Goal: Task Accomplishment & Management: Manage account settings

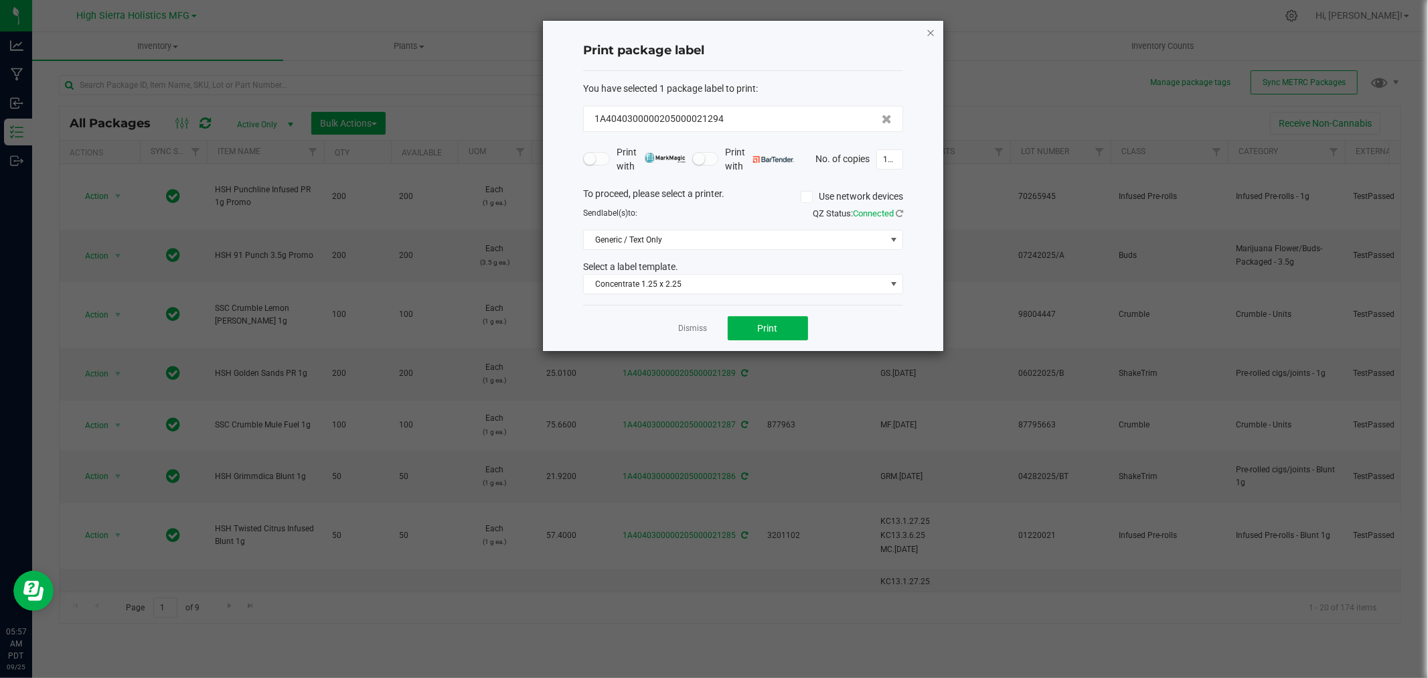
click at [935, 30] on icon "button" at bounding box center [930, 32] width 9 height 16
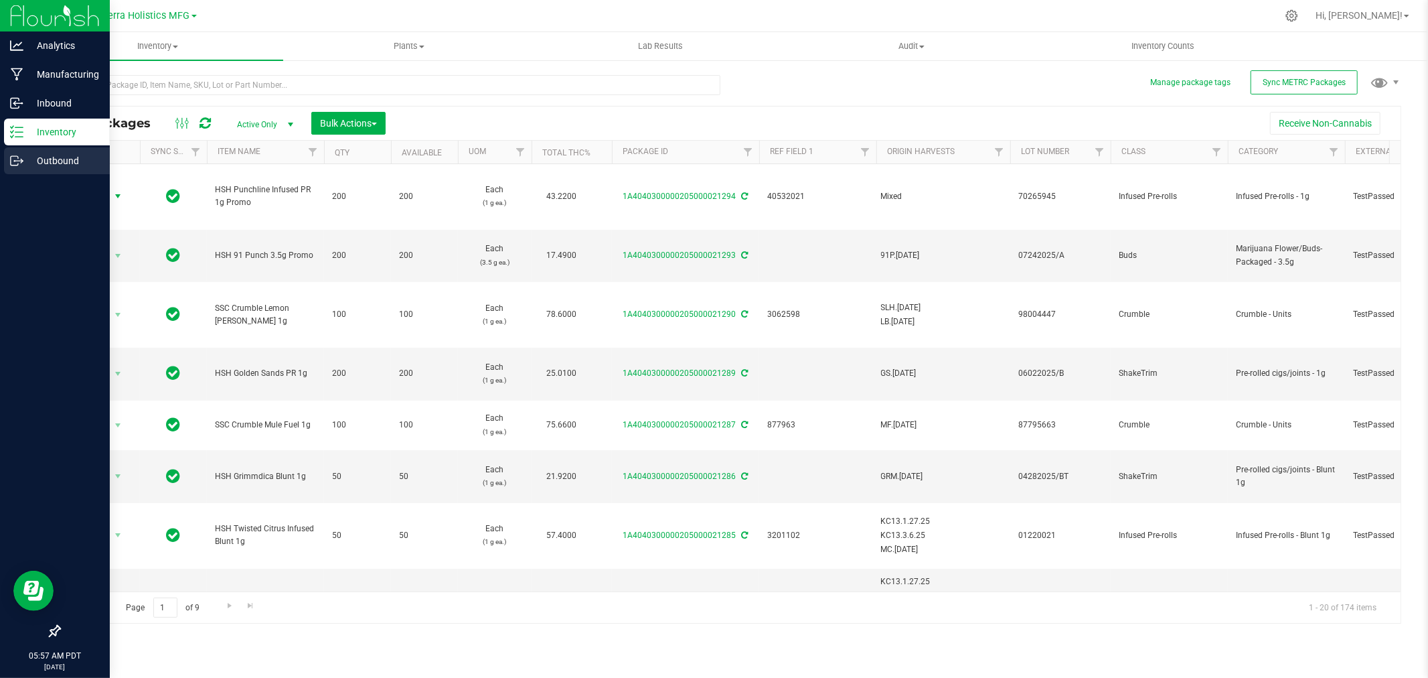
click at [54, 157] on p "Outbound" at bounding box center [63, 161] width 80 height 16
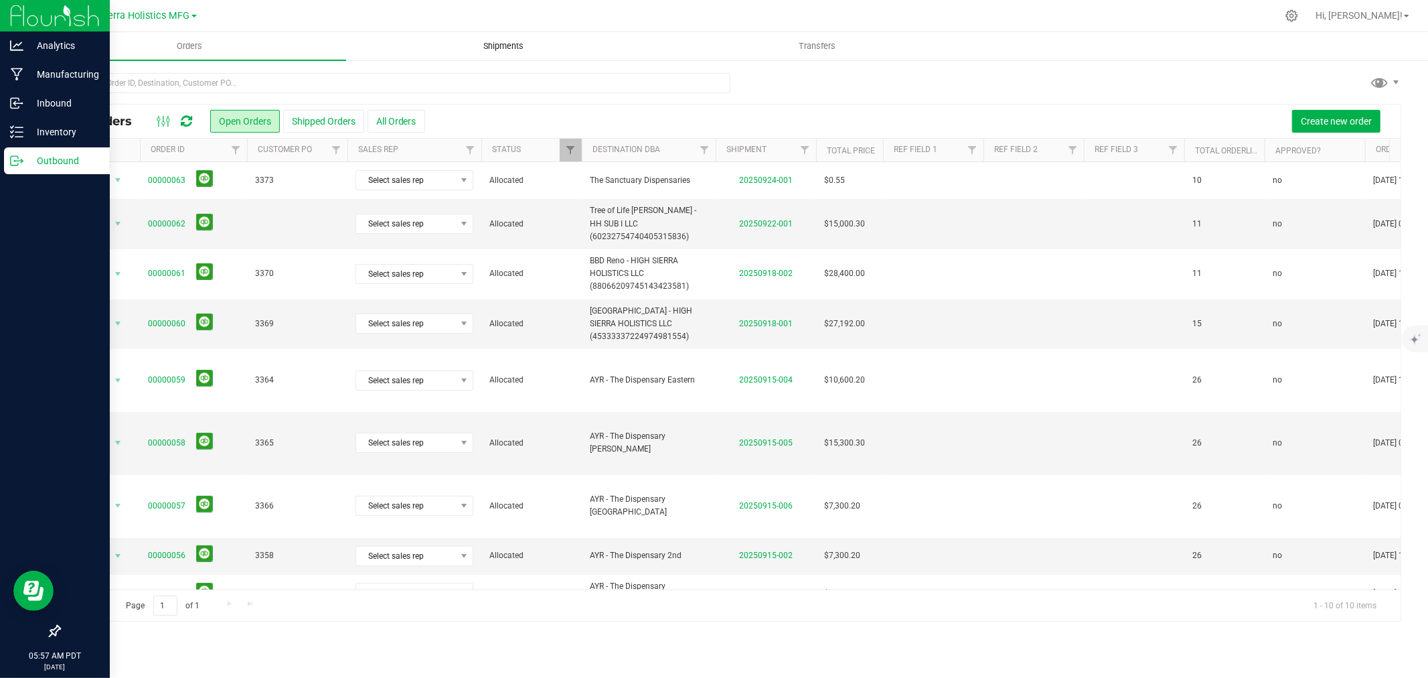
click at [501, 41] on span "Shipments" at bounding box center [503, 46] width 76 height 12
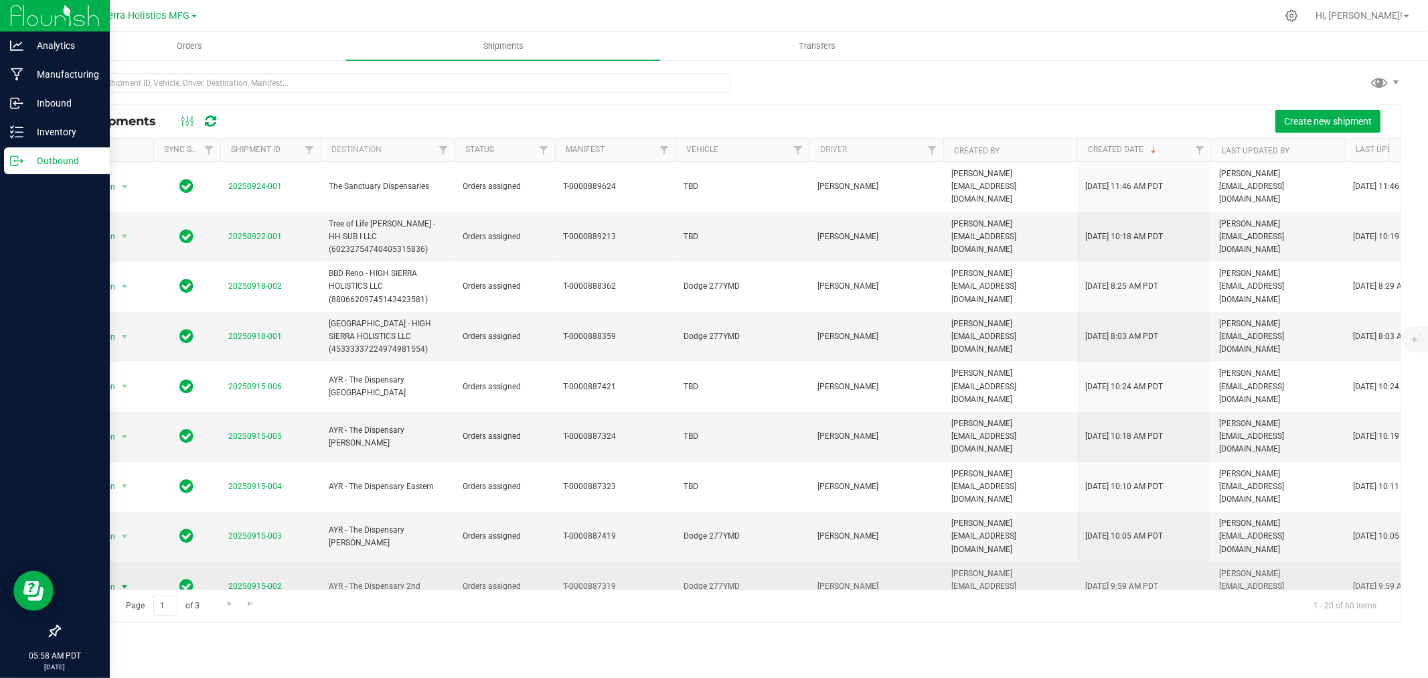
click at [121, 581] on span "select" at bounding box center [124, 586] width 11 height 11
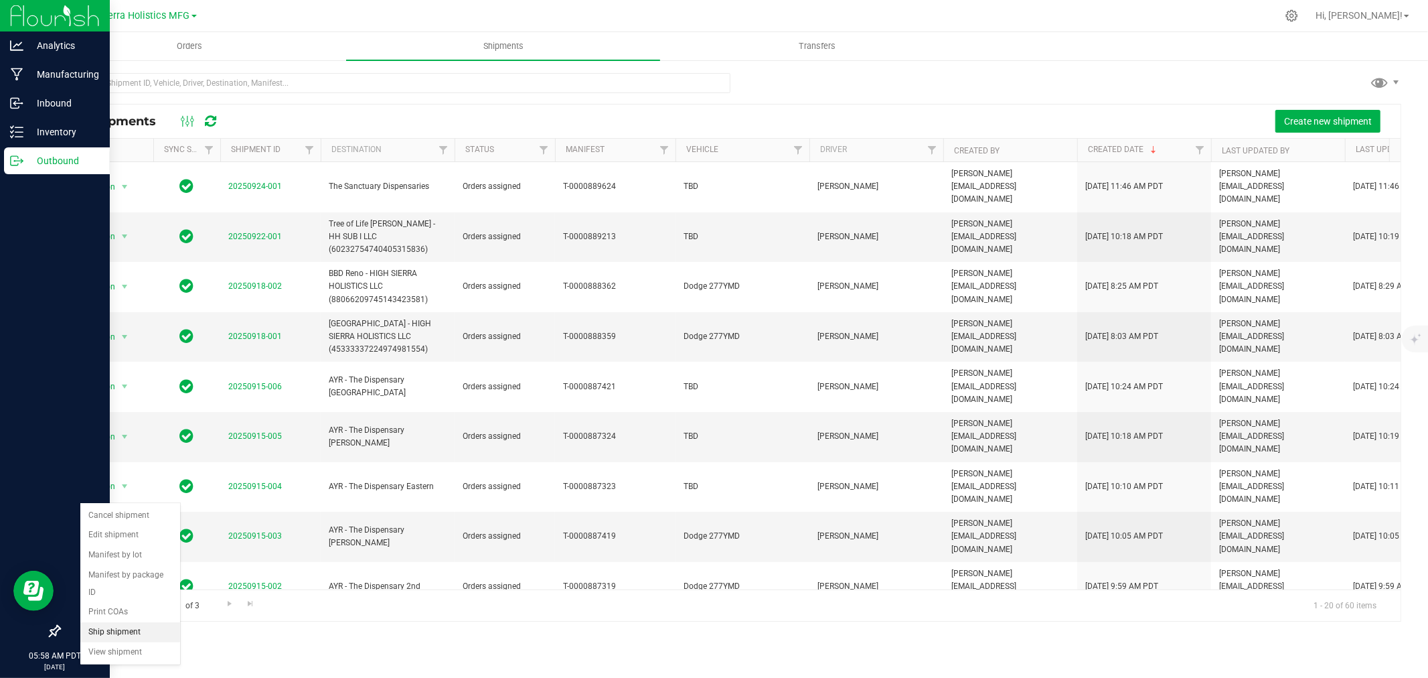
click at [104, 631] on li "Ship shipment" at bounding box center [130, 632] width 100 height 20
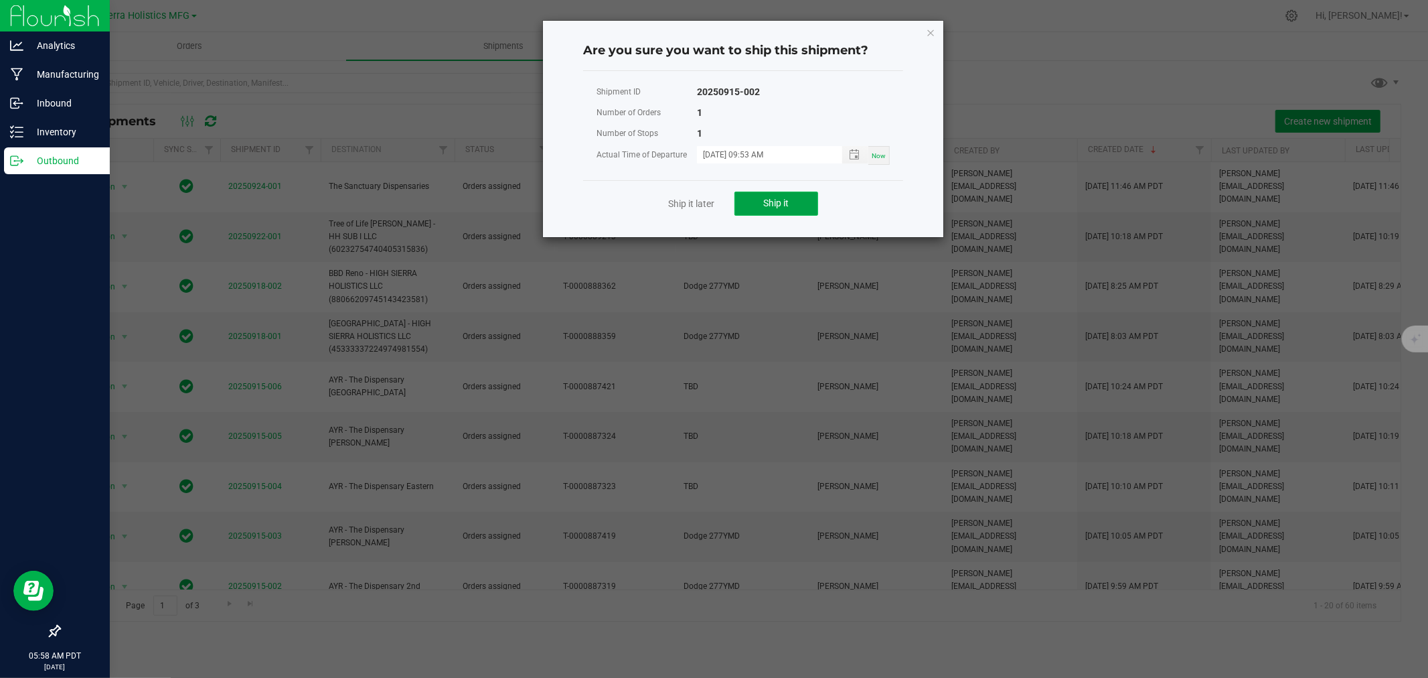
click at [779, 209] on button "Ship it" at bounding box center [777, 204] width 84 height 24
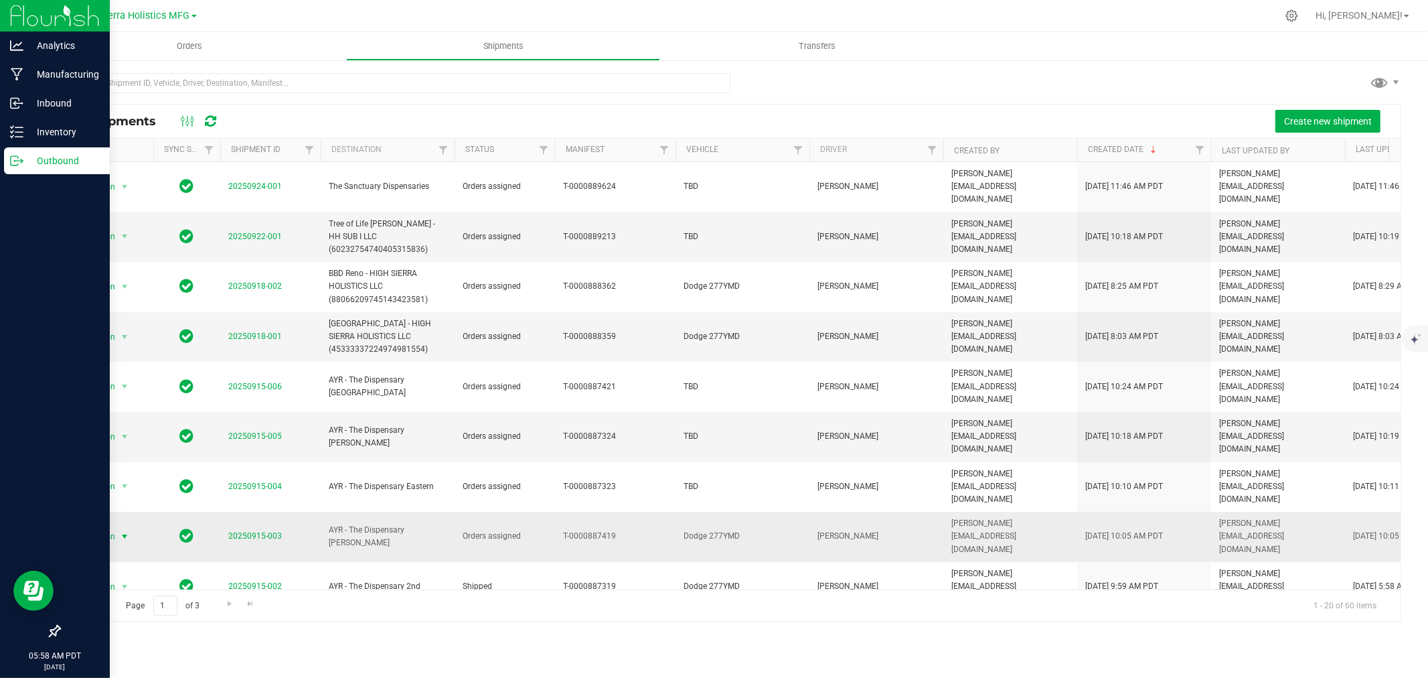
click at [115, 527] on span "Action" at bounding box center [98, 536] width 36 height 19
click at [122, 600] on li "Ship shipment" at bounding box center [130, 602] width 100 height 20
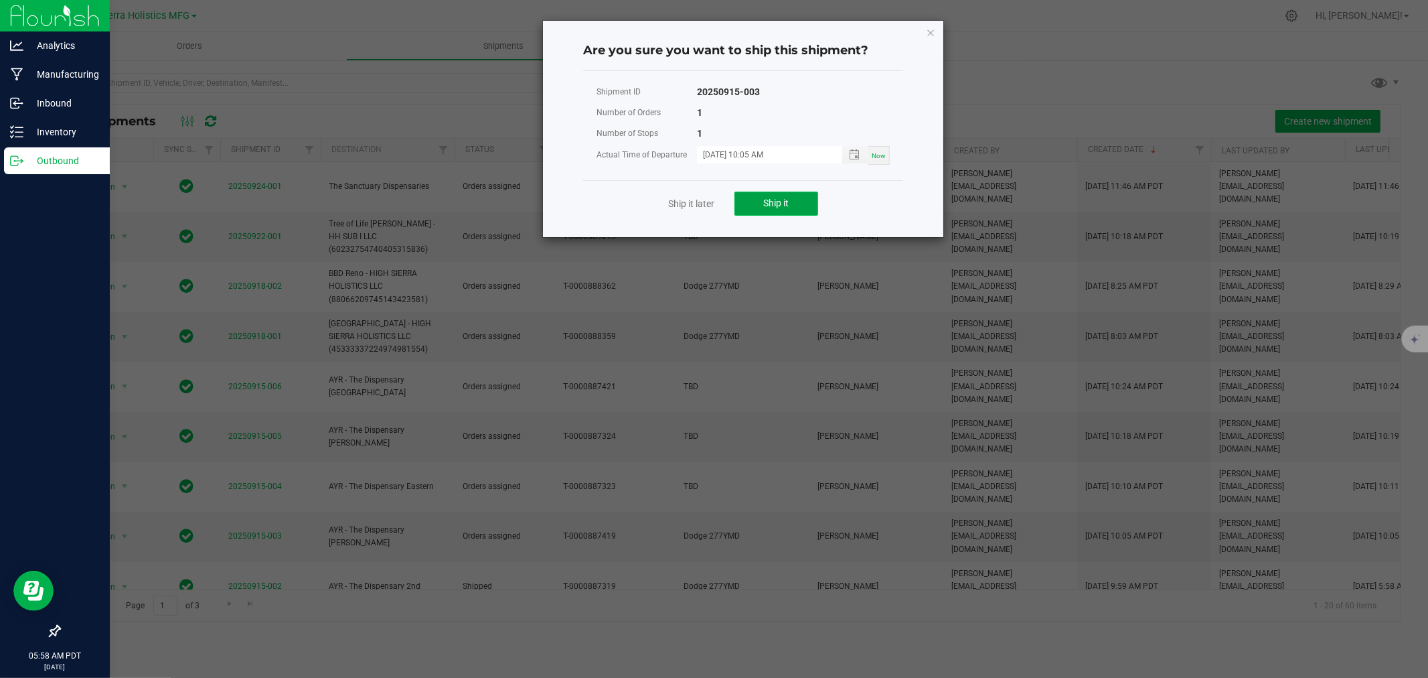
click at [804, 195] on button "Ship it" at bounding box center [777, 204] width 84 height 24
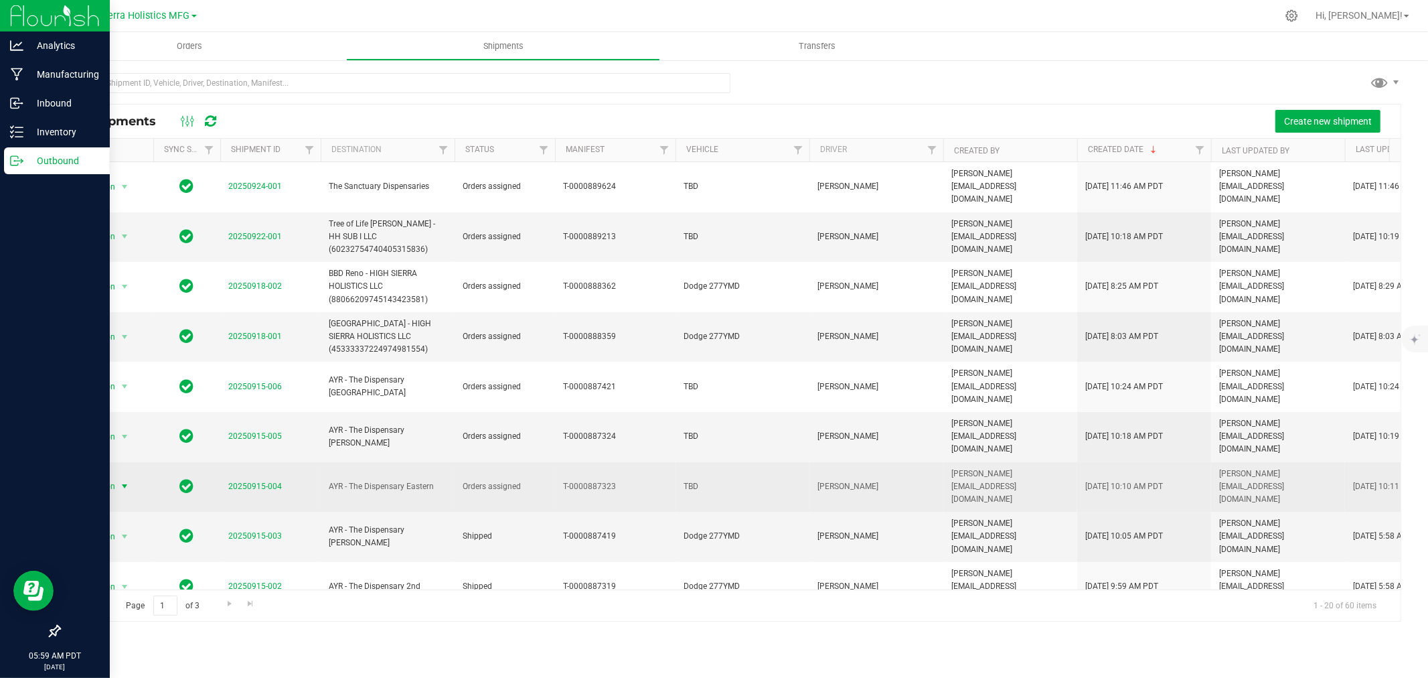
click at [118, 477] on span "select" at bounding box center [125, 486] width 17 height 19
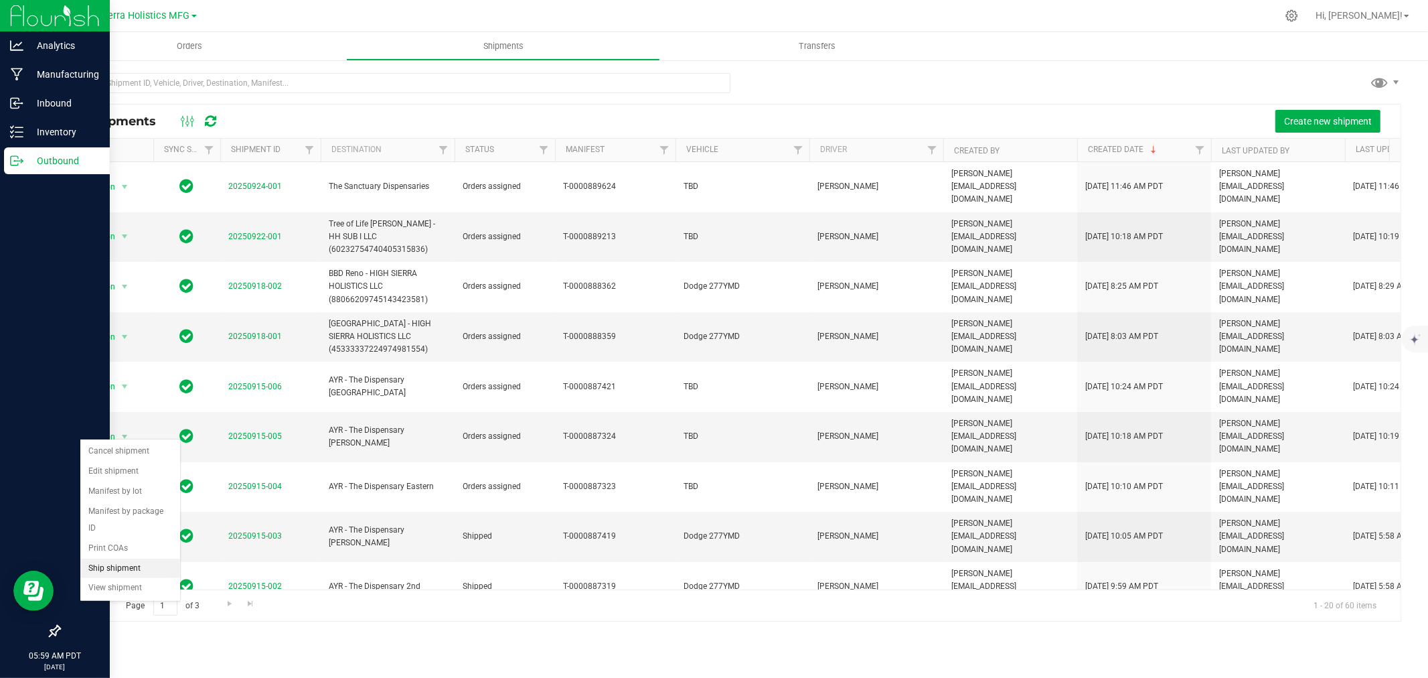
click at [130, 577] on li "Ship shipment" at bounding box center [130, 568] width 100 height 20
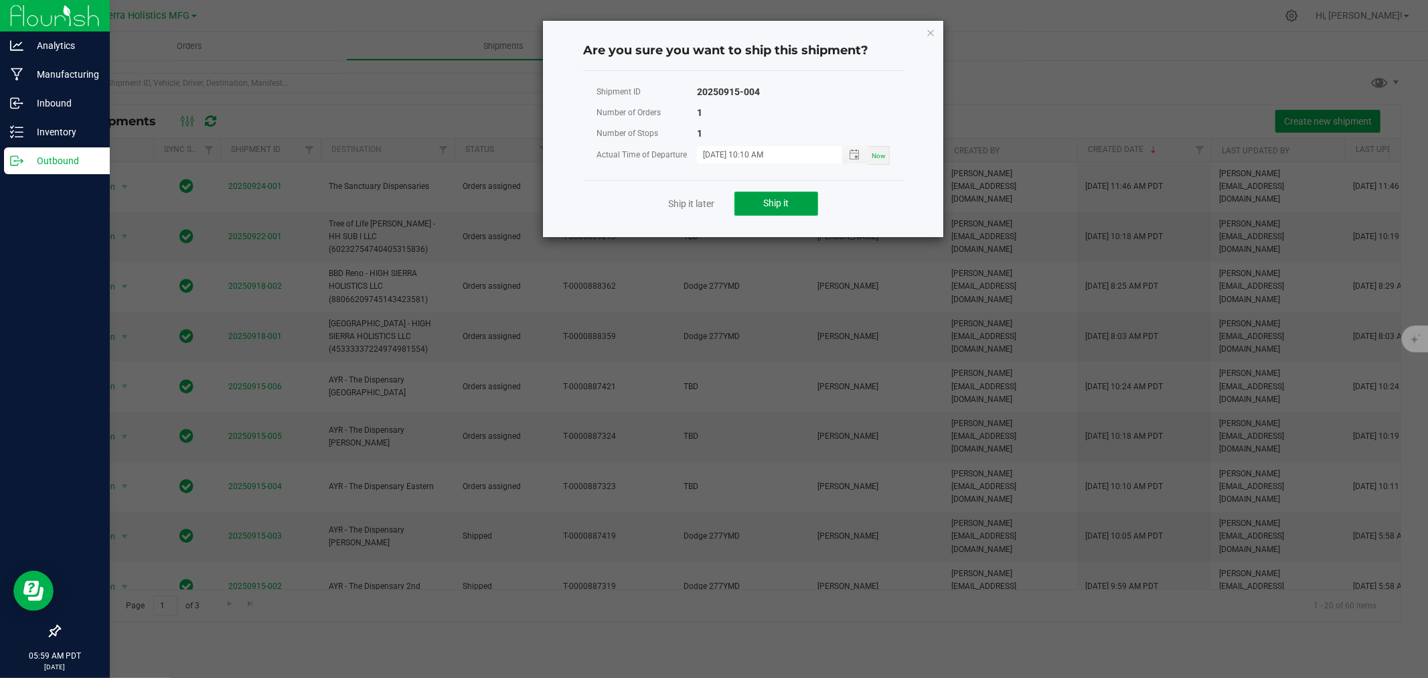
click at [772, 205] on span "Ship it" at bounding box center [776, 203] width 25 height 11
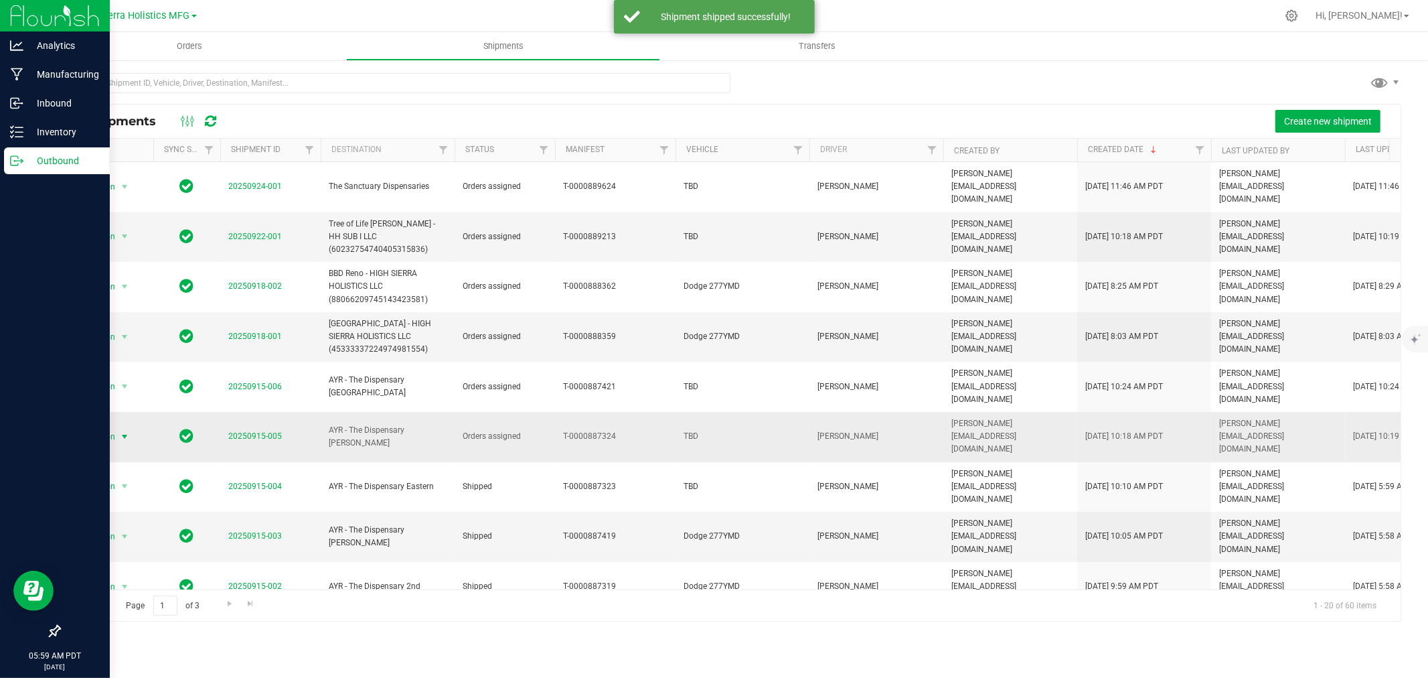
click at [125, 431] on span "select" at bounding box center [124, 436] width 11 height 11
click at [131, 526] on li "Ship shipment" at bounding box center [130, 531] width 100 height 20
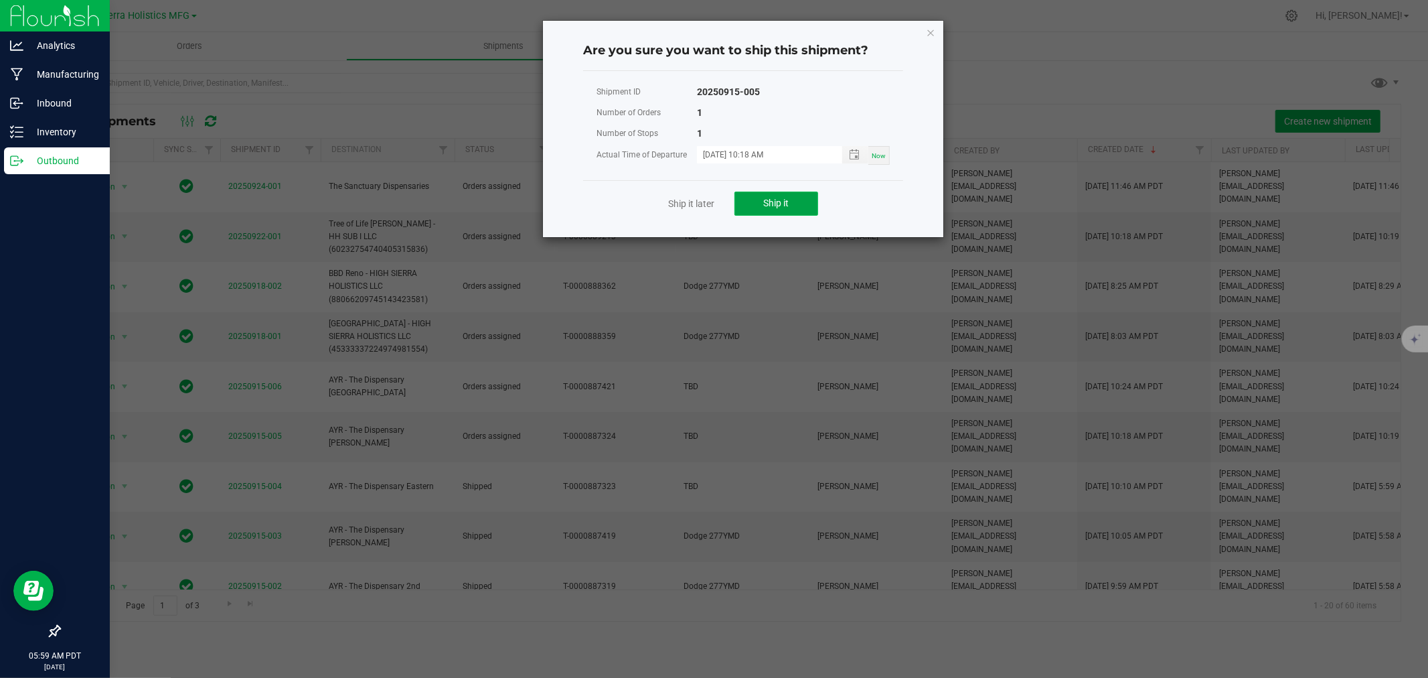
click at [775, 193] on button "Ship it" at bounding box center [777, 204] width 84 height 24
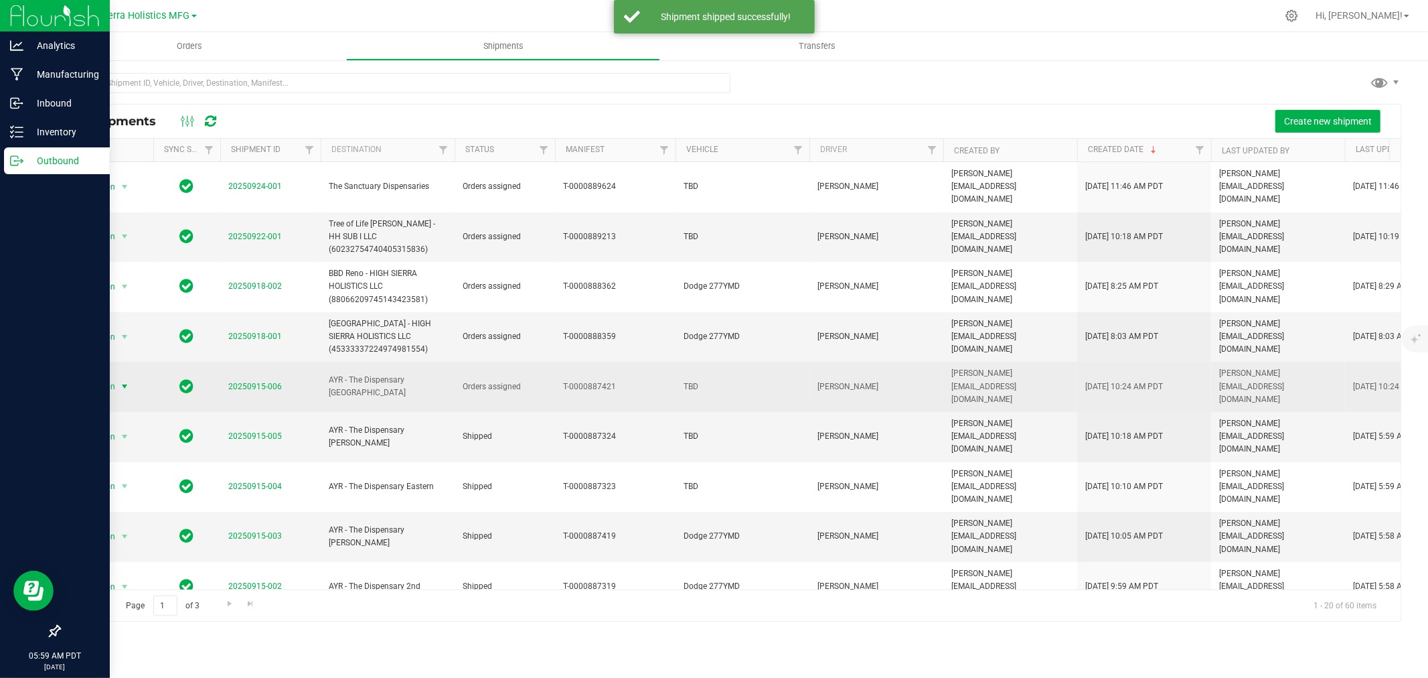
click at [126, 381] on span "select" at bounding box center [124, 386] width 11 height 11
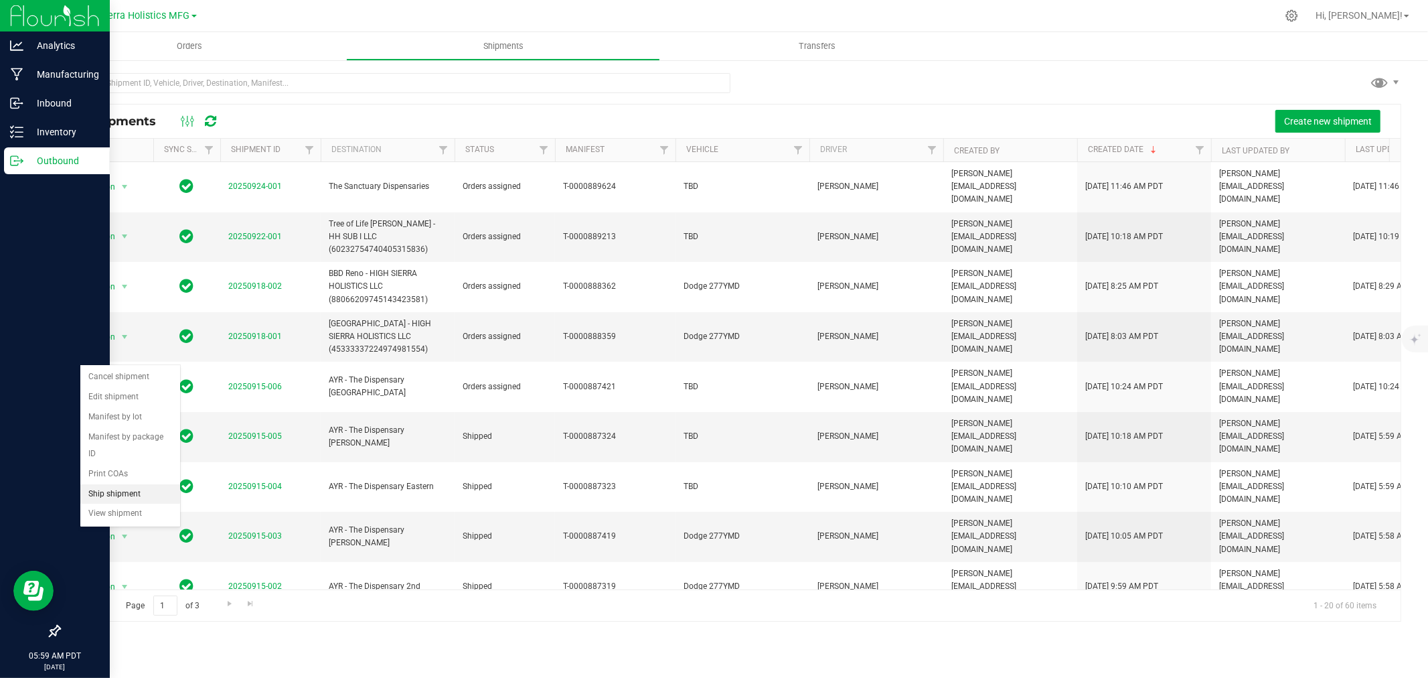
click at [123, 494] on li "Ship shipment" at bounding box center [130, 494] width 100 height 20
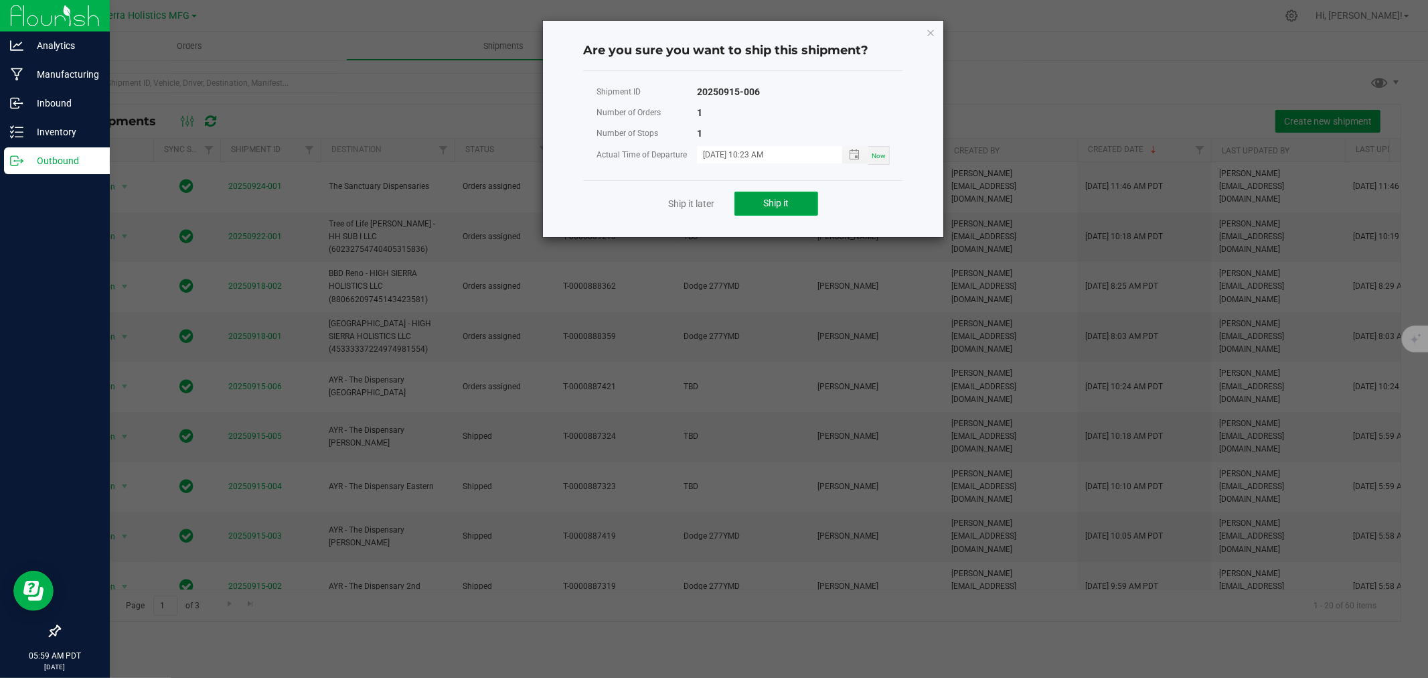
click at [777, 199] on span "Ship it" at bounding box center [776, 203] width 25 height 11
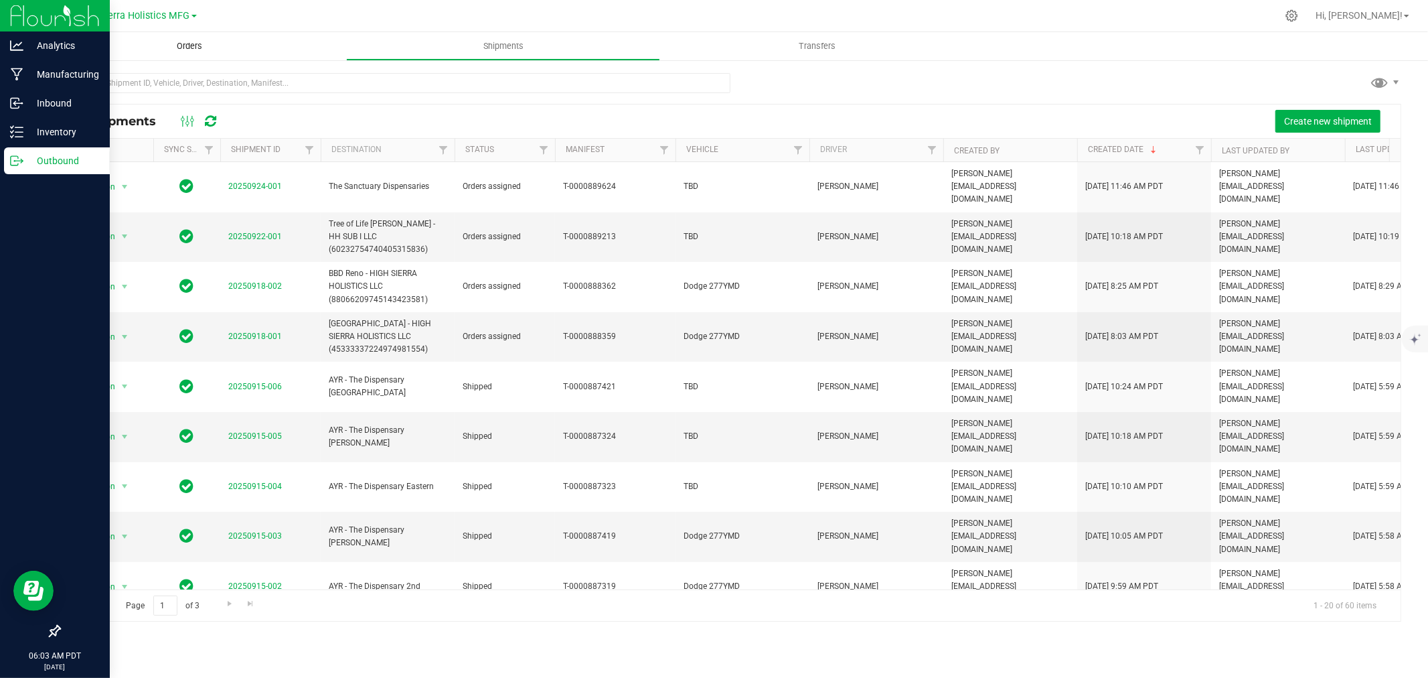
click at [193, 42] on span "Orders" at bounding box center [190, 46] width 62 height 12
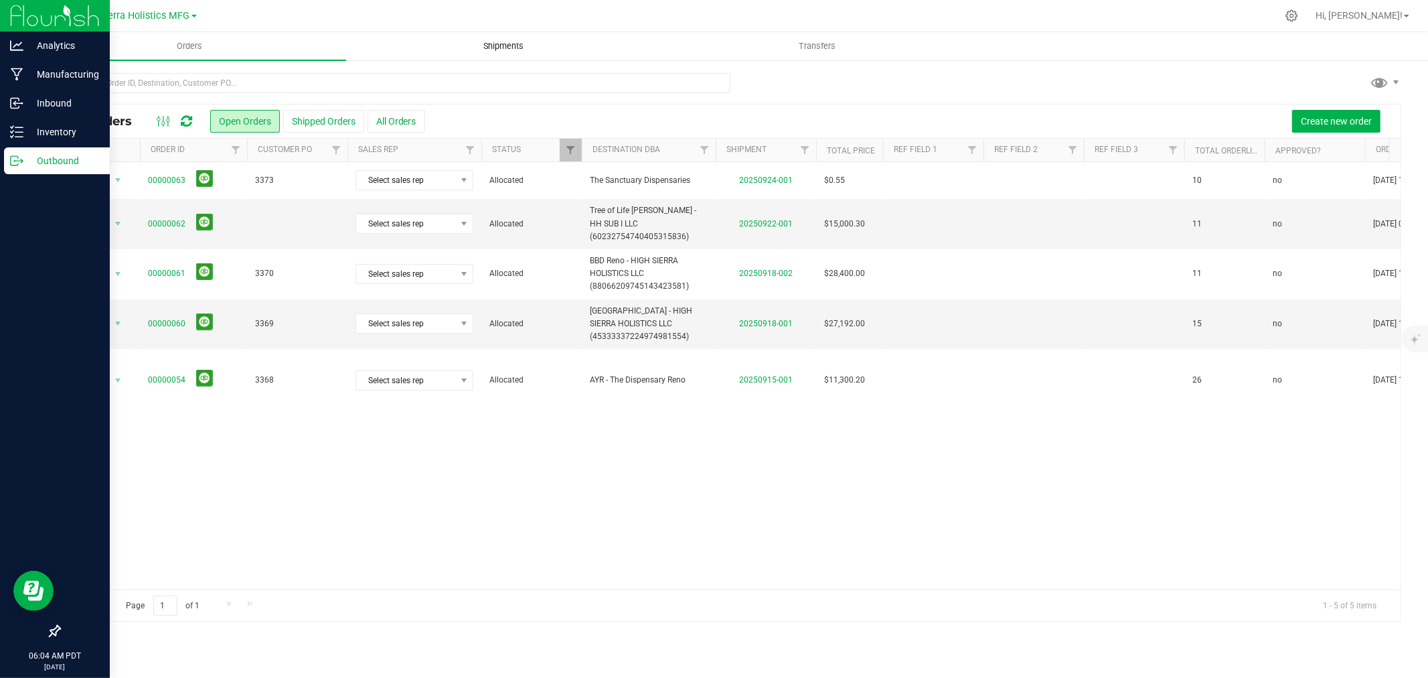
click at [532, 40] on span "Shipments" at bounding box center [503, 46] width 76 height 12
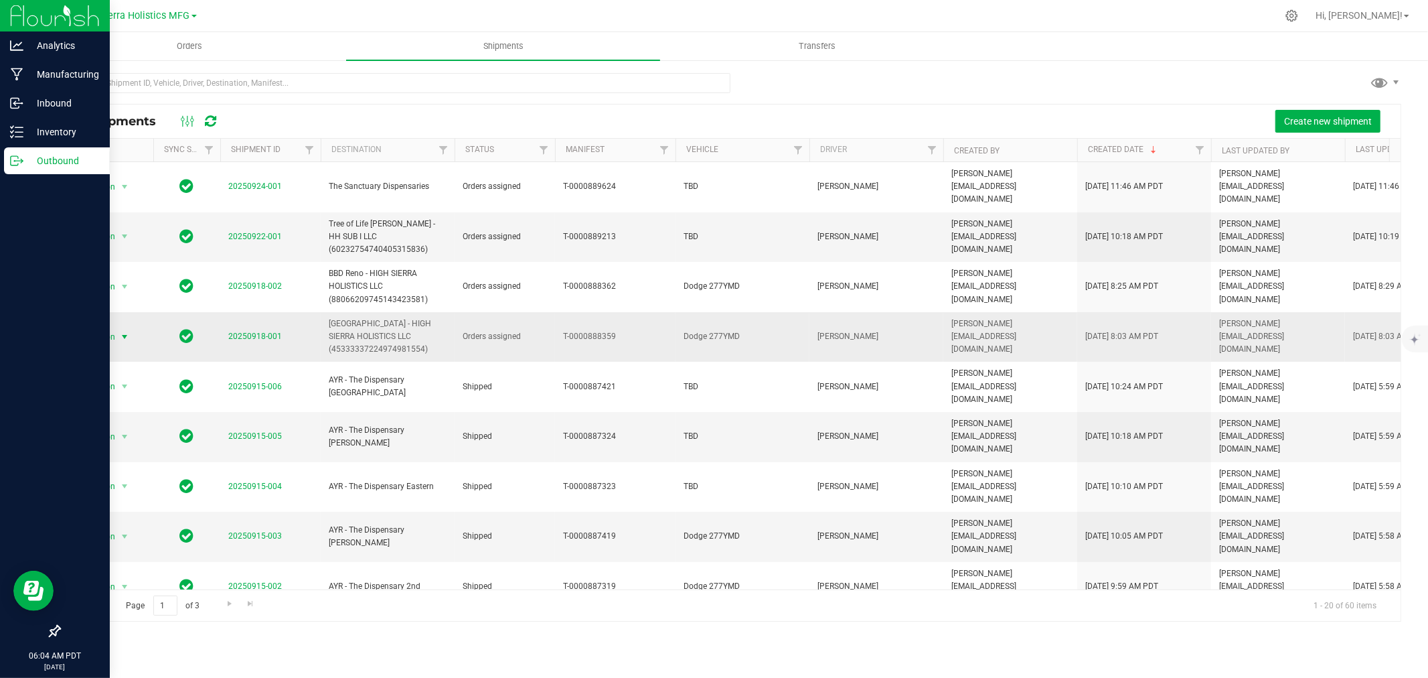
click at [125, 331] on span "select" at bounding box center [124, 336] width 11 height 11
click at [121, 445] on li "Ship shipment" at bounding box center [130, 451] width 100 height 20
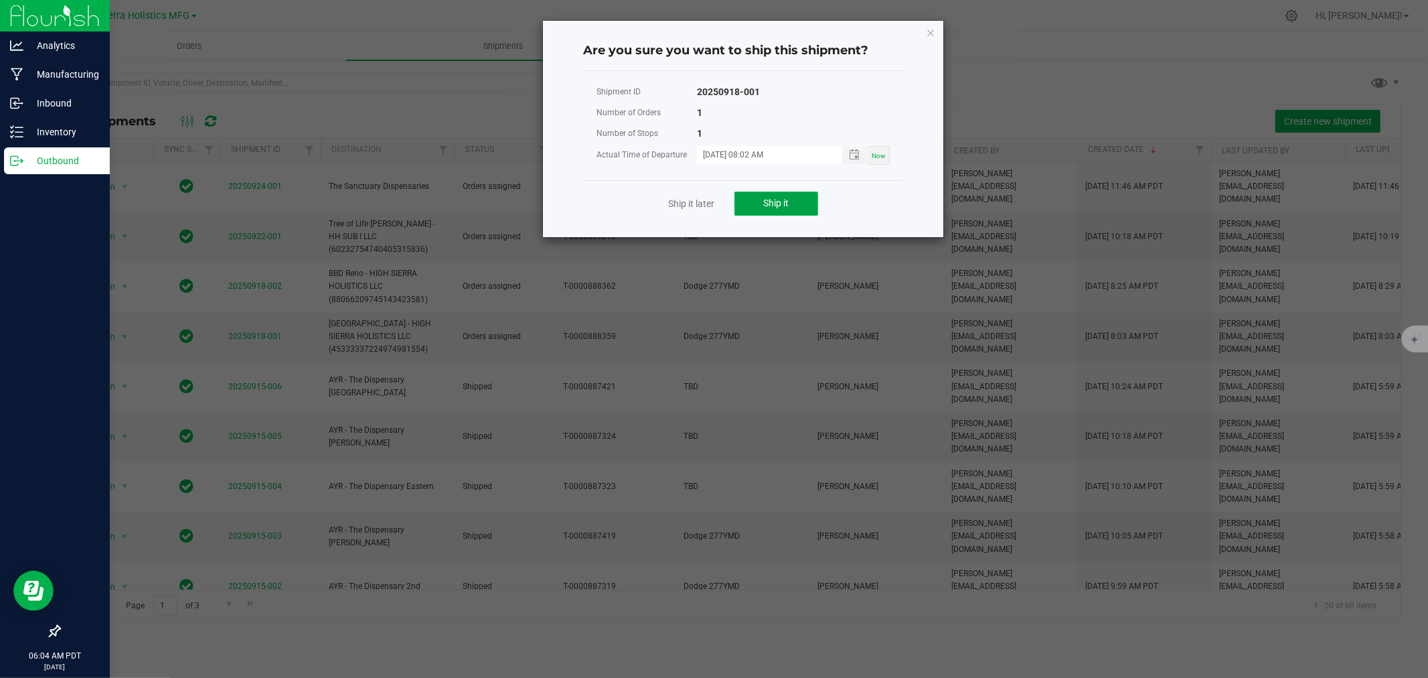
click at [767, 200] on span "Ship it" at bounding box center [776, 203] width 25 height 11
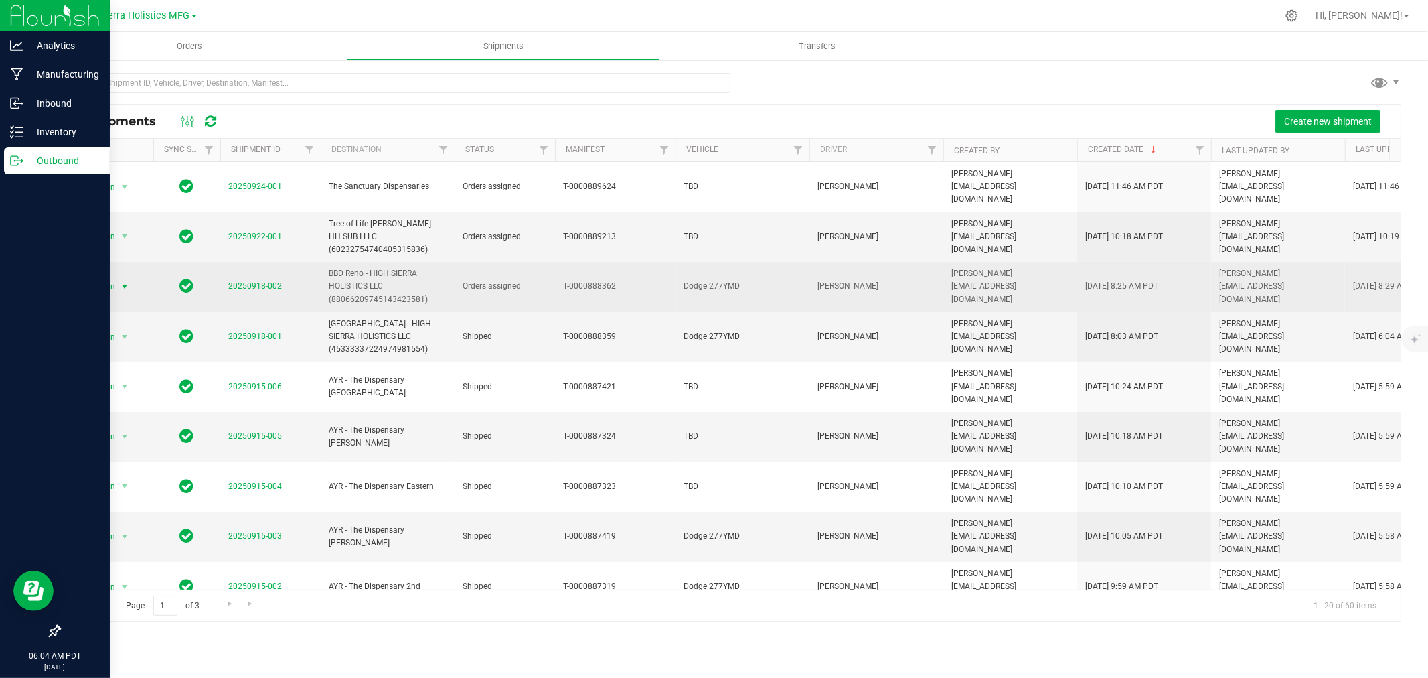
click at [117, 277] on span "select" at bounding box center [125, 286] width 17 height 19
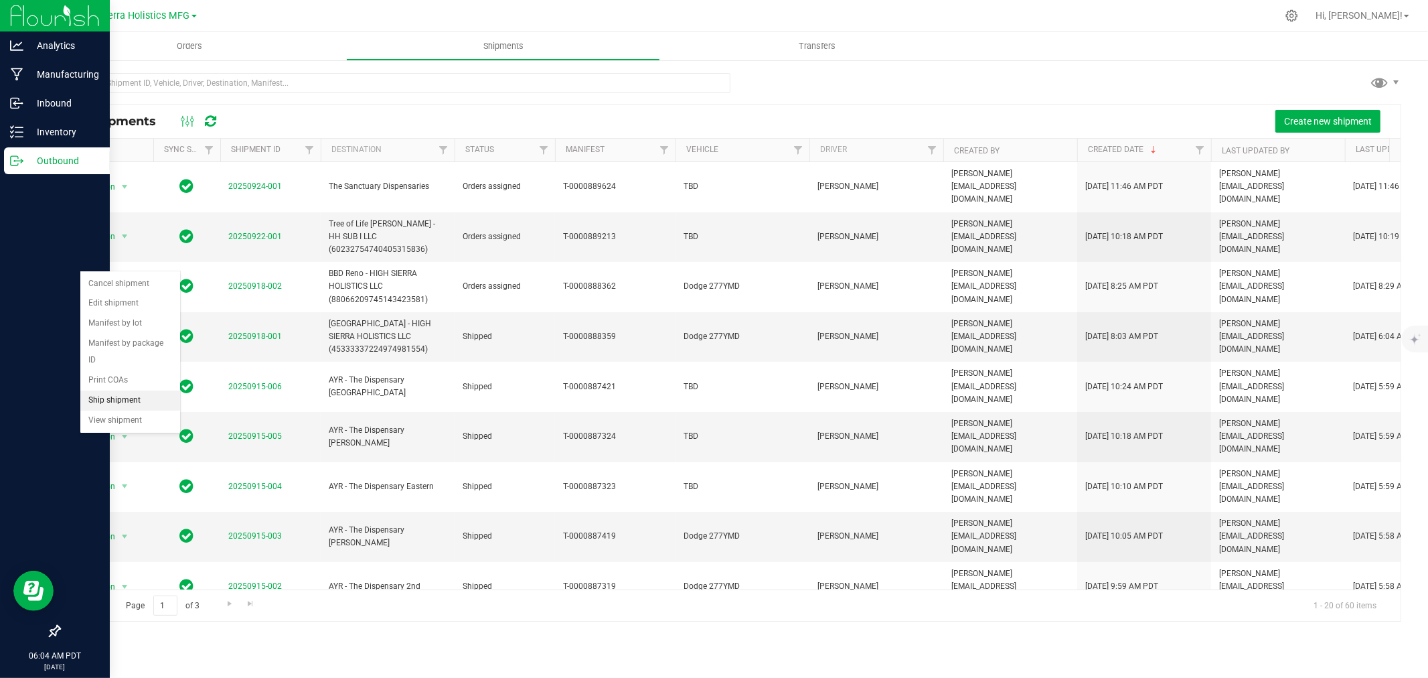
click at [131, 392] on li "Ship shipment" at bounding box center [130, 400] width 100 height 20
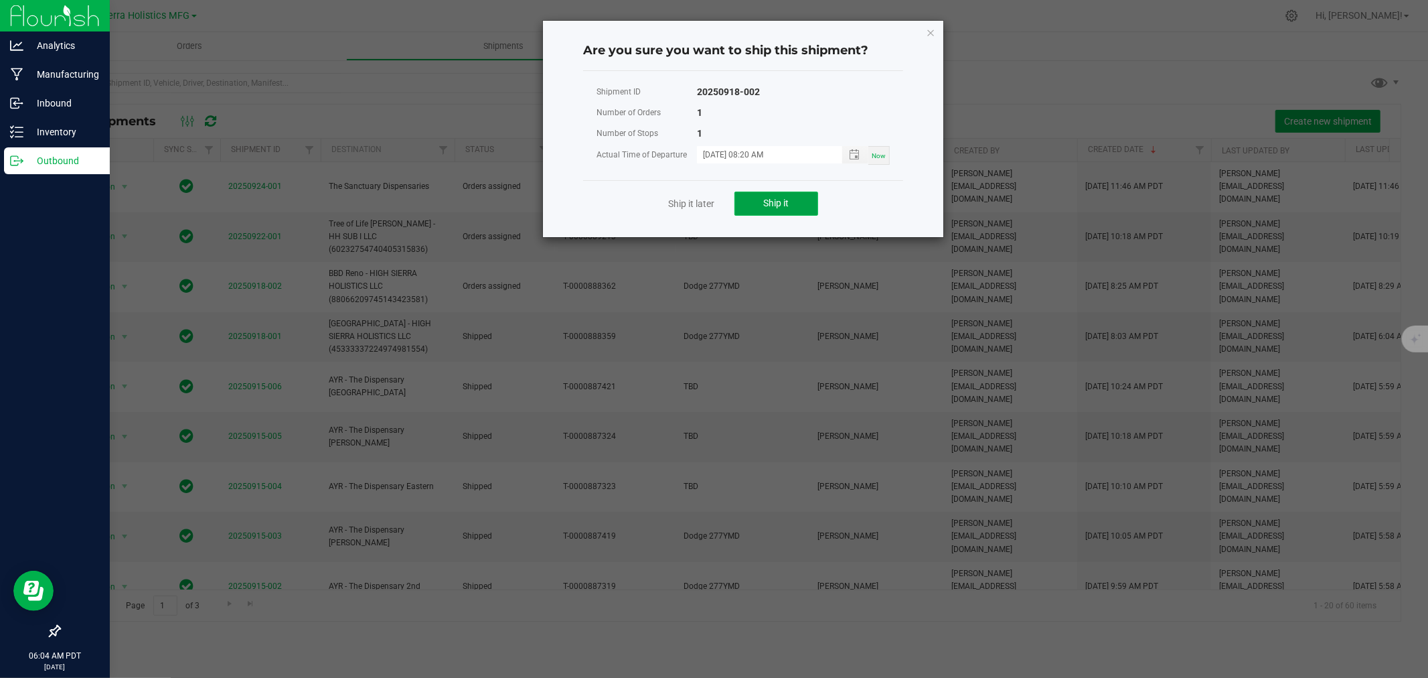
click at [779, 204] on span "Ship it" at bounding box center [776, 203] width 25 height 11
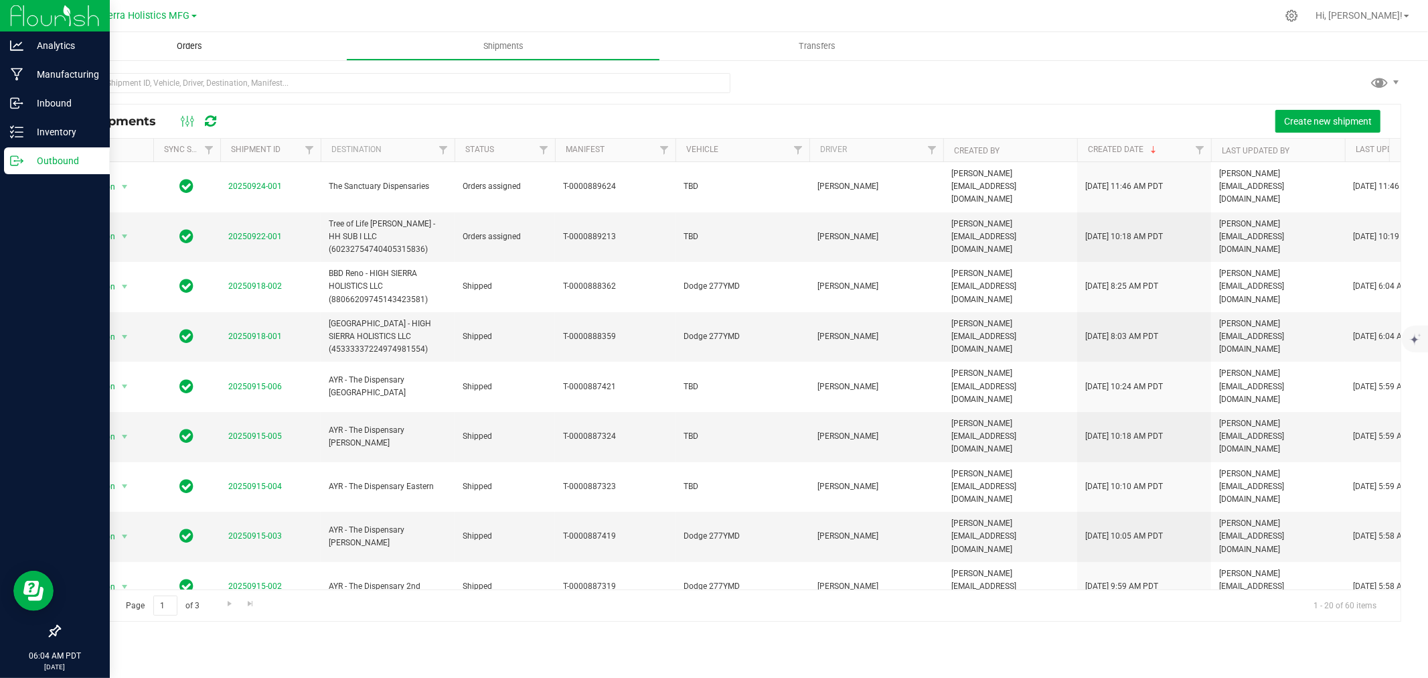
click at [198, 47] on span "Orders" at bounding box center [190, 46] width 62 height 12
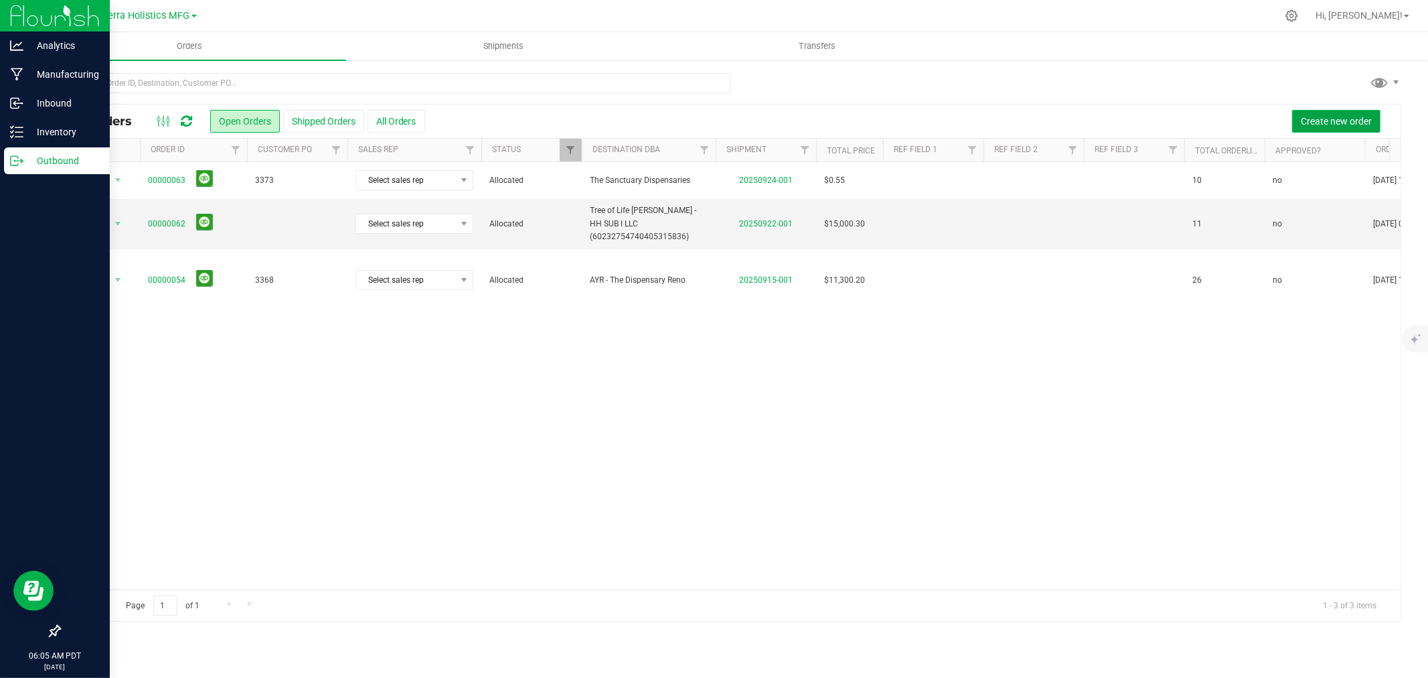
click at [1350, 118] on span "Create new order" at bounding box center [1336, 121] width 71 height 11
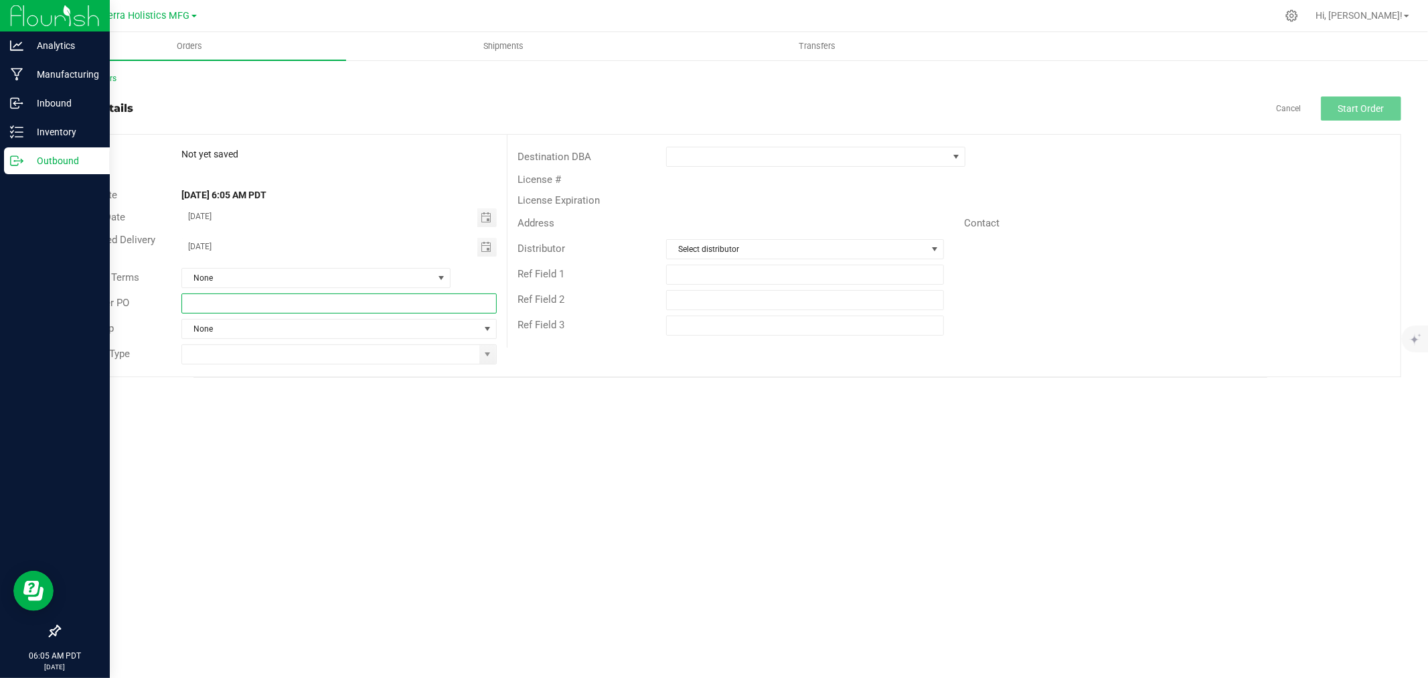
click at [254, 310] on input "text" at bounding box center [338, 303] width 315 height 20
type input "3375"
click at [279, 356] on input at bounding box center [330, 354] width 297 height 19
click at [483, 358] on span at bounding box center [487, 354] width 11 height 11
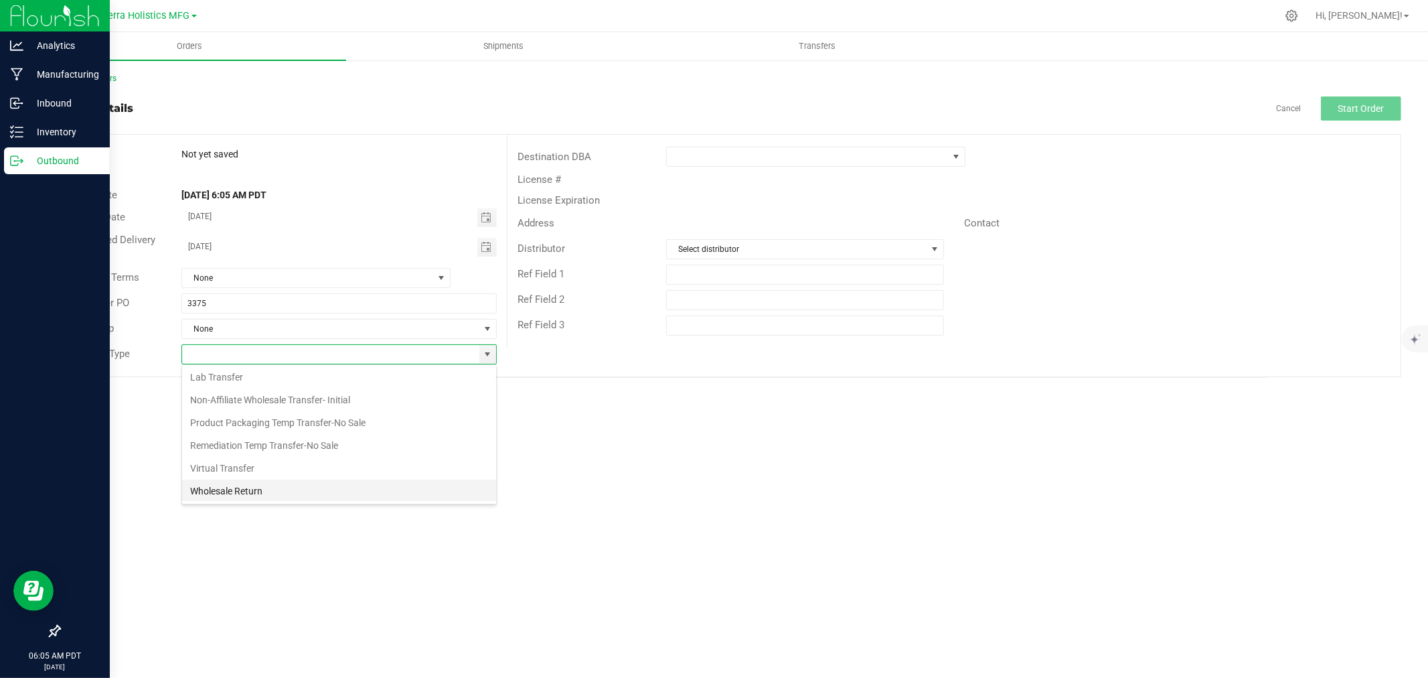
scroll to position [72, 0]
click at [258, 485] on li "Wholesale Transfer-Subsequent" at bounding box center [339, 489] width 314 height 23
type input "Wholesale Transfer-Subsequent"
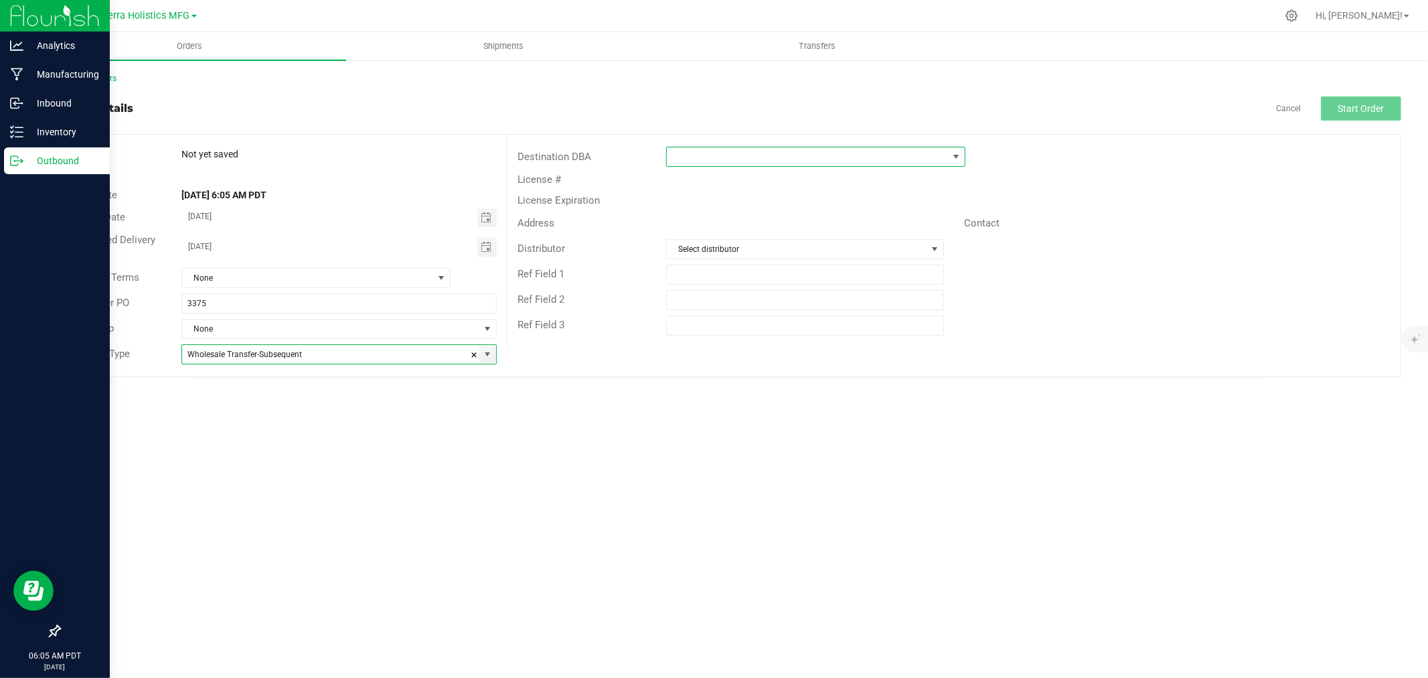
click at [952, 161] on span at bounding box center [957, 156] width 11 height 11
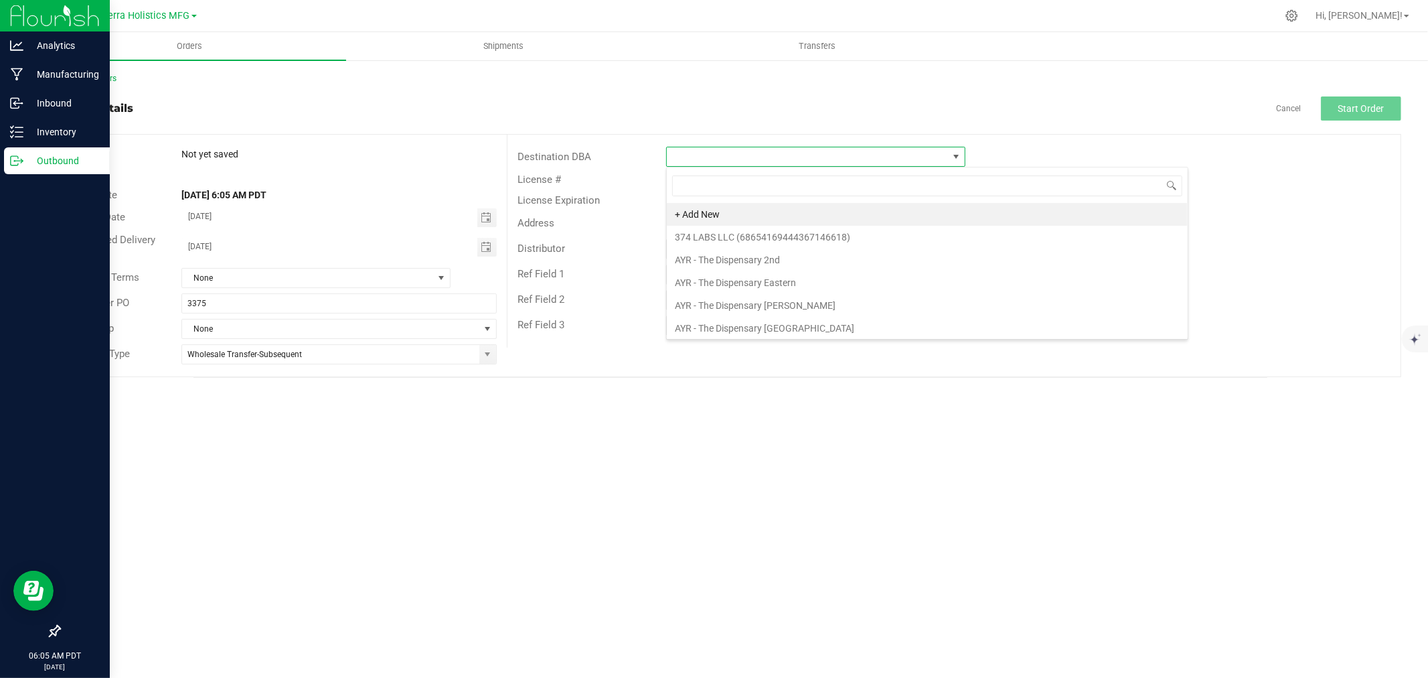
scroll to position [20, 299]
type input "bbd"
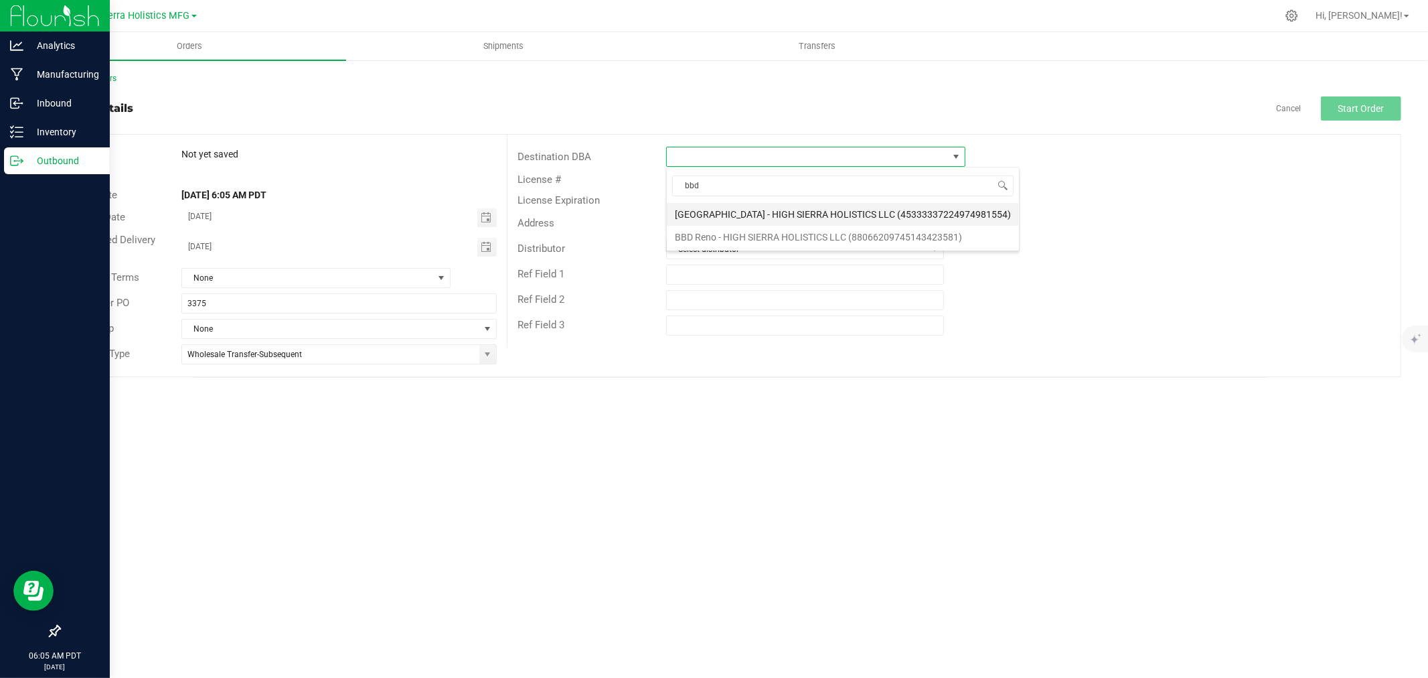
click at [787, 210] on li "[GEOGRAPHIC_DATA] - HIGH SIERRA HOLISTICS LLC (45333337224974981554)" at bounding box center [843, 214] width 352 height 23
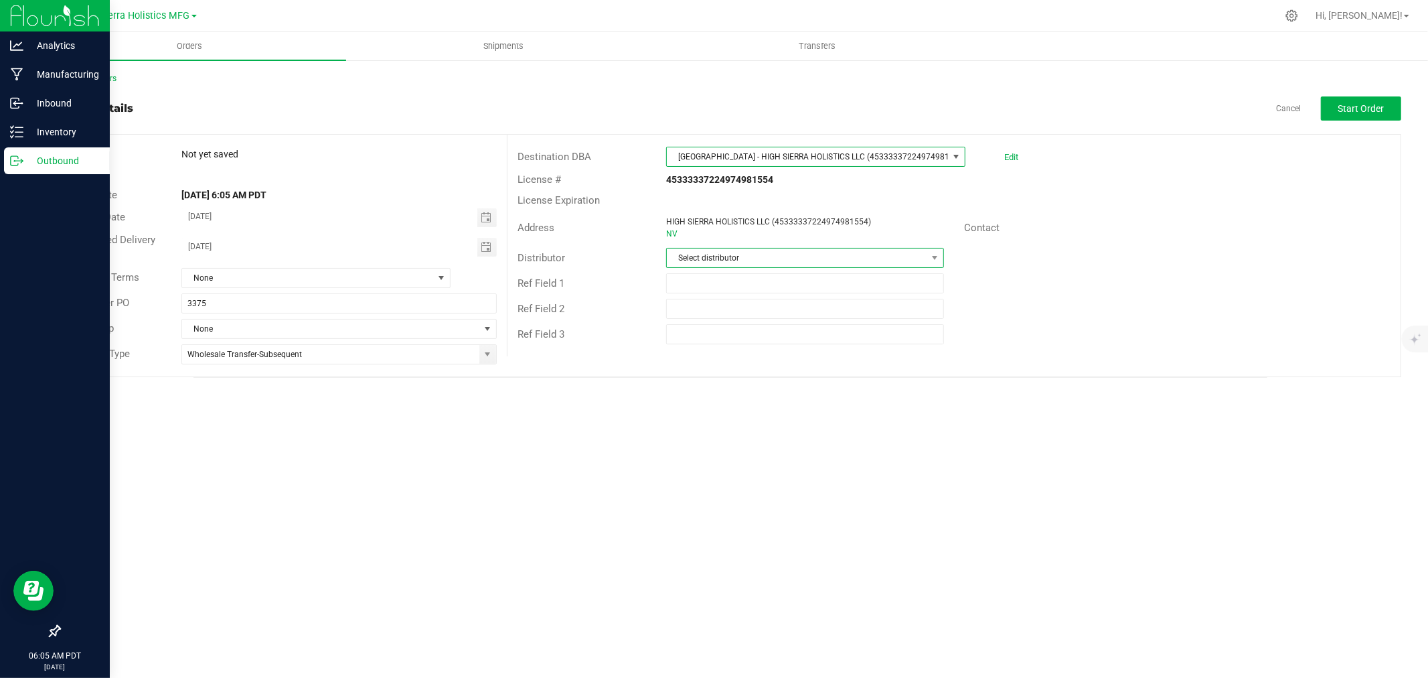
click at [814, 259] on span "Select distributor" at bounding box center [797, 257] width 260 height 19
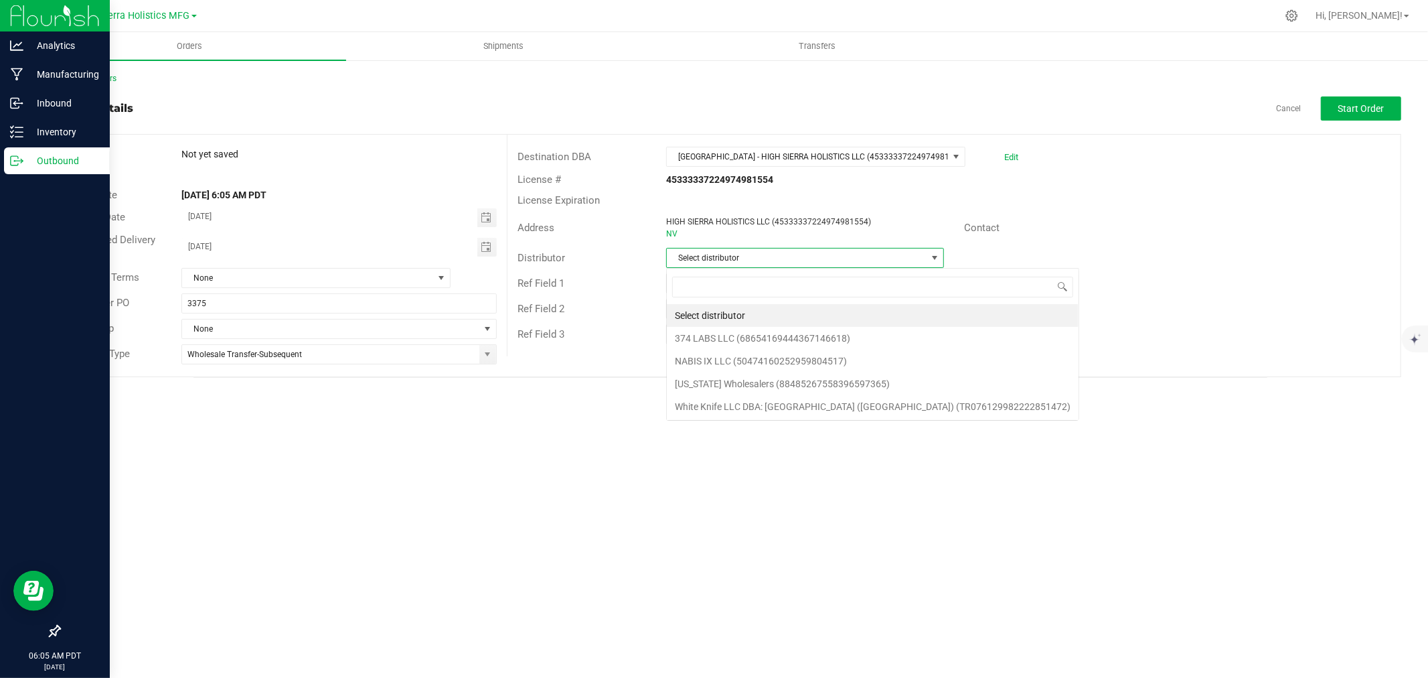
scroll to position [20, 278]
click at [747, 378] on li "[US_STATE] Wholesalers (88485267558396597365)" at bounding box center [873, 383] width 412 height 23
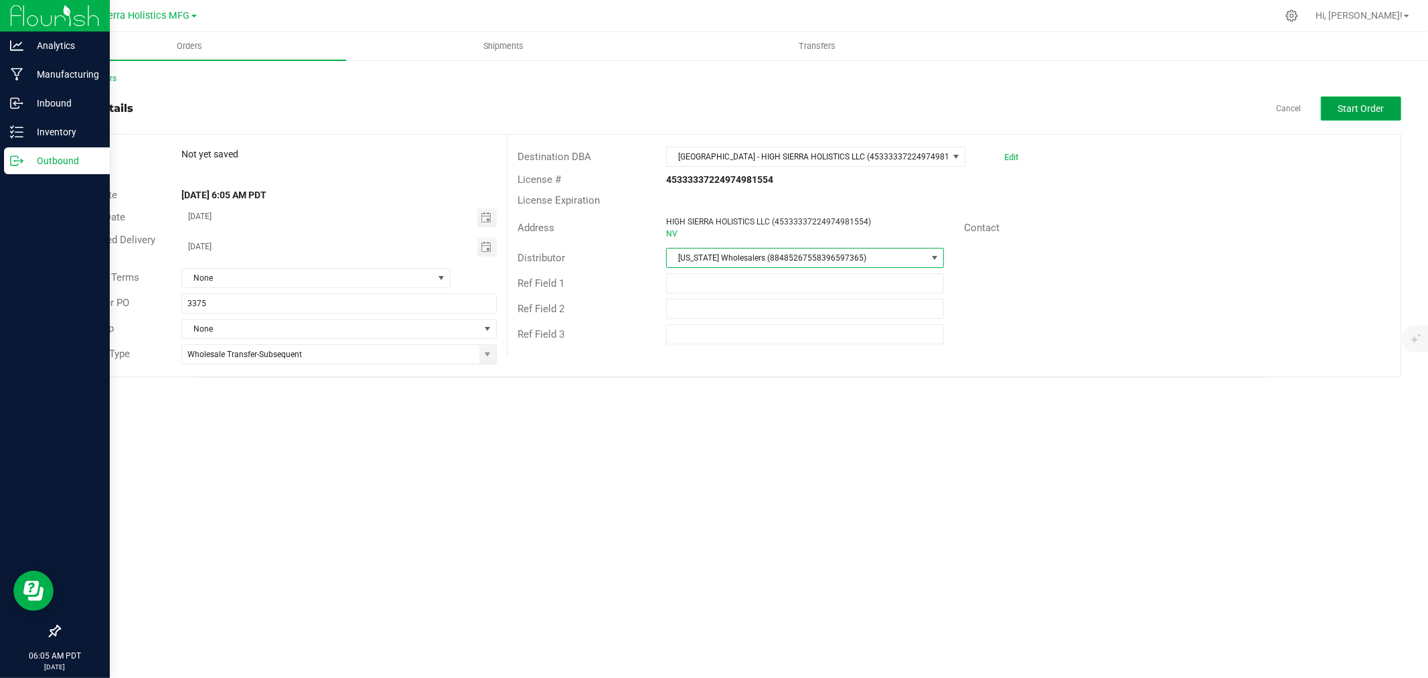
click at [1353, 96] on button "Start Order" at bounding box center [1361, 108] width 80 height 24
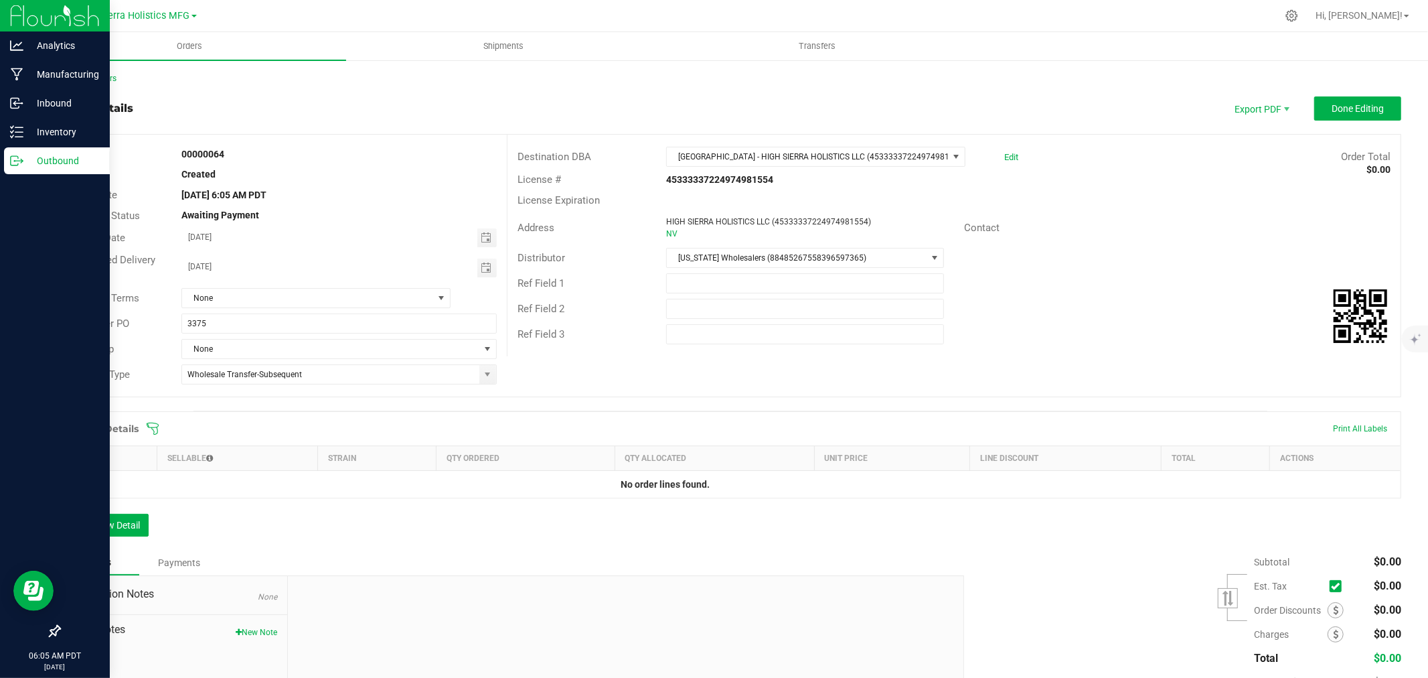
click at [148, 429] on icon at bounding box center [152, 428] width 13 height 13
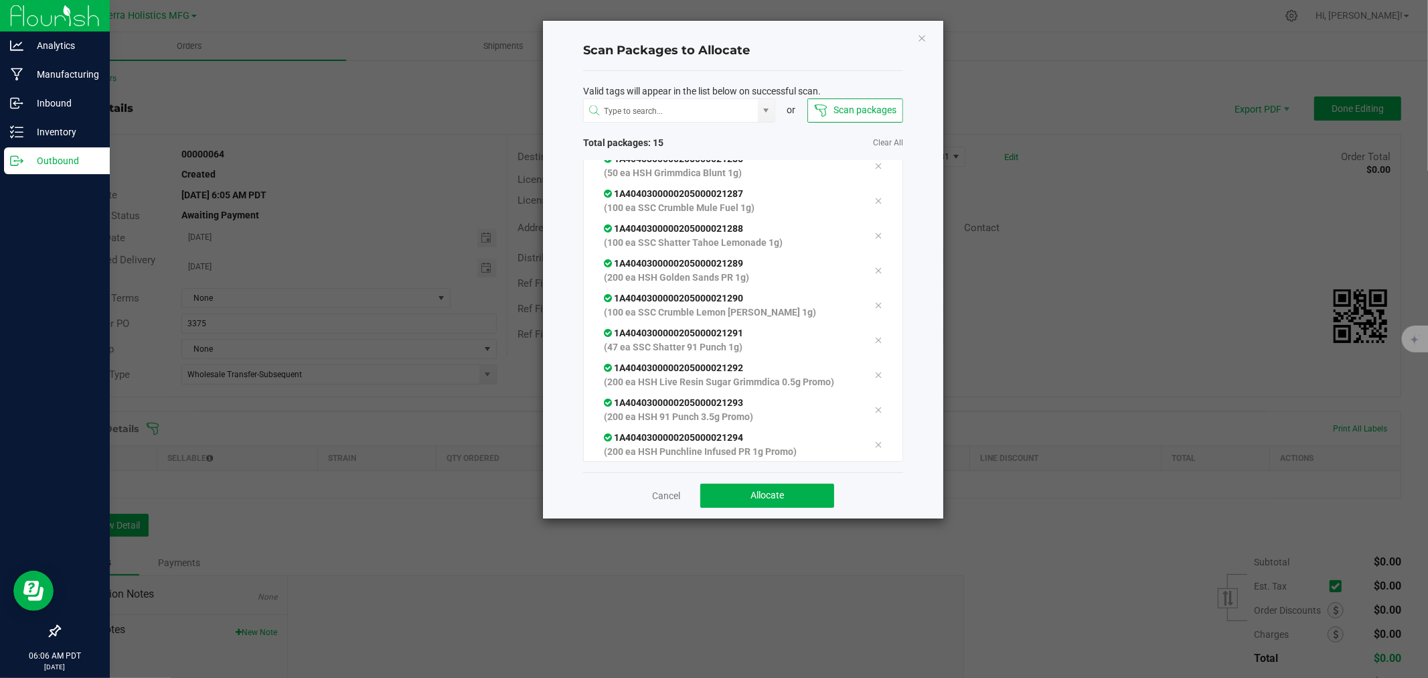
scroll to position [256, 0]
click at [761, 500] on span "Allocate" at bounding box center [767, 495] width 33 height 11
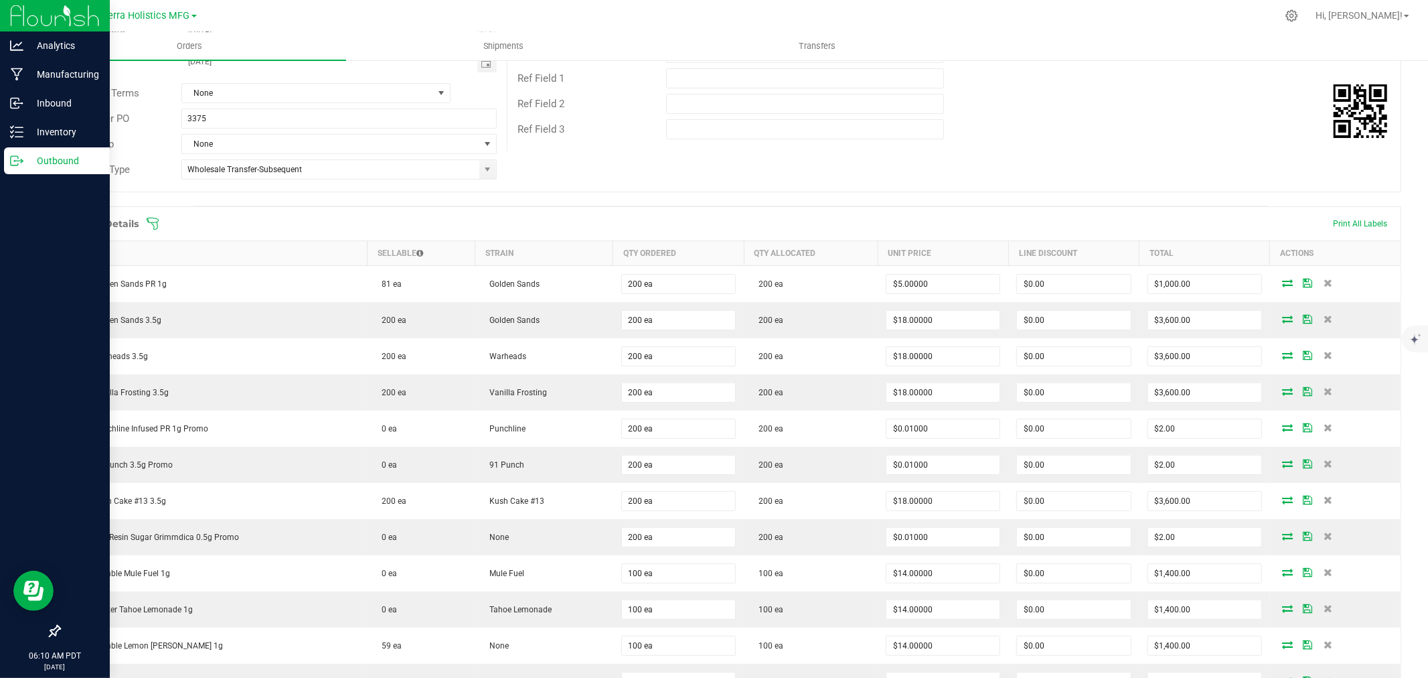
scroll to position [311, 0]
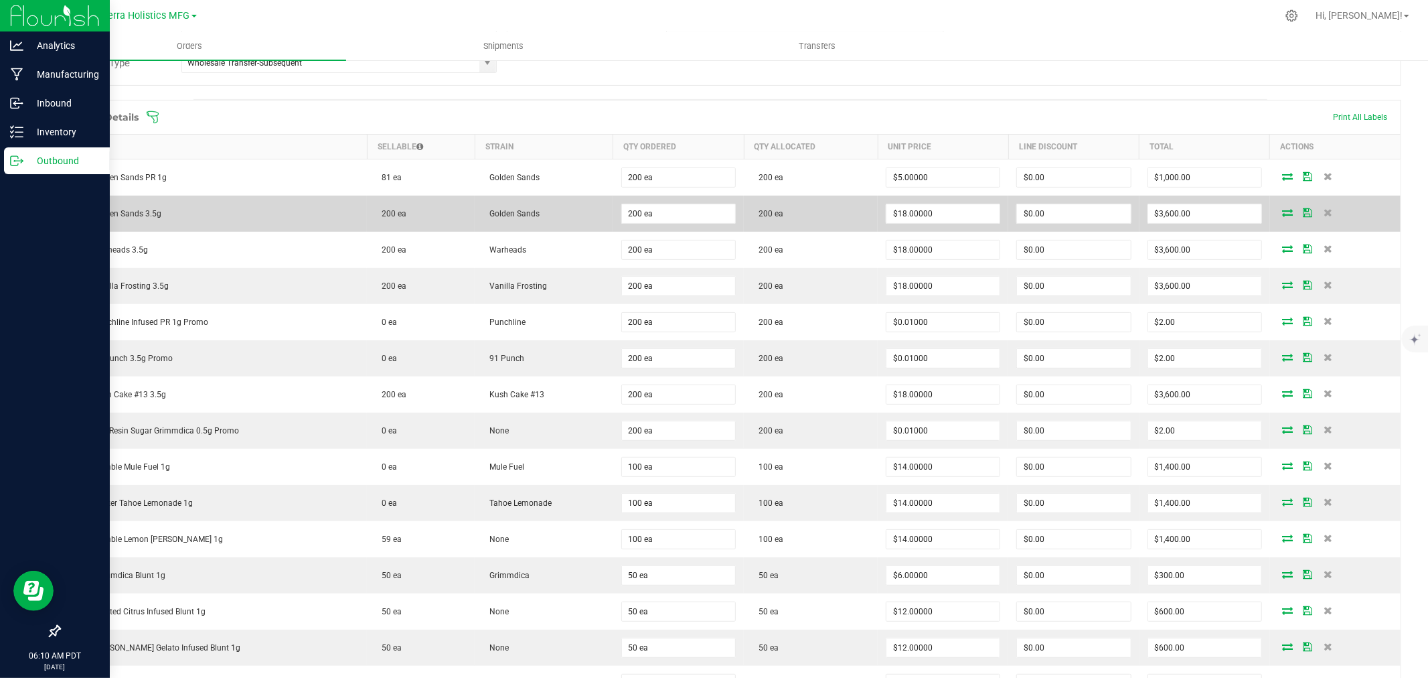
click at [933, 201] on td "$18.00000" at bounding box center [943, 214] width 131 height 36
click at [939, 208] on input "18" at bounding box center [943, 213] width 113 height 19
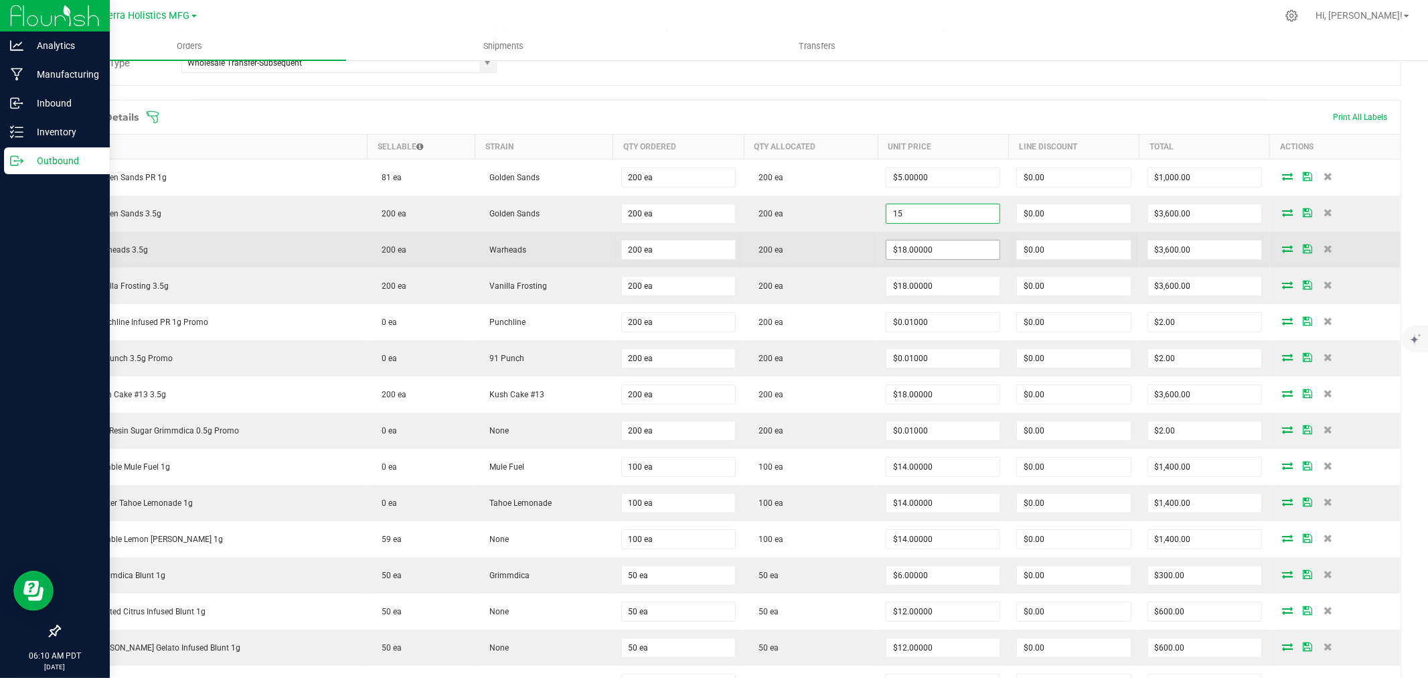
type input "$15.00000"
type input "$3,000.00"
click at [920, 248] on input "18" at bounding box center [943, 249] width 113 height 19
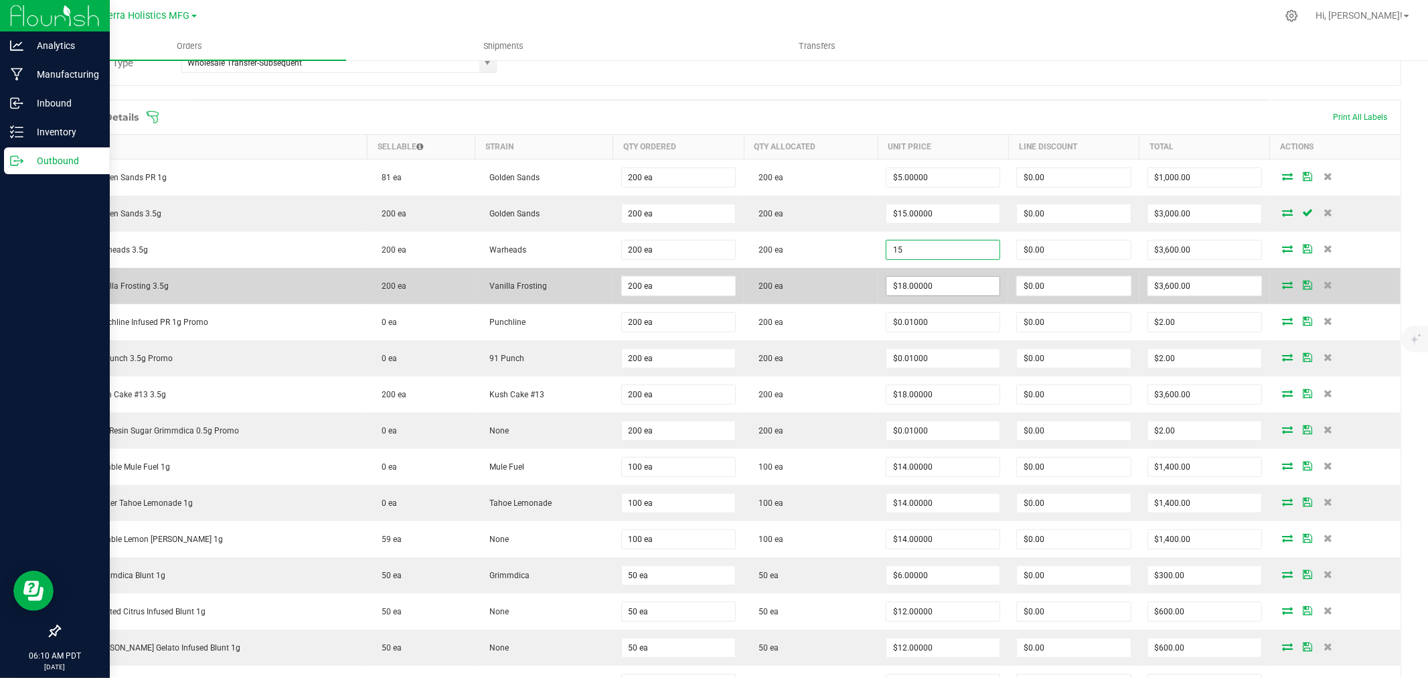
type input "$15.00000"
type input "$3,000.00"
click at [937, 293] on input "18" at bounding box center [943, 286] width 113 height 19
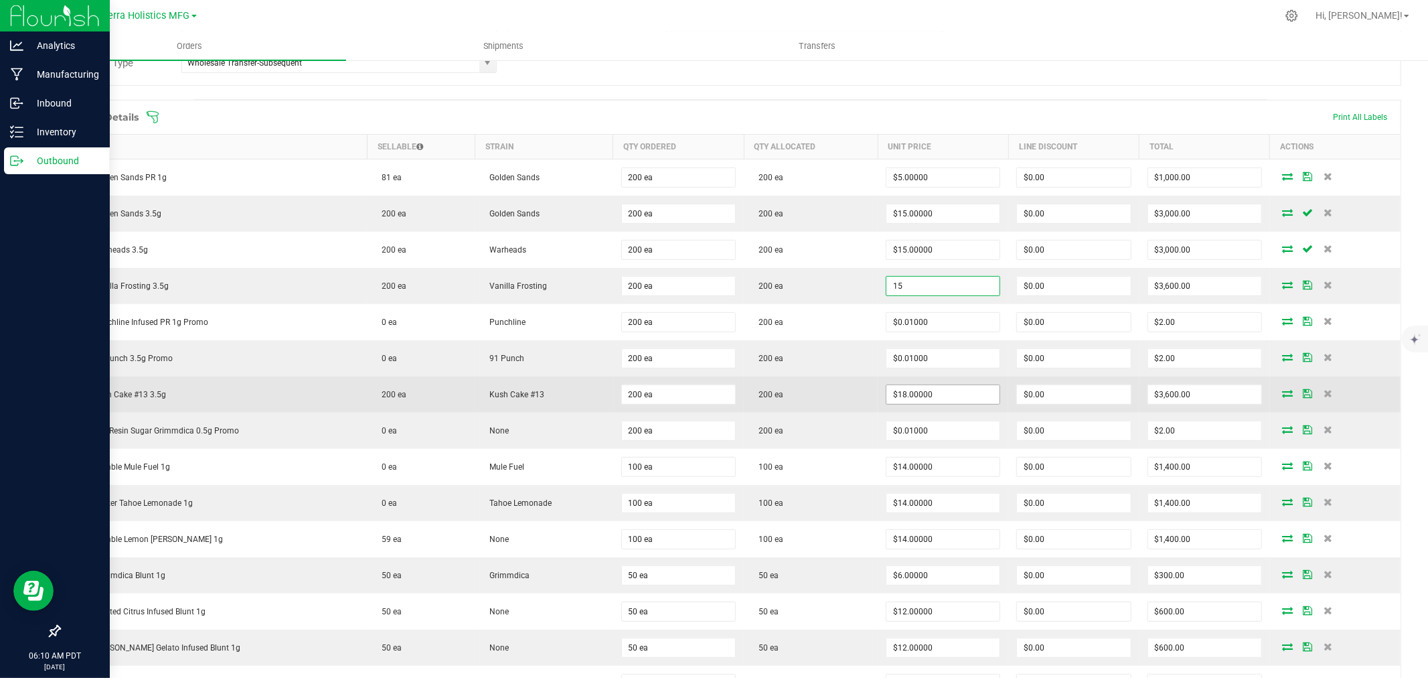
type input "$15.00000"
type input "$3,000.00"
click at [940, 392] on input "18" at bounding box center [943, 394] width 113 height 19
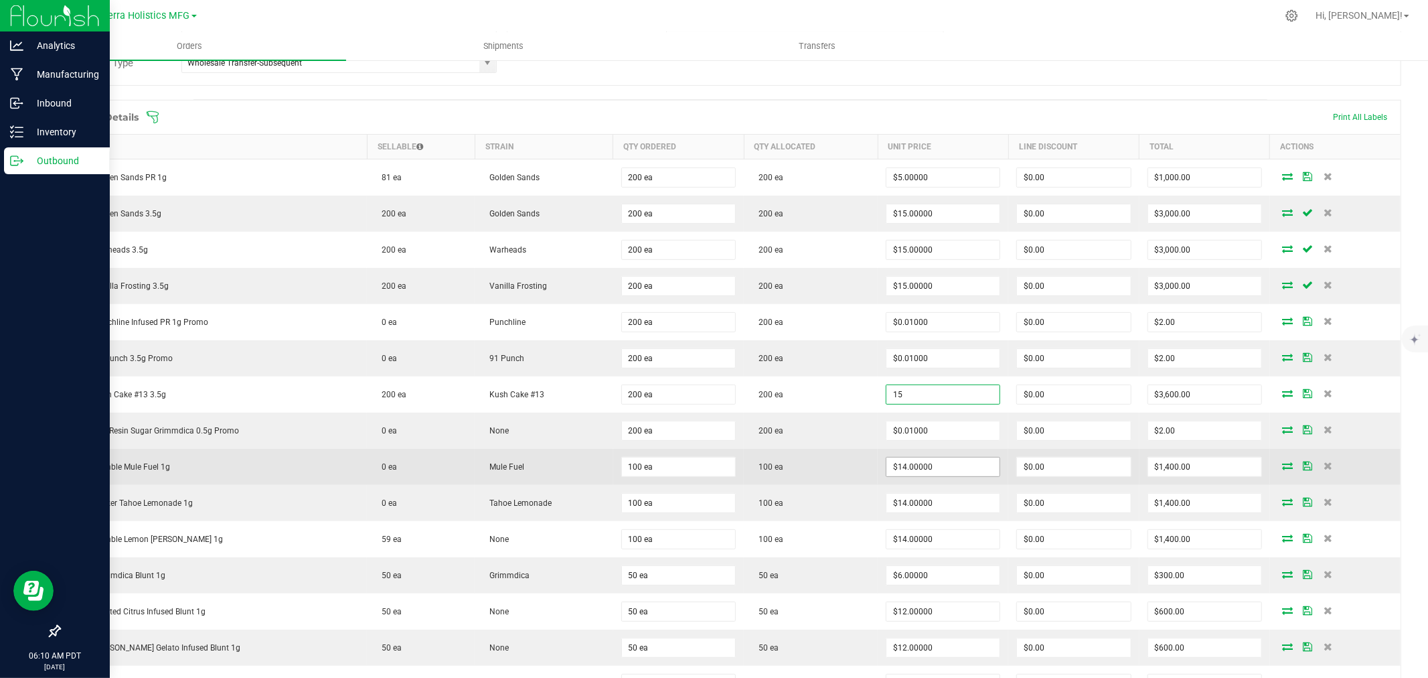
type input "$15.00000"
type input "$3,000.00"
click at [948, 474] on input "14" at bounding box center [943, 466] width 113 height 19
type input "$14.00000"
click at [862, 465] on td "100 ea" at bounding box center [811, 467] width 134 height 36
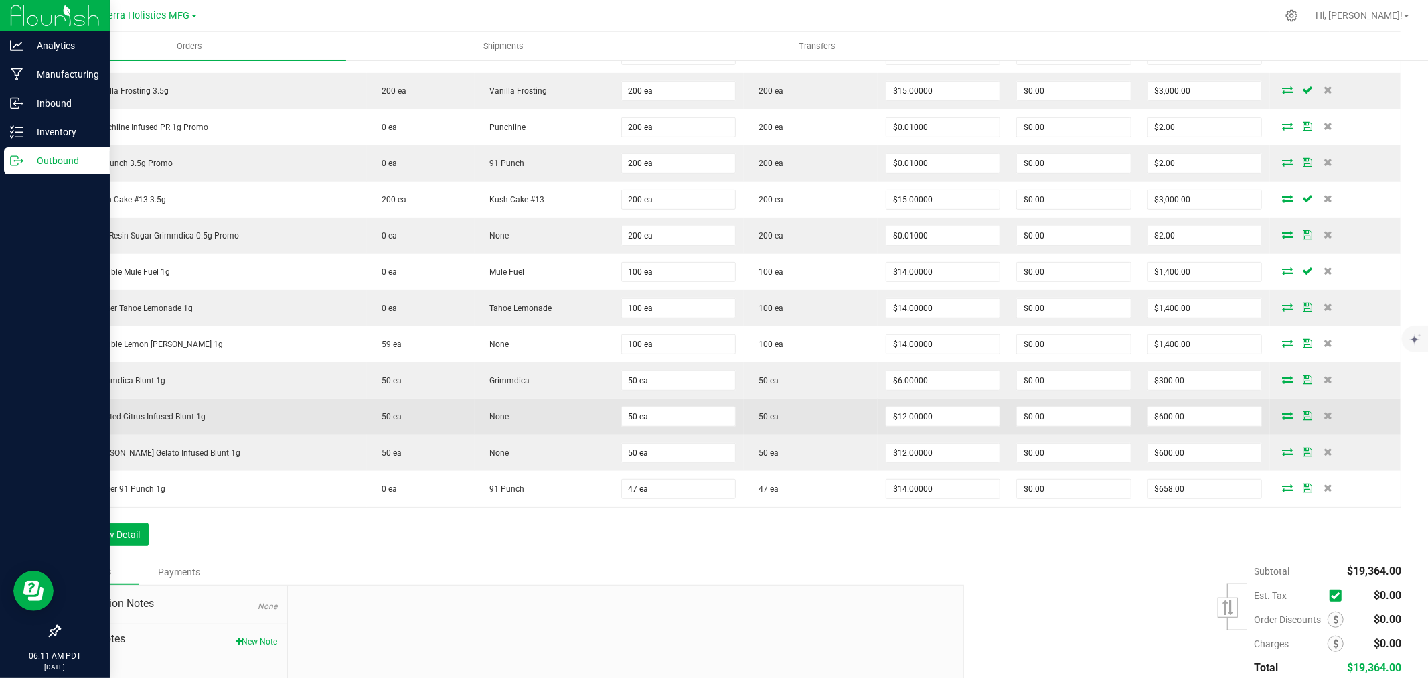
scroll to position [609, 0]
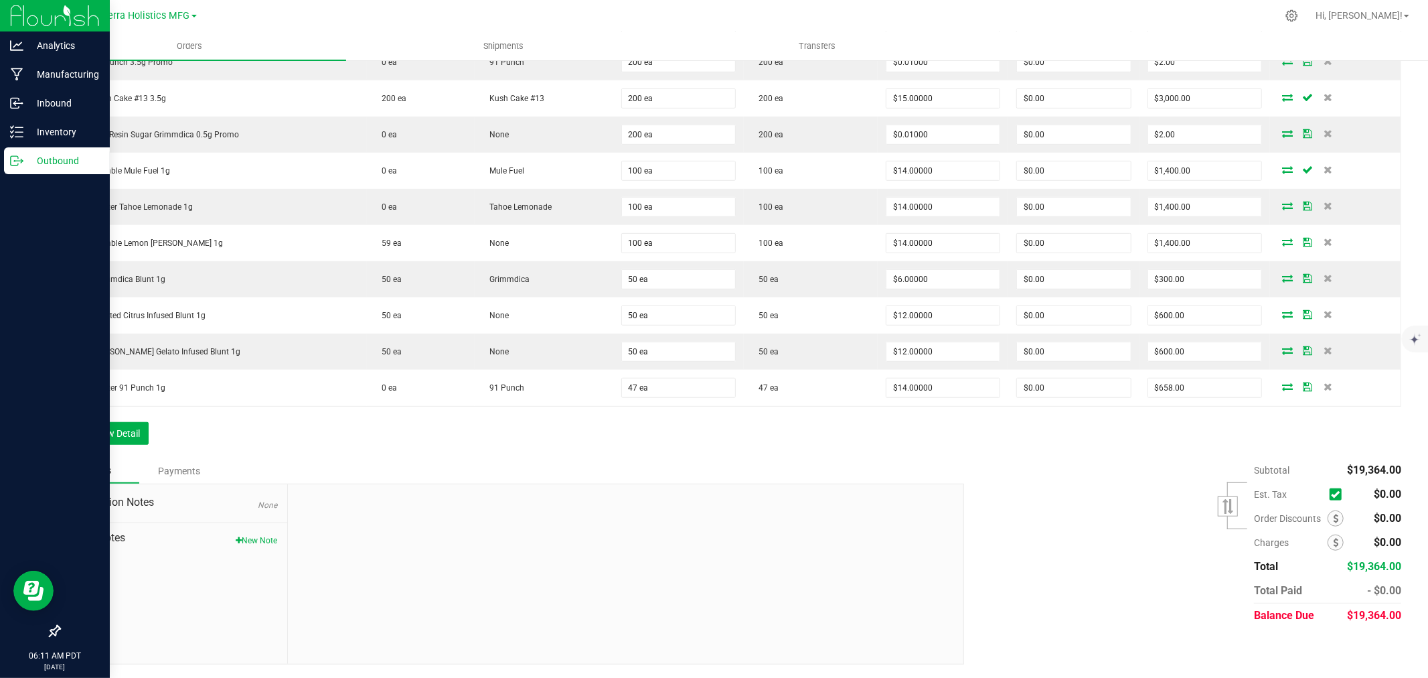
click at [935, 443] on div "Order Details Print All Labels Item Sellable Strain Qty Ordered Qty Allocated U…" at bounding box center [730, 131] width 1343 height 654
click at [1043, 510] on div "Subtotal $19,364.00 Est. Tax" at bounding box center [1177, 542] width 447 height 169
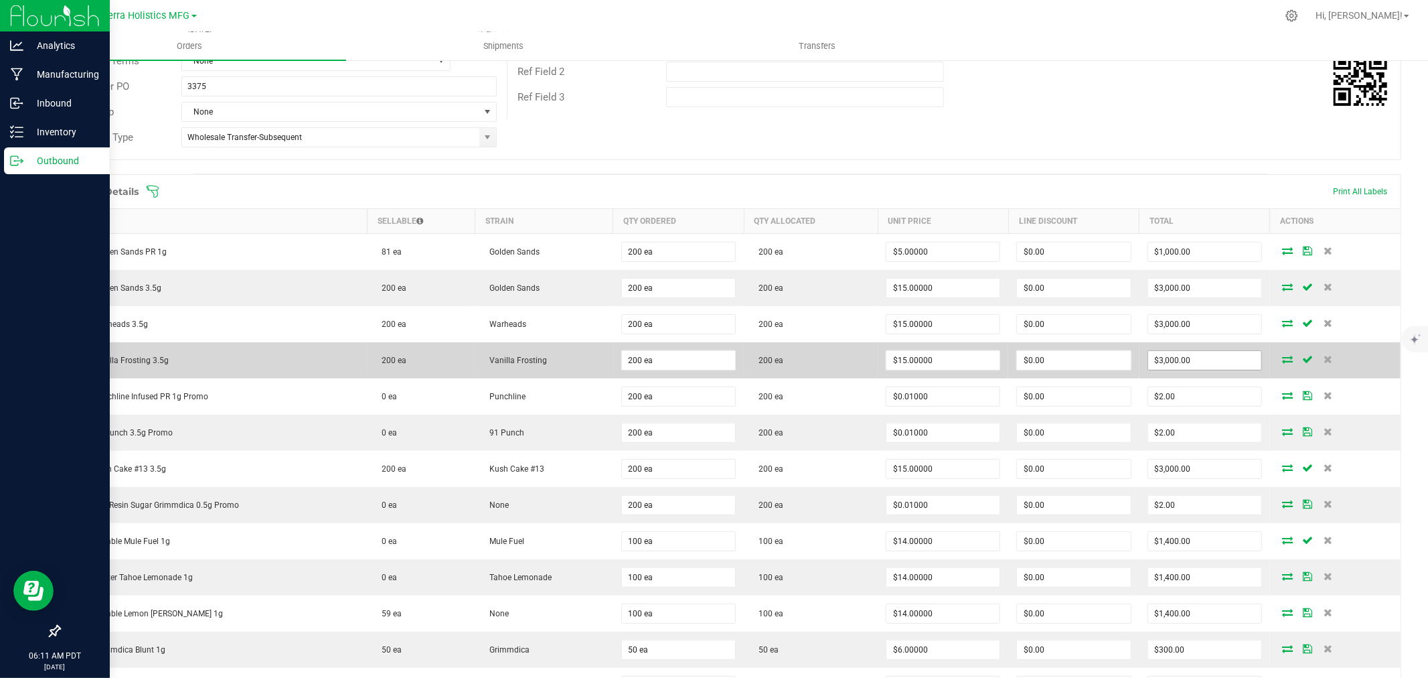
scroll to position [0, 0]
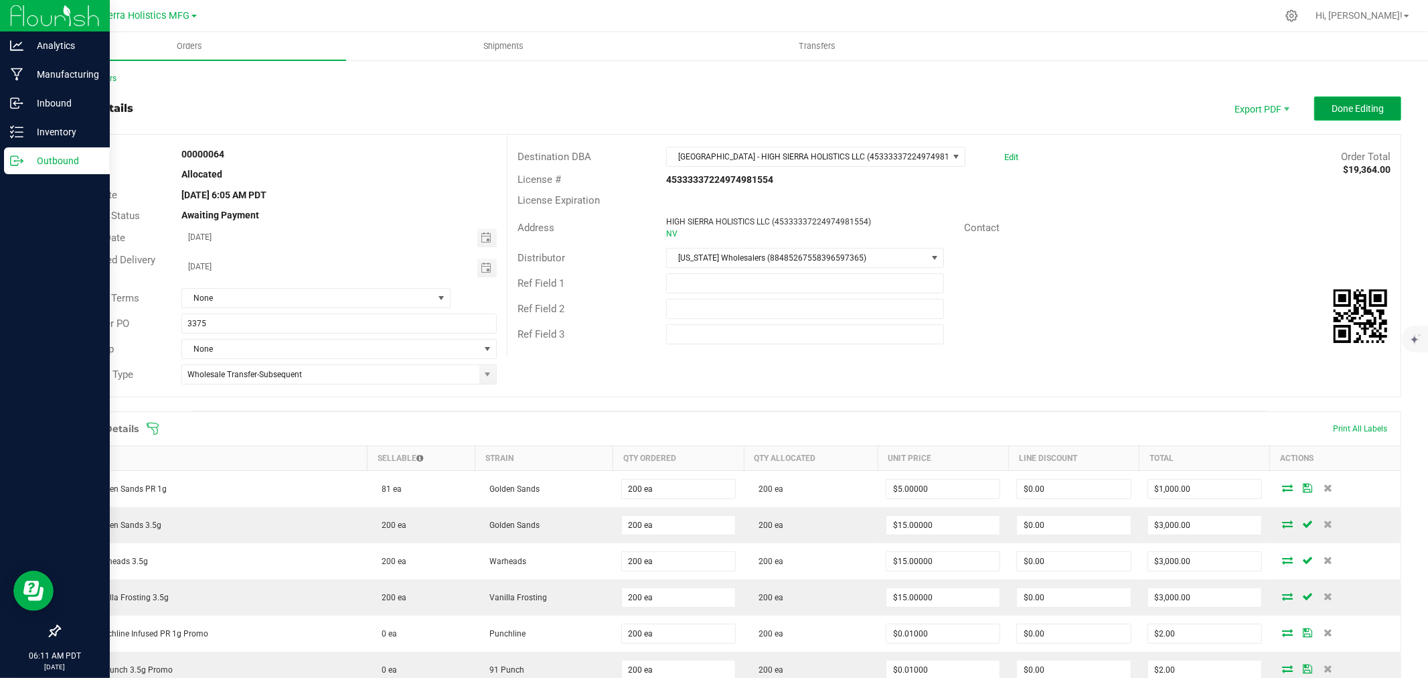
click at [1367, 110] on span "Done Editing" at bounding box center [1358, 108] width 52 height 11
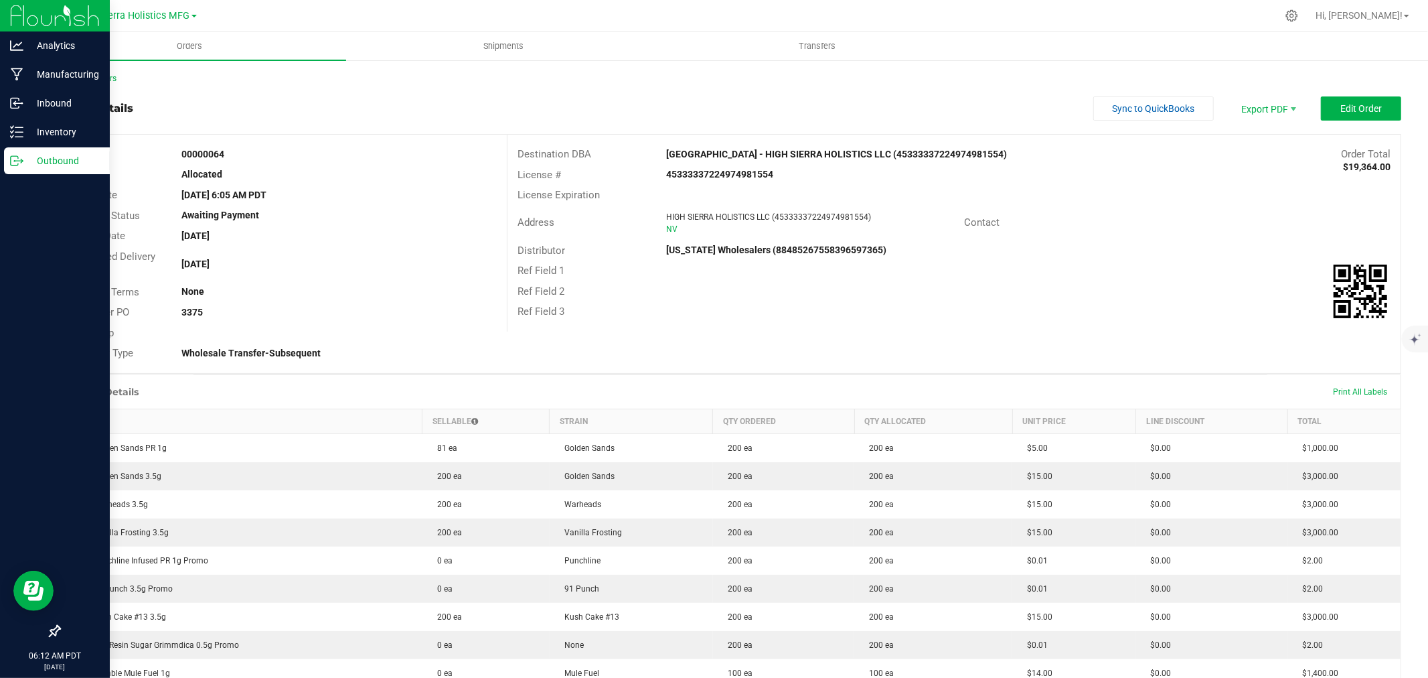
click at [532, 19] on div at bounding box center [758, 16] width 1037 height 26
click at [98, 82] on div "Back to Orders" at bounding box center [730, 78] width 1343 height 12
click at [104, 78] on link "Back to Orders" at bounding box center [88, 78] width 58 height 9
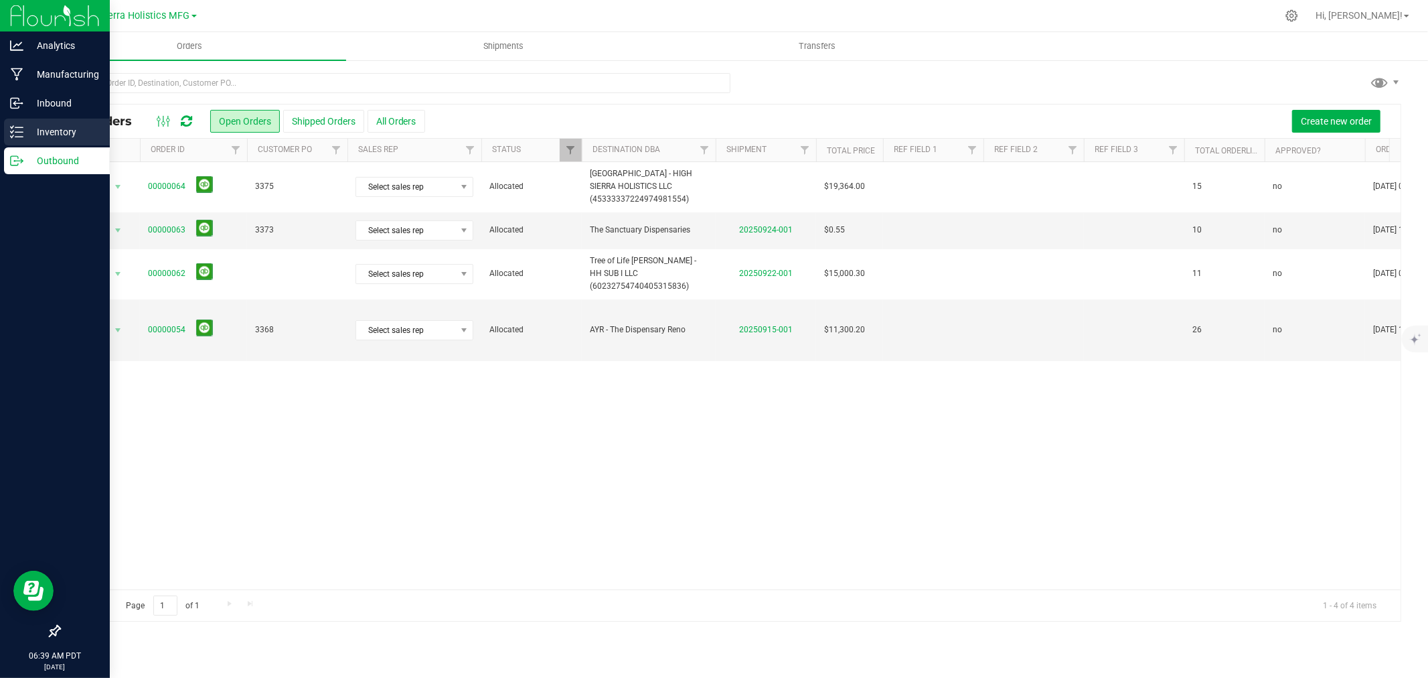
click at [62, 132] on p "Inventory" at bounding box center [63, 132] width 80 height 16
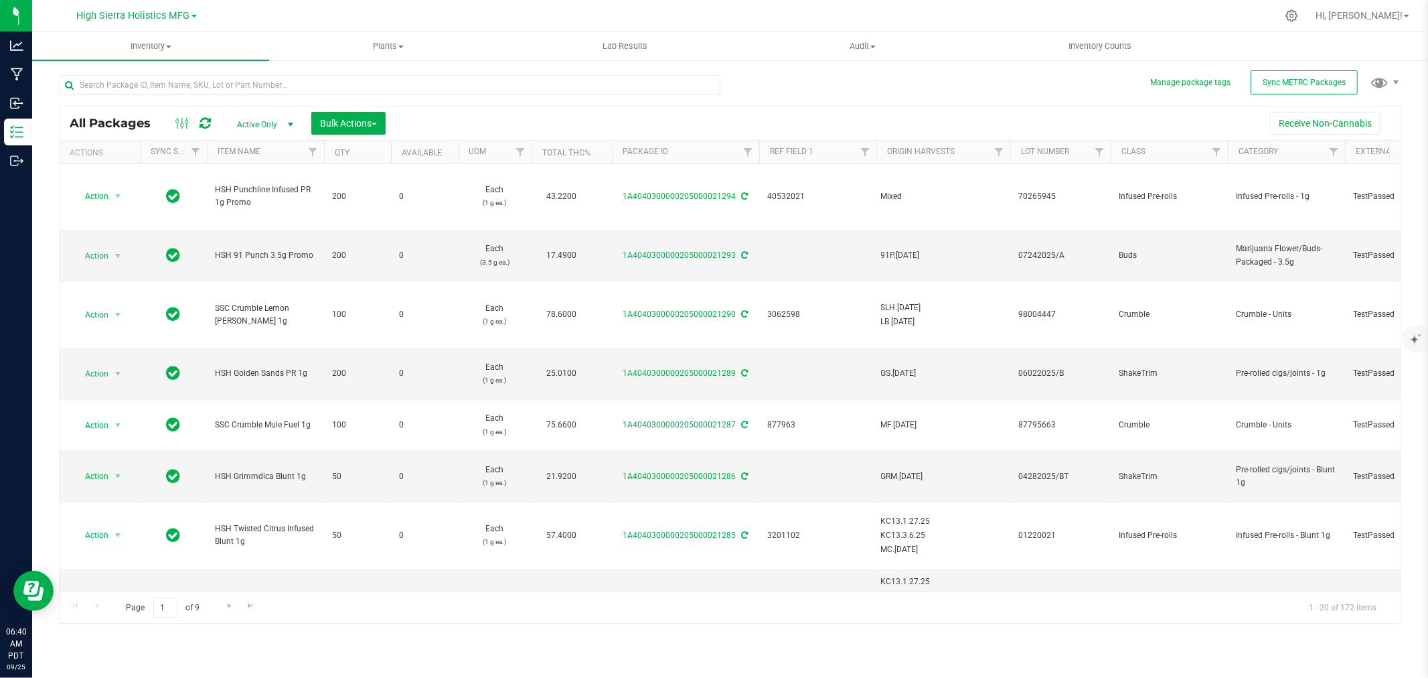
click at [561, 17] on div at bounding box center [758, 16] width 1037 height 26
click at [162, 85] on input "text" at bounding box center [390, 85] width 662 height 20
type input "golden sands"
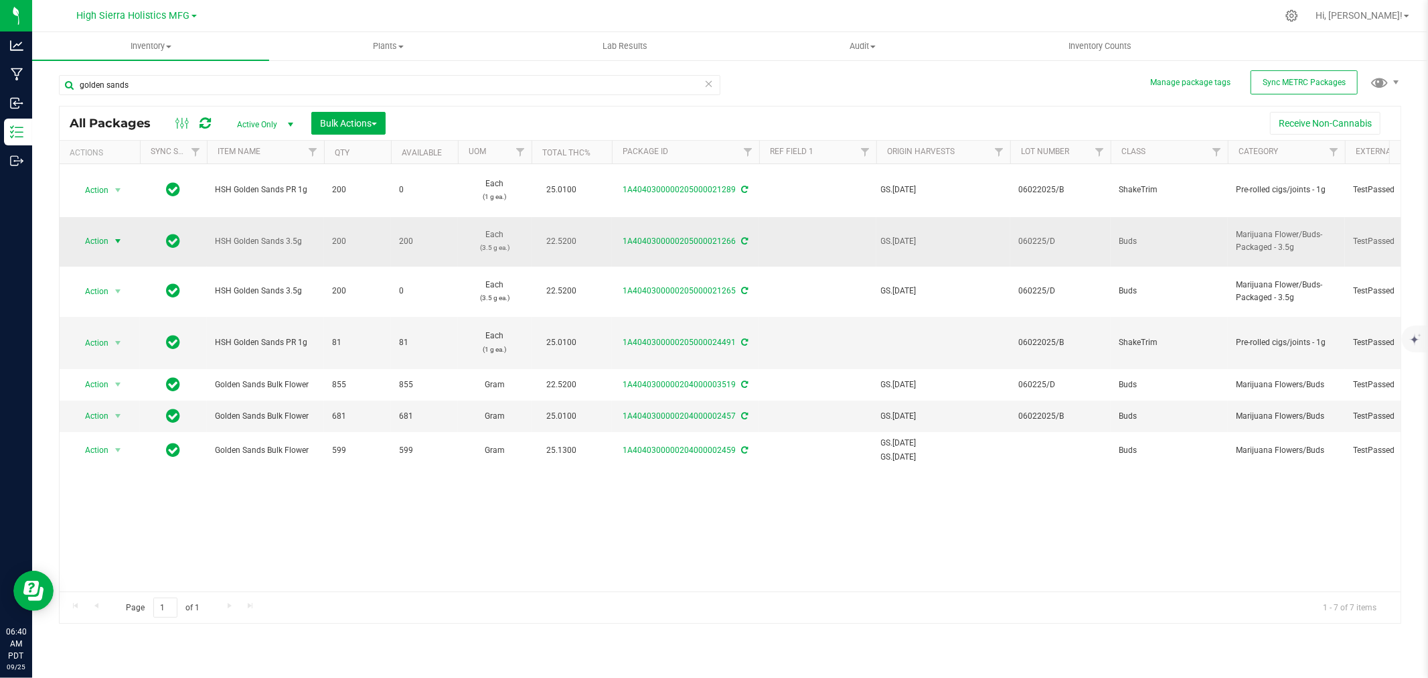
click at [110, 234] on span "select" at bounding box center [118, 241] width 17 height 19
click at [121, 403] on li "Print package label" at bounding box center [116, 406] width 84 height 37
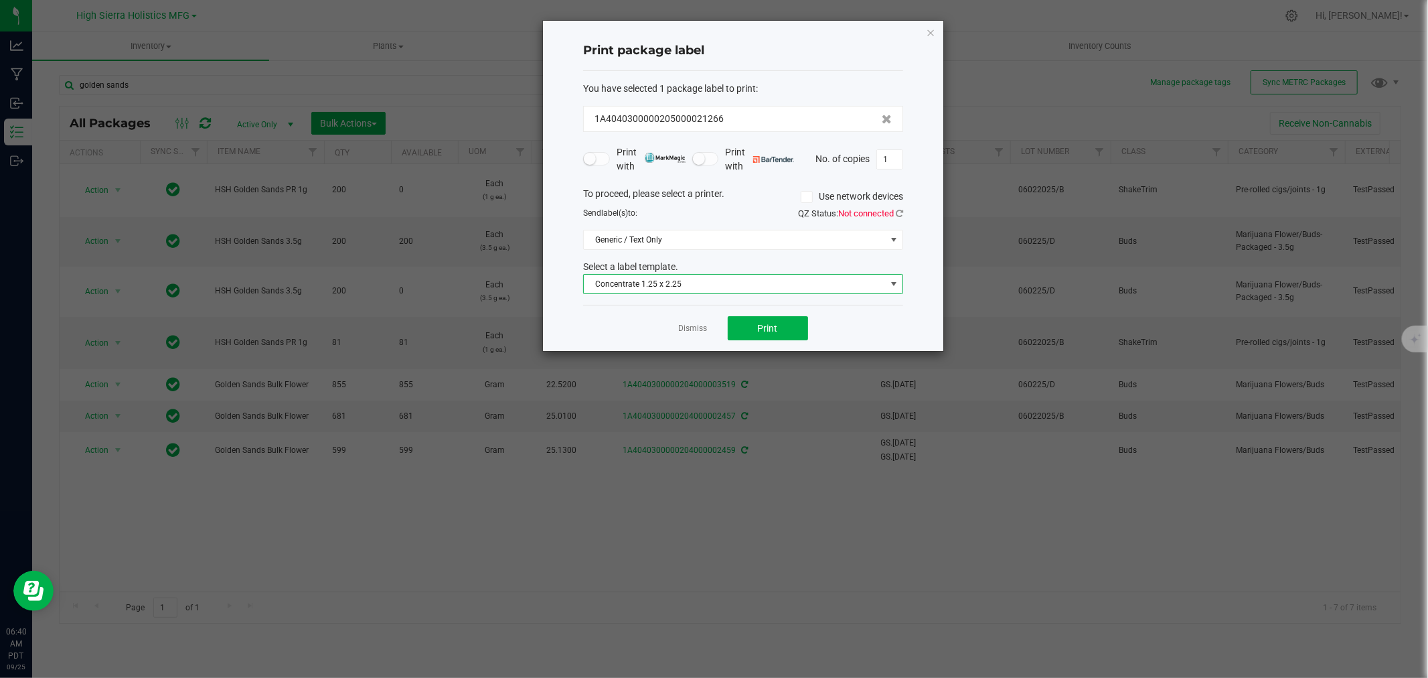
click at [702, 283] on span "Concentrate 1.25 x 2.25" at bounding box center [735, 284] width 302 height 19
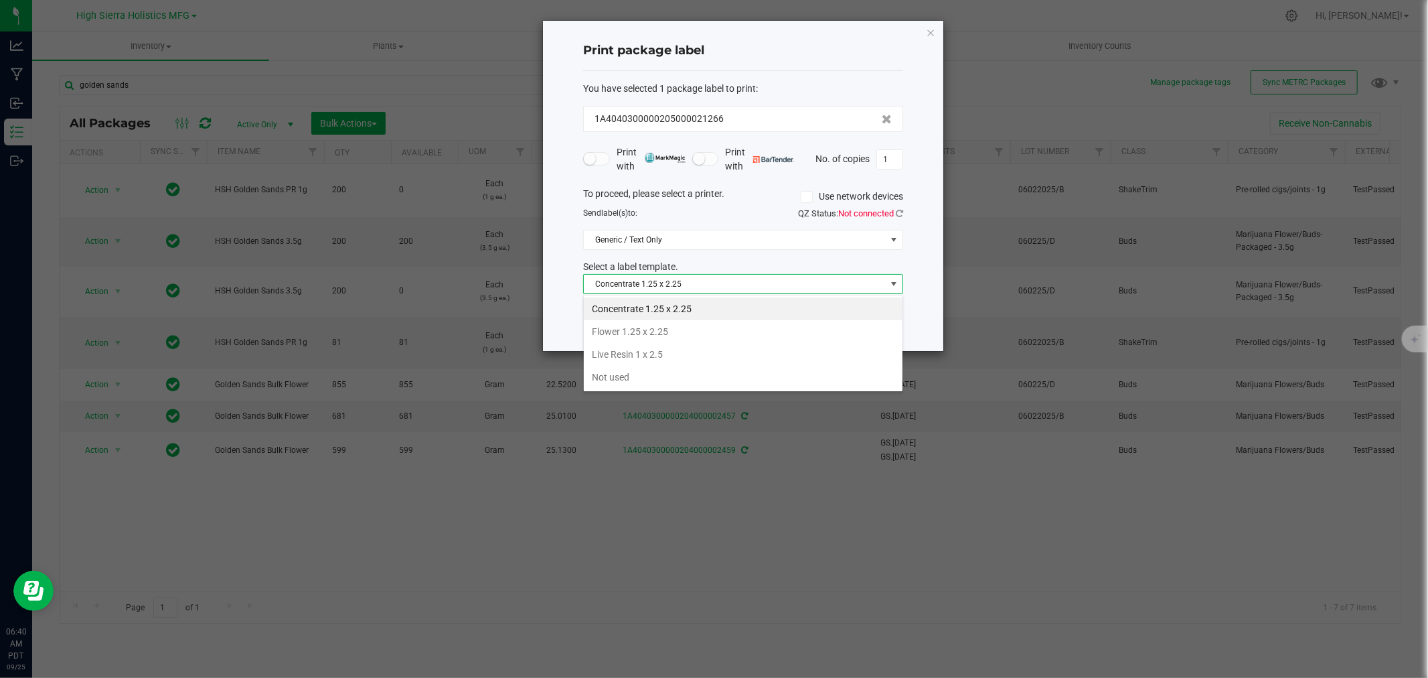
scroll to position [20, 319]
click at [643, 340] on li "Flower 1.25 x 2.25" at bounding box center [743, 331] width 319 height 23
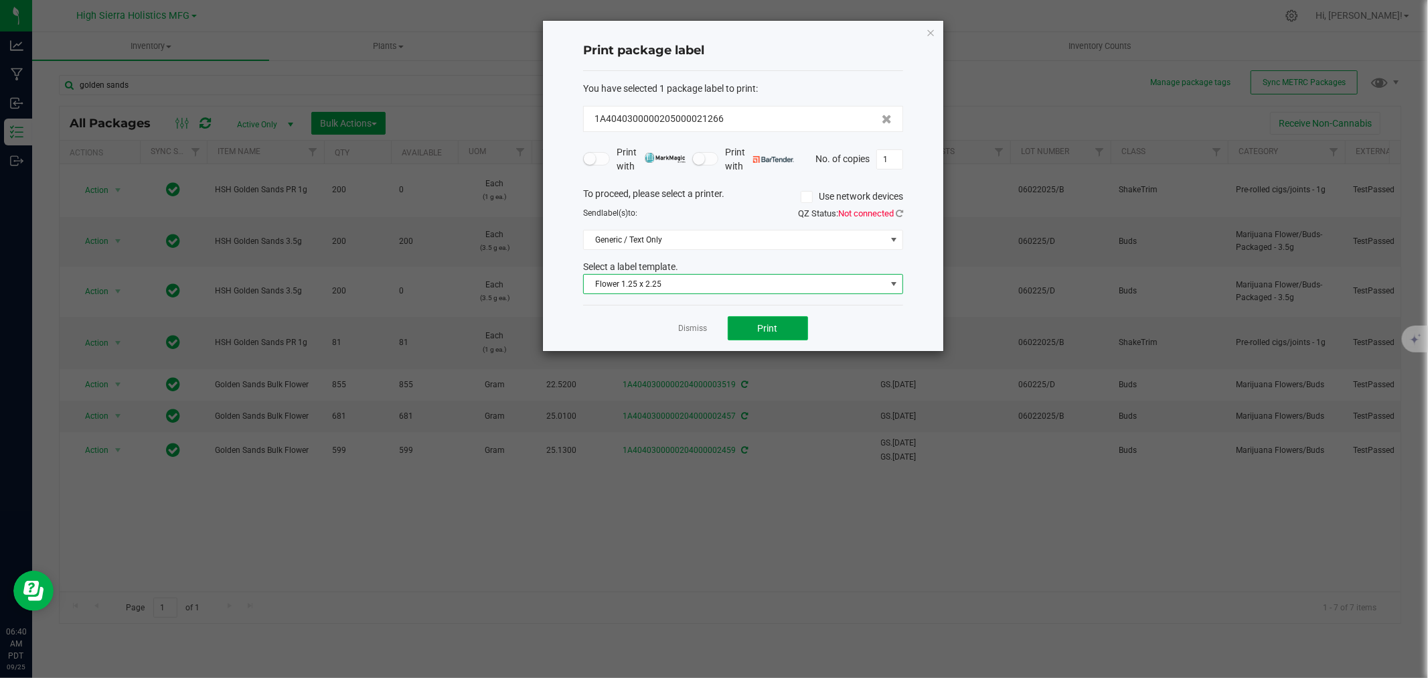
click at [777, 318] on button "Print" at bounding box center [768, 328] width 80 height 24
click at [887, 158] on input "1" at bounding box center [889, 159] width 25 height 19
type input "200"
click at [755, 339] on button "Print" at bounding box center [768, 328] width 80 height 24
click at [931, 30] on icon "button" at bounding box center [930, 32] width 9 height 16
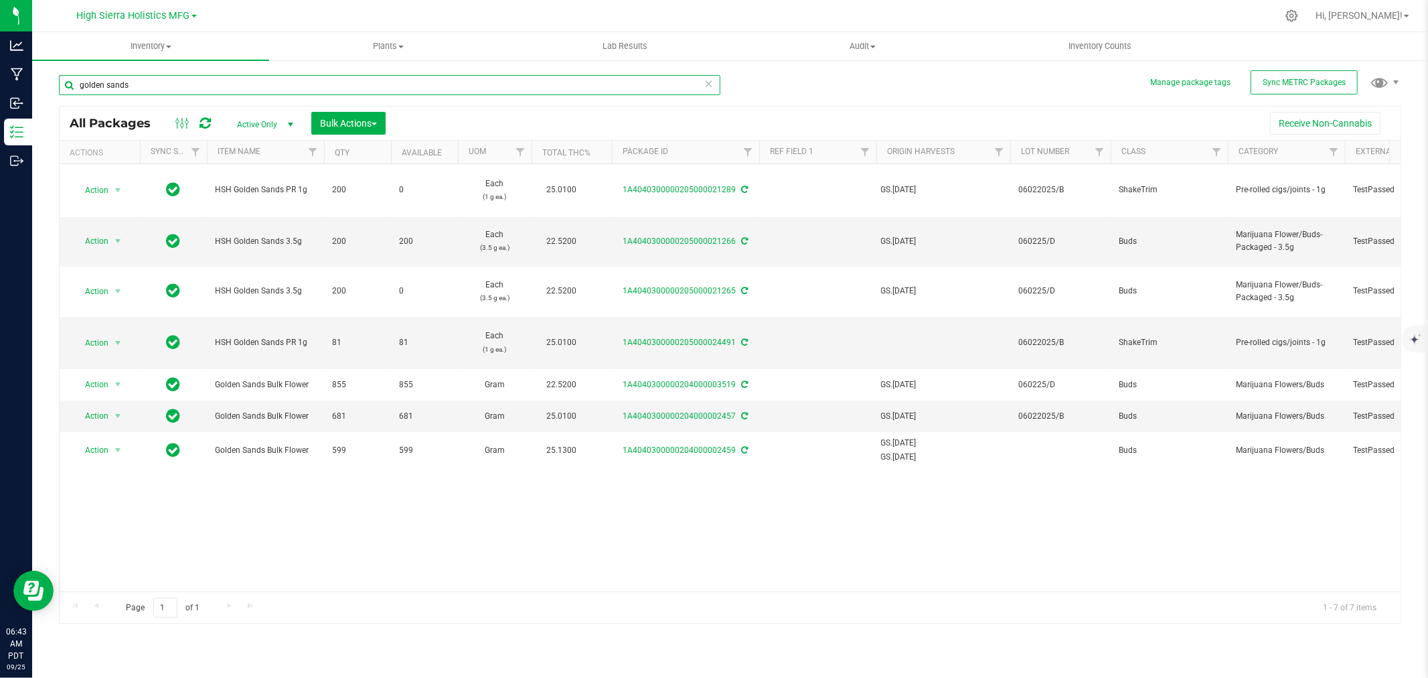
drag, startPoint x: 157, startPoint y: 88, endPoint x: 39, endPoint y: 78, distance: 118.2
click at [45, 82] on div "Manage package tags Sync METRC Packages [GEOGRAPHIC_DATA] All Packages Active O…" at bounding box center [730, 263] width 1396 height 408
type input "21268"
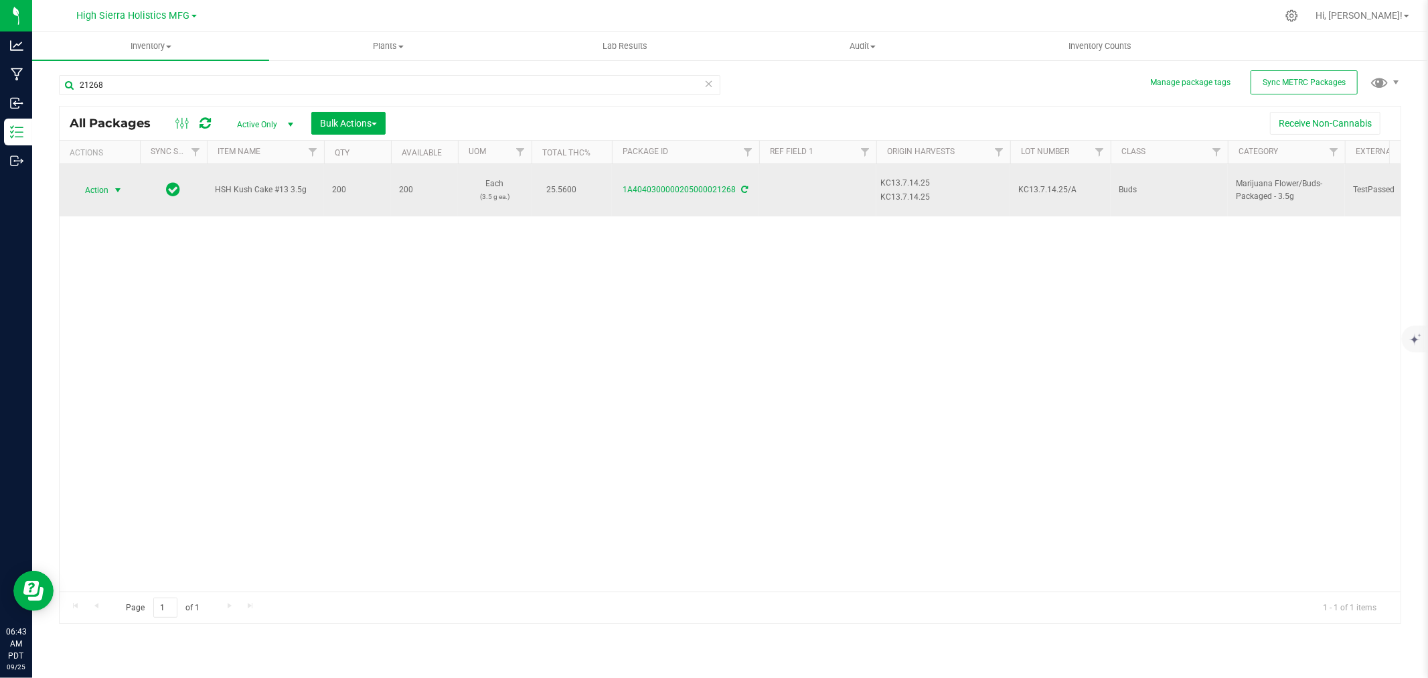
click at [123, 187] on span "select" at bounding box center [117, 190] width 11 height 11
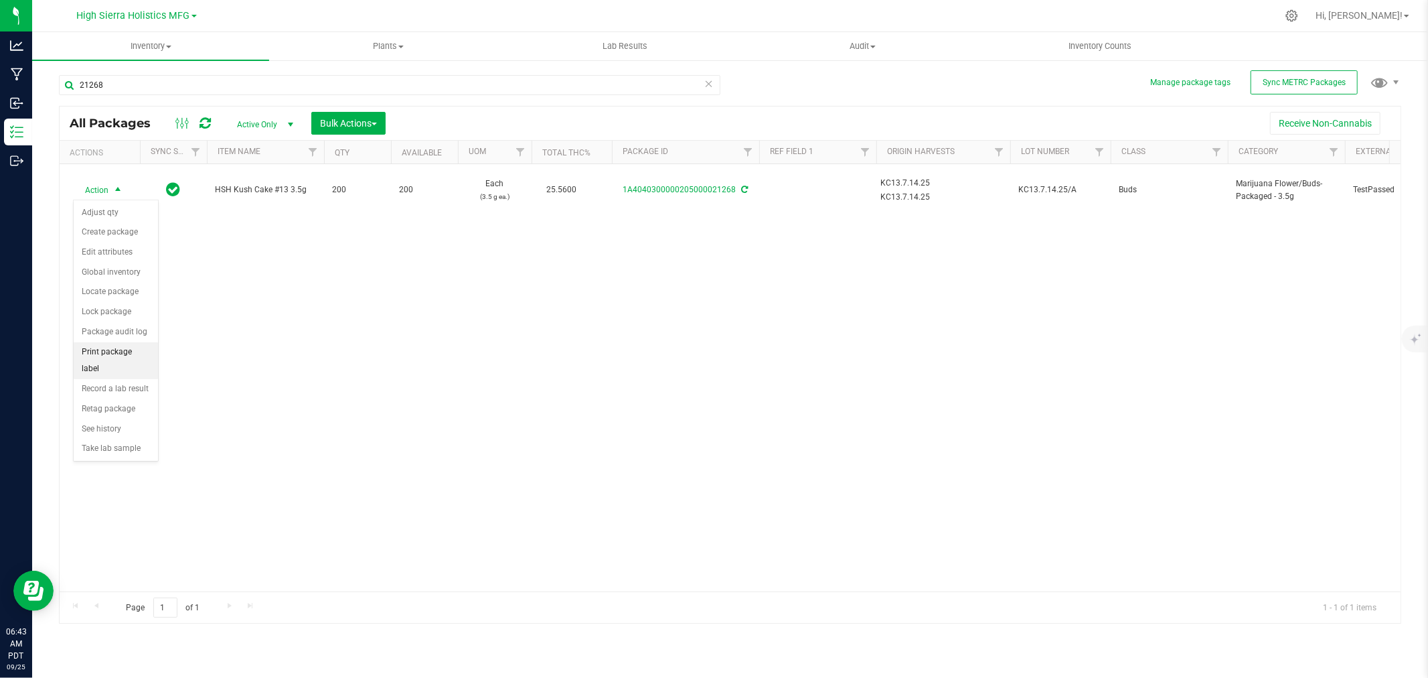
click at [123, 365] on li "Print package label" at bounding box center [116, 360] width 84 height 37
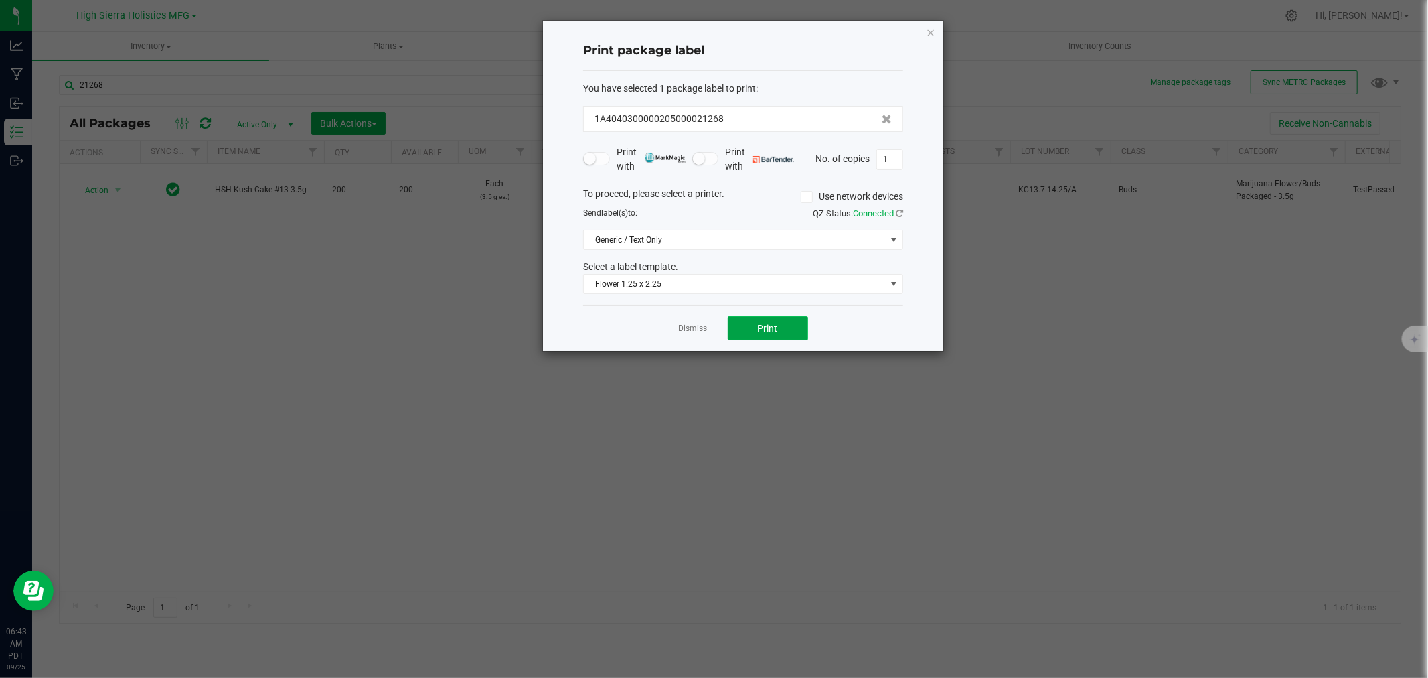
click at [785, 332] on button "Print" at bounding box center [768, 328] width 80 height 24
click at [889, 158] on input "1" at bounding box center [889, 159] width 25 height 19
type input "199"
click at [755, 337] on button "Print" at bounding box center [768, 328] width 80 height 24
click at [929, 31] on icon "button" at bounding box center [930, 32] width 9 height 16
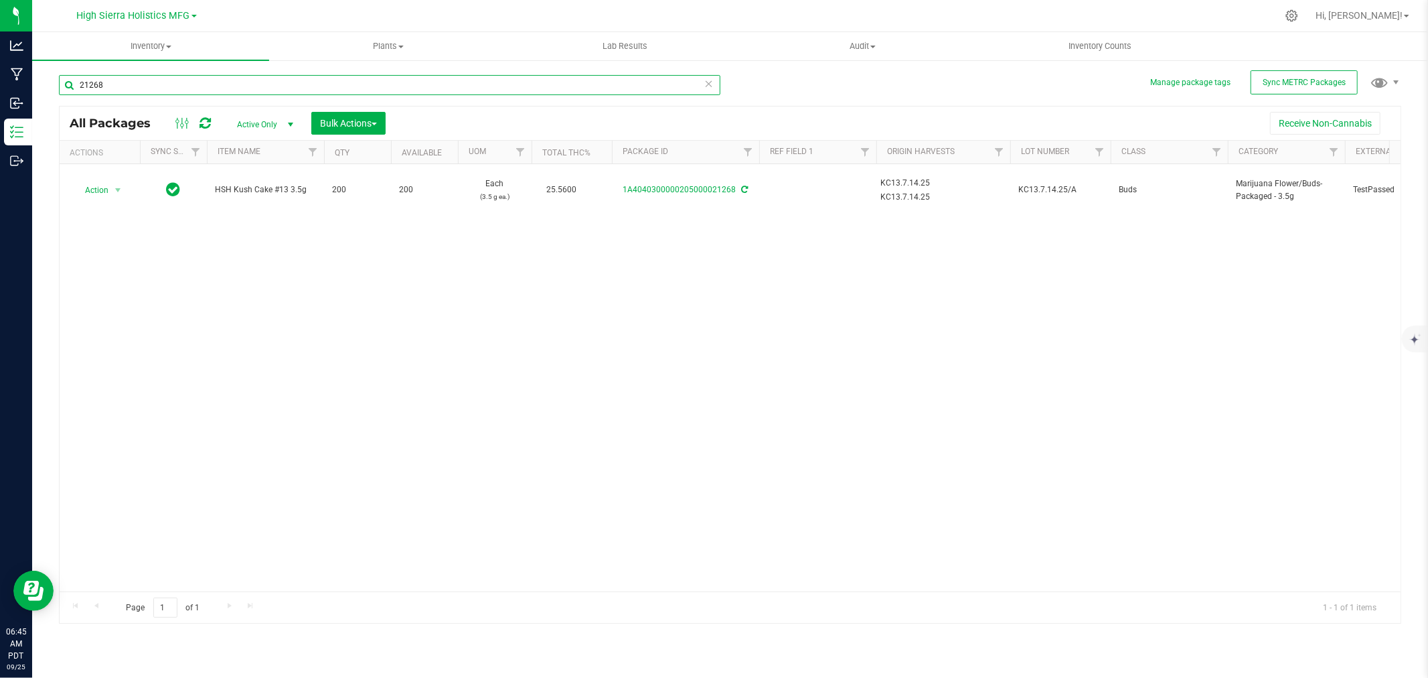
click at [121, 78] on input "21268" at bounding box center [390, 85] width 662 height 20
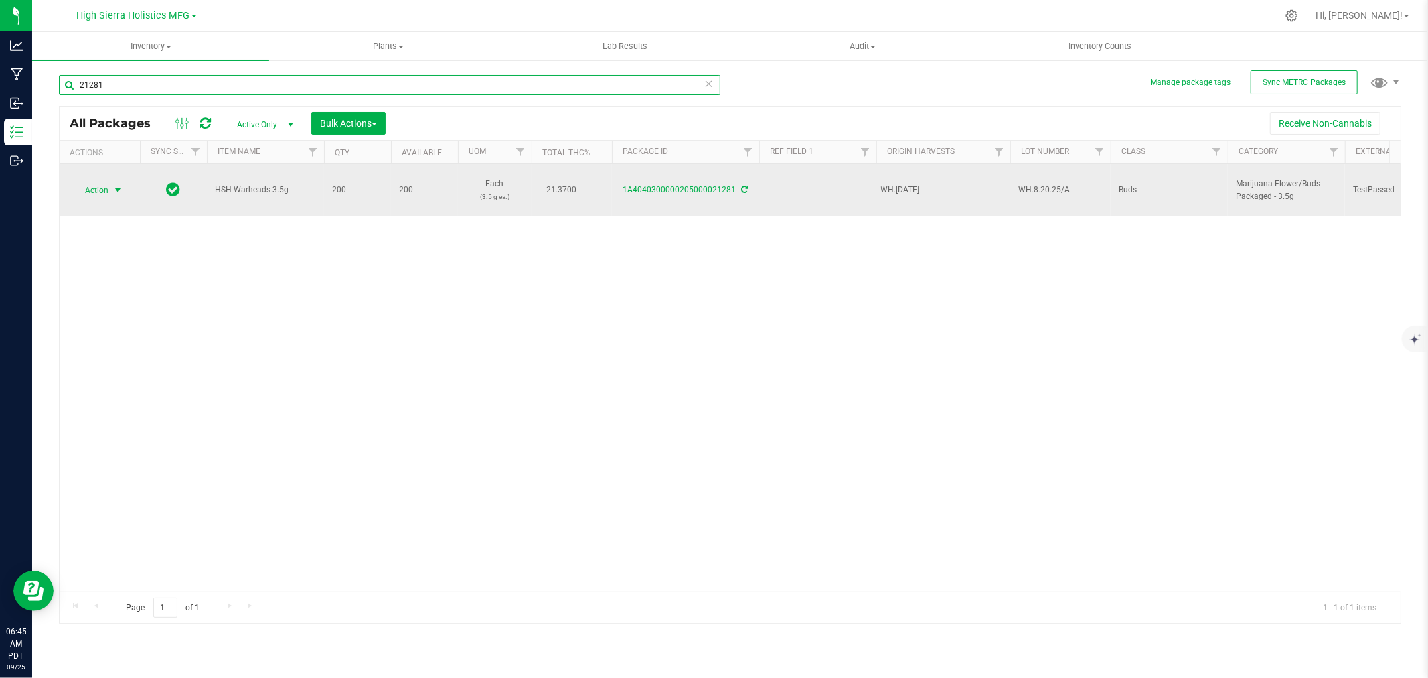
type input "21281"
click at [121, 187] on span "select" at bounding box center [117, 190] width 11 height 11
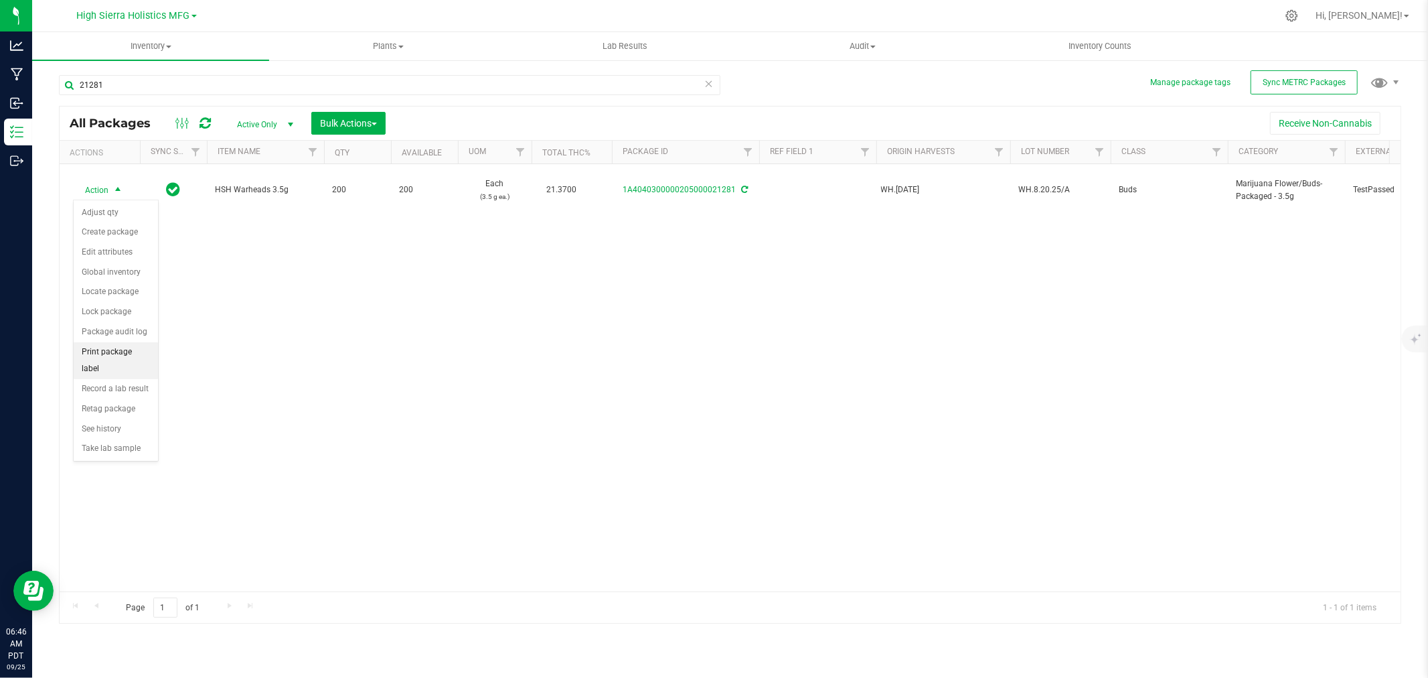
click at [112, 356] on li "Print package label" at bounding box center [116, 360] width 84 height 37
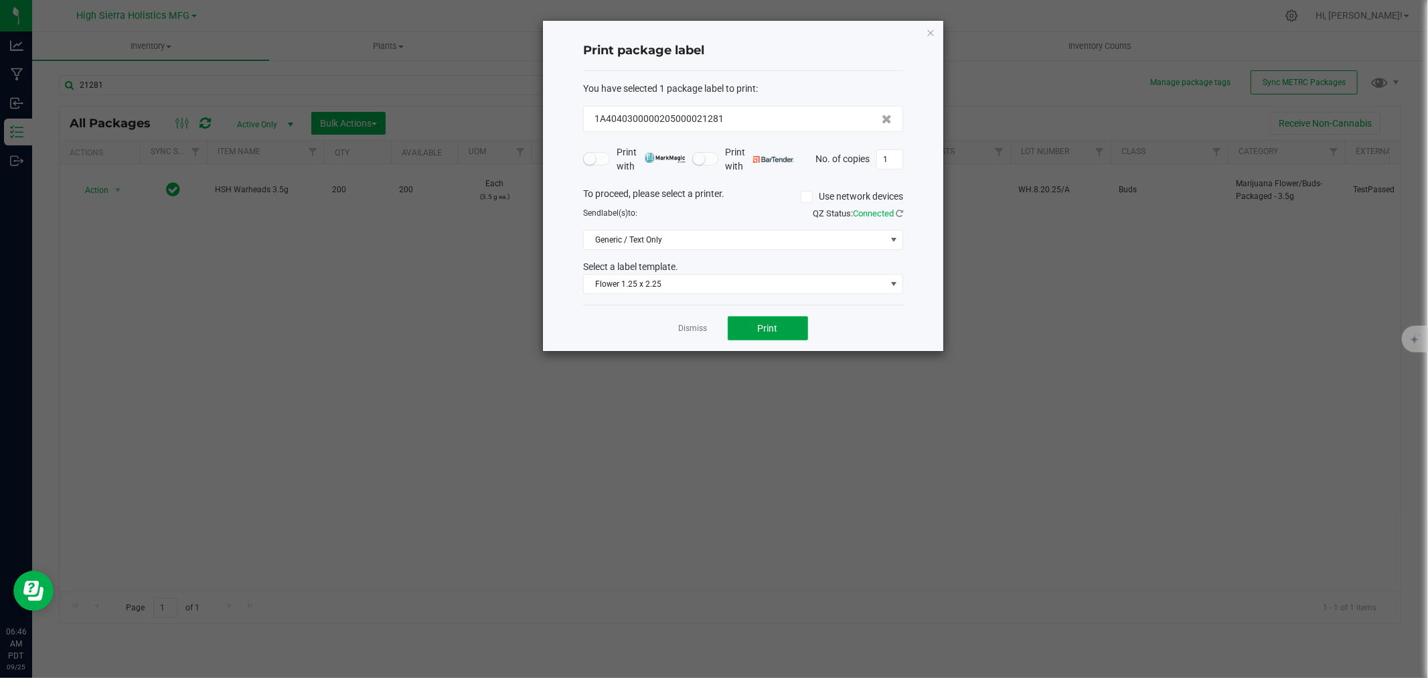
click at [771, 325] on span "Print" at bounding box center [768, 328] width 20 height 11
click at [889, 158] on input "1" at bounding box center [889, 159] width 25 height 19
type input "199"
click at [787, 330] on button "Print" at bounding box center [768, 328] width 80 height 24
click at [927, 32] on icon "button" at bounding box center [930, 32] width 9 height 16
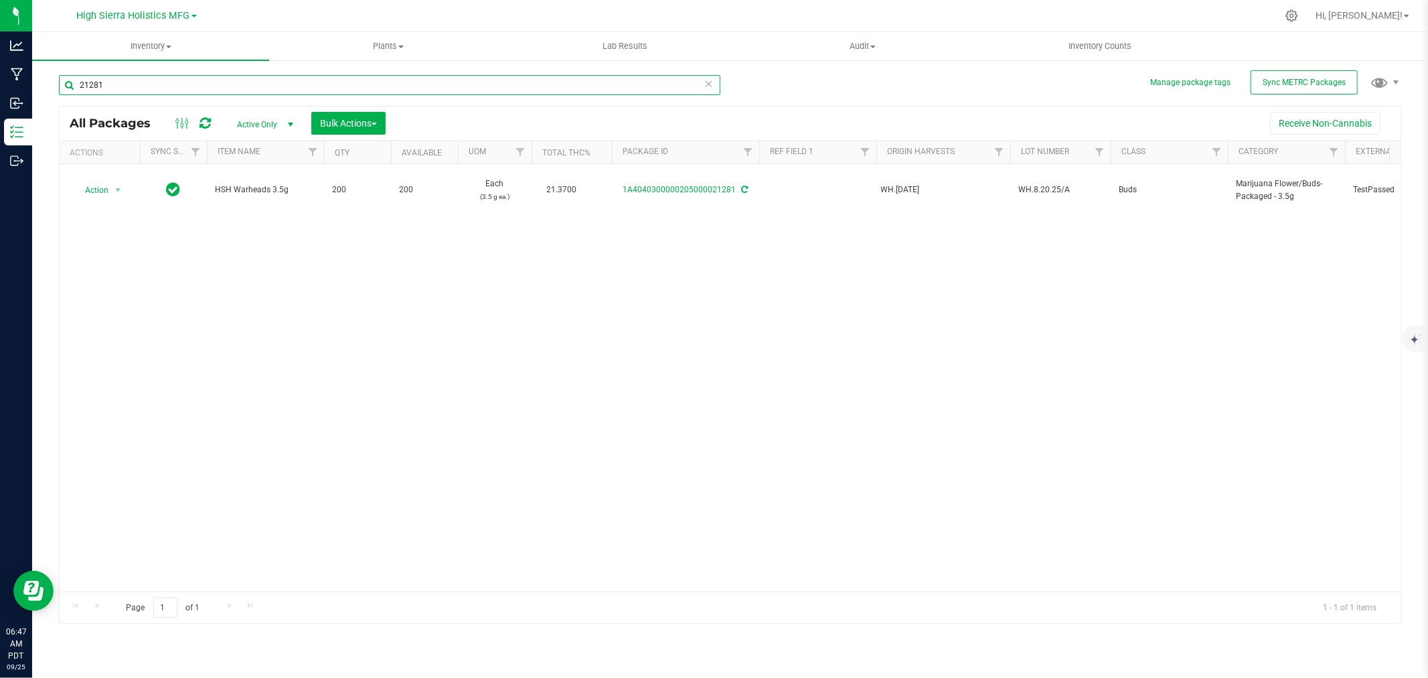
click at [172, 92] on input "21281" at bounding box center [390, 85] width 662 height 20
type input "21283"
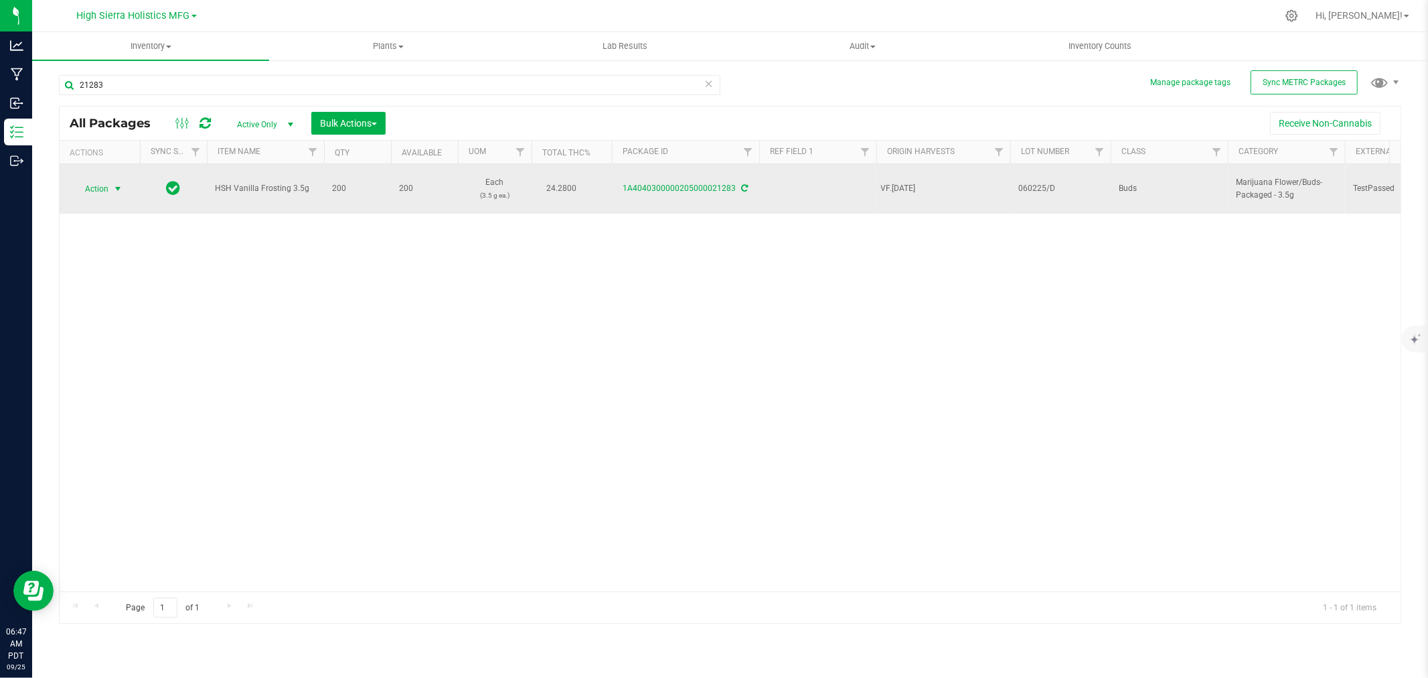
click at [117, 185] on span "select" at bounding box center [117, 188] width 11 height 11
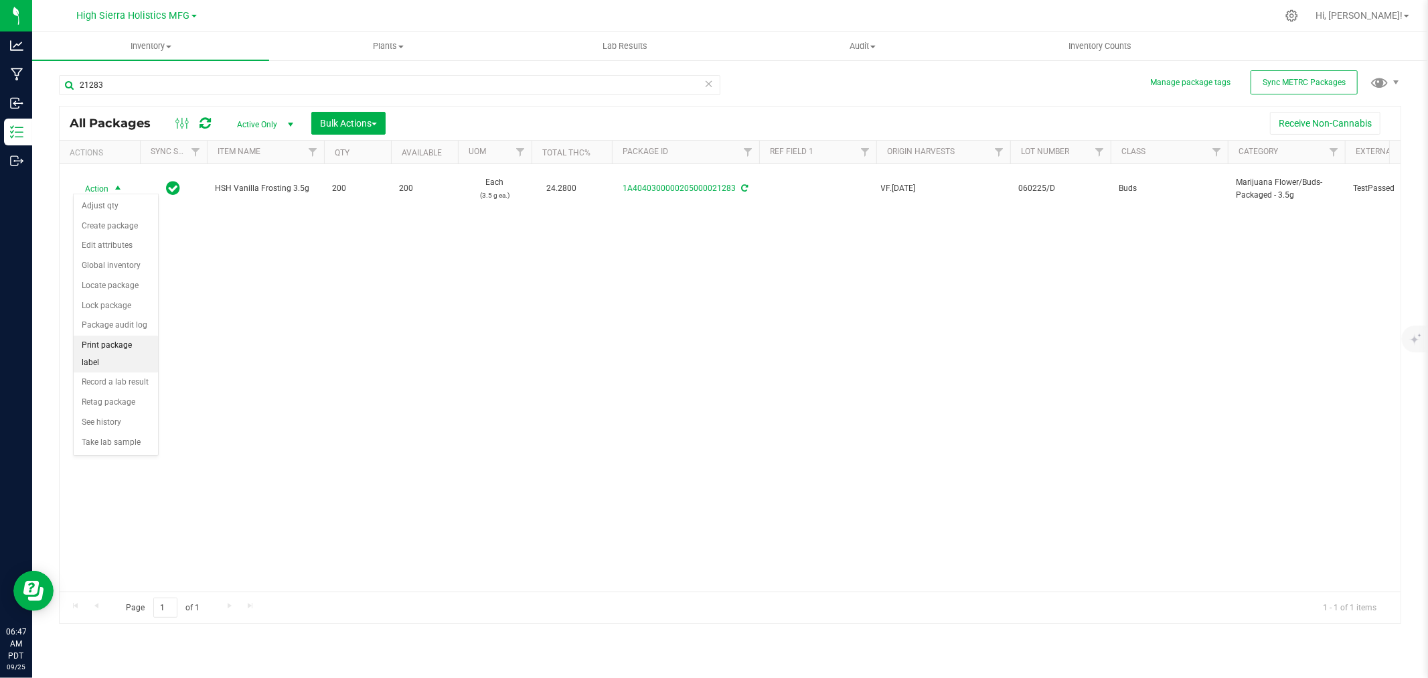
click at [123, 357] on li "Print package label" at bounding box center [116, 353] width 84 height 37
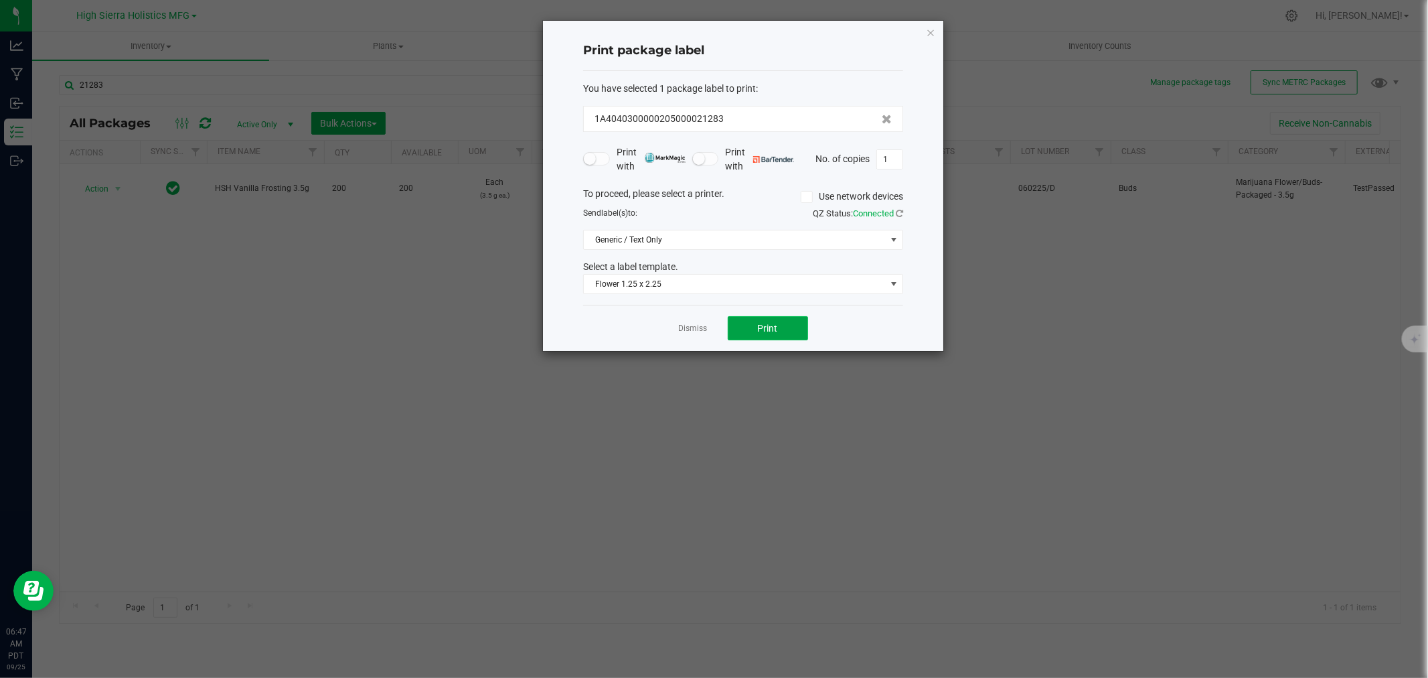
click at [757, 332] on button "Print" at bounding box center [768, 328] width 80 height 24
click at [895, 161] on input "1" at bounding box center [889, 159] width 25 height 19
click at [795, 323] on button "Print" at bounding box center [768, 328] width 80 height 24
click at [887, 158] on input "199" at bounding box center [889, 159] width 25 height 19
type input "2"
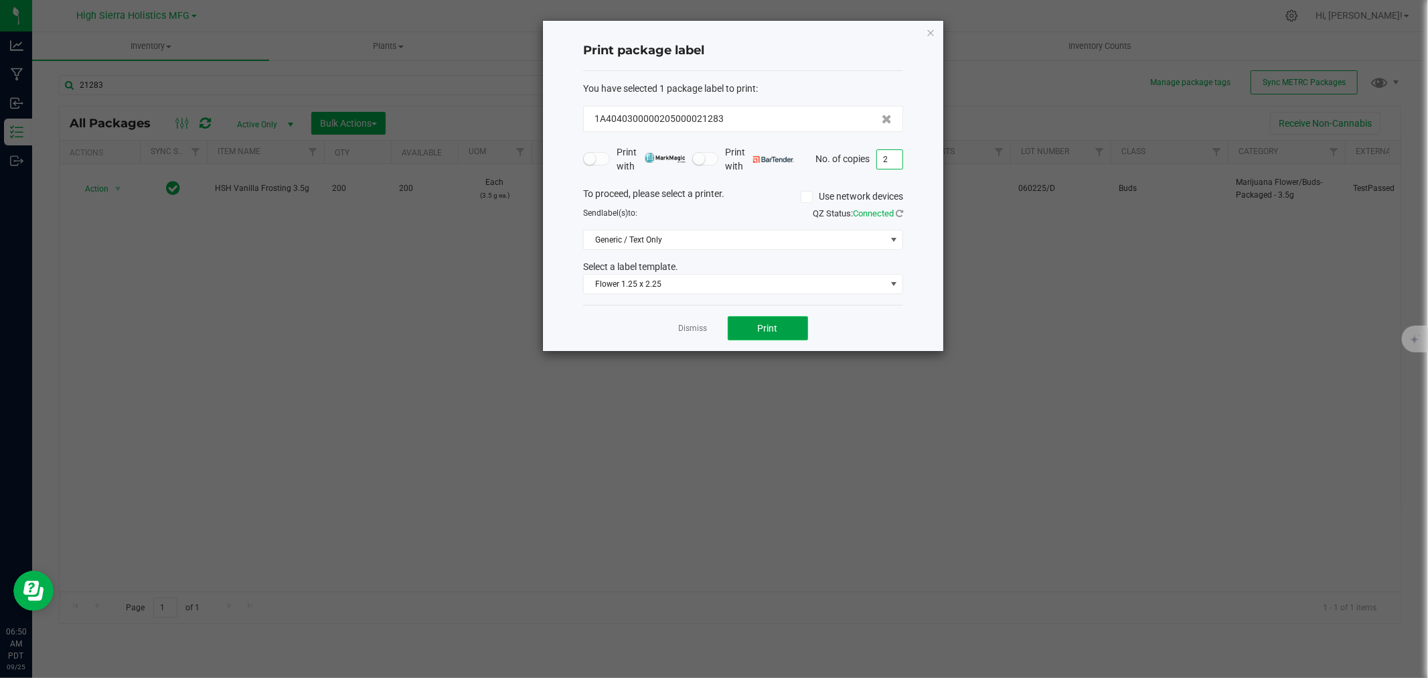
click at [788, 322] on button "Print" at bounding box center [768, 328] width 80 height 24
click at [927, 35] on icon "button" at bounding box center [930, 32] width 9 height 16
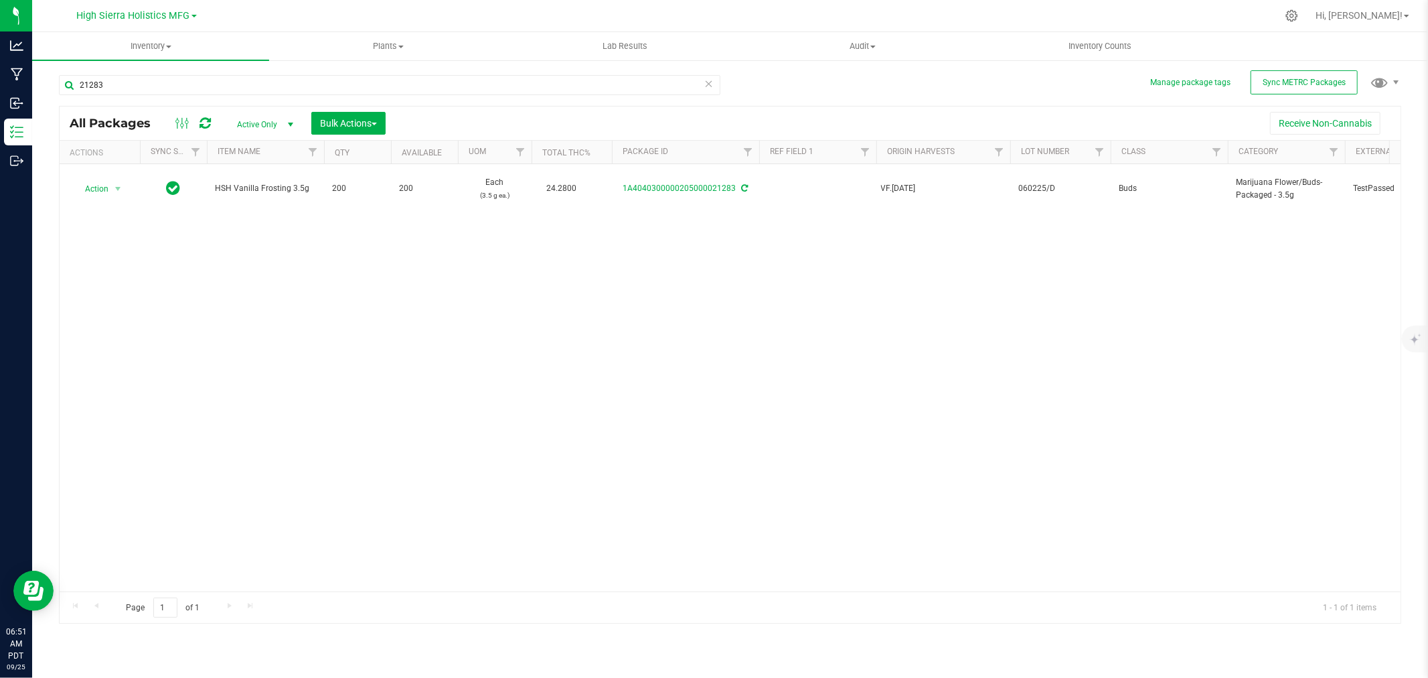
click at [871, 14] on div at bounding box center [758, 16] width 1037 height 26
drag, startPoint x: 129, startPoint y: 83, endPoint x: 35, endPoint y: 90, distance: 94.7
click at [35, 90] on div "Manage package tags Sync METRC Packages 21283 All Packages Active Only Active O…" at bounding box center [730, 263] width 1396 height 408
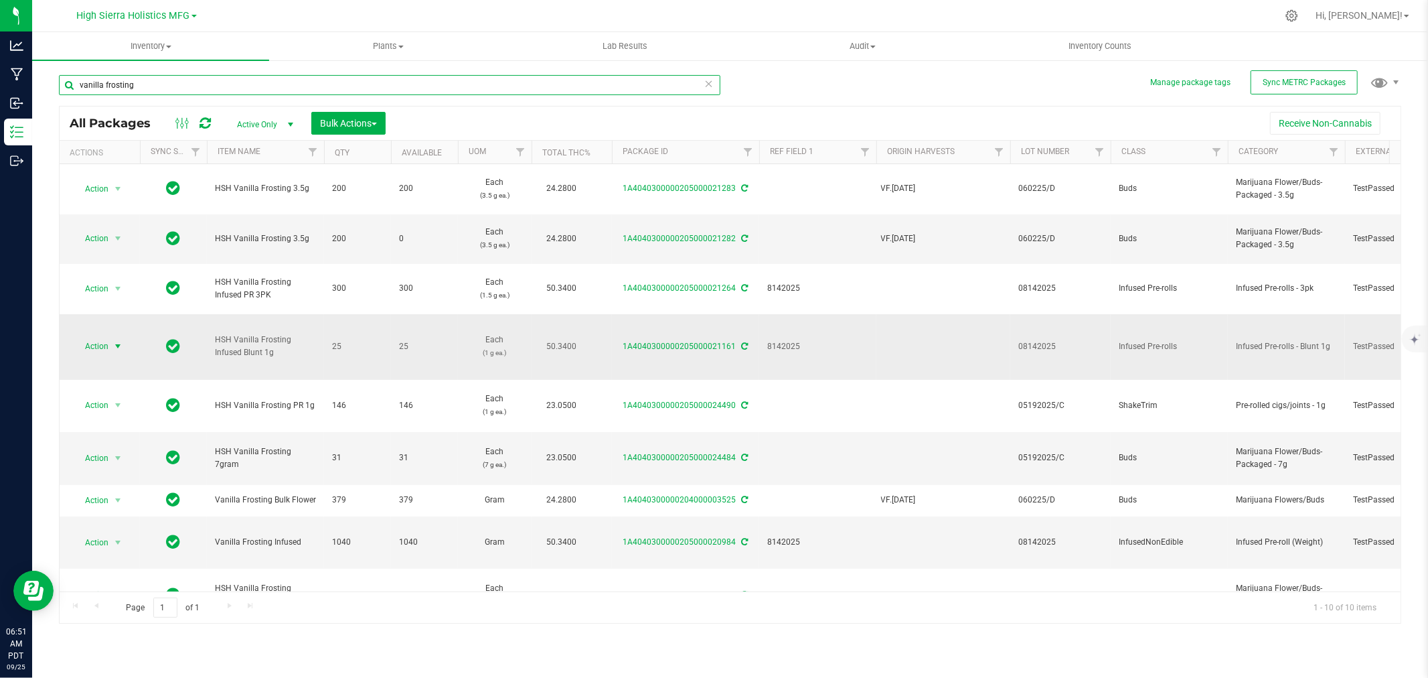
type input "vanilla frosting"
click at [117, 341] on span "select" at bounding box center [117, 346] width 11 height 11
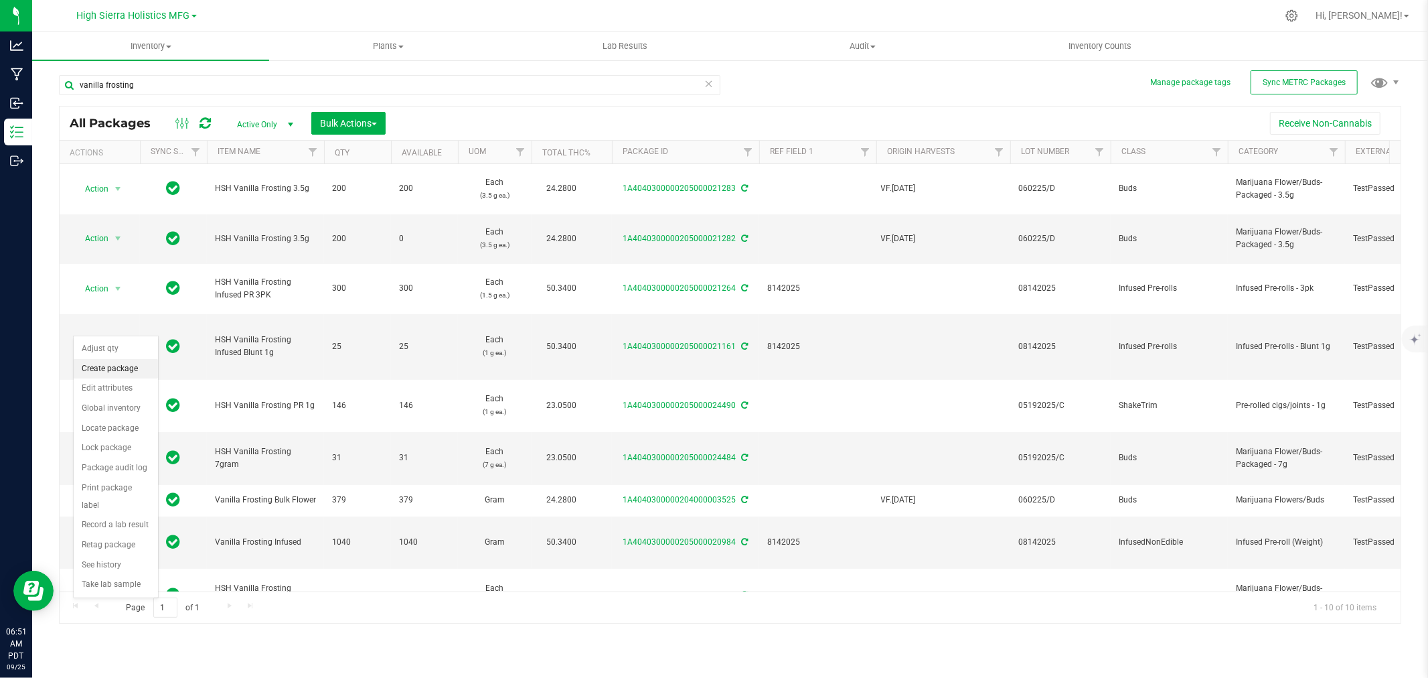
click at [116, 374] on li "Create package" at bounding box center [116, 369] width 84 height 20
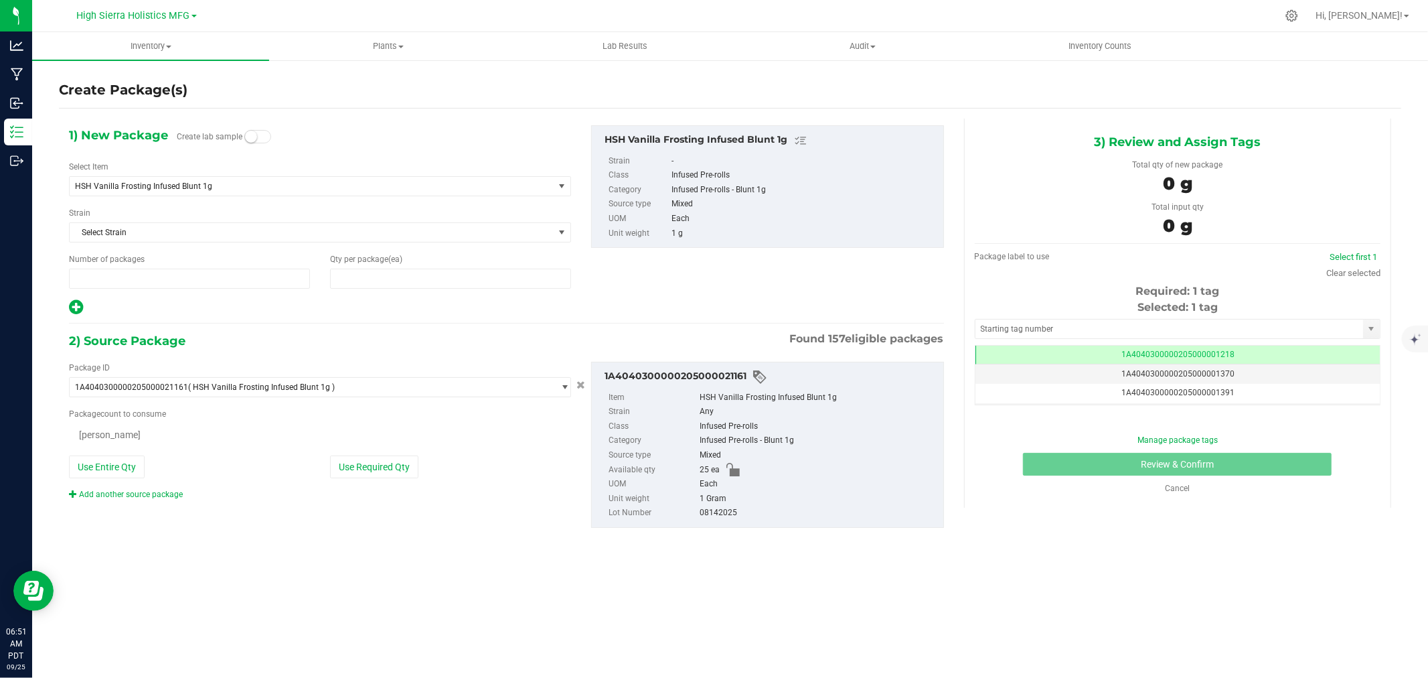
type input "1"
type input "0"
click at [356, 277] on span at bounding box center [450, 279] width 241 height 20
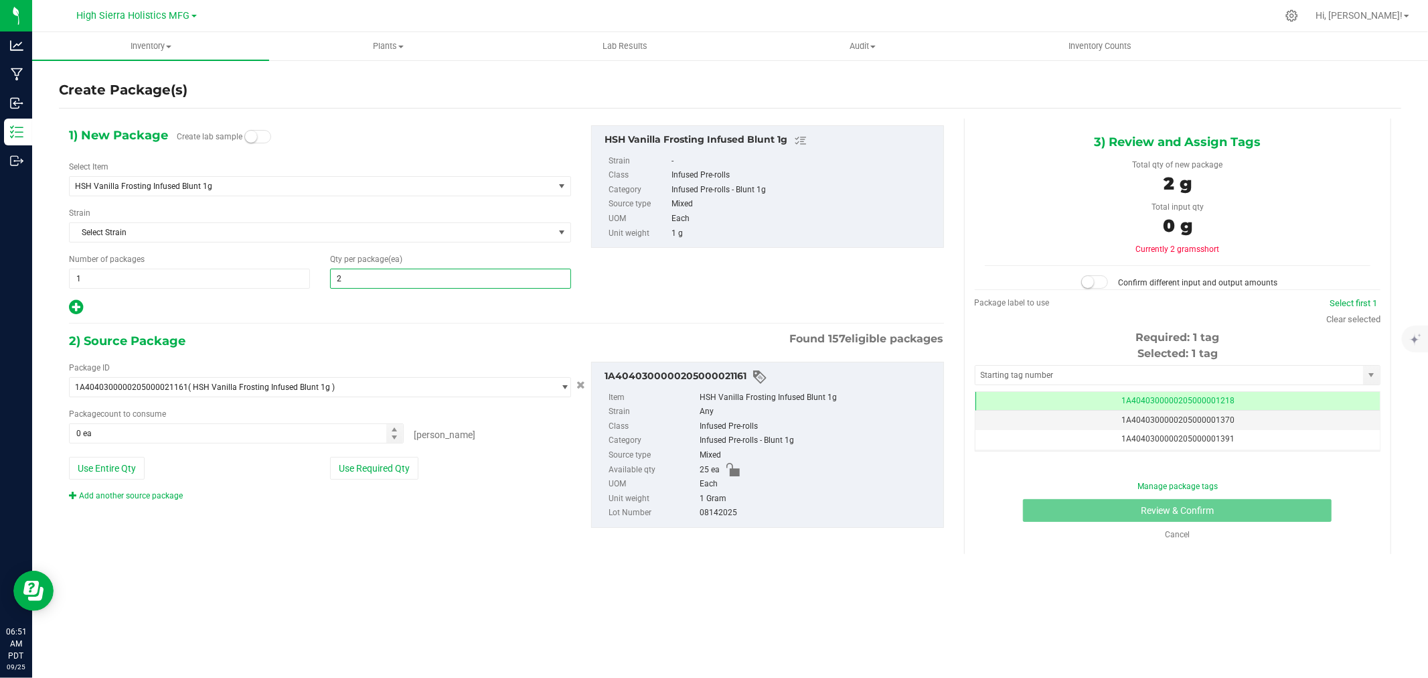
type input "25"
click at [329, 337] on div "2) Source Package Found 157 eligible packages" at bounding box center [506, 341] width 875 height 20
click at [371, 471] on button "Use Required Qty" at bounding box center [374, 468] width 88 height 23
type input "25 ea"
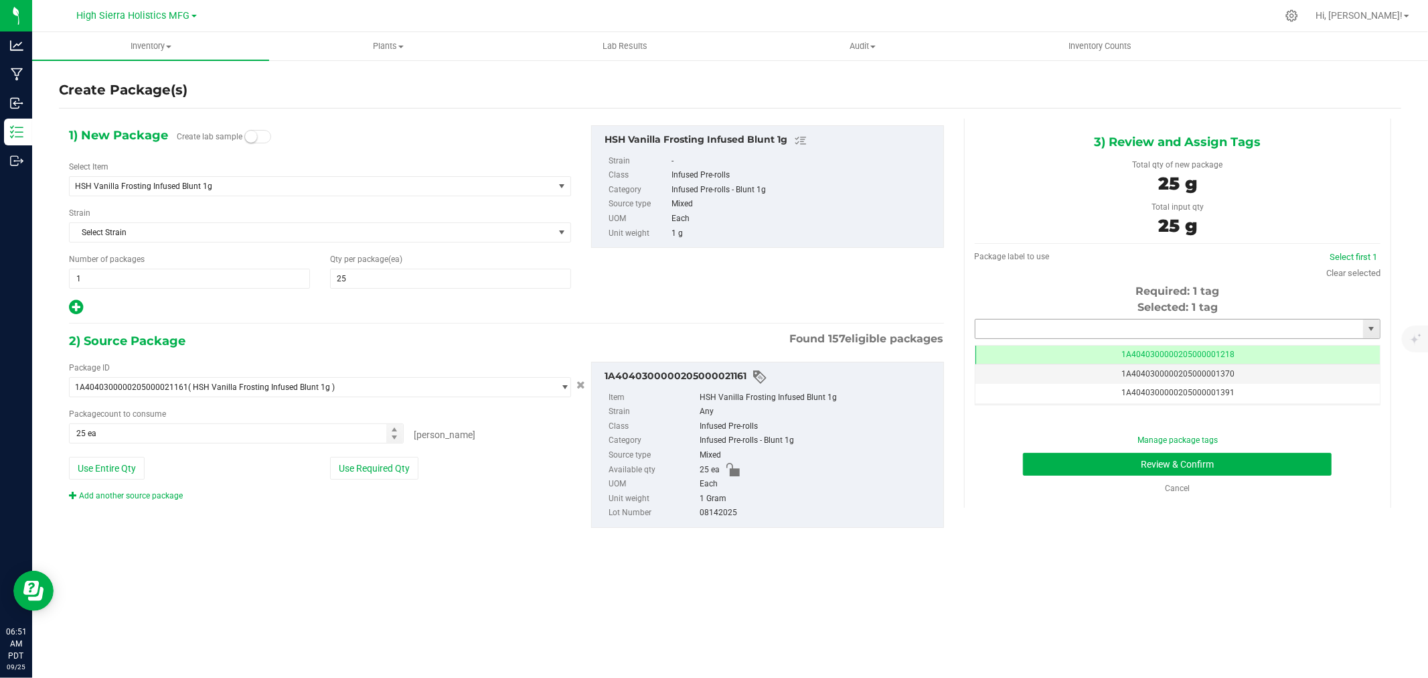
click at [1074, 329] on input "text" at bounding box center [1170, 328] width 388 height 19
click at [1083, 354] on li "1A4040300000205000021295" at bounding box center [1178, 352] width 404 height 20
type input "1A4040300000205000021295"
click at [1104, 459] on button "Review & Confirm" at bounding box center [1177, 464] width 309 height 23
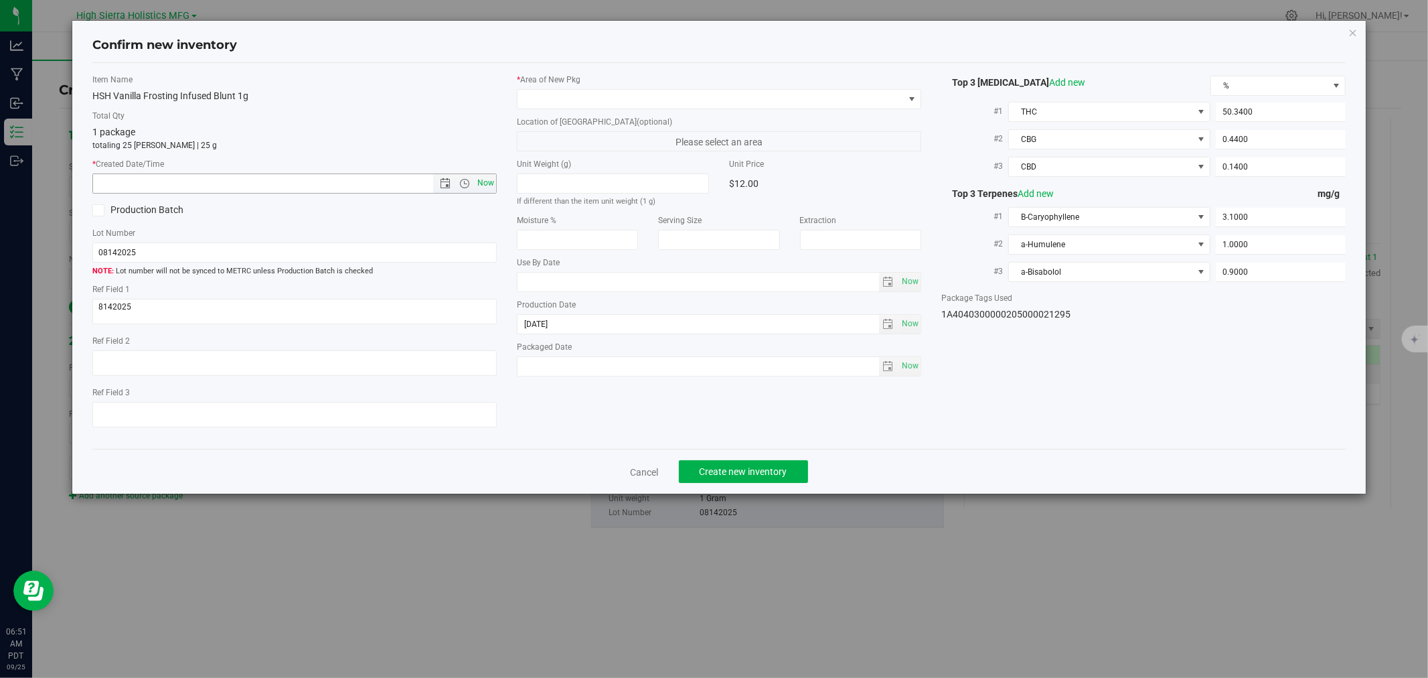
click at [490, 184] on span "Now" at bounding box center [486, 182] width 23 height 19
type input "[DATE] 6:52 AM"
click at [531, 102] on span at bounding box center [711, 99] width 386 height 19
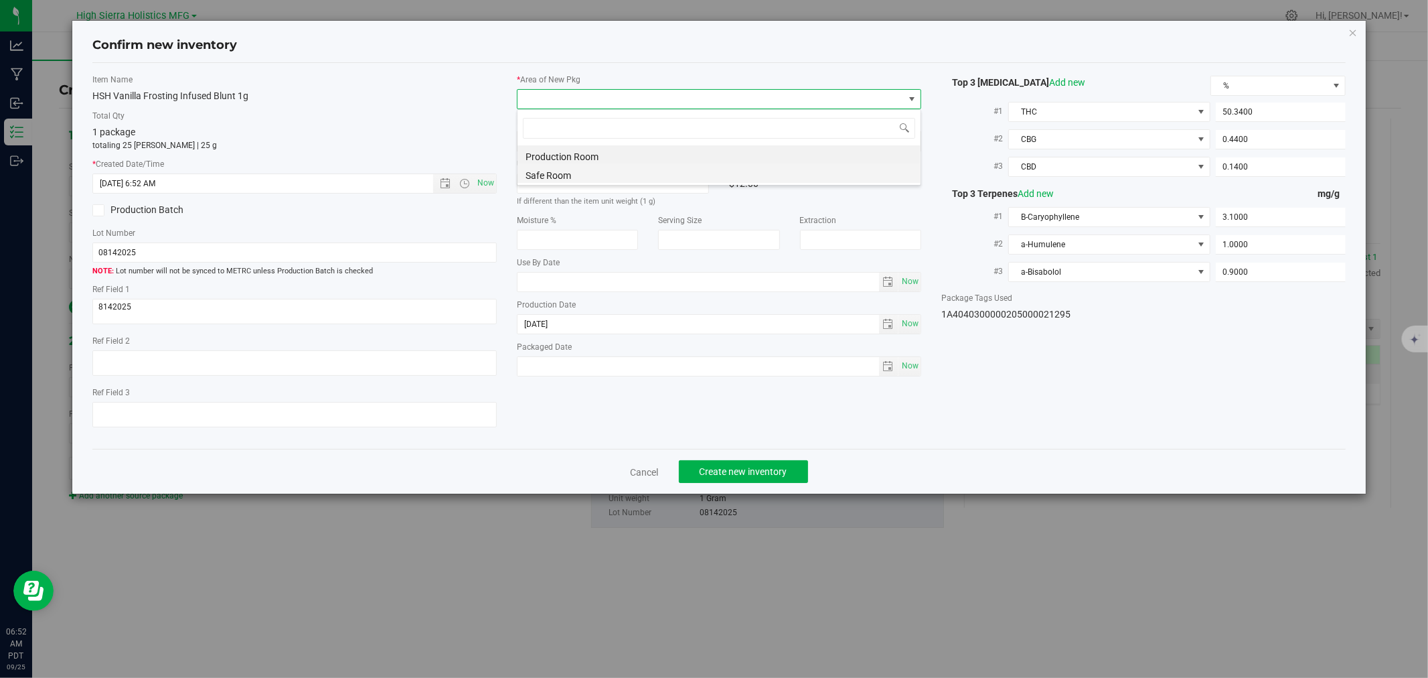
click at [560, 173] on li "Safe Room" at bounding box center [719, 173] width 403 height 19
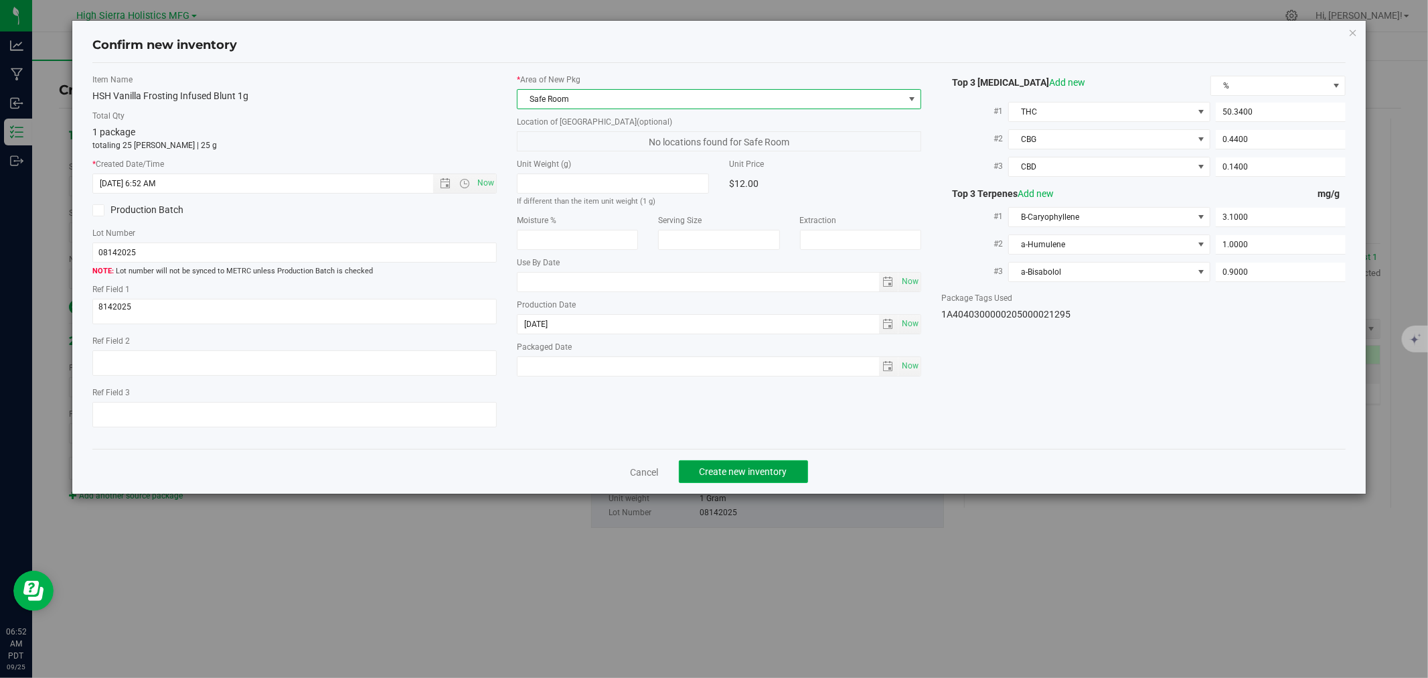
click at [753, 473] on span "Create new inventory" at bounding box center [744, 471] width 88 height 11
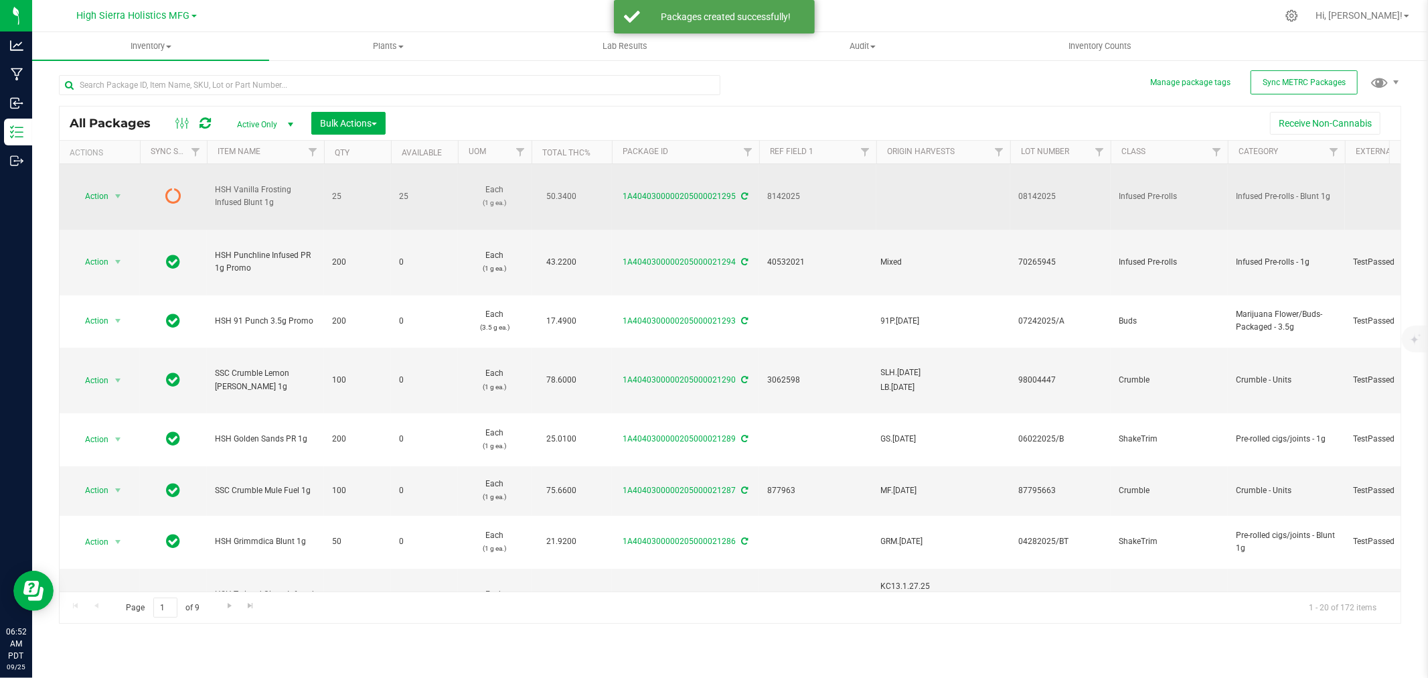
click at [742, 196] on icon at bounding box center [745, 196] width 7 height 8
click at [112, 196] on span "select" at bounding box center [117, 196] width 11 height 11
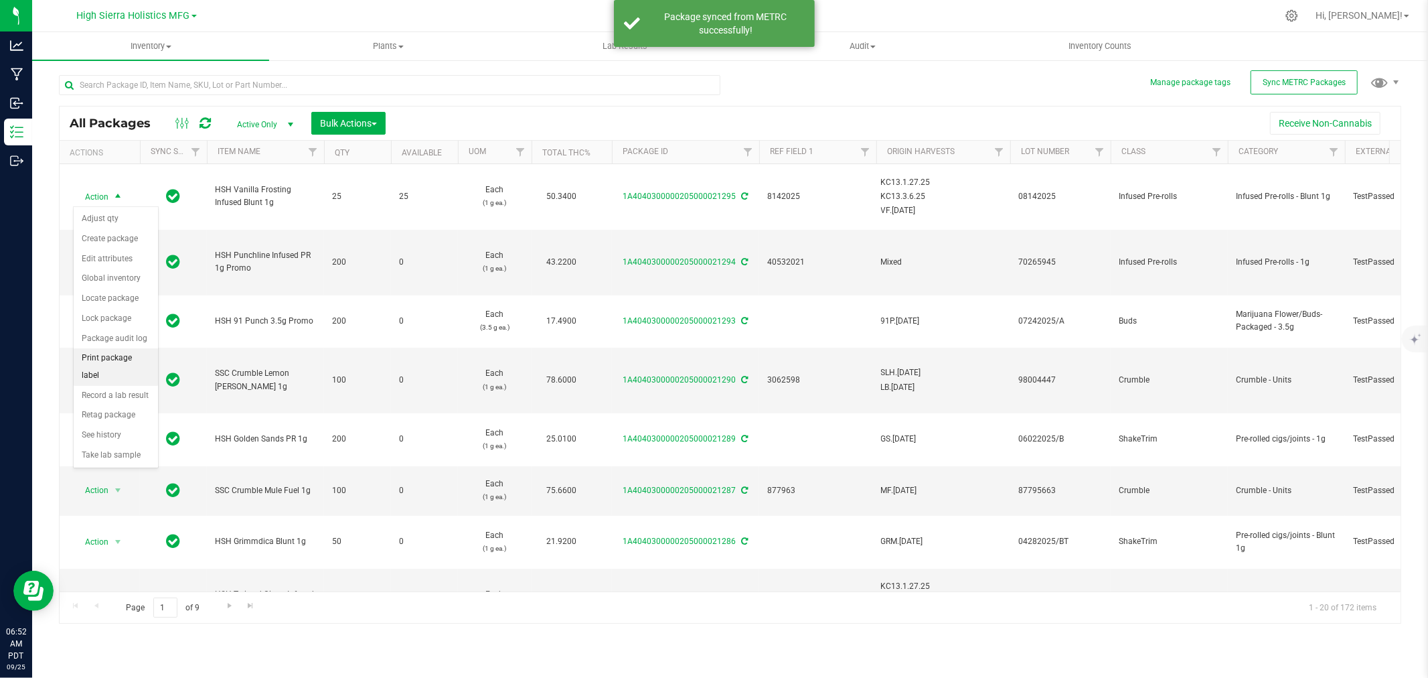
click at [121, 362] on li "Print package label" at bounding box center [116, 366] width 84 height 37
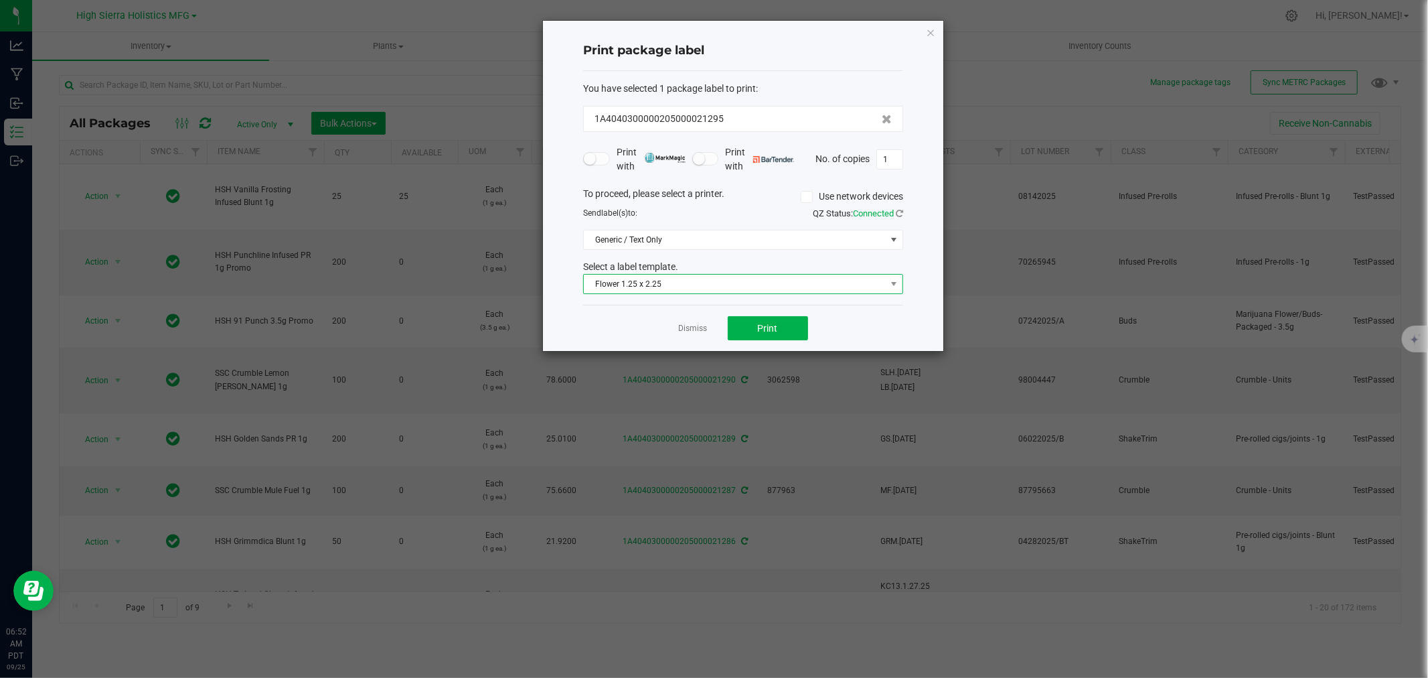
click at [767, 285] on span "Flower 1.25 x 2.25" at bounding box center [735, 284] width 302 height 19
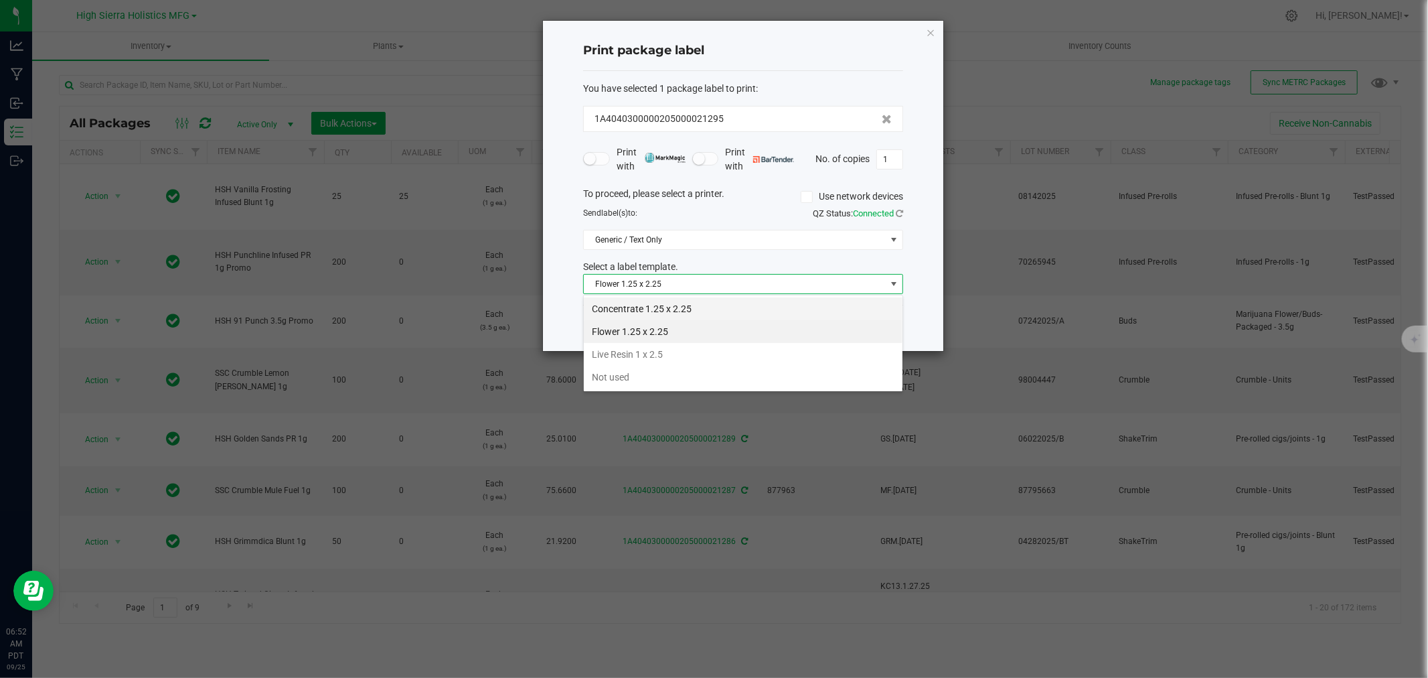
click at [662, 308] on li "Concentrate 1.25 x 2.25" at bounding box center [743, 308] width 319 height 23
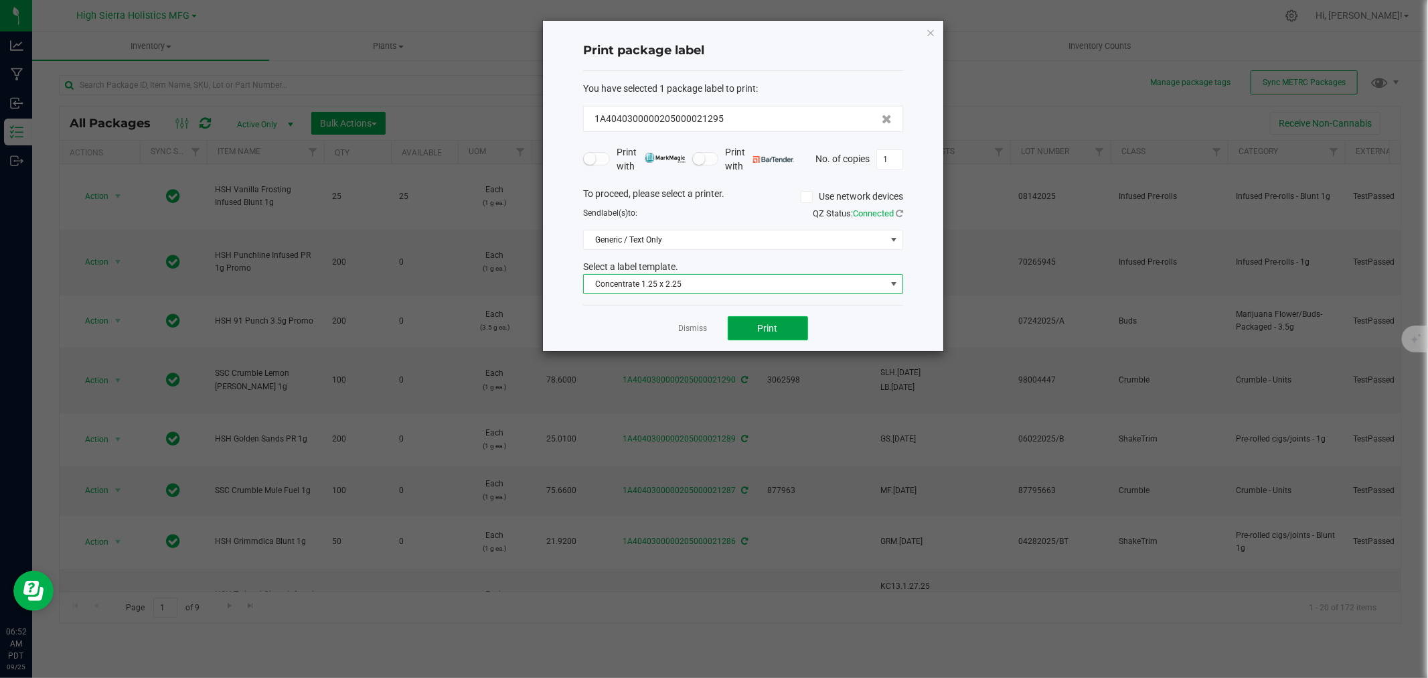
click at [793, 328] on button "Print" at bounding box center [768, 328] width 80 height 24
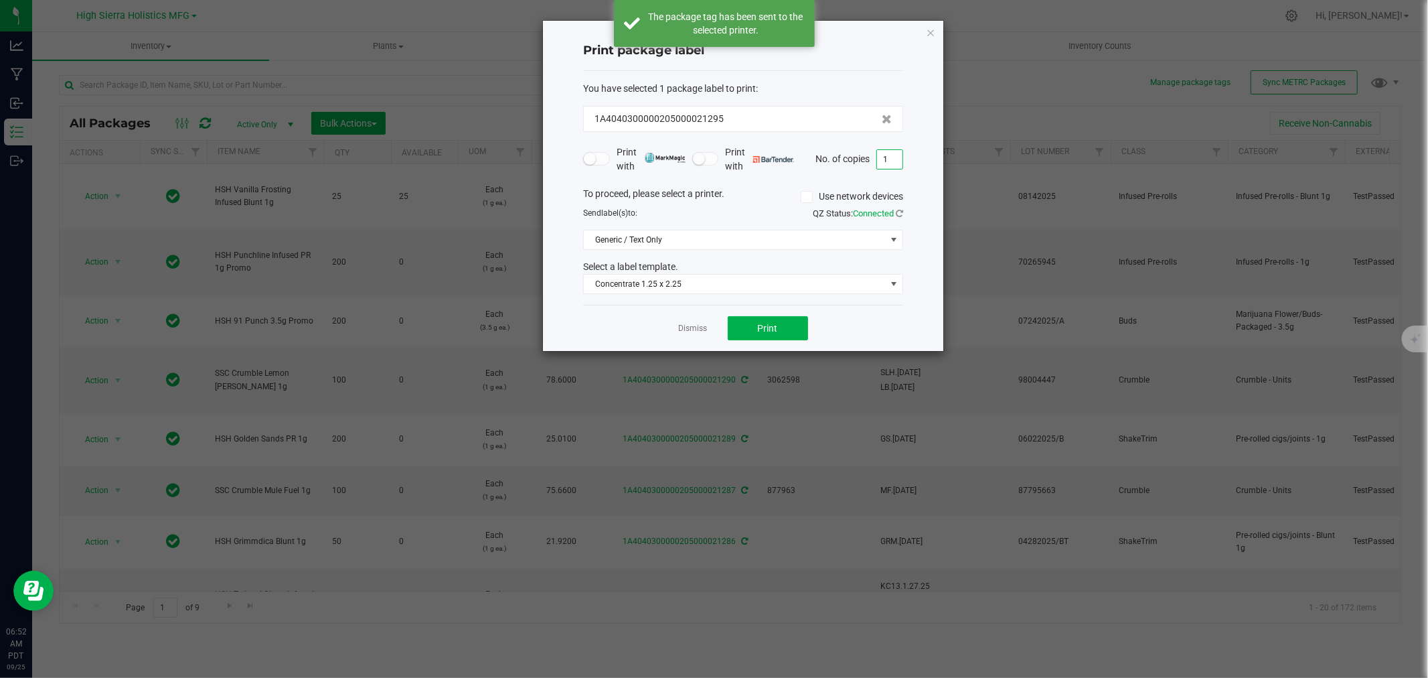
click at [893, 158] on input "1" at bounding box center [889, 159] width 25 height 19
type input "24"
click at [773, 320] on button "Print" at bounding box center [768, 328] width 80 height 24
click at [935, 29] on icon "button" at bounding box center [930, 32] width 9 height 16
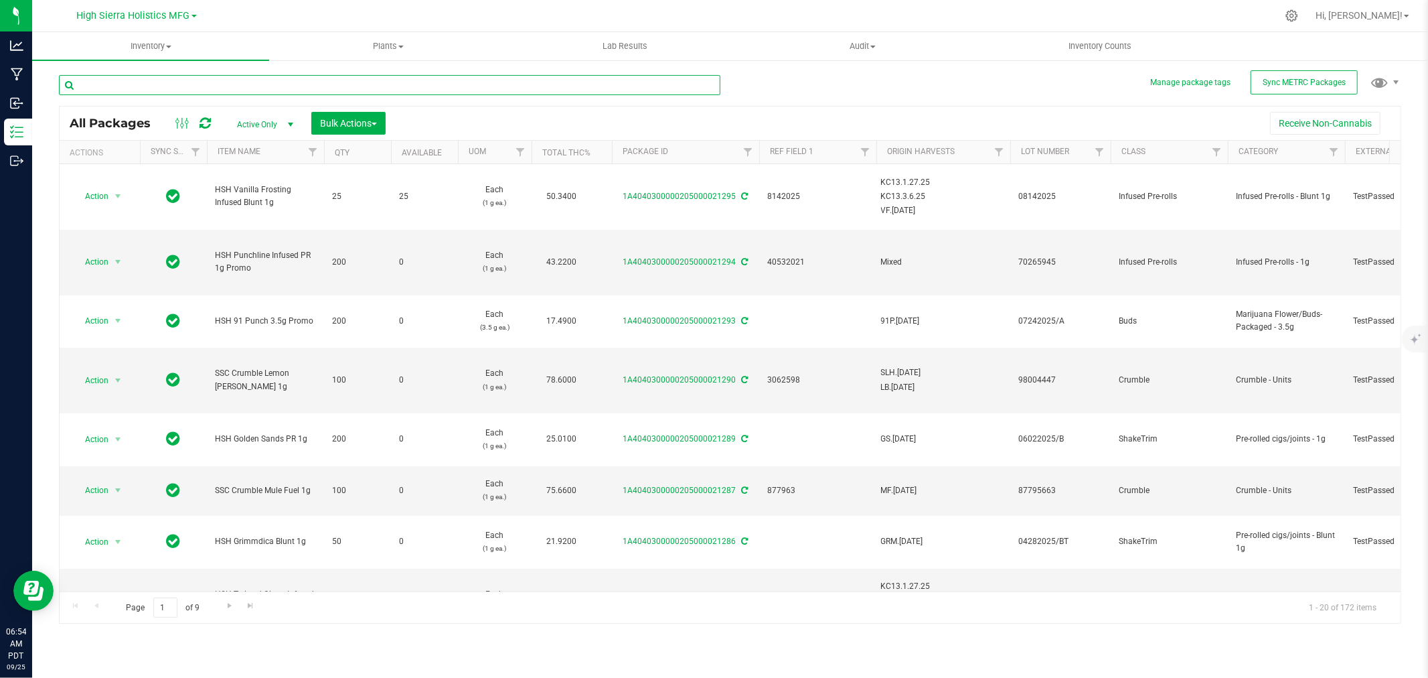
drag, startPoint x: 183, startPoint y: 88, endPoint x: 185, endPoint y: 80, distance: 8.5
click at [183, 88] on input "text" at bounding box center [390, 85] width 662 height 20
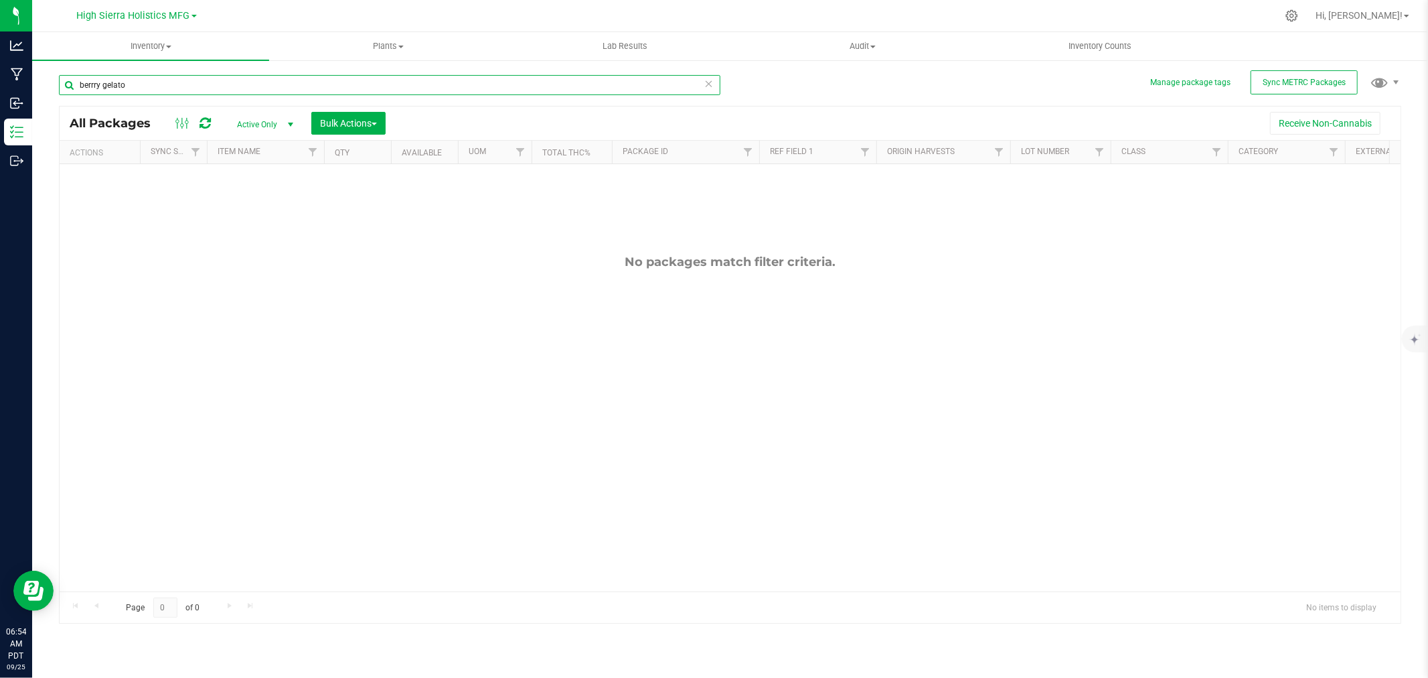
click at [96, 86] on input "berrry gelato" at bounding box center [390, 85] width 662 height 20
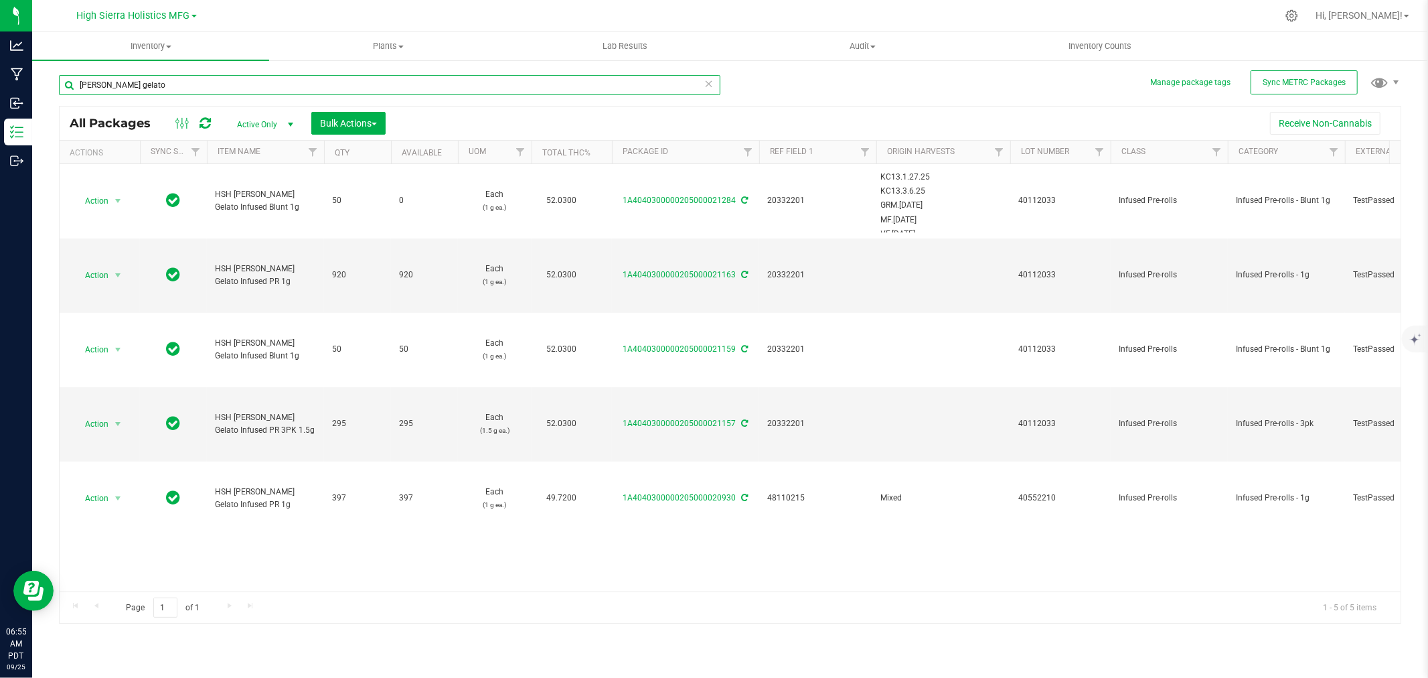
drag, startPoint x: 145, startPoint y: 86, endPoint x: 74, endPoint y: 82, distance: 71.1
click at [75, 82] on input "[PERSON_NAME] gelato" at bounding box center [390, 85] width 662 height 20
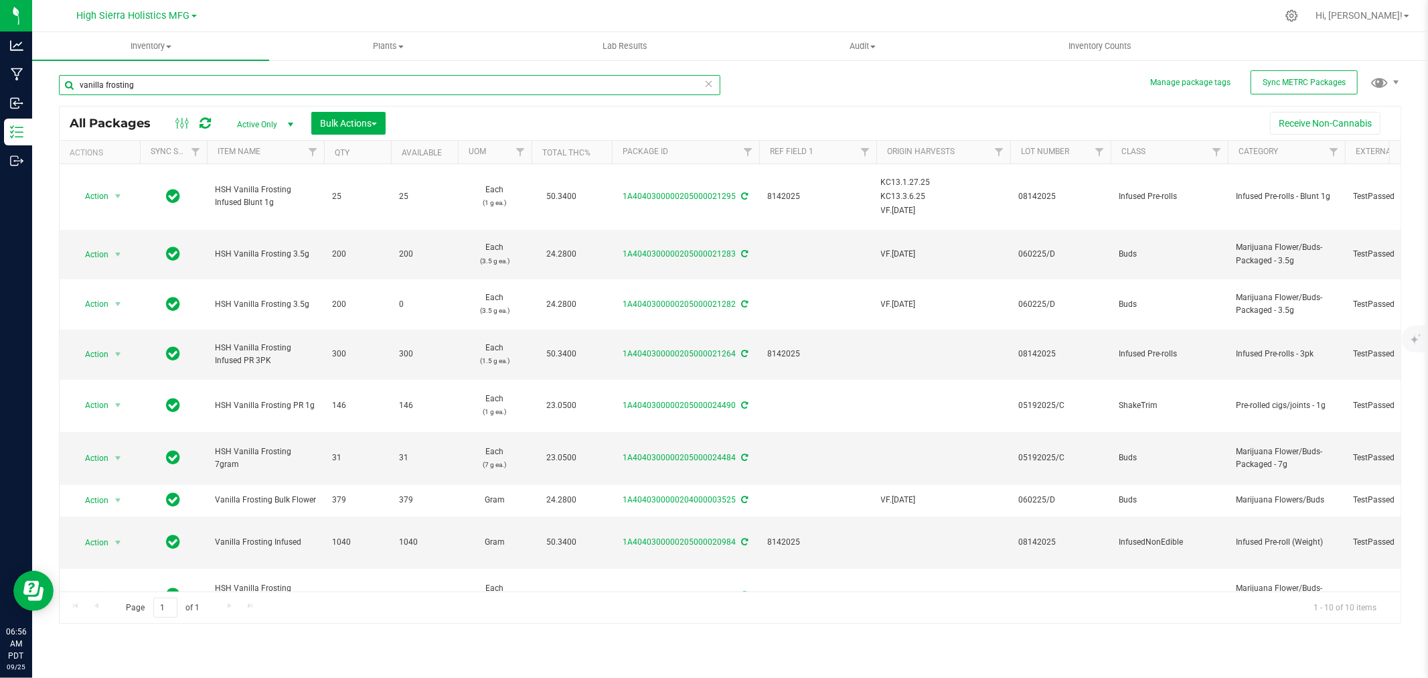
drag, startPoint x: 150, startPoint y: 87, endPoint x: 37, endPoint y: 81, distance: 113.3
click at [37, 81] on div "Manage package tags Sync METRC Packages vanilla frosting All Packages Active On…" at bounding box center [730, 263] width 1396 height 408
type input "[PERSON_NAME] gelato"
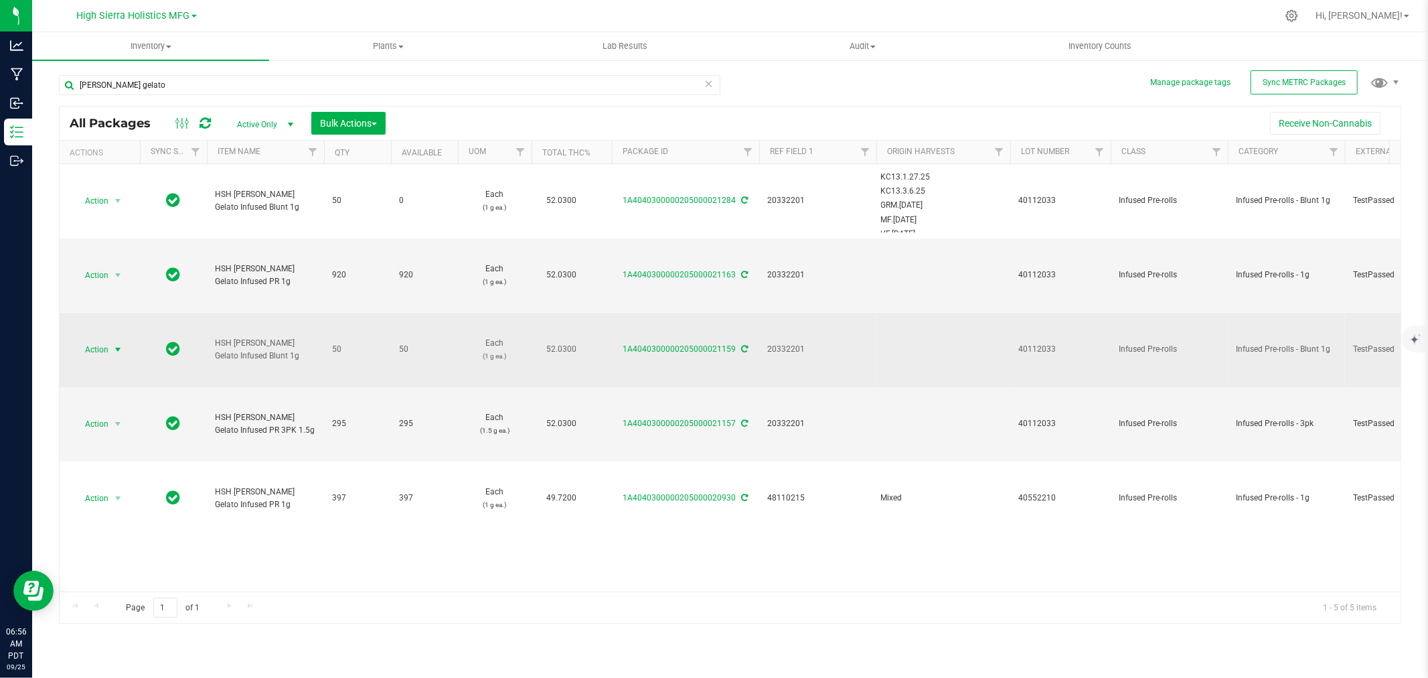
click at [108, 340] on span "Action" at bounding box center [91, 349] width 36 height 19
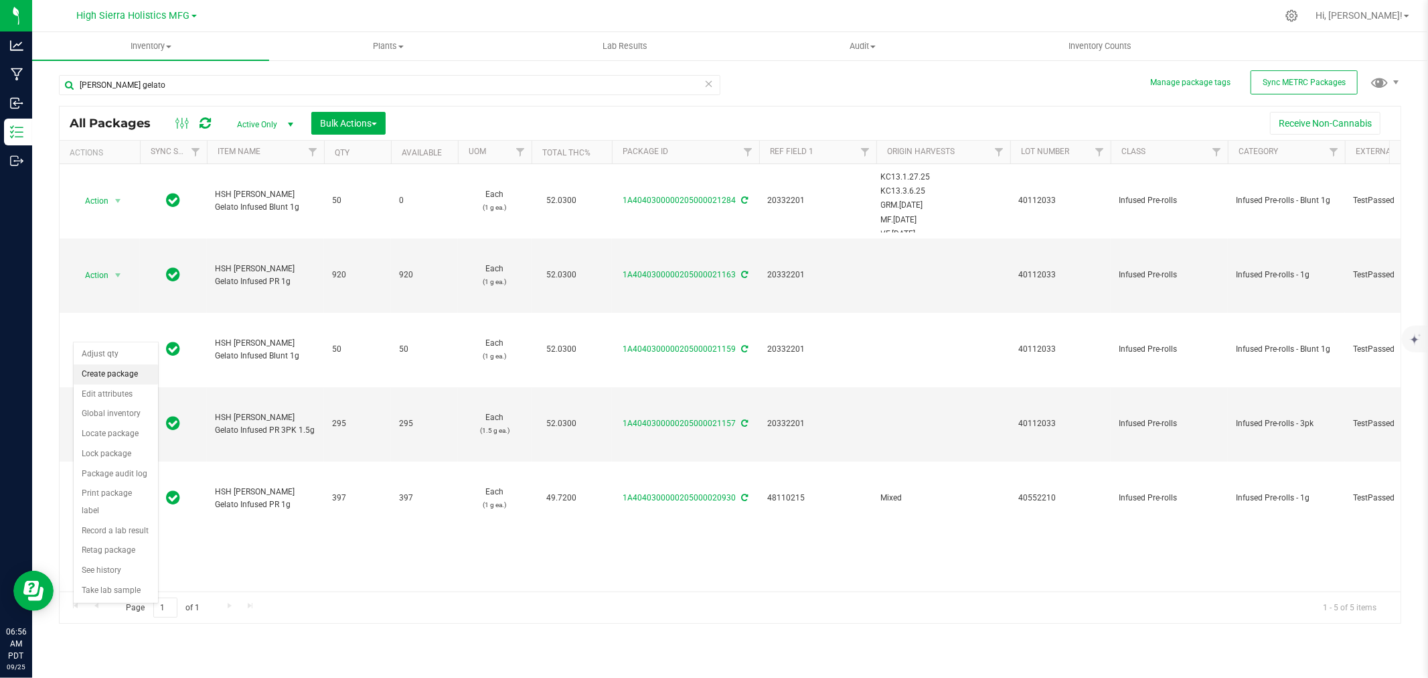
click at [128, 368] on li "Create package" at bounding box center [116, 374] width 84 height 20
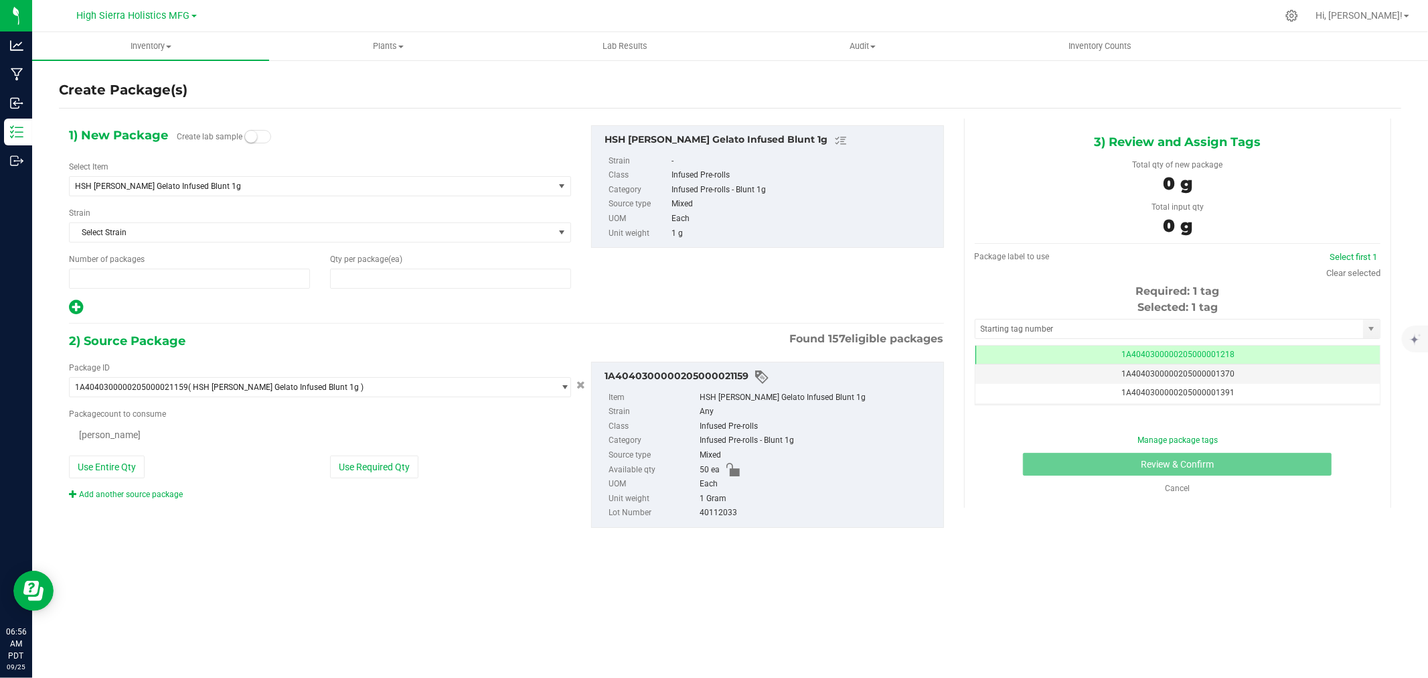
type input "1"
type input "0"
click at [356, 281] on span at bounding box center [450, 279] width 241 height 20
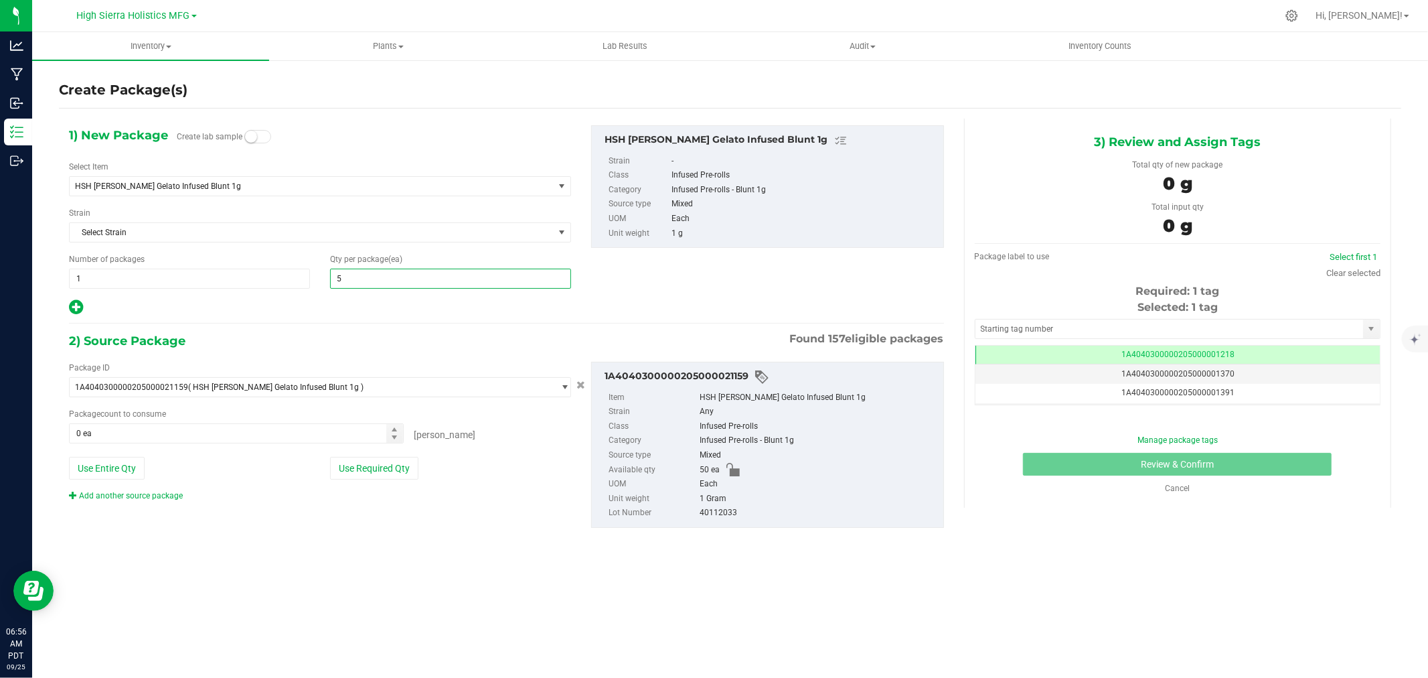
type input "50"
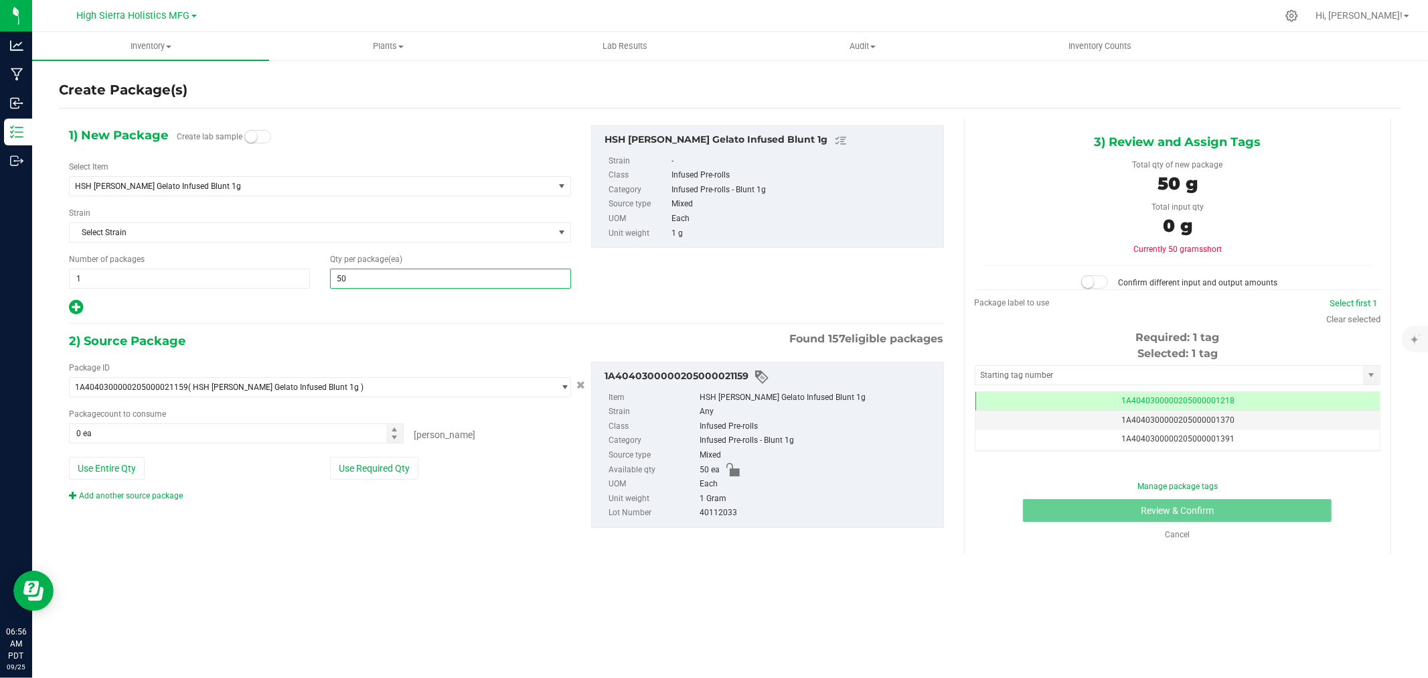
type input "50"
click at [367, 312] on div at bounding box center [320, 307] width 502 height 17
click at [398, 465] on button "Use Required Qty" at bounding box center [374, 468] width 88 height 23
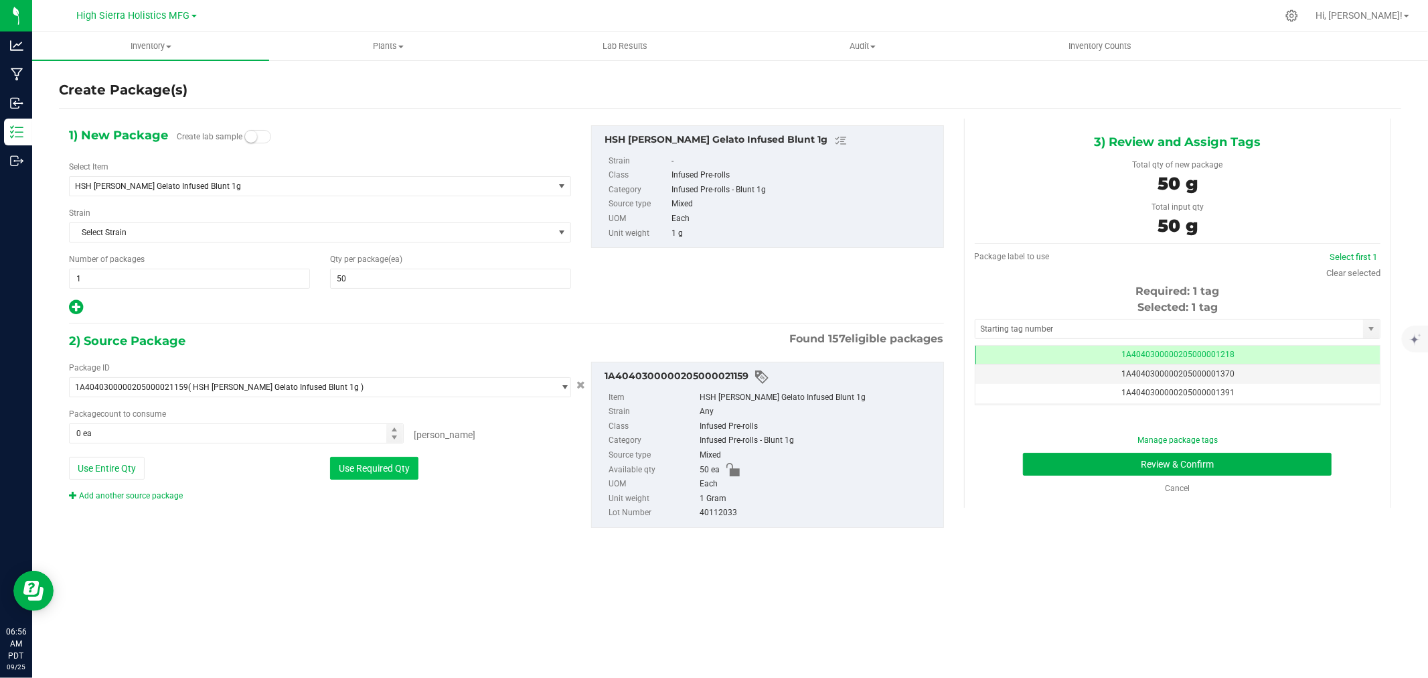
type input "50 ea"
click at [999, 325] on input "text" at bounding box center [1170, 328] width 388 height 19
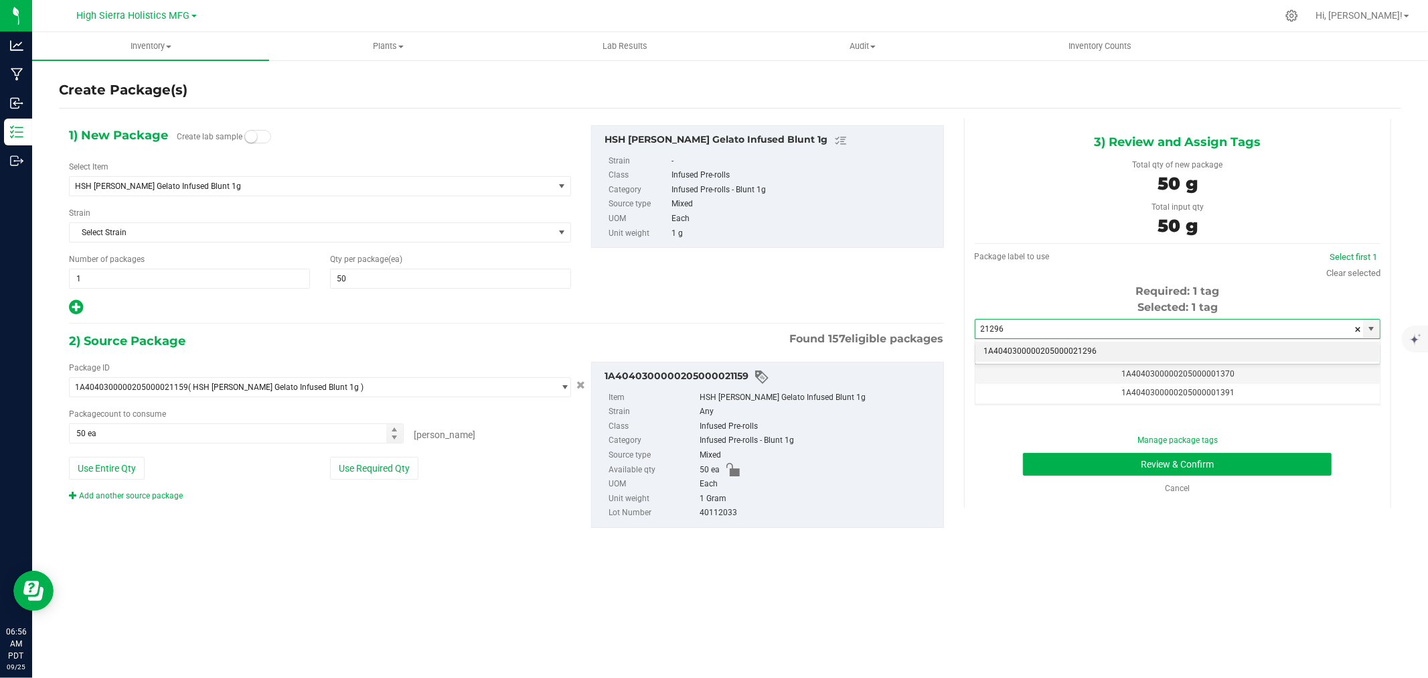
click at [1025, 349] on li "1A4040300000205000021296" at bounding box center [1178, 352] width 404 height 20
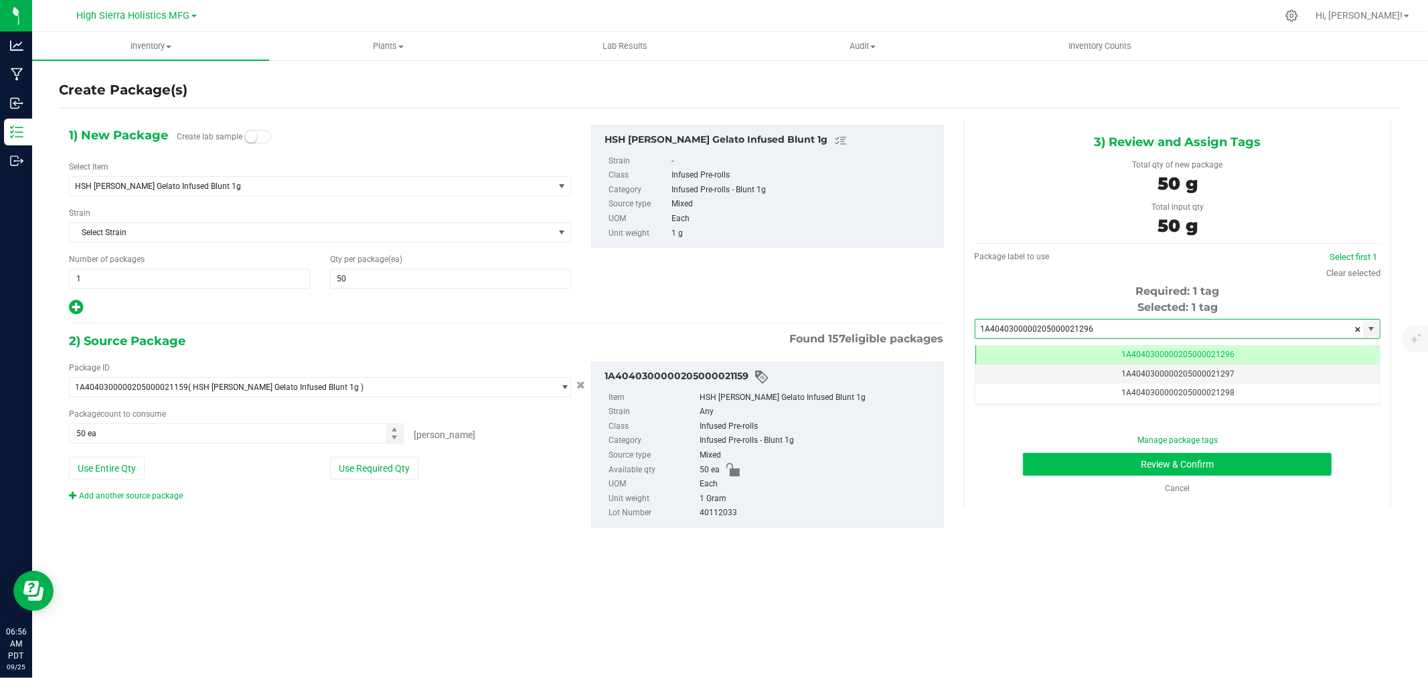
type input "1A4040300000205000021296"
click at [1061, 455] on button "Review & Confirm" at bounding box center [1177, 464] width 309 height 23
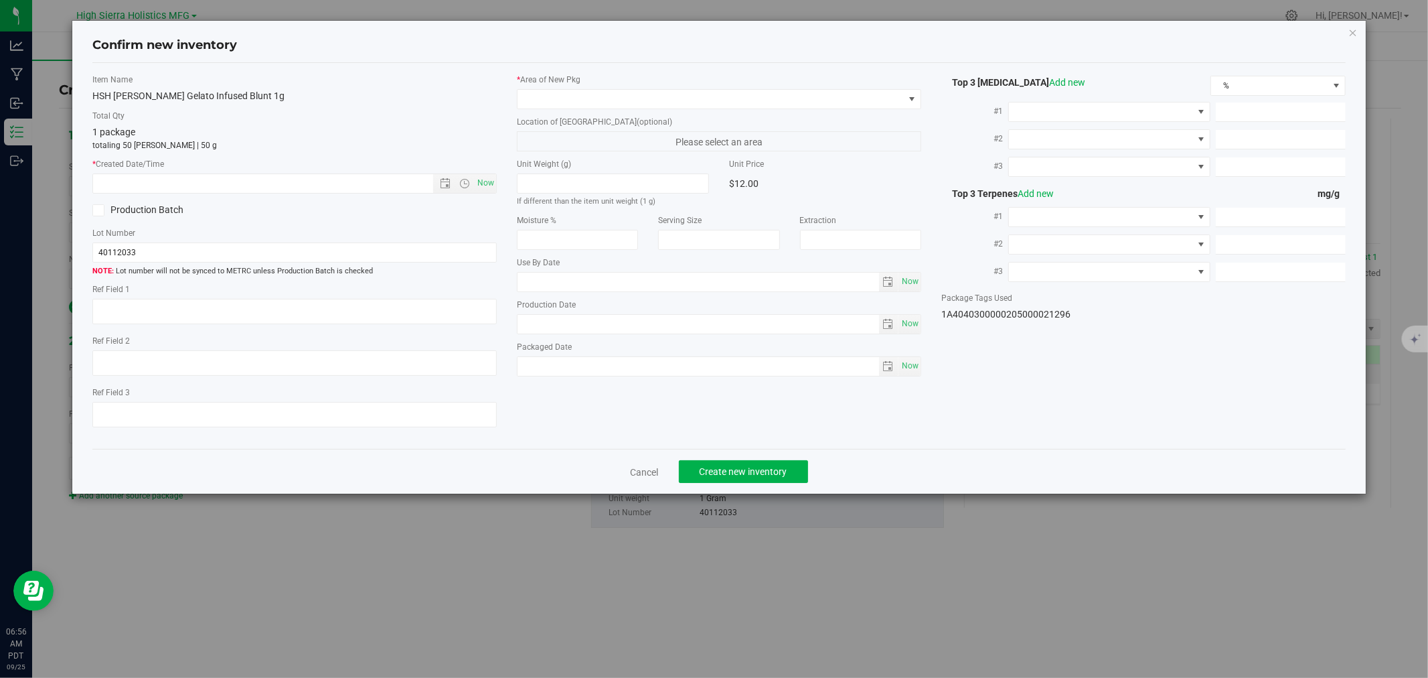
type textarea "20332201"
type input "52.0300"
type input "0.4200"
type input "0.1300"
type input "3.7000"
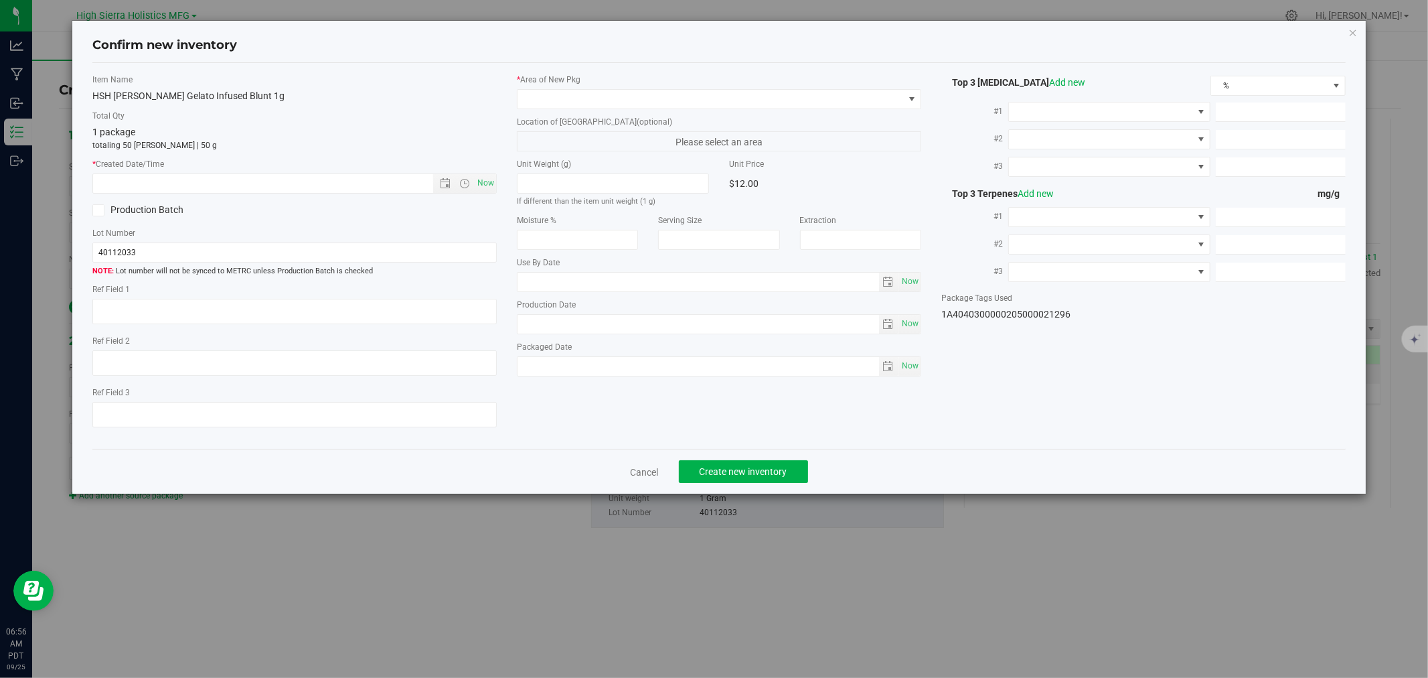
type input "1.2000"
type input "[DATE]"
click at [487, 185] on span "Now" at bounding box center [486, 182] width 23 height 19
type input "[DATE] 6:56 AM"
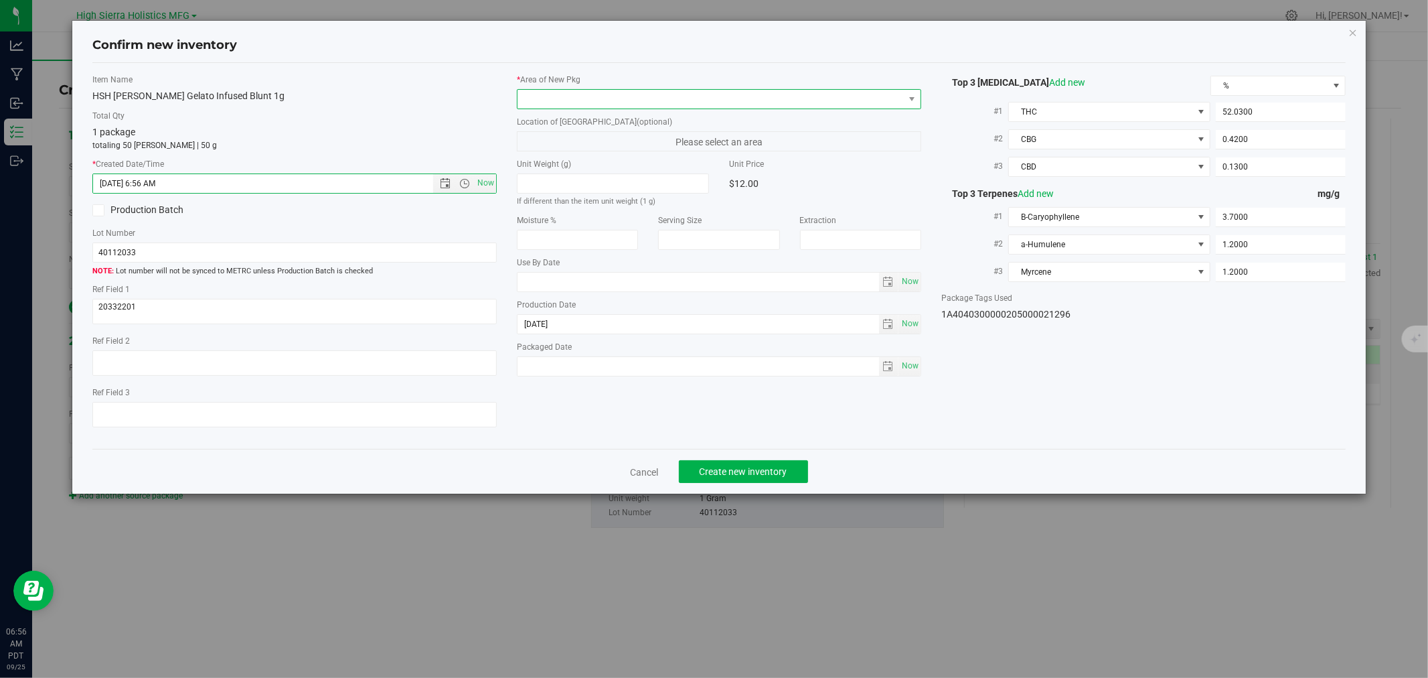
click at [532, 98] on span at bounding box center [711, 99] width 386 height 19
click at [568, 177] on li "Safe Room" at bounding box center [719, 173] width 403 height 19
click at [712, 471] on span "Create new inventory" at bounding box center [744, 471] width 88 height 11
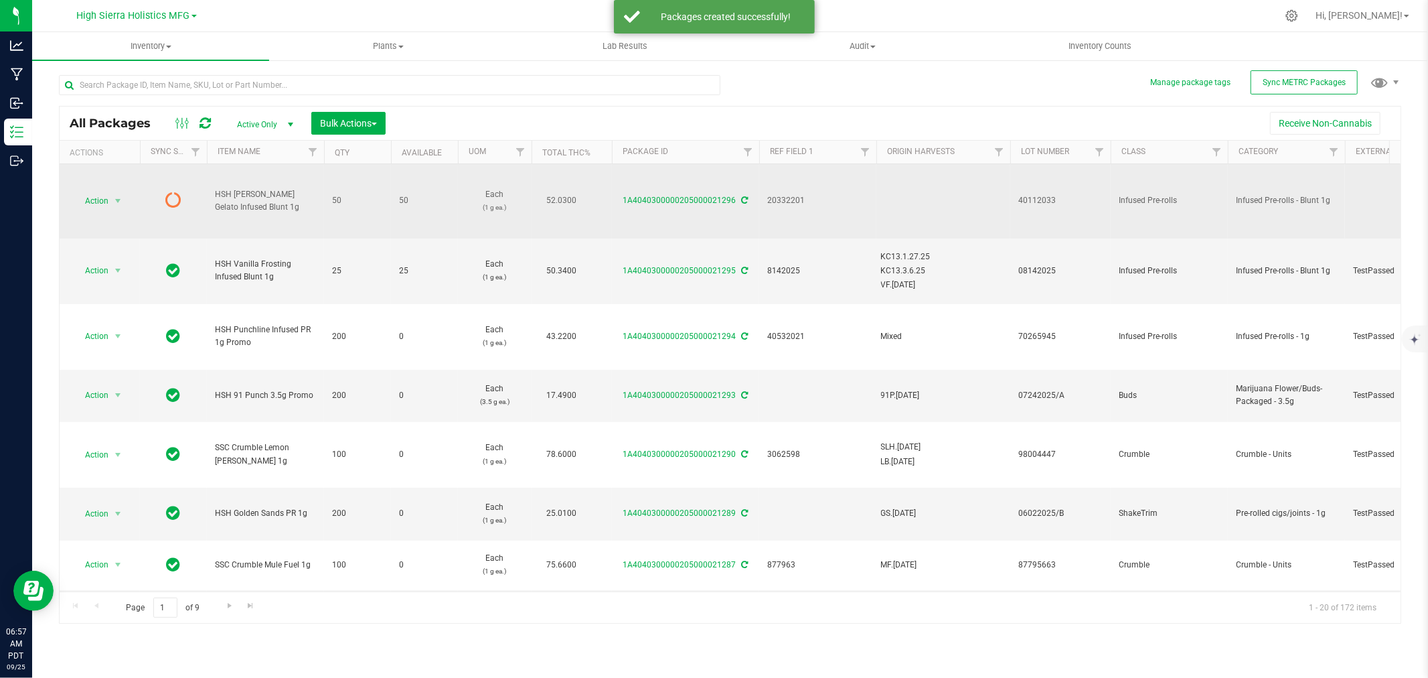
click at [745, 196] on icon at bounding box center [745, 200] width 7 height 8
click at [124, 197] on span "select" at bounding box center [118, 201] width 17 height 19
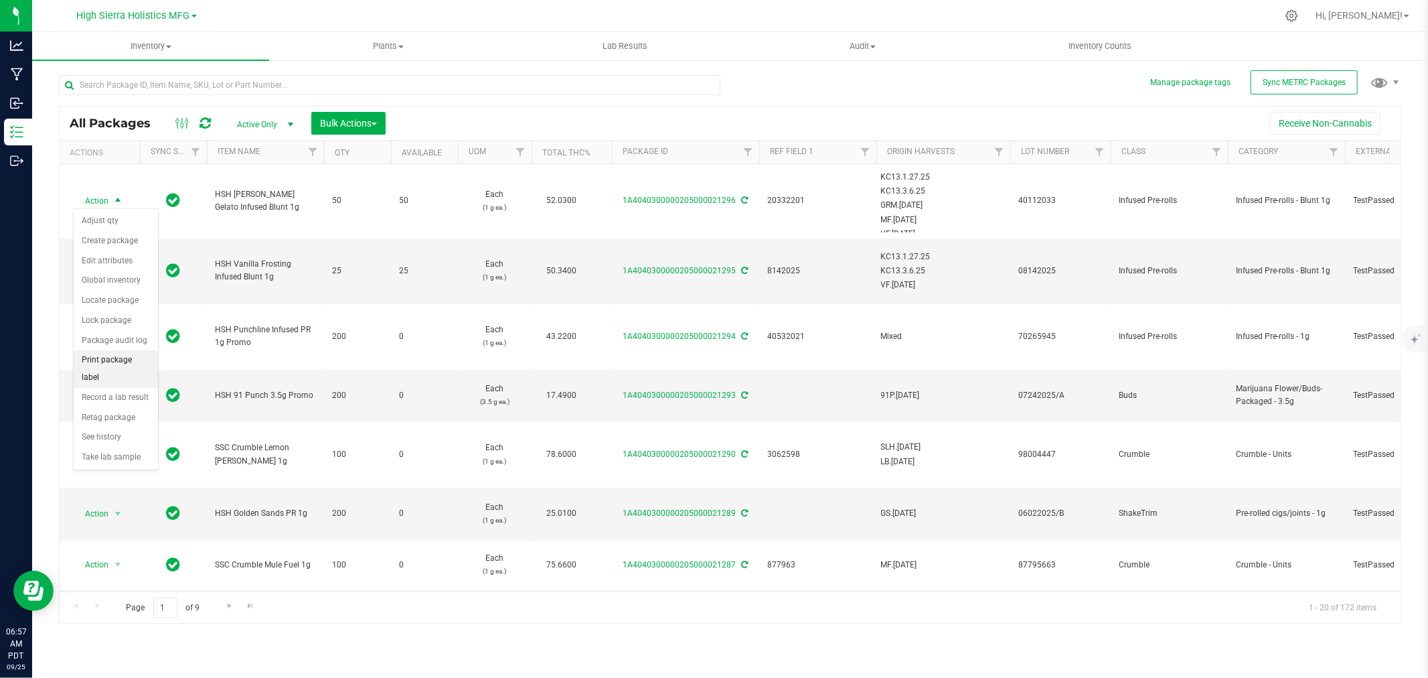
click at [112, 366] on li "Print package label" at bounding box center [116, 368] width 84 height 37
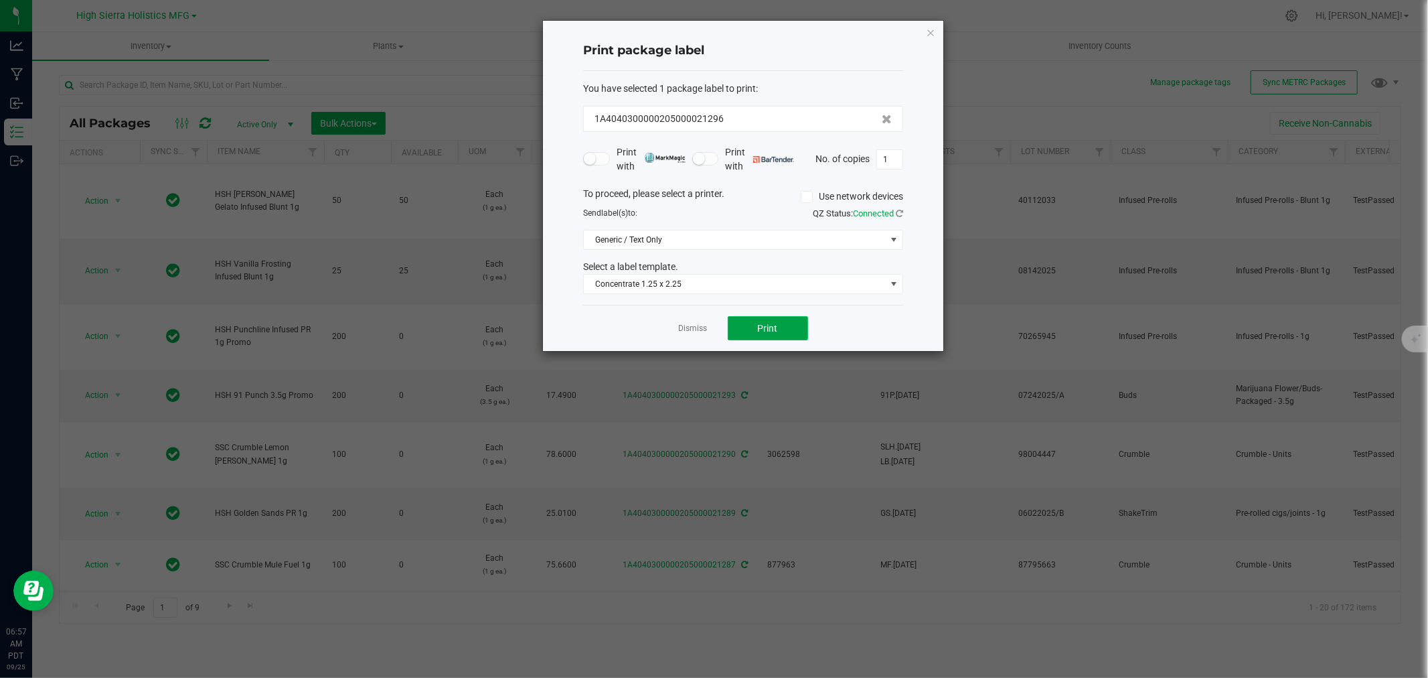
click at [771, 324] on span "Print" at bounding box center [768, 328] width 20 height 11
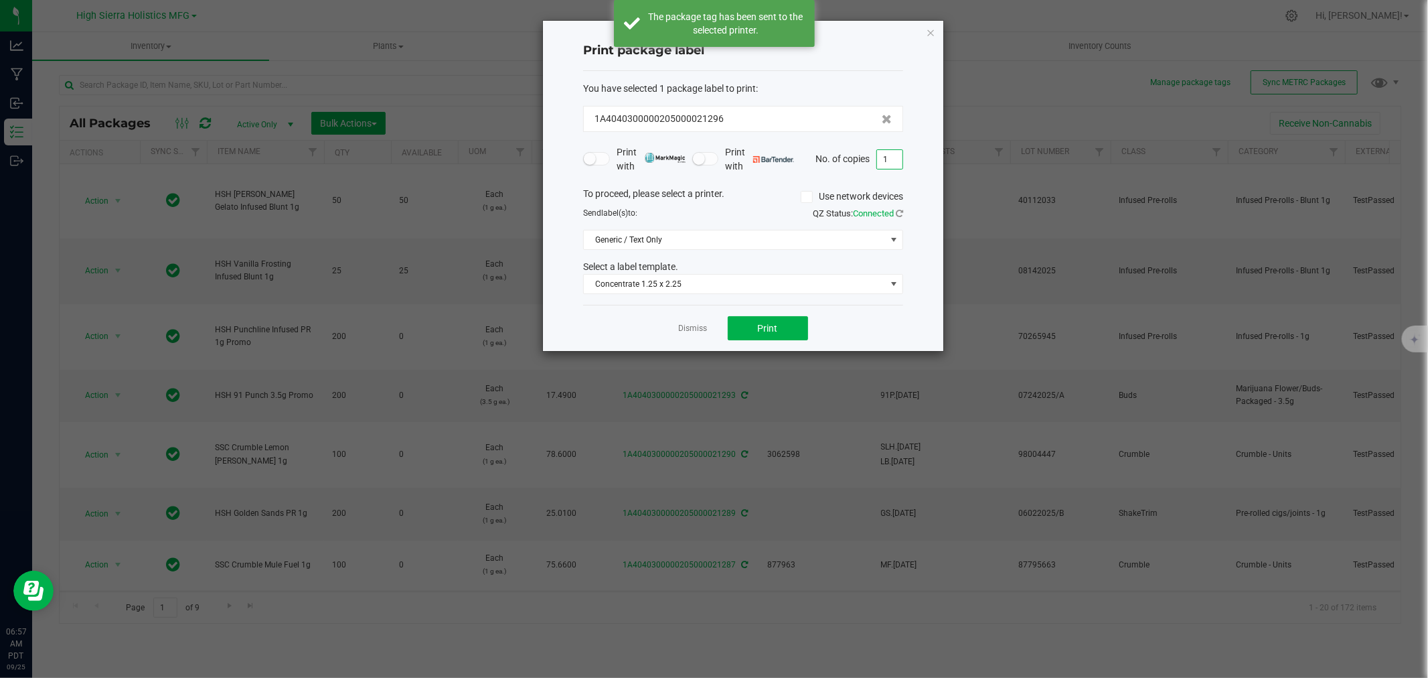
click at [895, 161] on input "1" at bounding box center [889, 159] width 25 height 19
type input "49"
click at [781, 327] on button "Print" at bounding box center [768, 328] width 80 height 24
click at [940, 31] on div "Print package label You have selected 1 package label to print : 1A404030000020…" at bounding box center [743, 186] width 400 height 330
click at [924, 31] on div "Print package label You have selected 1 package label to print : 1A404030000020…" at bounding box center [743, 186] width 400 height 330
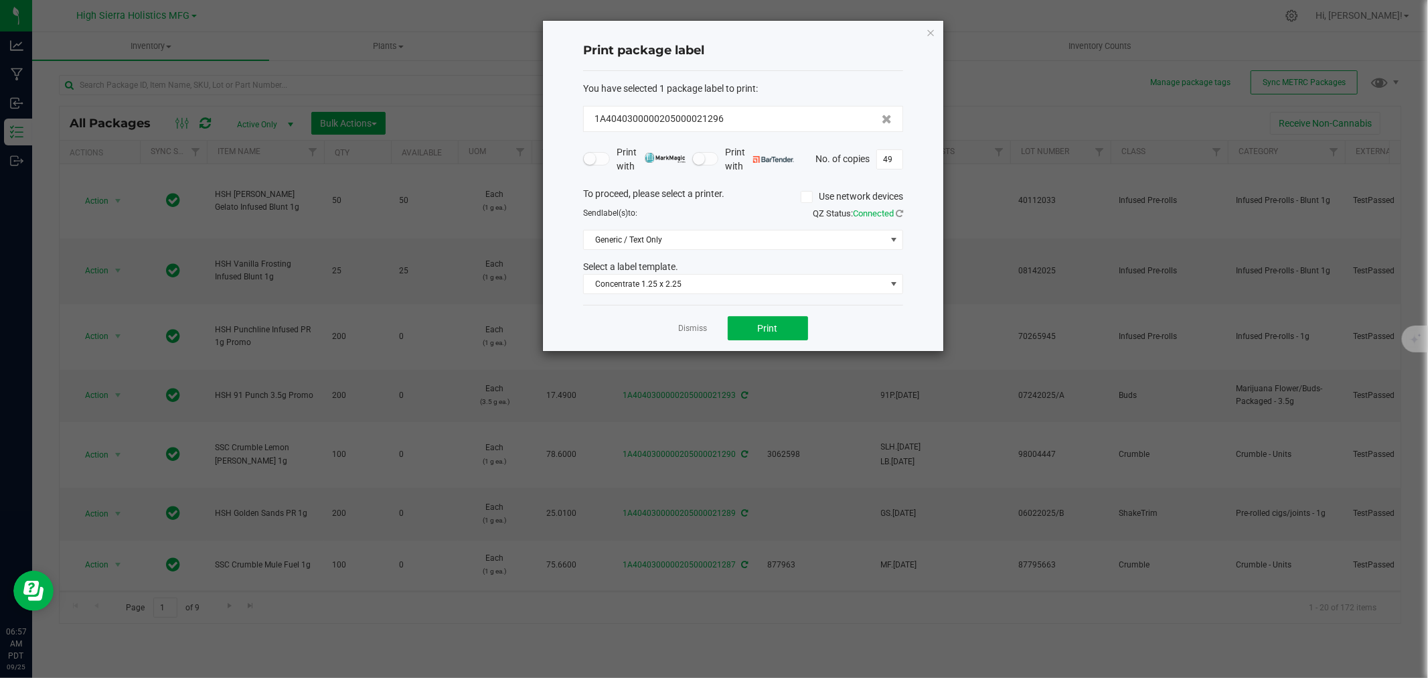
click at [933, 29] on icon "button" at bounding box center [930, 32] width 9 height 16
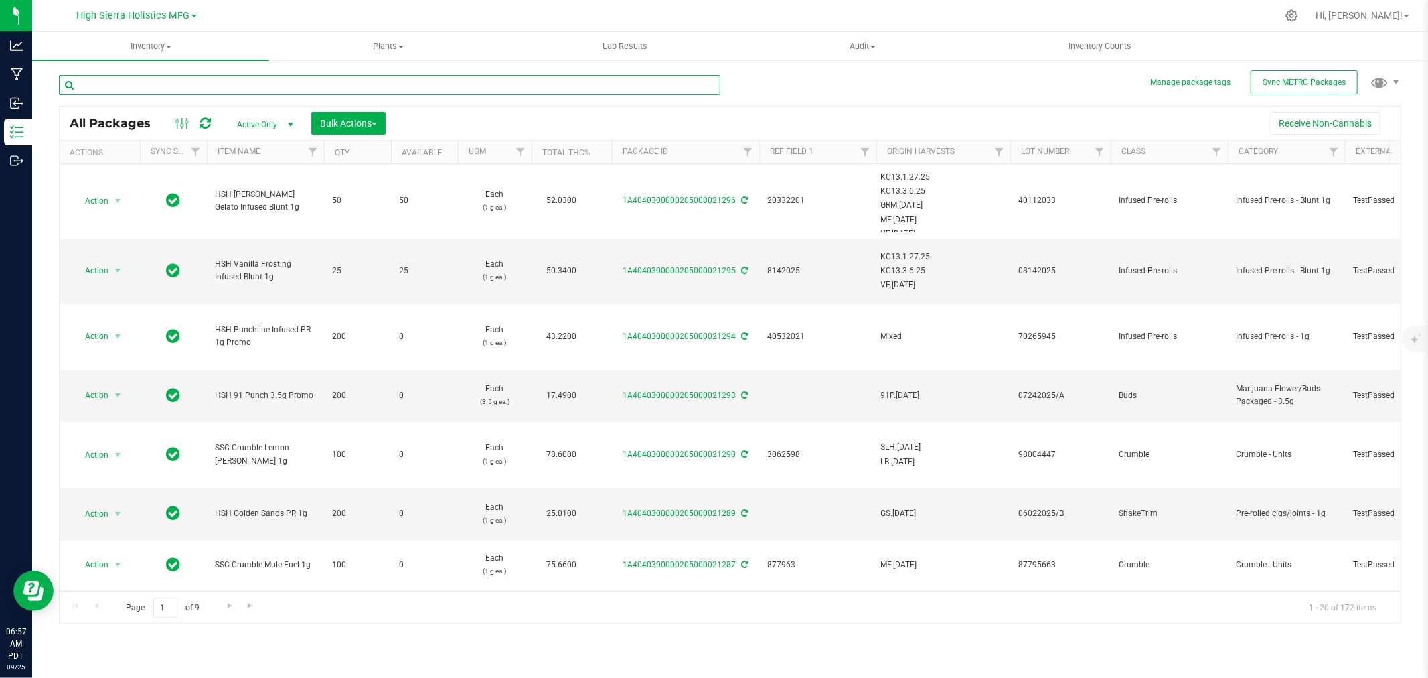
click at [141, 85] on input "text" at bounding box center [390, 85] width 662 height 20
type input "twisted citrus"
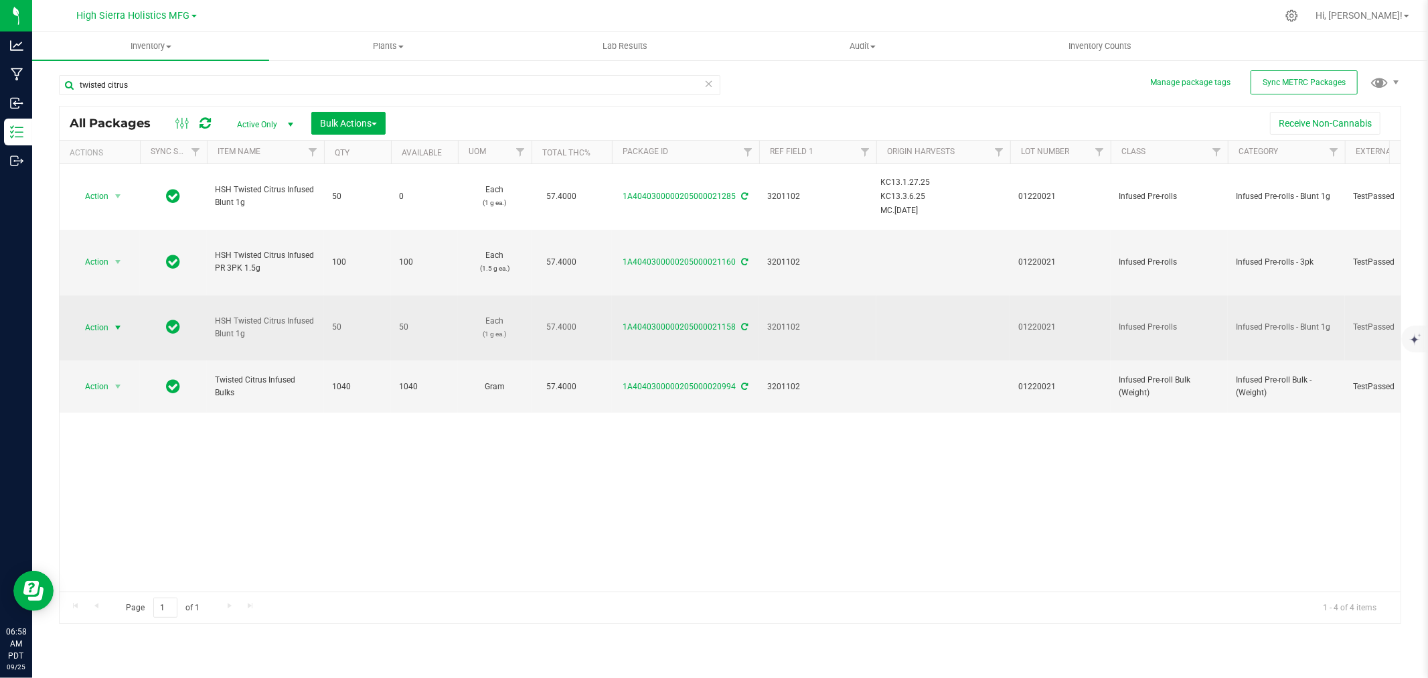
click at [112, 328] on span "select" at bounding box center [117, 327] width 11 height 11
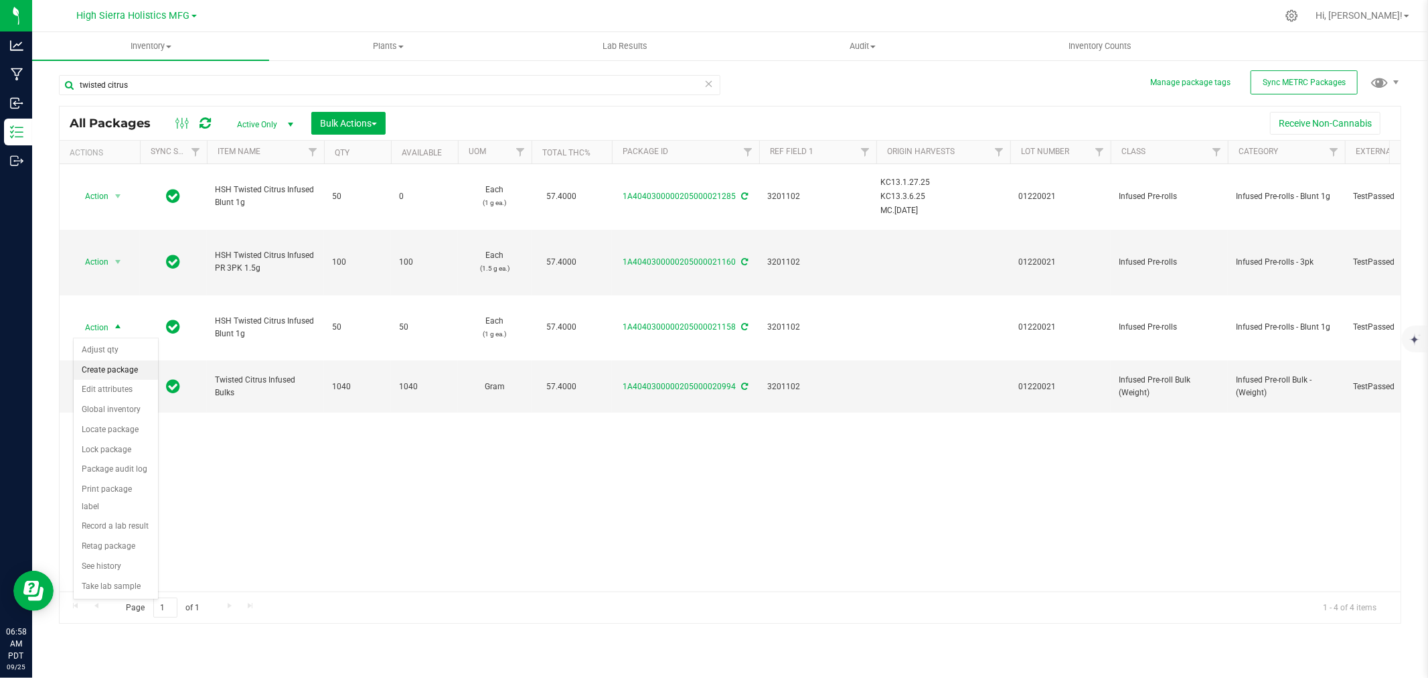
click at [112, 369] on li "Create package" at bounding box center [116, 370] width 84 height 20
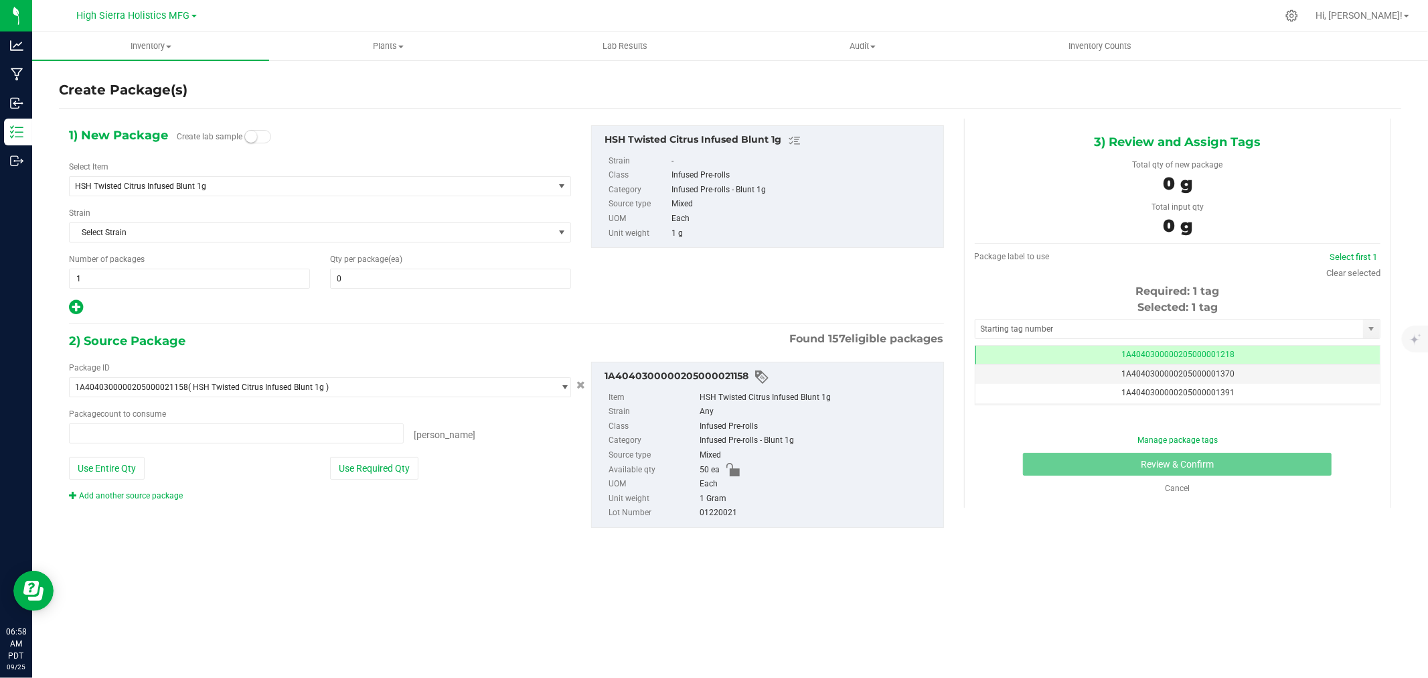
type input "0"
type input "0 ea"
click at [366, 290] on div "1) New Package Create lab sample Select Item HSH Twisted Citrus Infused Blunt 1…" at bounding box center [320, 220] width 522 height 191
click at [368, 283] on span at bounding box center [450, 279] width 241 height 20
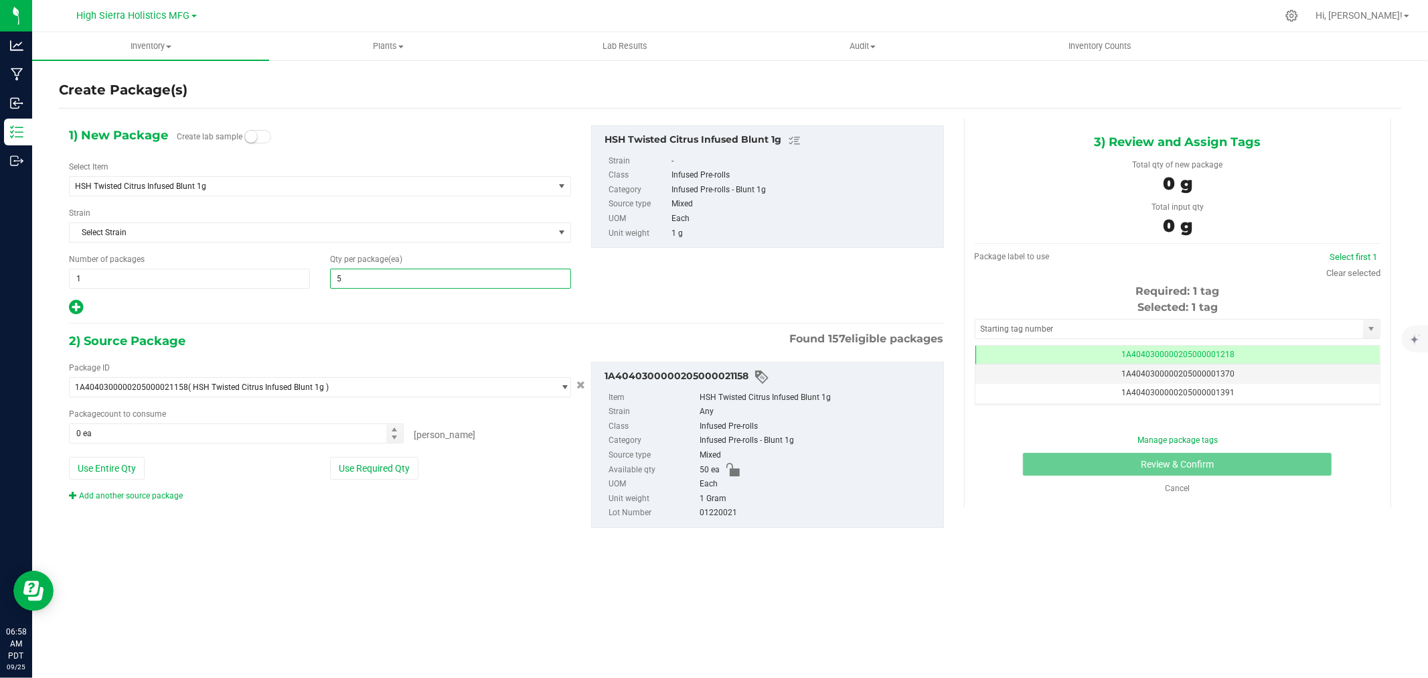
type input "50"
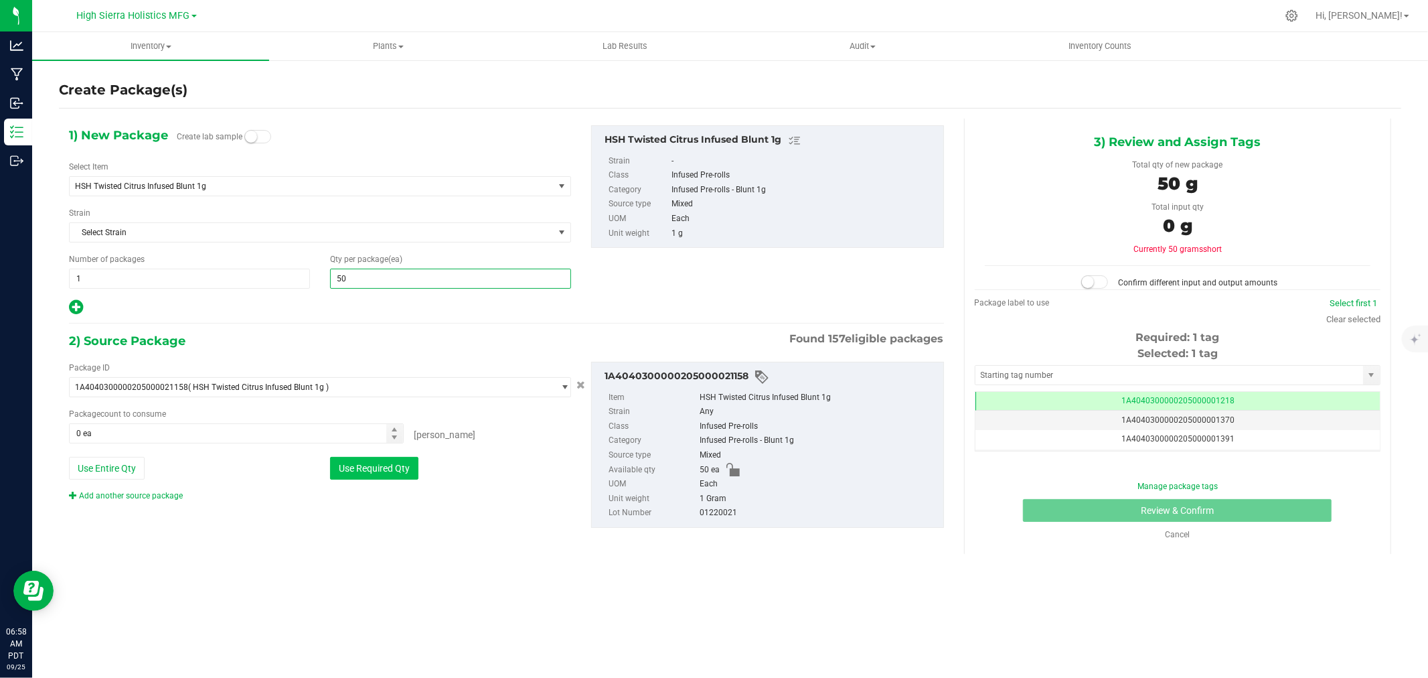
type input "50"
click at [400, 471] on button "Use Required Qty" at bounding box center [374, 468] width 88 height 23
type input "50 ea"
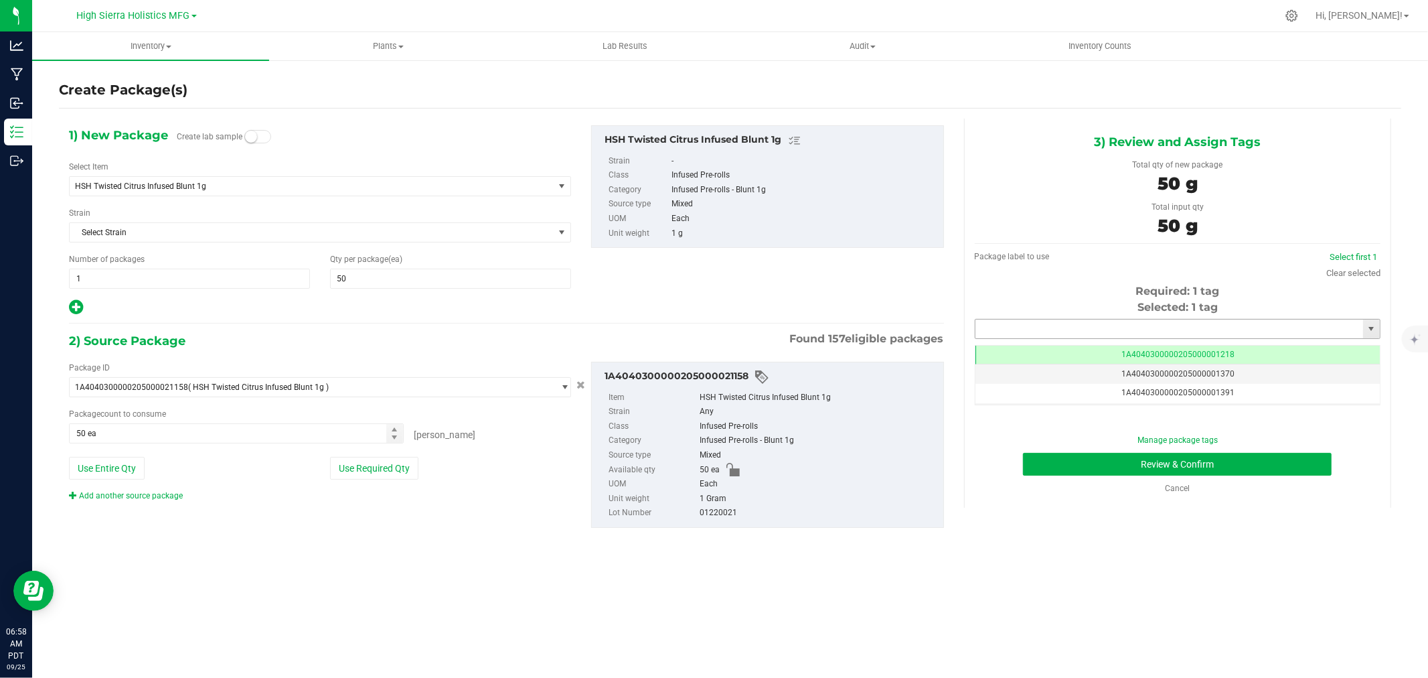
click at [1105, 328] on input "text" at bounding box center [1170, 328] width 388 height 19
click at [1094, 351] on li "1A4040300000205000021297" at bounding box center [1178, 352] width 404 height 20
type input "1A4040300000205000021297"
click at [1070, 463] on button "Review & Confirm" at bounding box center [1177, 464] width 309 height 23
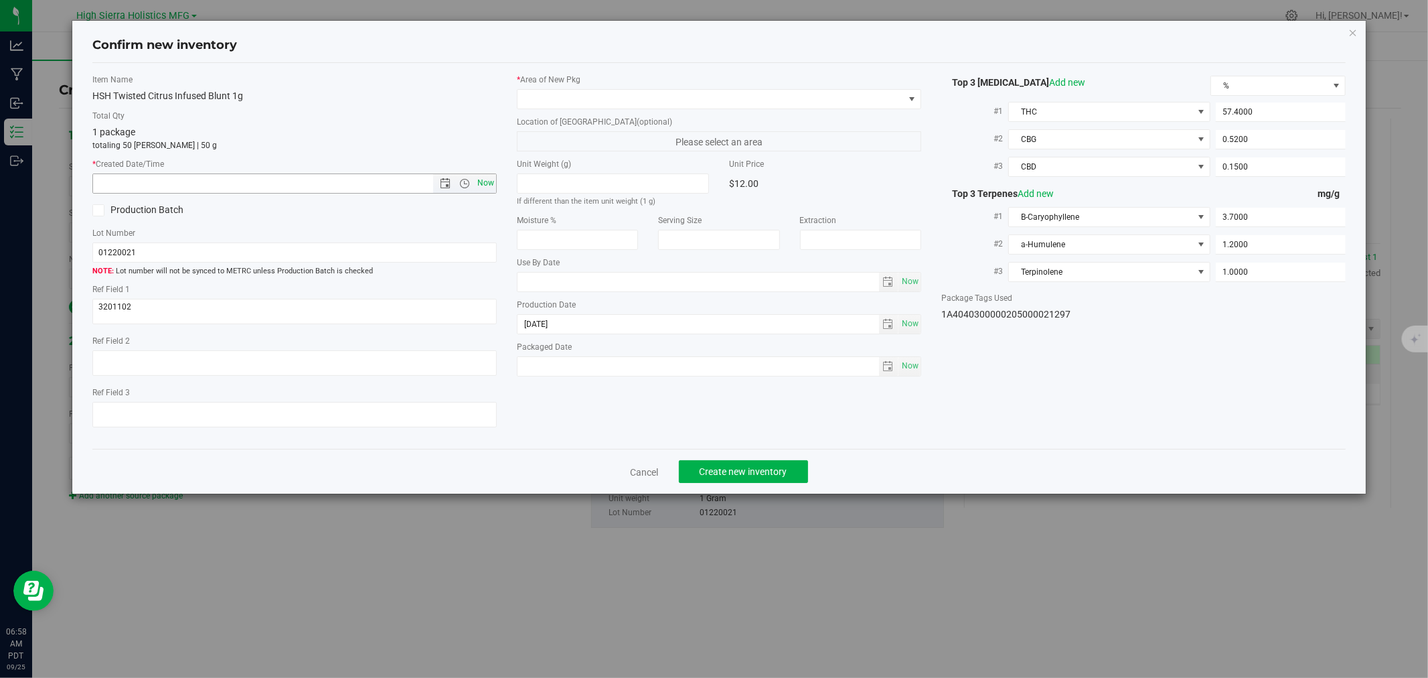
click at [483, 179] on span "Now" at bounding box center [486, 182] width 23 height 19
type input "[DATE] 6:58 AM"
click at [538, 98] on span at bounding box center [711, 99] width 386 height 19
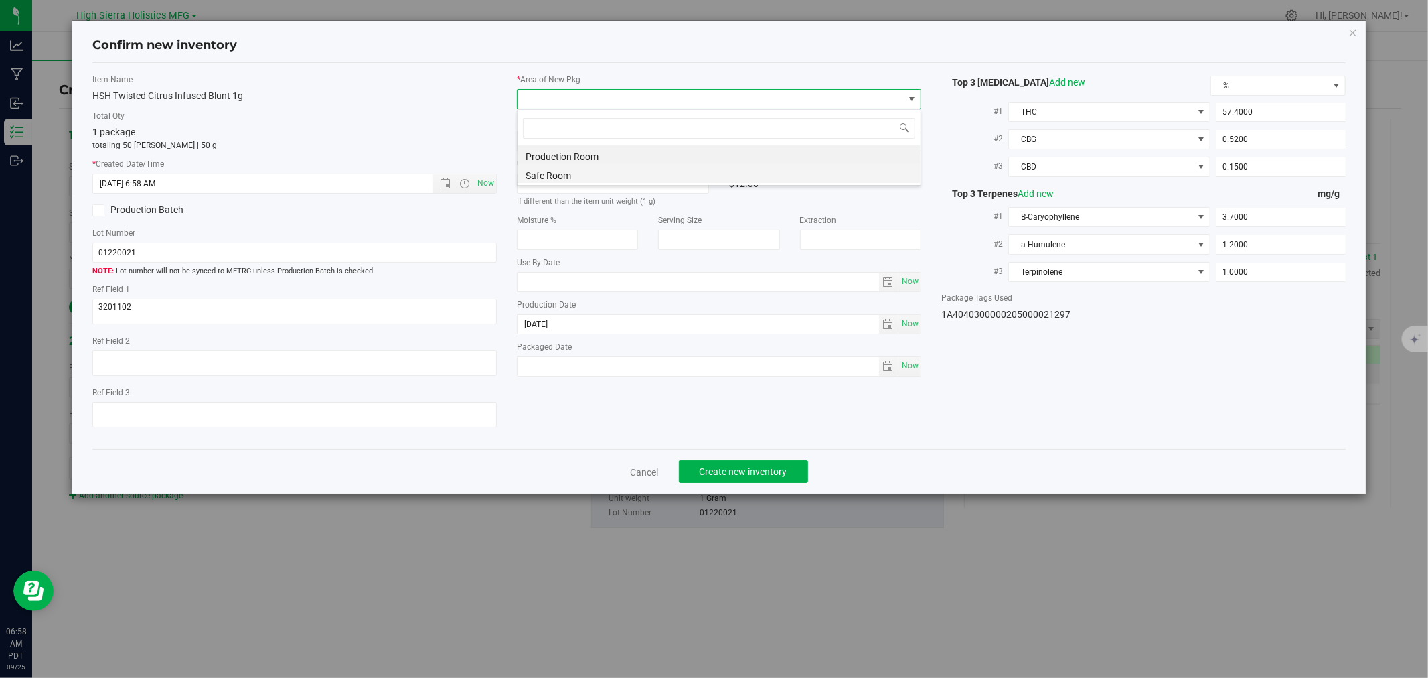
click at [532, 169] on li "Safe Room" at bounding box center [719, 173] width 403 height 19
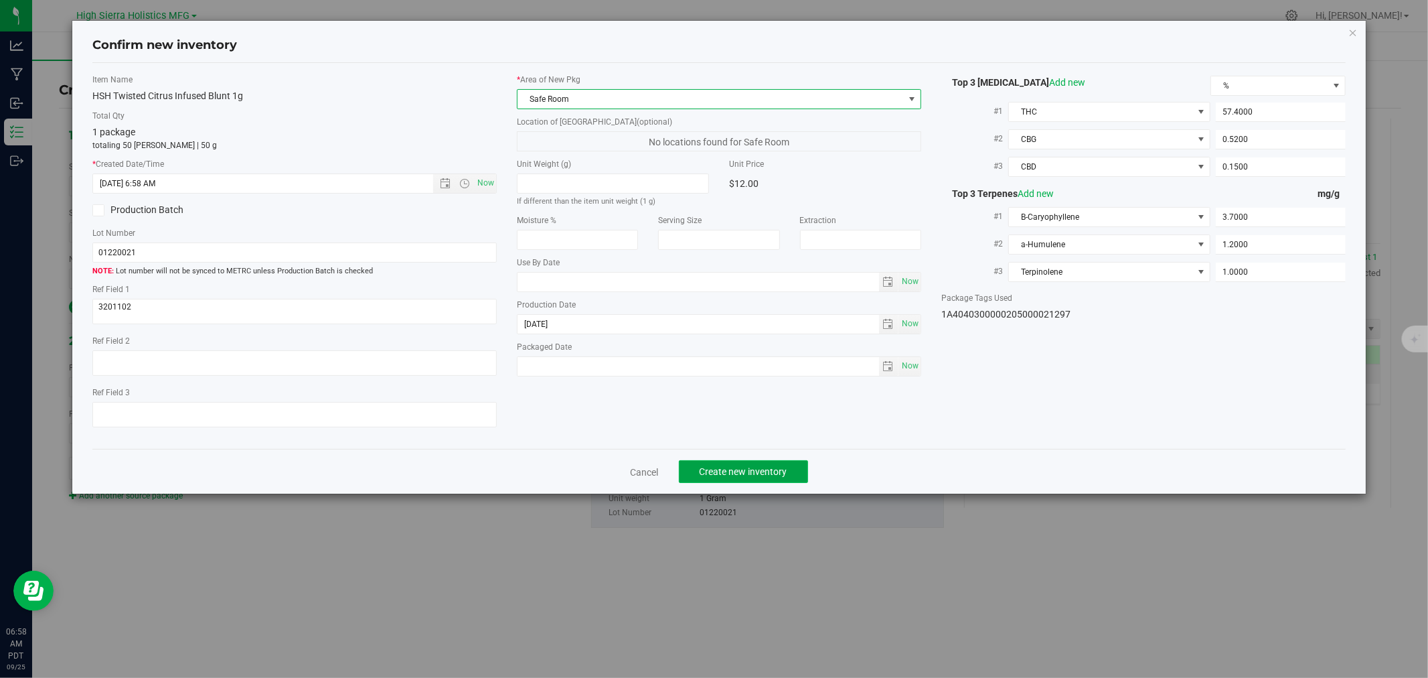
click at [774, 474] on span "Create new inventory" at bounding box center [744, 471] width 88 height 11
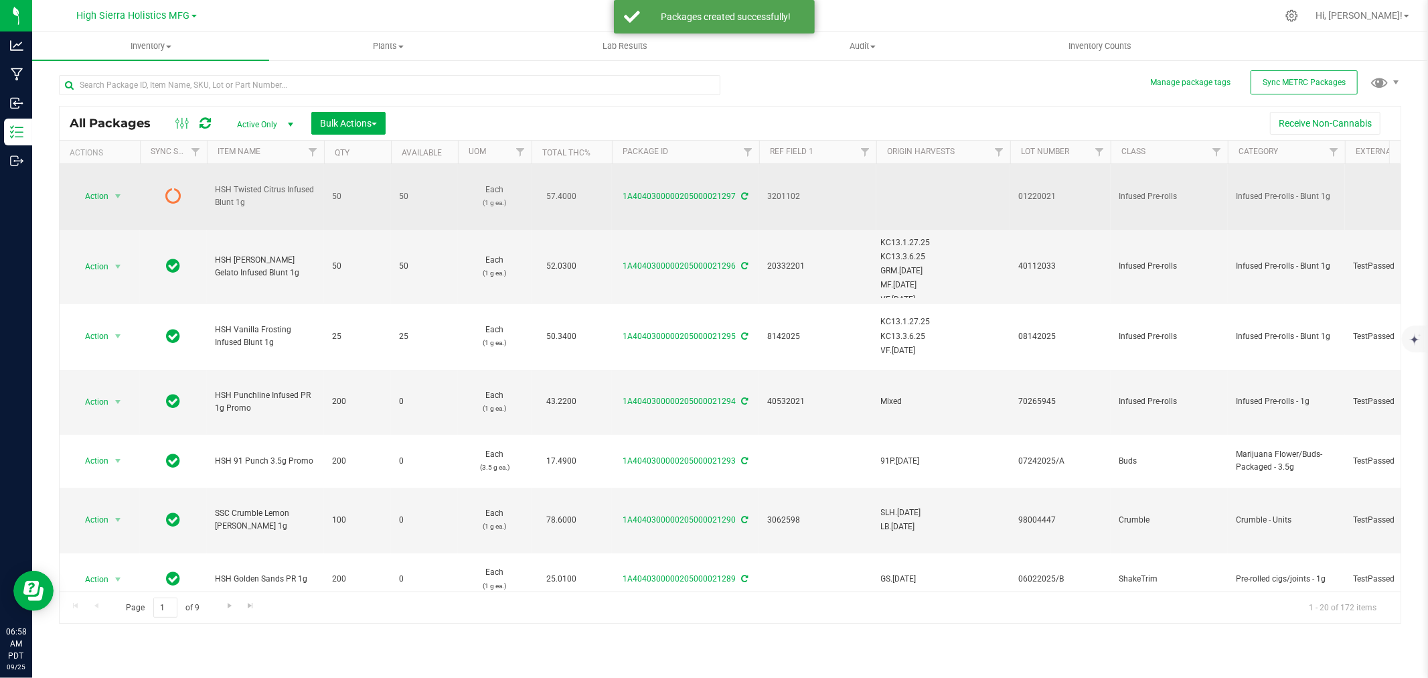
click at [742, 199] on icon at bounding box center [745, 196] width 7 height 8
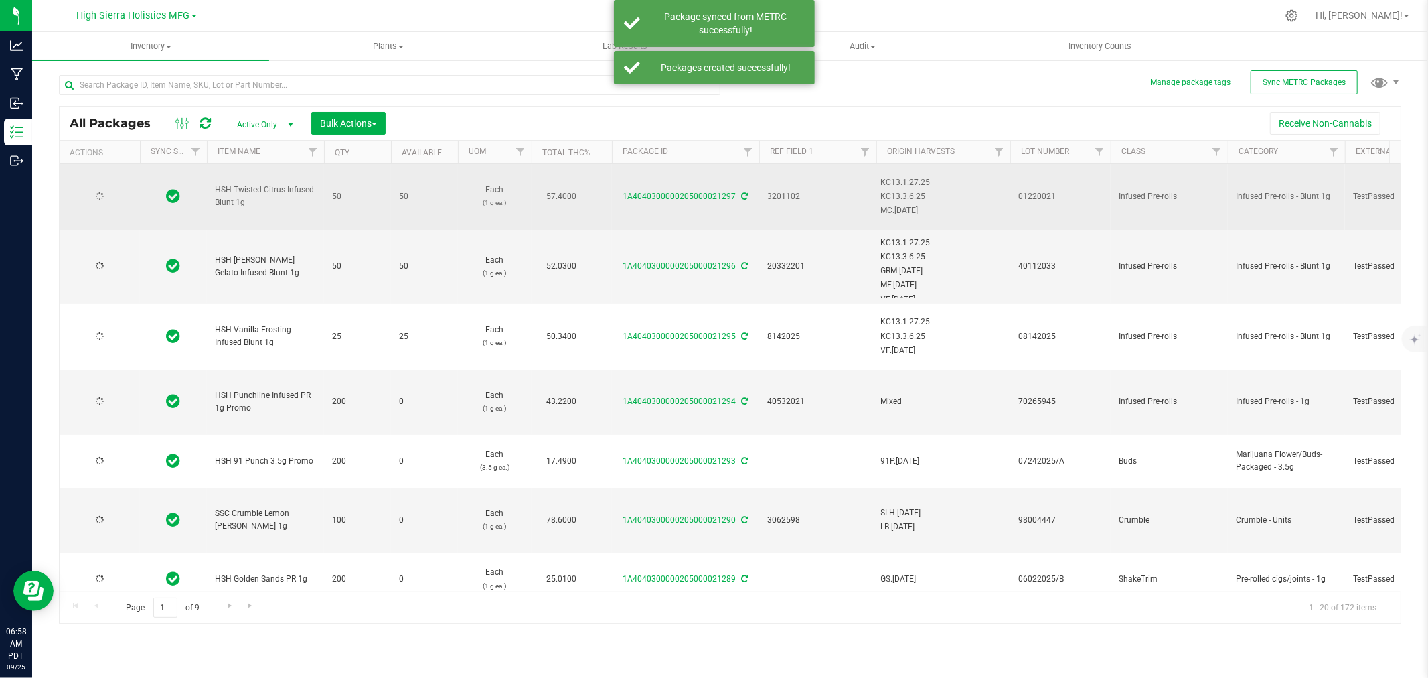
type input "[DATE]"
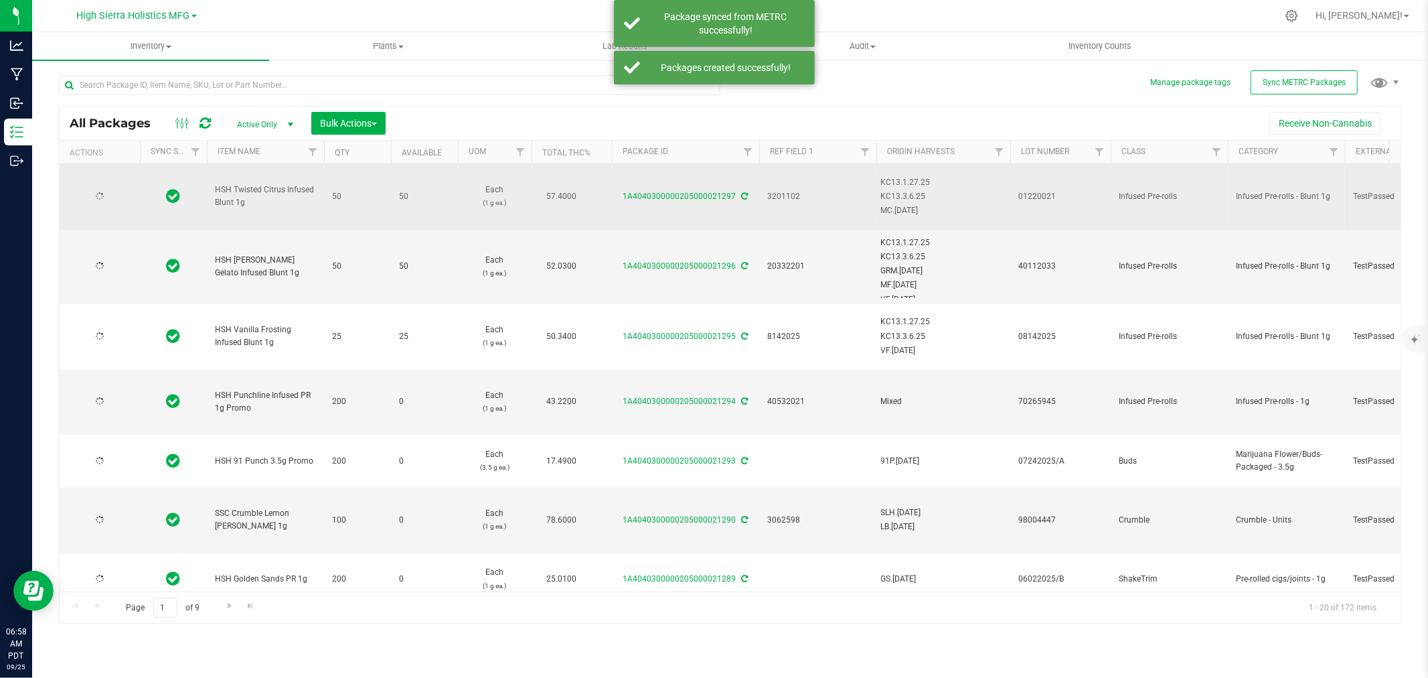
type input "[DATE]"
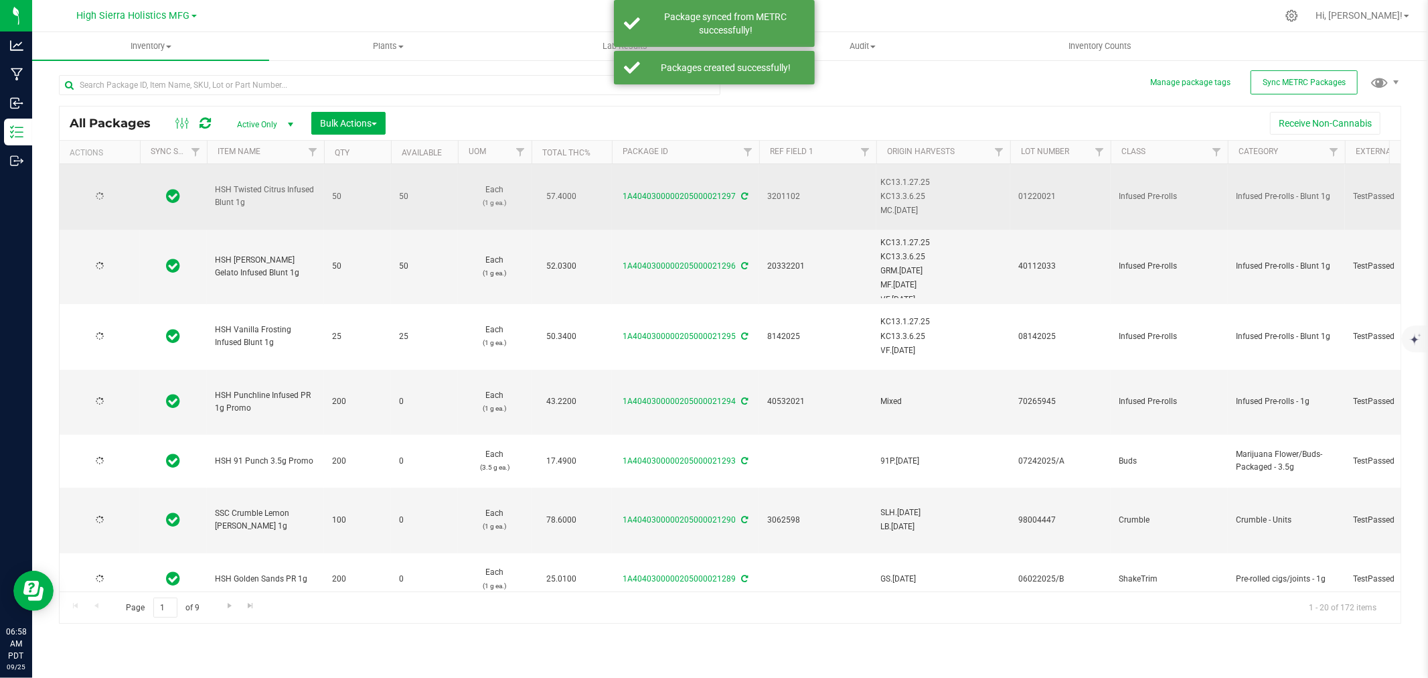
type input "[DATE]"
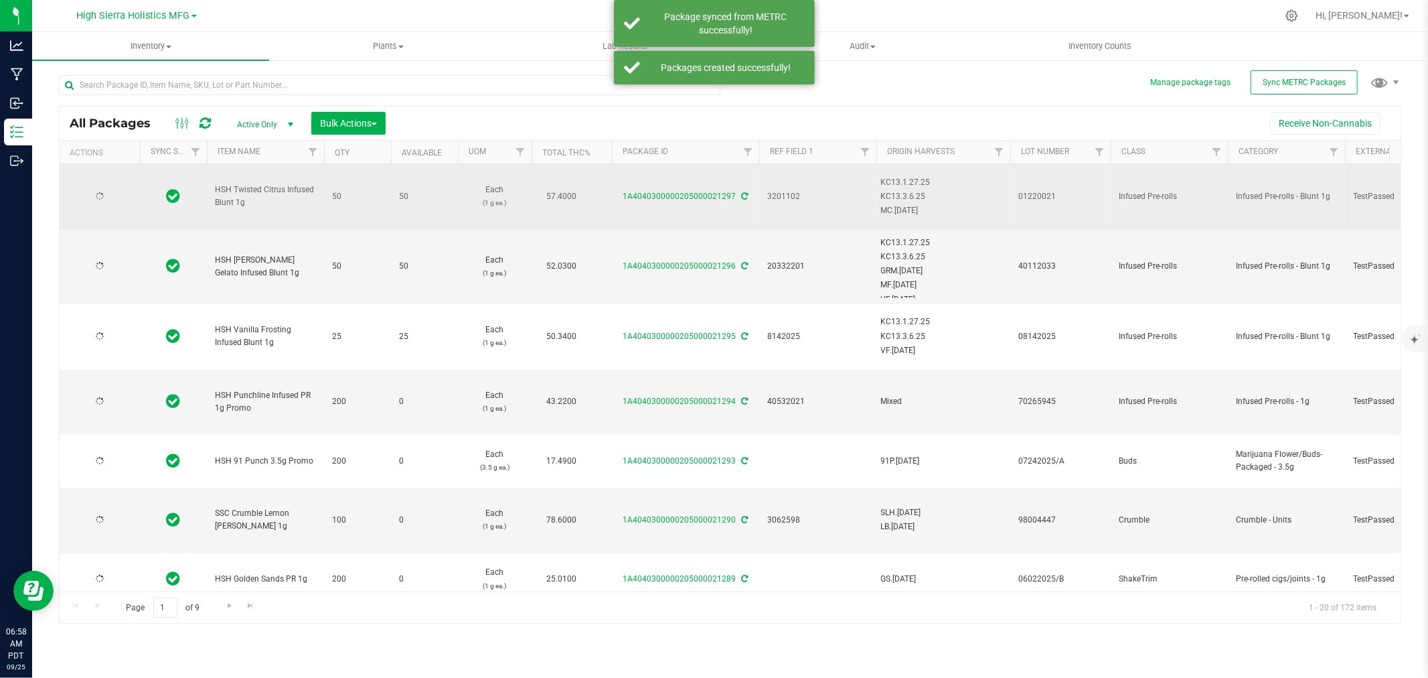
type input "[DATE]"
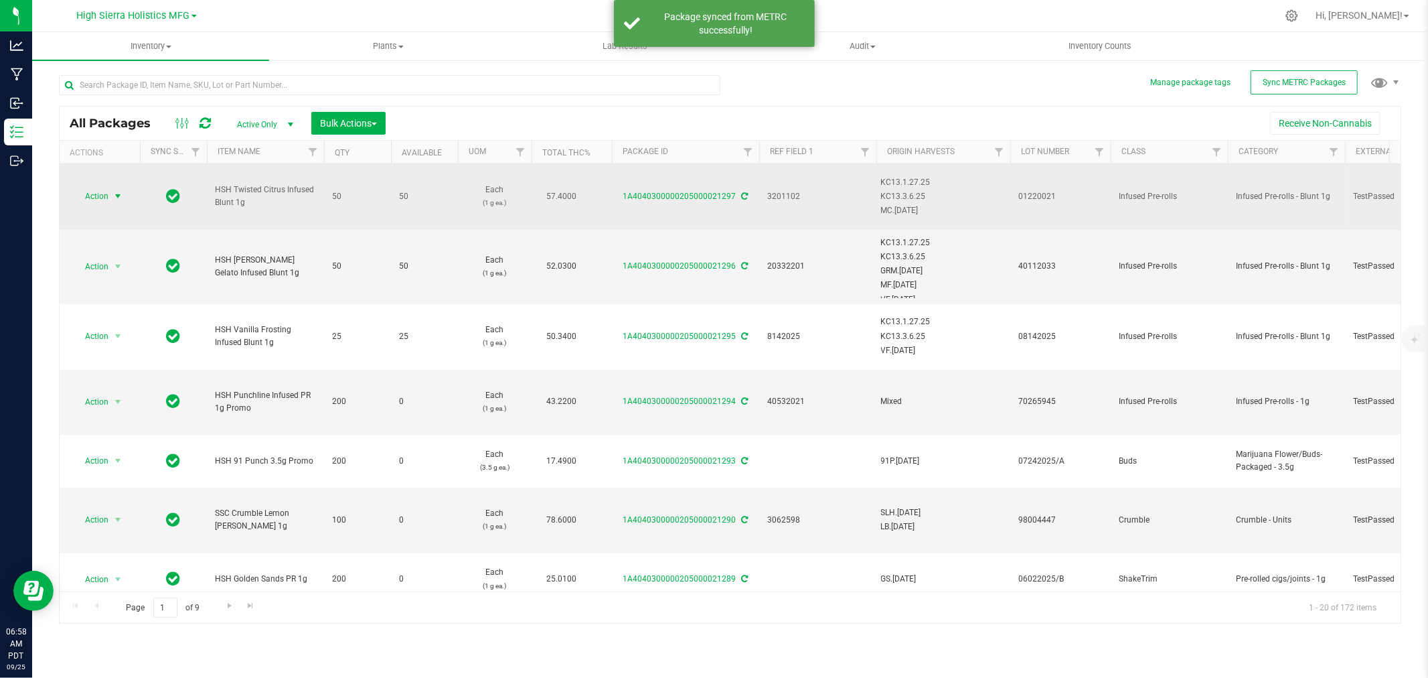
click at [108, 192] on span "Action" at bounding box center [91, 196] width 36 height 19
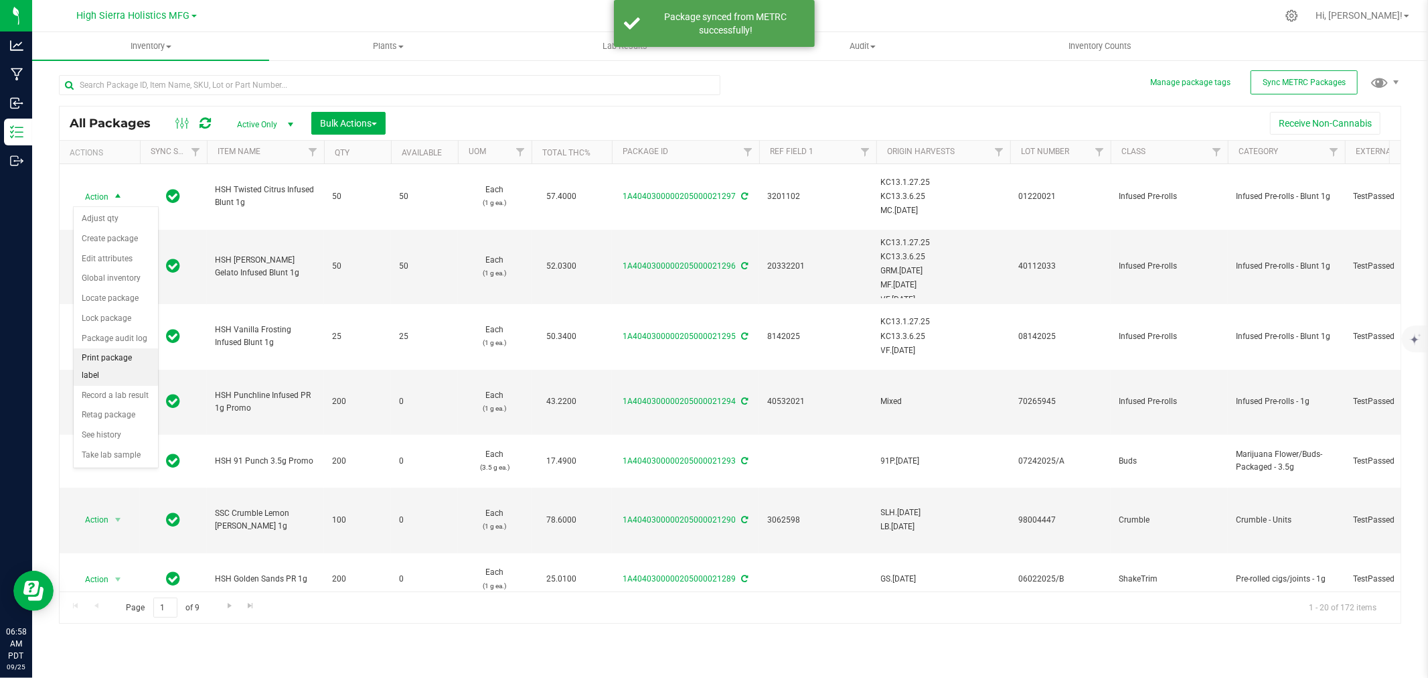
click at [102, 372] on li "Print package label" at bounding box center [116, 366] width 84 height 37
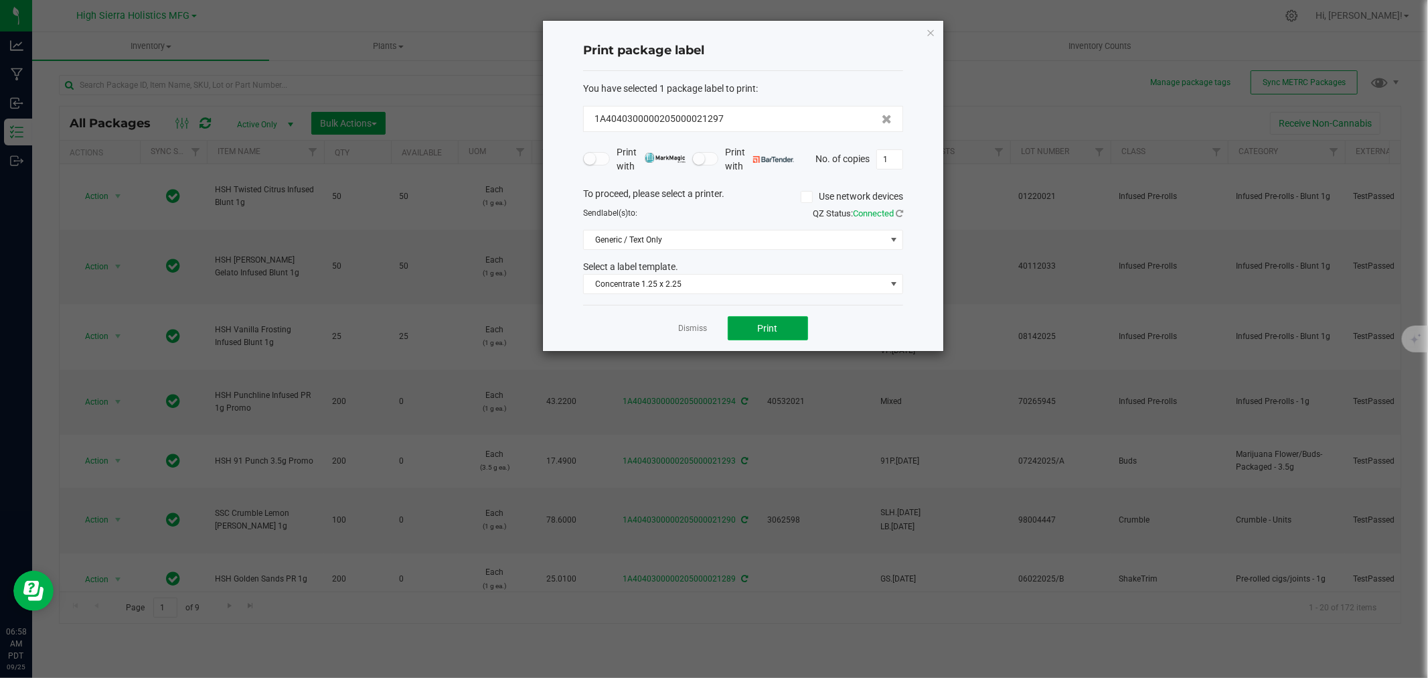
click at [752, 326] on button "Print" at bounding box center [768, 328] width 80 height 24
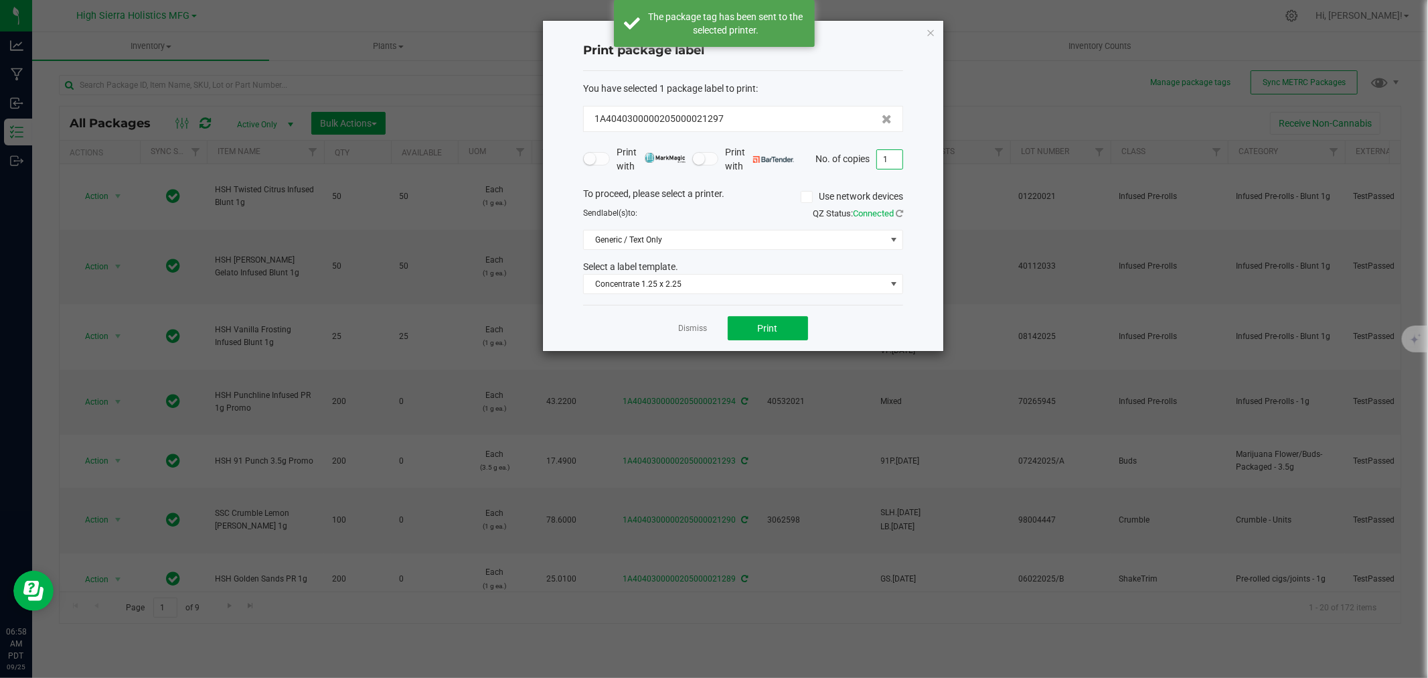
click at [891, 163] on input "1" at bounding box center [889, 159] width 25 height 19
type input "49"
click at [797, 327] on button "Print" at bounding box center [768, 328] width 80 height 24
click at [933, 35] on icon "button" at bounding box center [930, 32] width 9 height 16
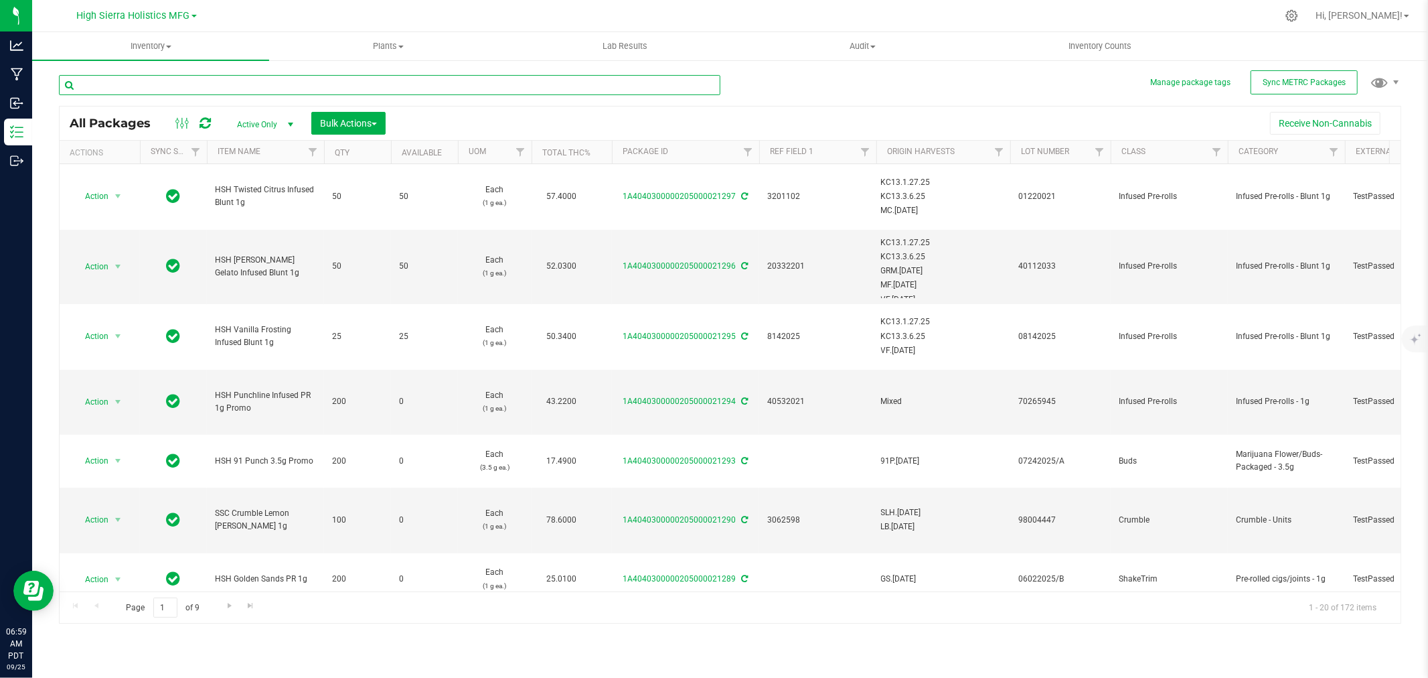
click at [139, 84] on input "text" at bounding box center [390, 85] width 662 height 20
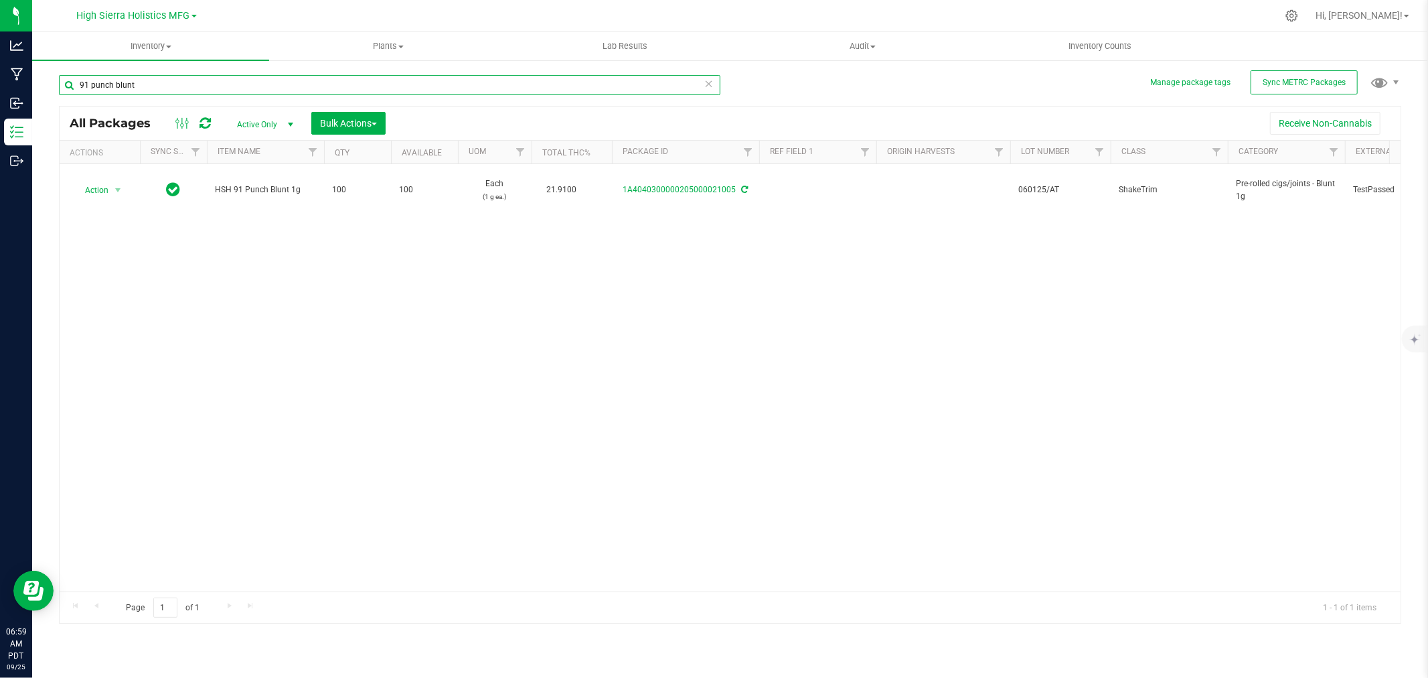
type input "91 punch blunt"
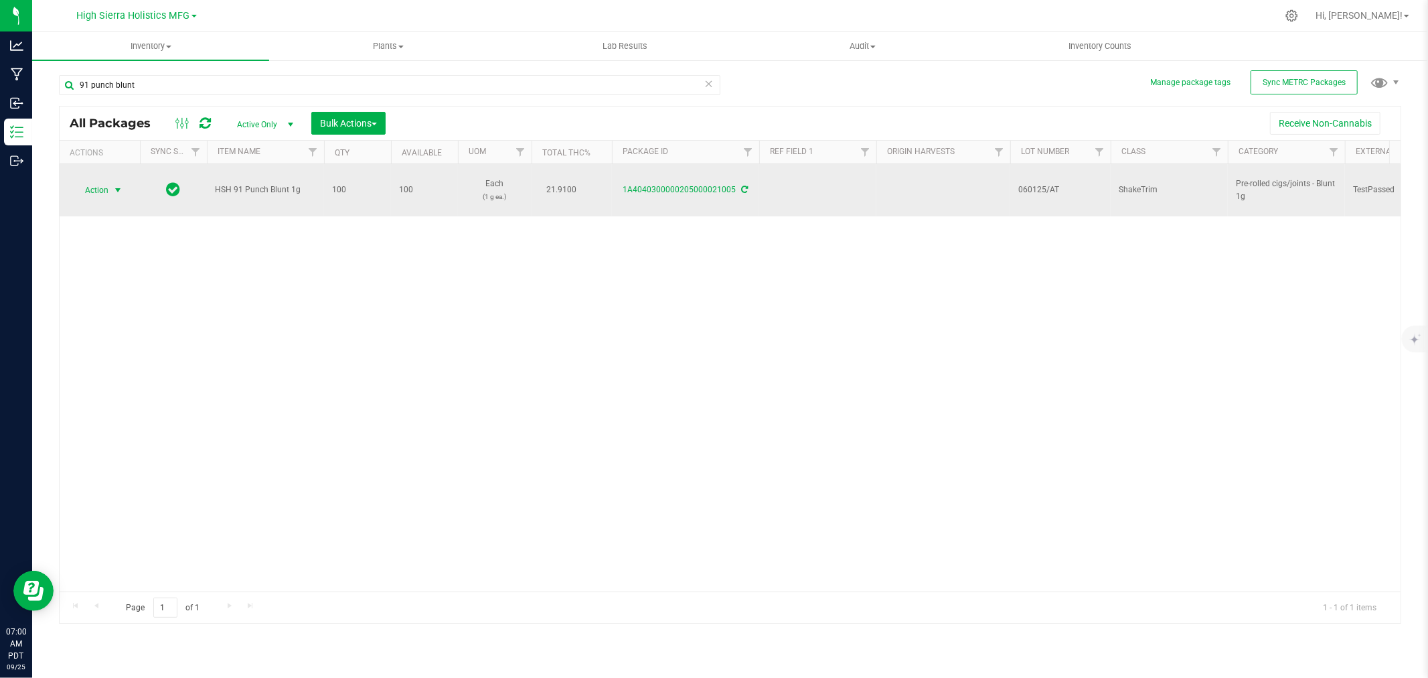
click at [114, 187] on span "select" at bounding box center [117, 190] width 11 height 11
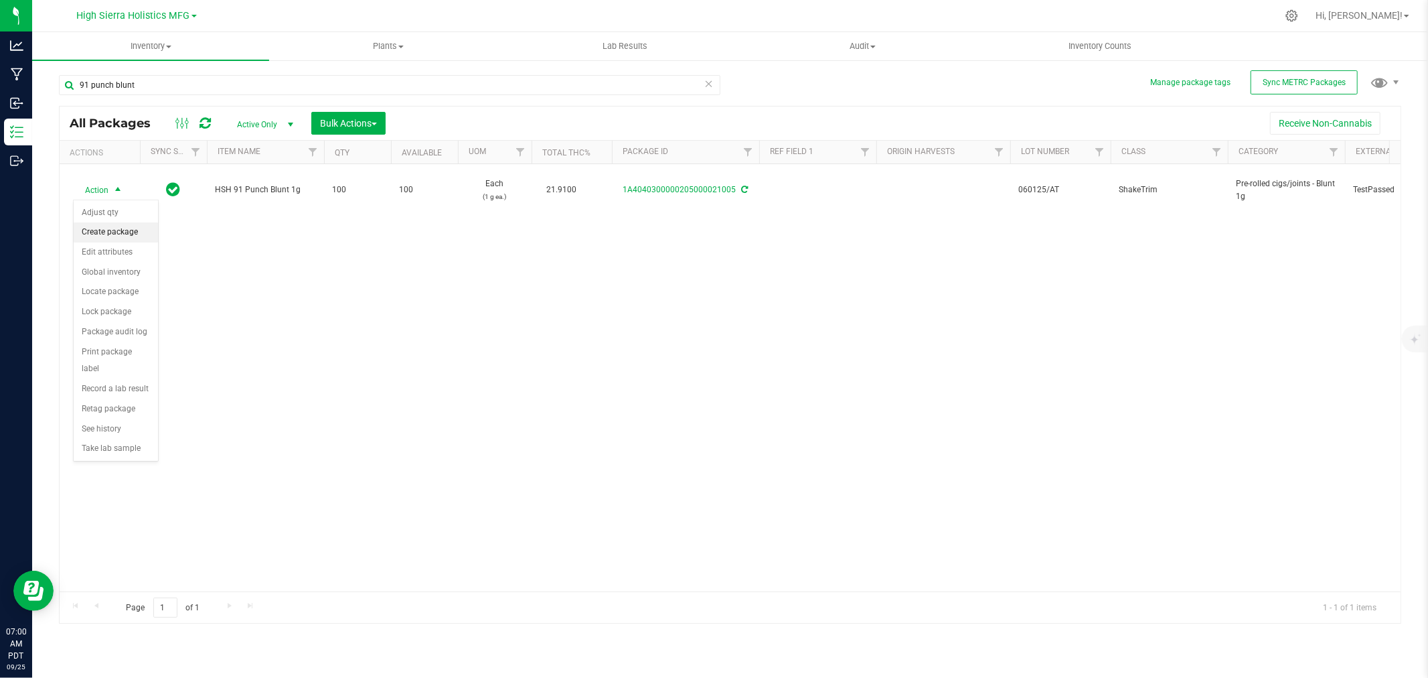
click at [128, 222] on li "Create package" at bounding box center [116, 232] width 84 height 20
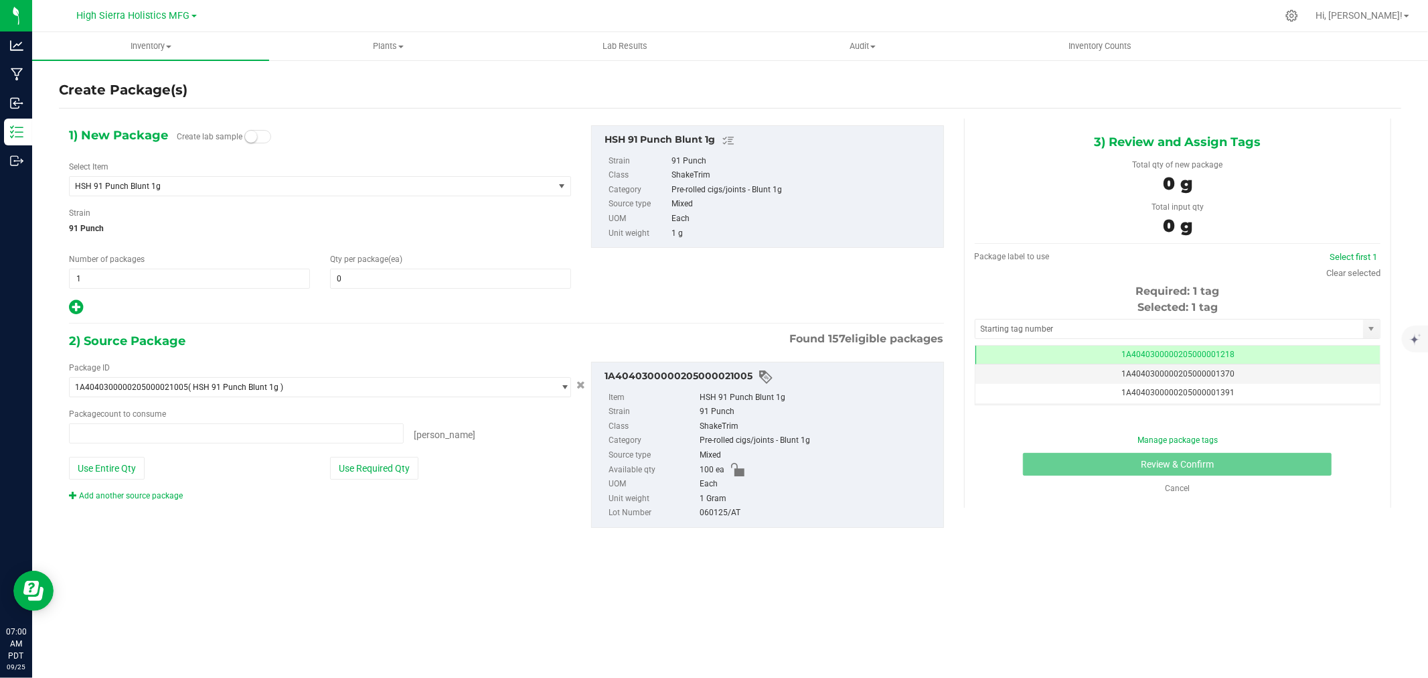
type input "0 ea"
click at [390, 283] on span at bounding box center [450, 279] width 241 height 20
type input "50"
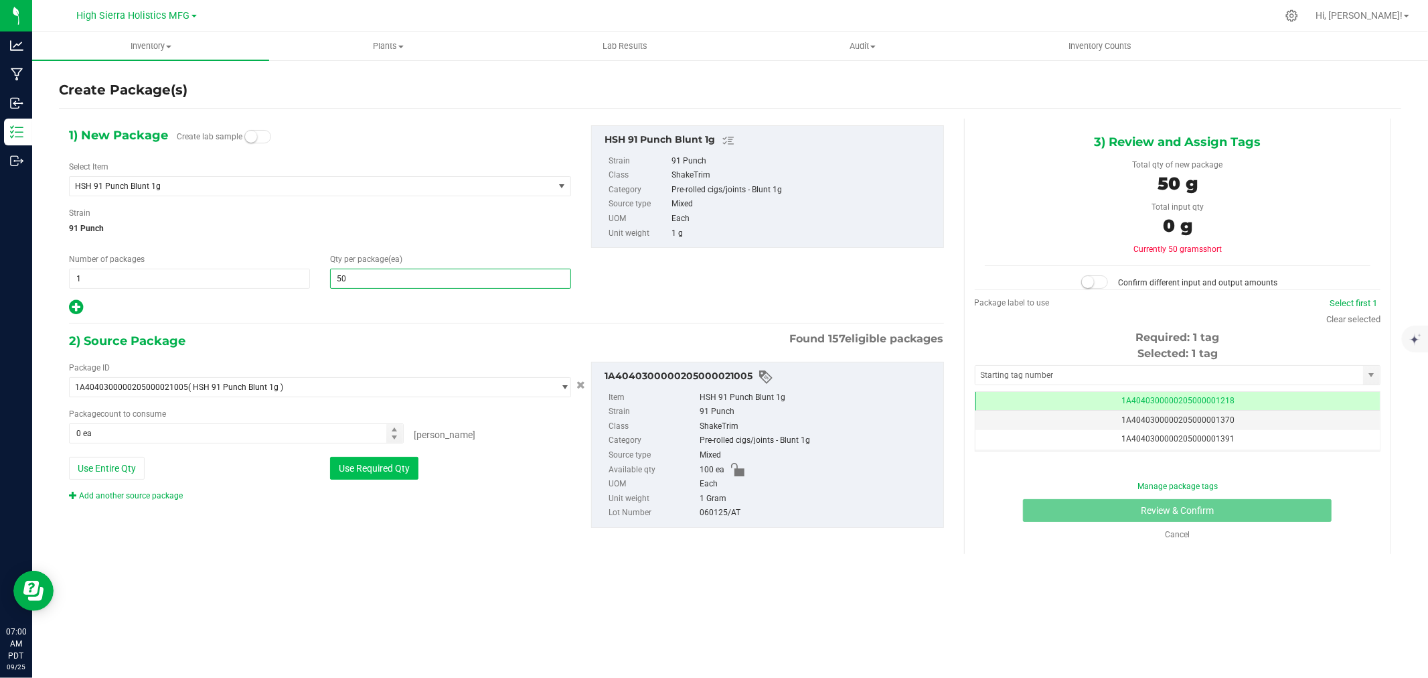
type input "50"
click at [398, 459] on button "Use Required Qty" at bounding box center [374, 468] width 88 height 23
type input "50 ea"
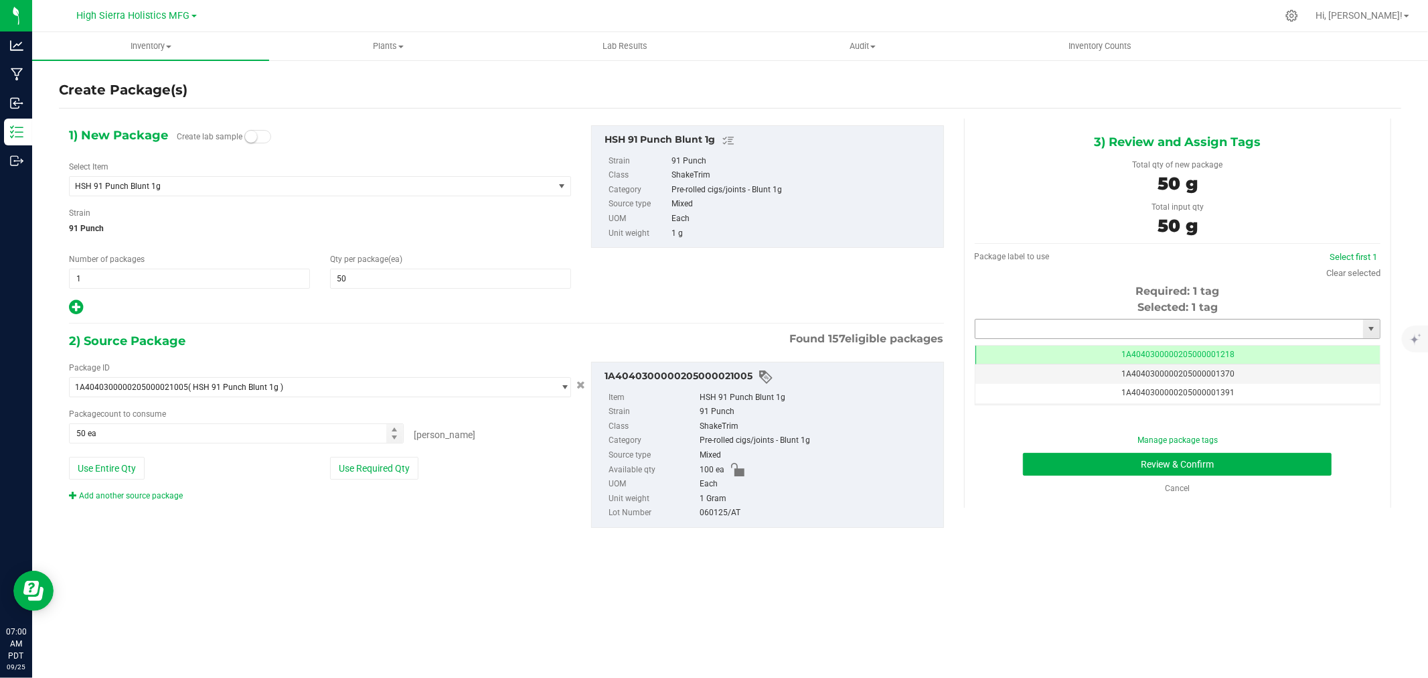
click at [1038, 326] on input "text" at bounding box center [1170, 328] width 388 height 19
click at [1089, 353] on li "1A4040300000205000021298" at bounding box center [1178, 352] width 404 height 20
type input "1A4040300000205000021298"
click at [1097, 467] on button "Review & Confirm" at bounding box center [1177, 464] width 309 height 23
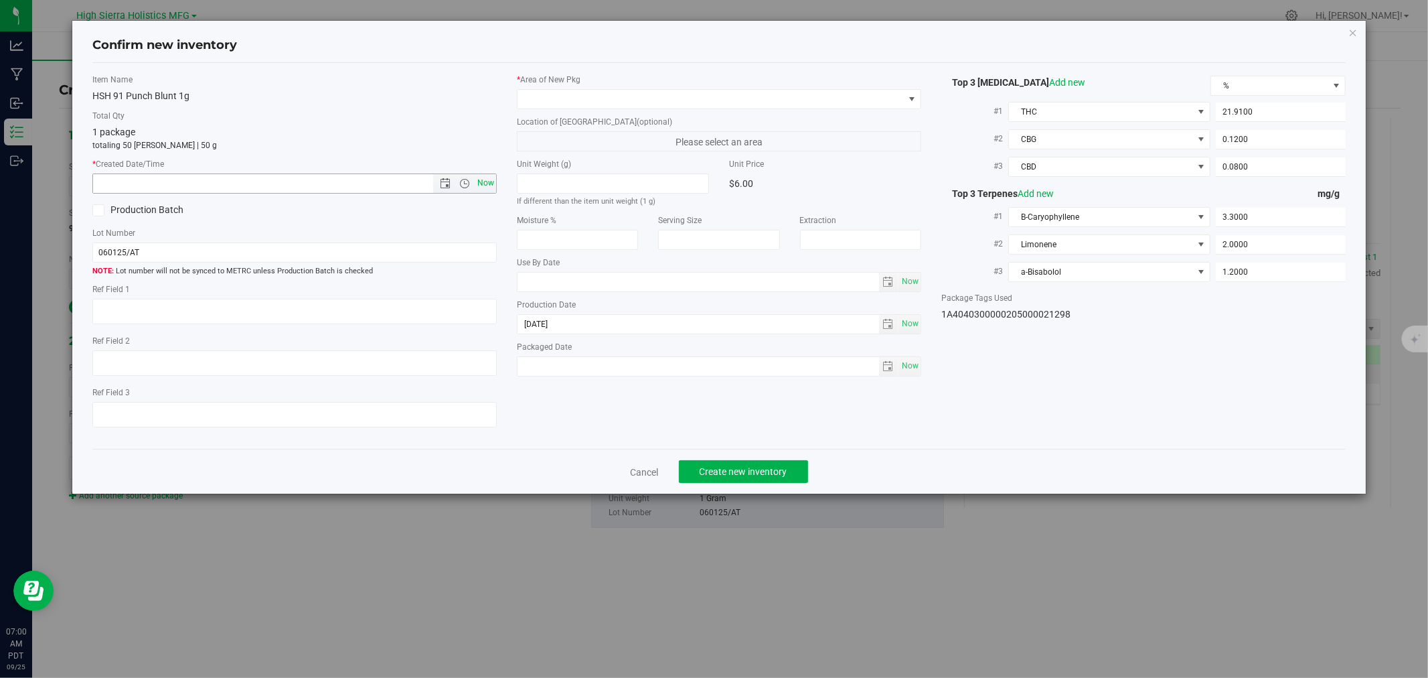
click at [479, 189] on span "Now" at bounding box center [486, 182] width 23 height 19
type input "[DATE] 7:00 AM"
click at [568, 91] on span at bounding box center [711, 99] width 386 height 19
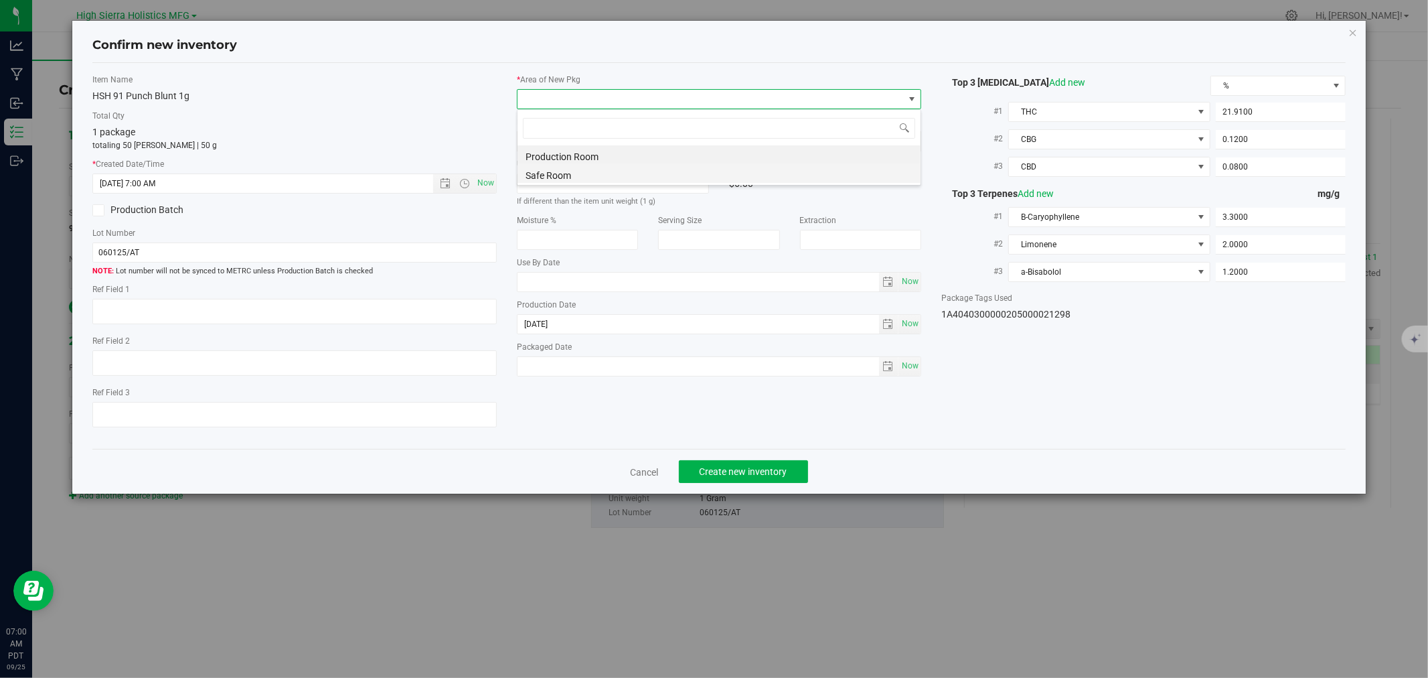
click at [552, 173] on li "Safe Room" at bounding box center [719, 173] width 403 height 19
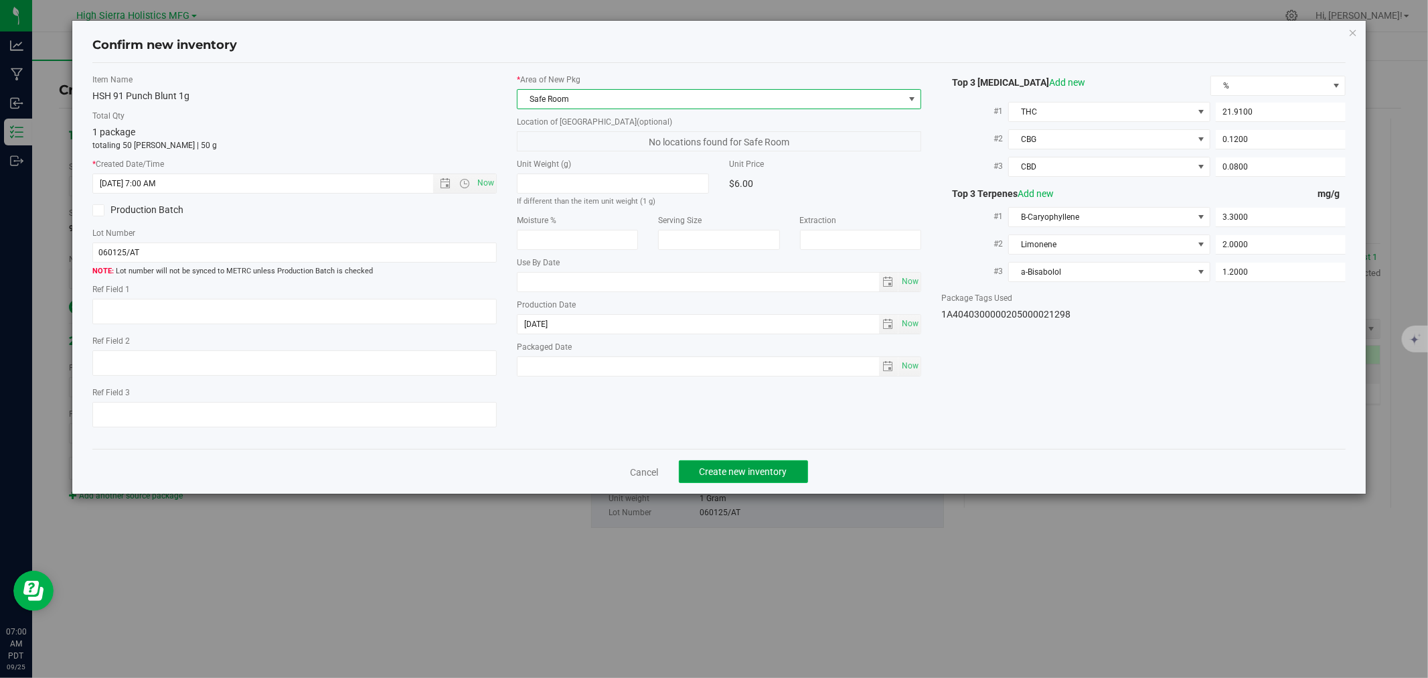
click at [701, 472] on span "Create new inventory" at bounding box center [744, 471] width 88 height 11
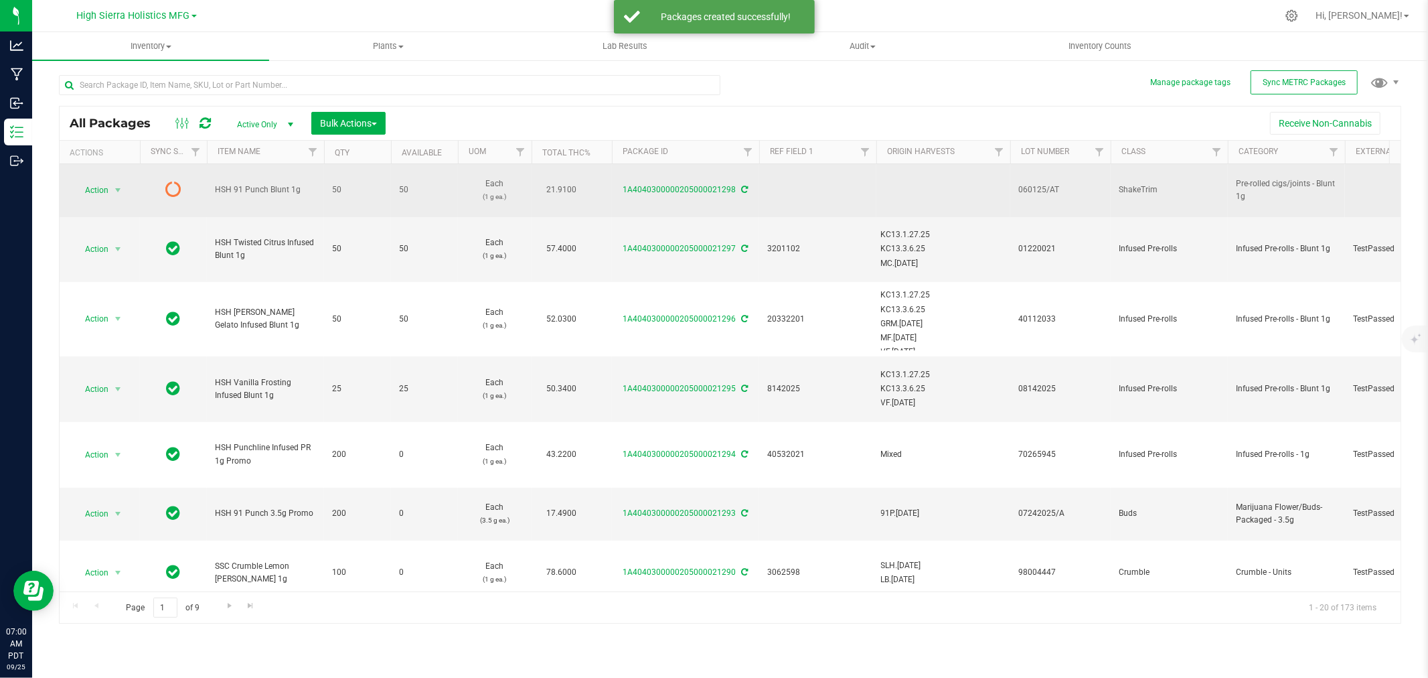
click at [743, 188] on icon at bounding box center [745, 189] width 7 height 8
click at [115, 190] on span "select" at bounding box center [117, 190] width 11 height 11
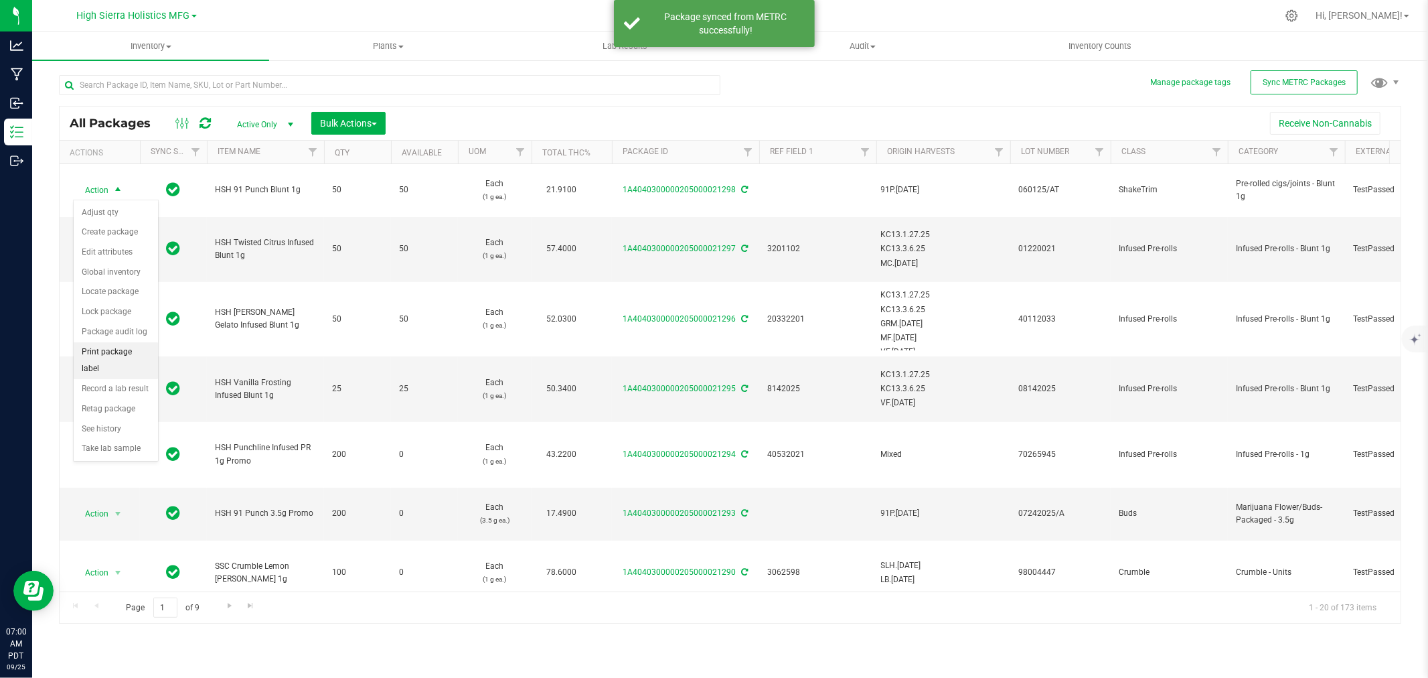
click at [118, 368] on li "Print package label" at bounding box center [116, 360] width 84 height 37
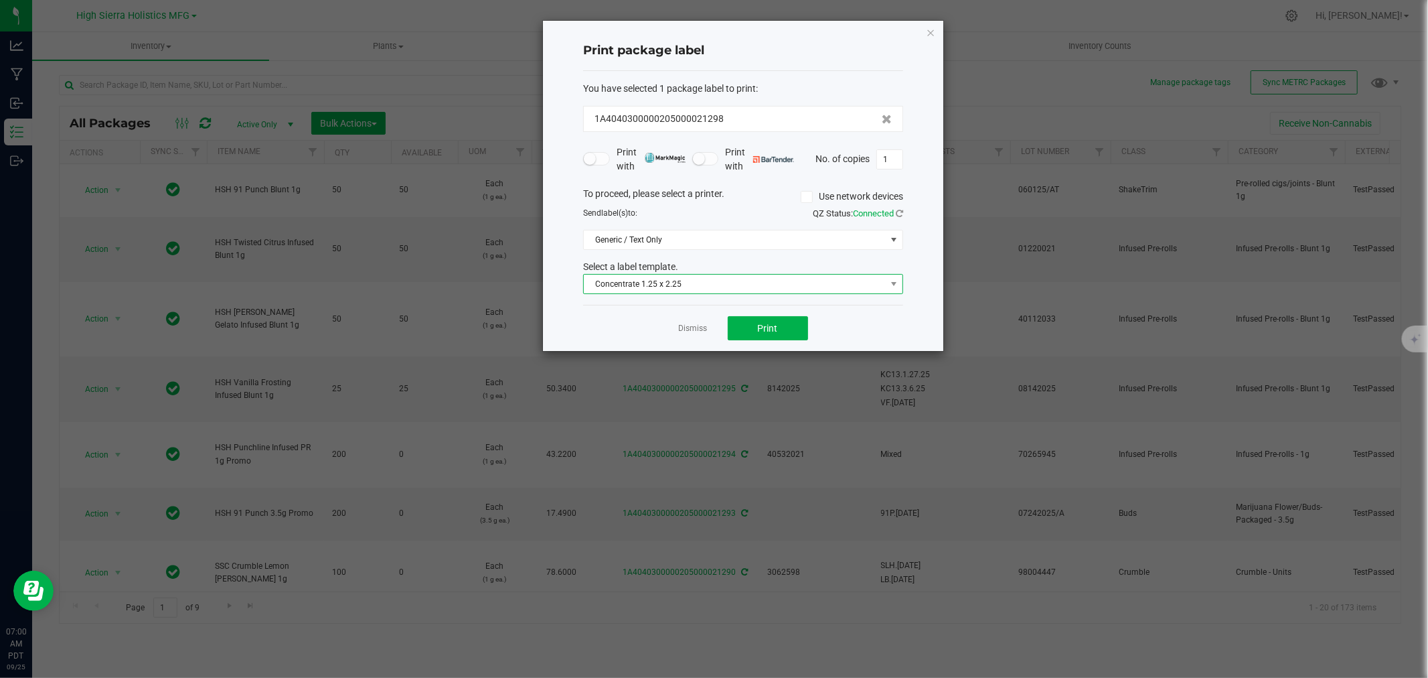
click at [866, 278] on span "Concentrate 1.25 x 2.25" at bounding box center [735, 284] width 302 height 19
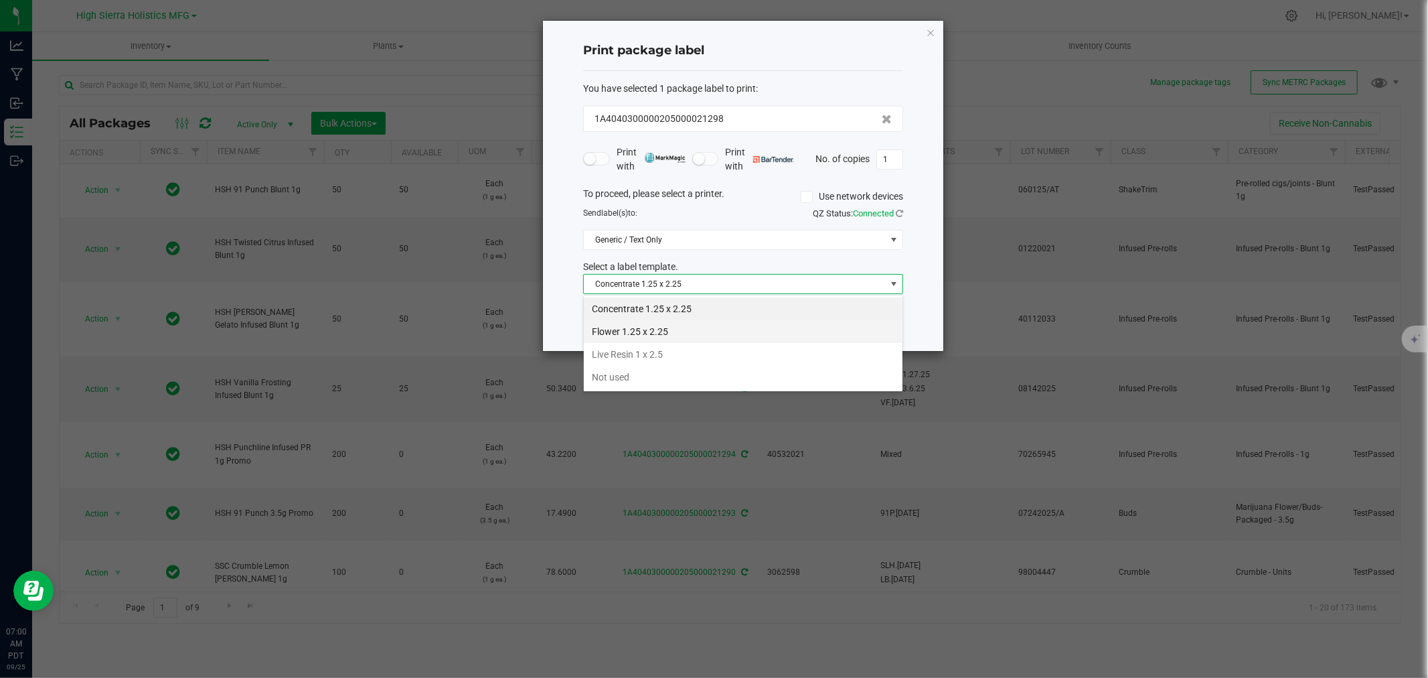
click at [686, 327] on li "Flower 1.25 x 2.25" at bounding box center [743, 331] width 319 height 23
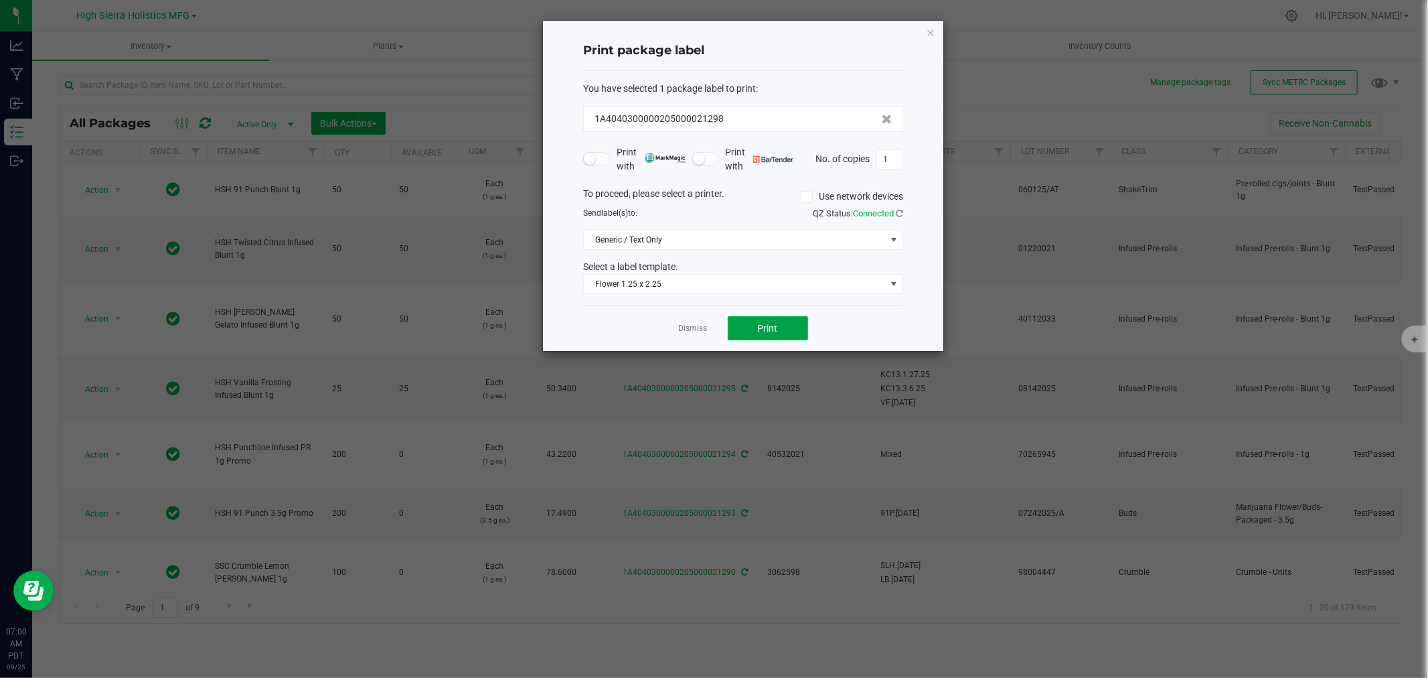
click at [761, 331] on span "Print" at bounding box center [768, 328] width 20 height 11
click at [892, 161] on input "1" at bounding box center [889, 159] width 25 height 19
type input "49"
click at [791, 323] on button "Print" at bounding box center [768, 328] width 80 height 24
click at [944, 29] on div "Print package label You have selected 1 package label to print : 1A404030000020…" at bounding box center [743, 185] width 402 height 331
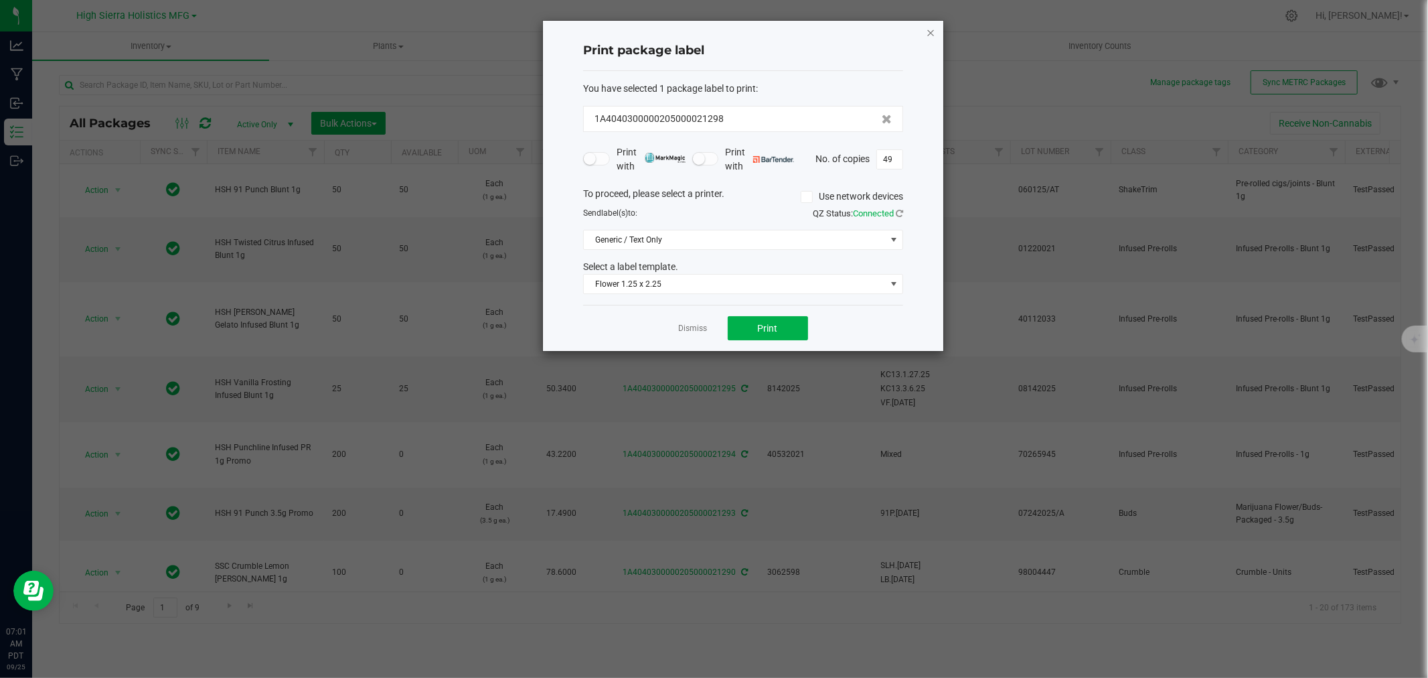
click at [928, 35] on icon "button" at bounding box center [930, 32] width 9 height 16
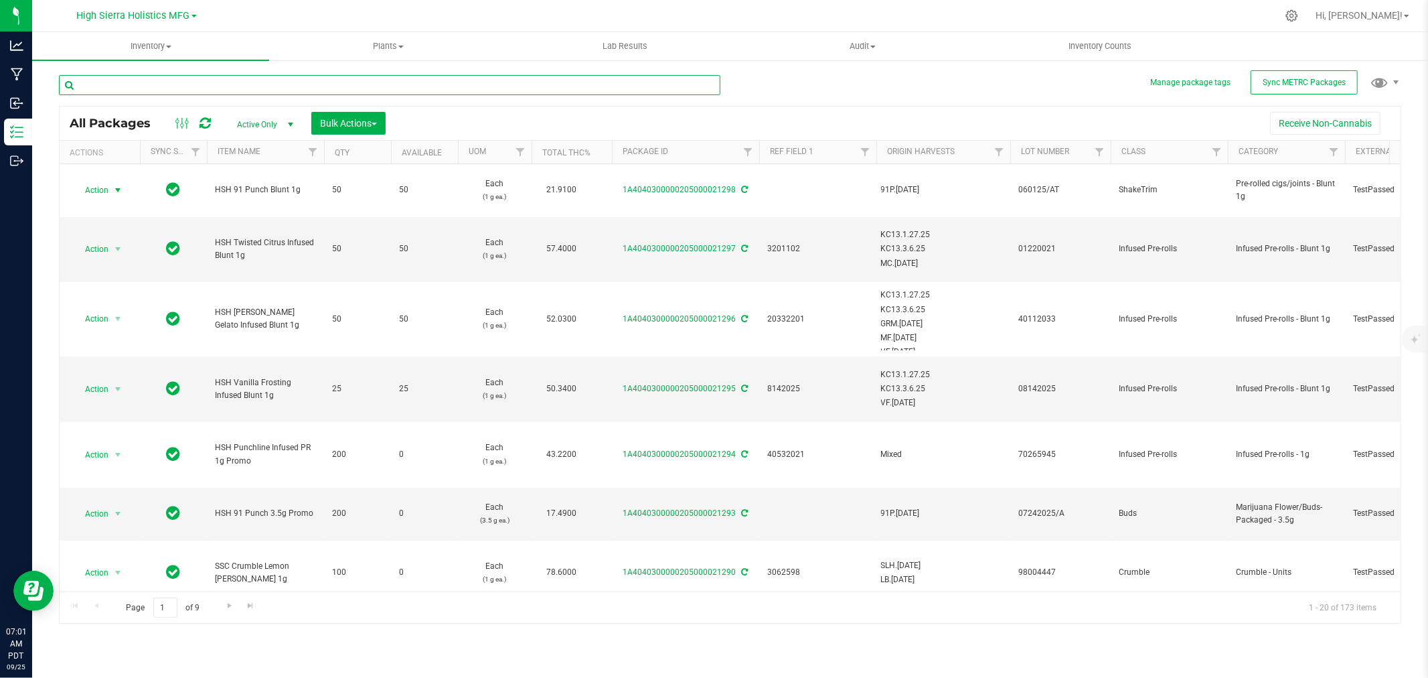
click at [163, 84] on input "text" at bounding box center [390, 85] width 662 height 20
type input "grimmdica blunt"
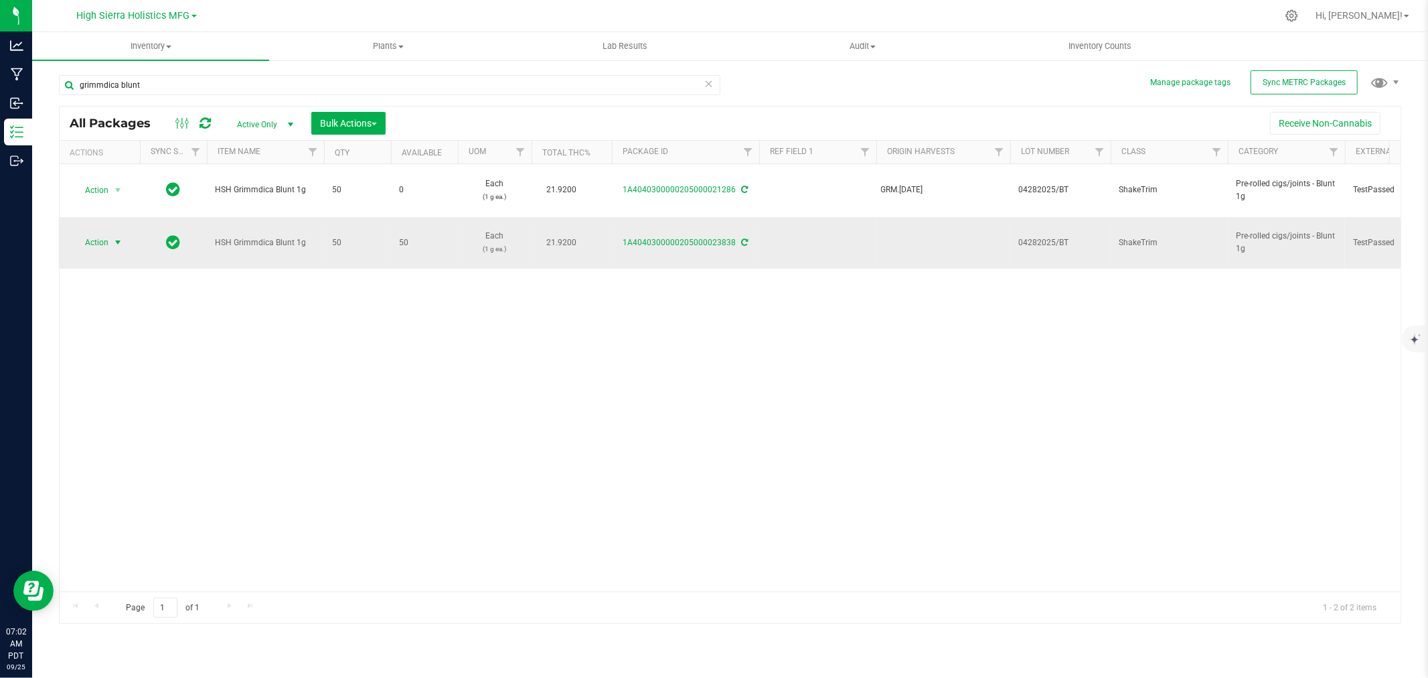
click at [115, 242] on span "select" at bounding box center [117, 242] width 11 height 11
click at [110, 288] on li "Create package" at bounding box center [116, 285] width 84 height 20
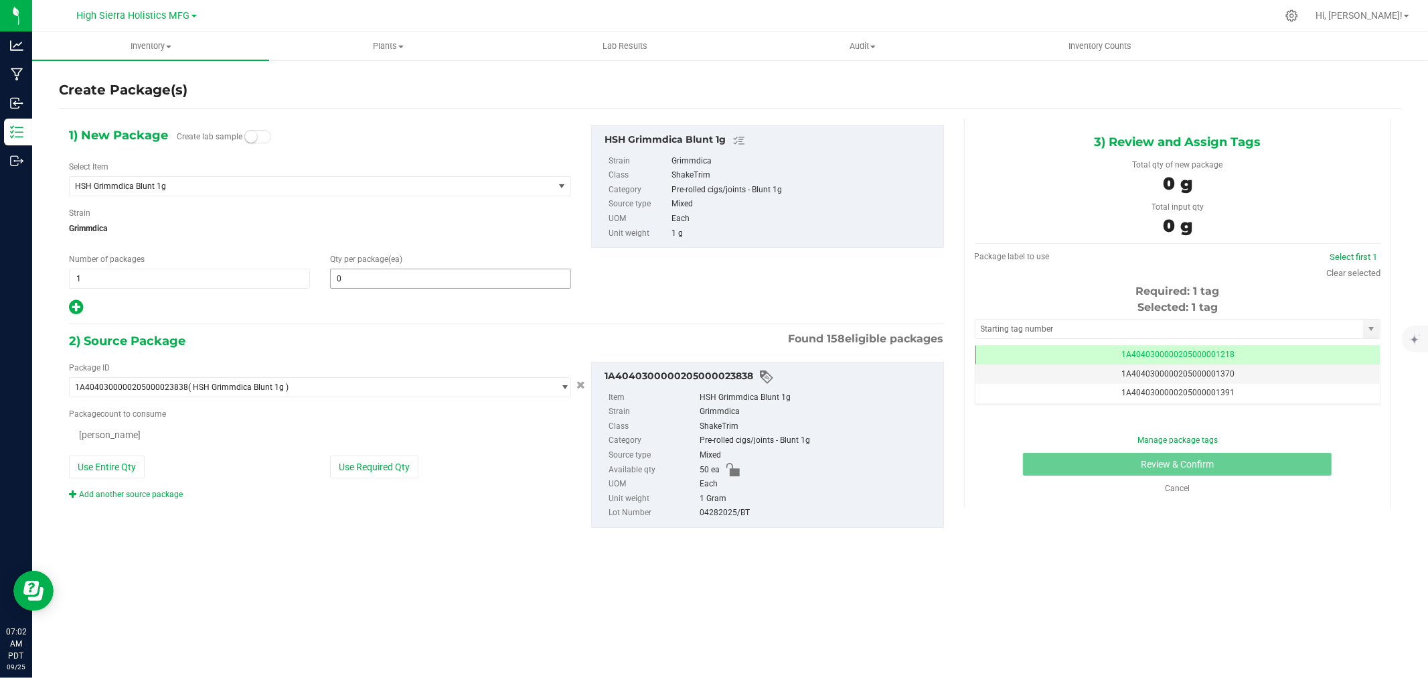
type input "0"
click at [358, 279] on span at bounding box center [450, 279] width 241 height 20
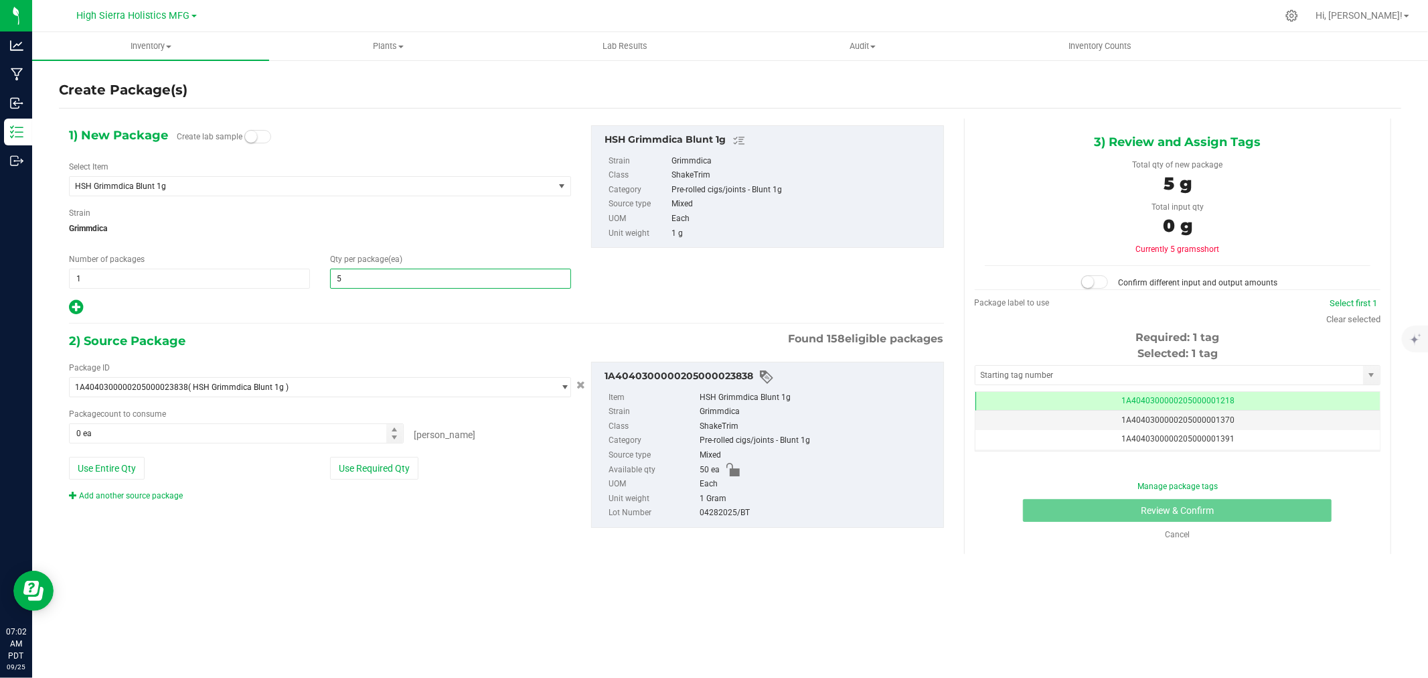
type input "50"
click at [337, 342] on div "2) Source Package Found 158 eligible packages" at bounding box center [506, 341] width 875 height 20
click at [359, 477] on button "Use Required Qty" at bounding box center [374, 468] width 88 height 23
type input "50 ea"
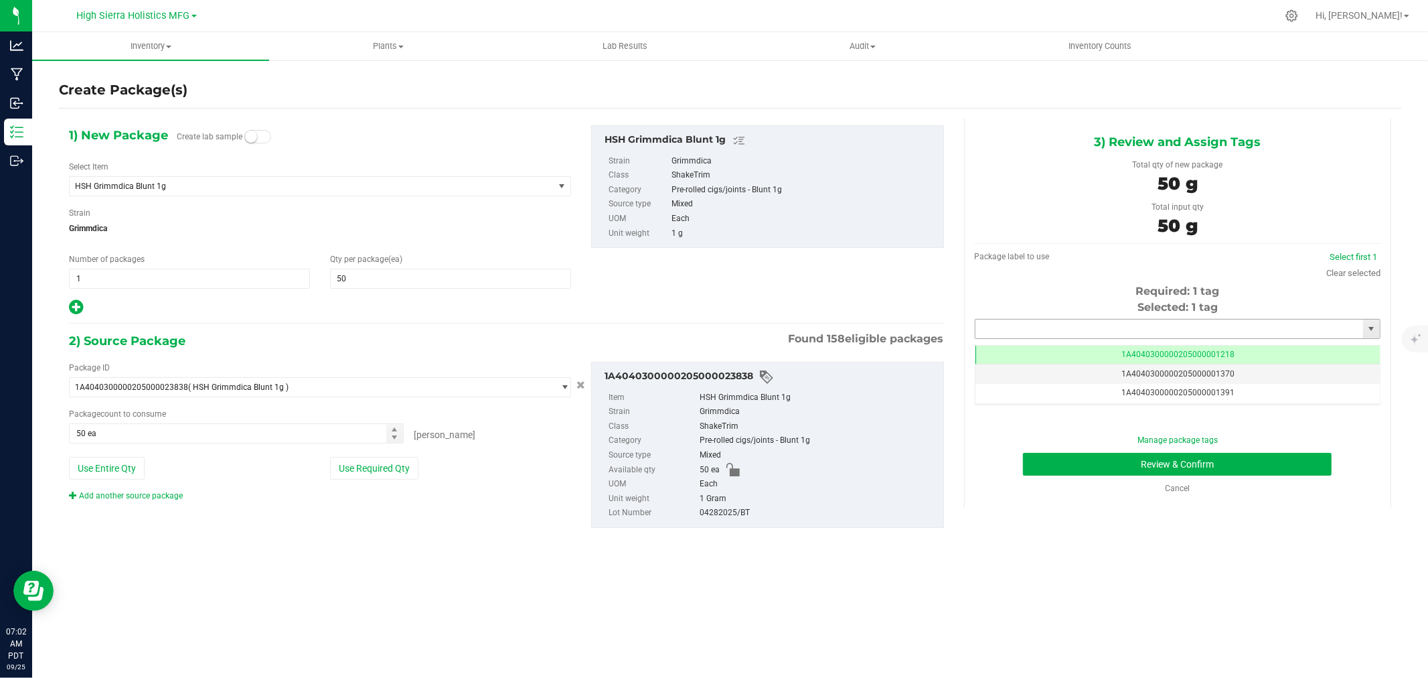
click at [1048, 331] on input "text" at bounding box center [1170, 328] width 388 height 19
click at [1135, 358] on li "1A4040300000205000021299" at bounding box center [1178, 352] width 404 height 20
type input "1A4040300000205000021299"
click at [1104, 470] on button "Review & Confirm" at bounding box center [1177, 464] width 309 height 23
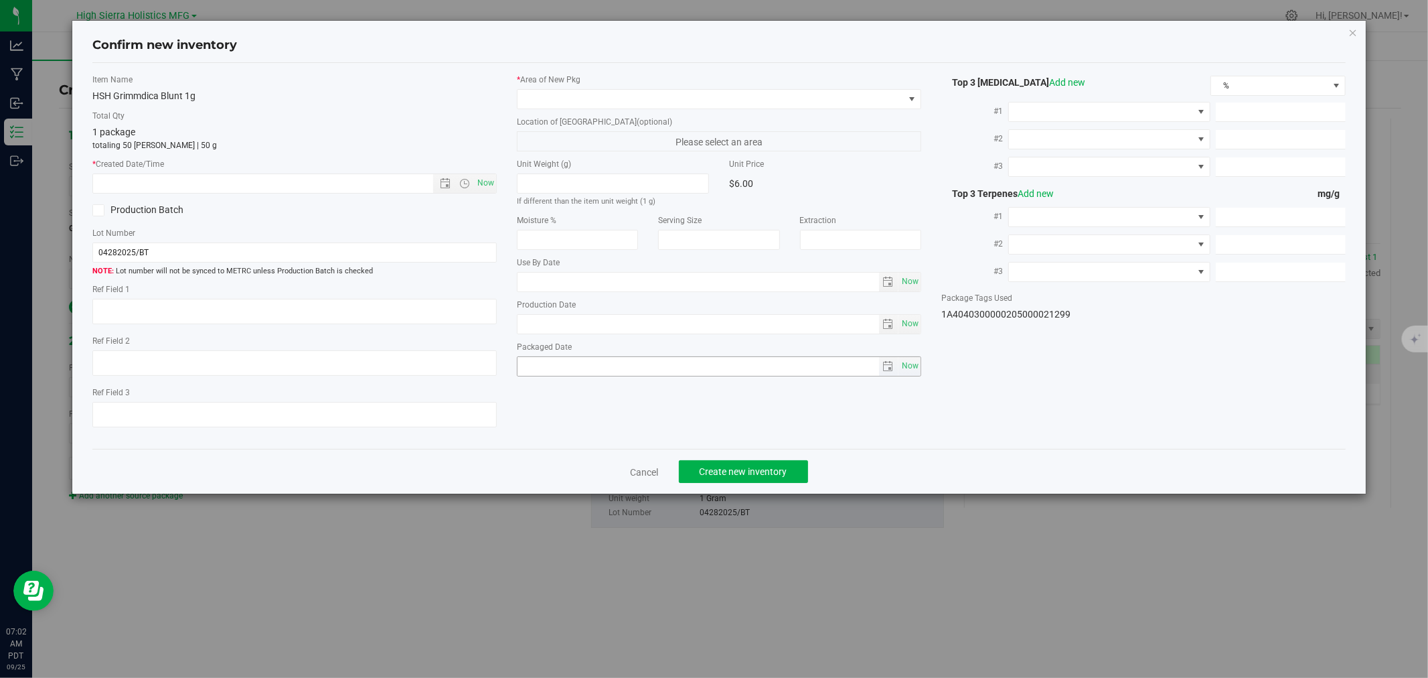
type input "[DATE]"
type input "21.9200"
type input "0.2000"
type input "0.0500"
type input "4.0000"
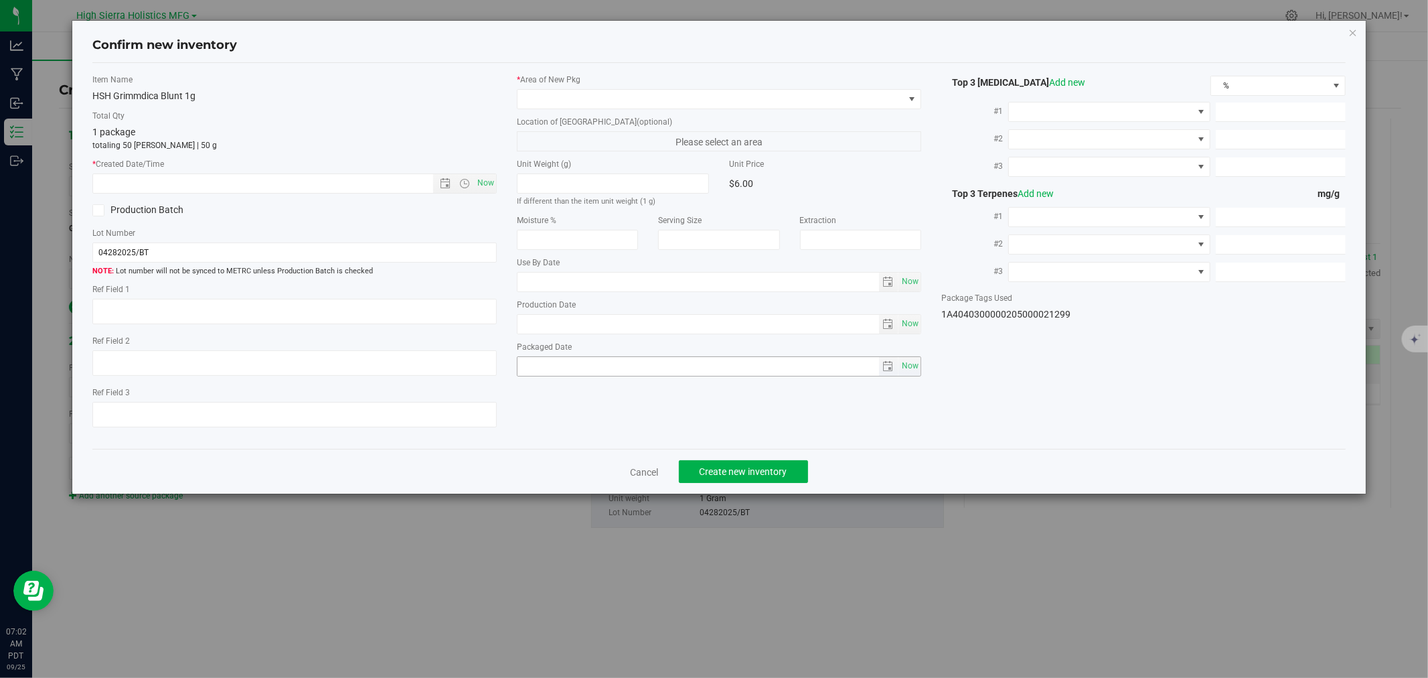
type input "1.4000"
type input "1.0000"
click at [487, 183] on span "Now" at bounding box center [486, 182] width 23 height 19
type input "[DATE] 7:02 AM"
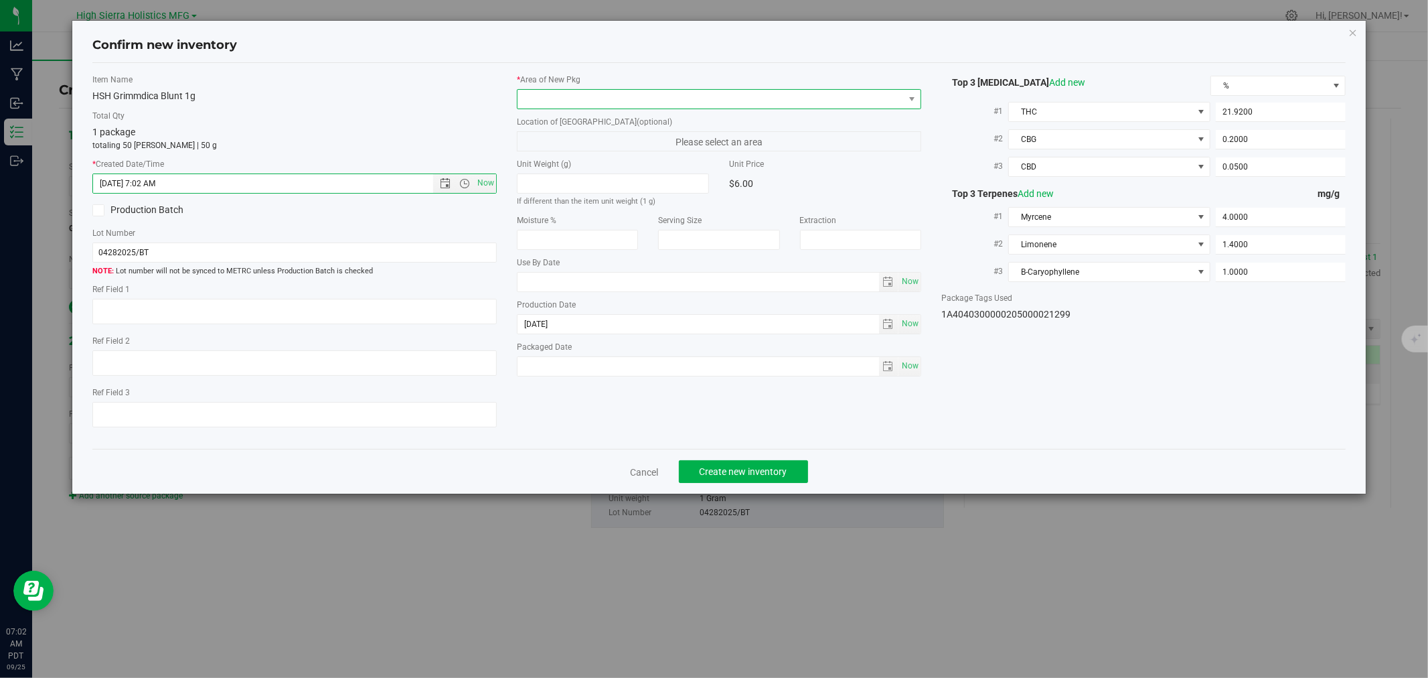
click at [557, 101] on span at bounding box center [711, 99] width 386 height 19
click at [565, 169] on li "Safe Room" at bounding box center [719, 173] width 403 height 19
click at [479, 131] on div "1 package totaling 50 [PERSON_NAME] | 50 g" at bounding box center [294, 138] width 404 height 26
click at [733, 471] on span "Create new inventory" at bounding box center [744, 471] width 88 height 11
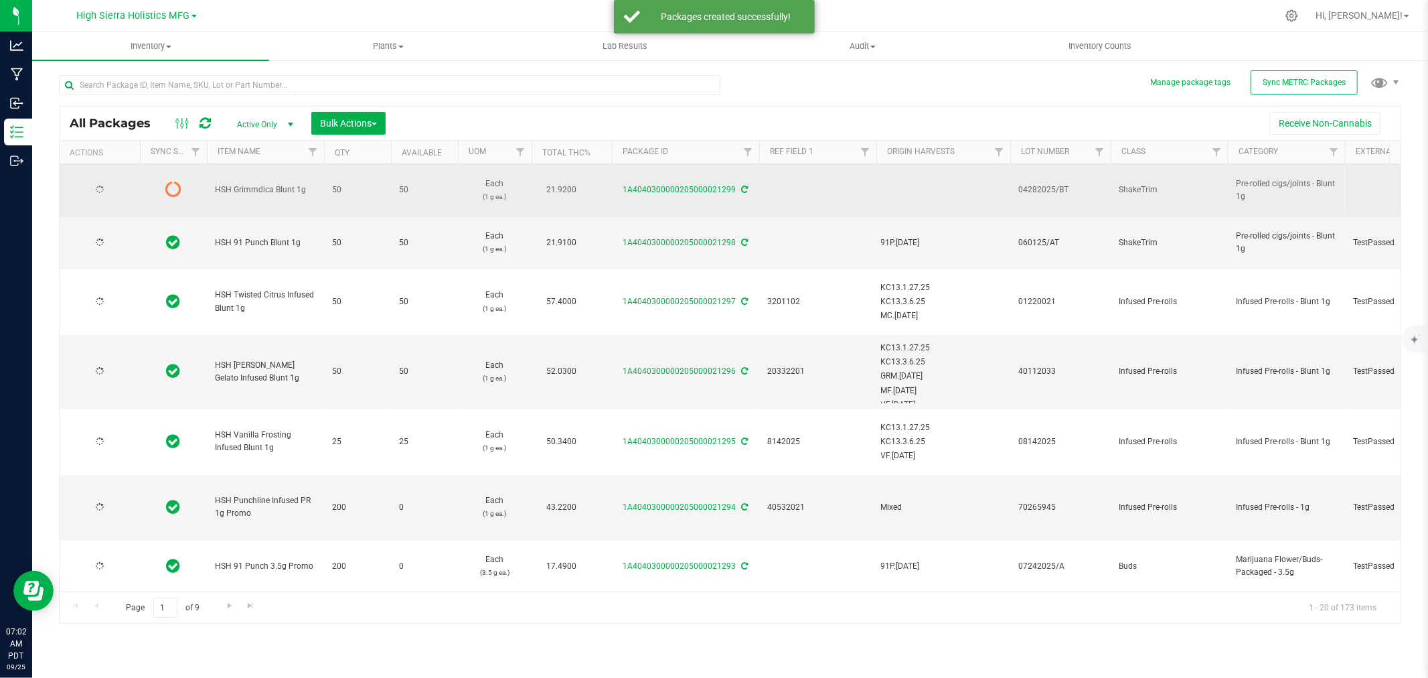
type input "[DATE]"
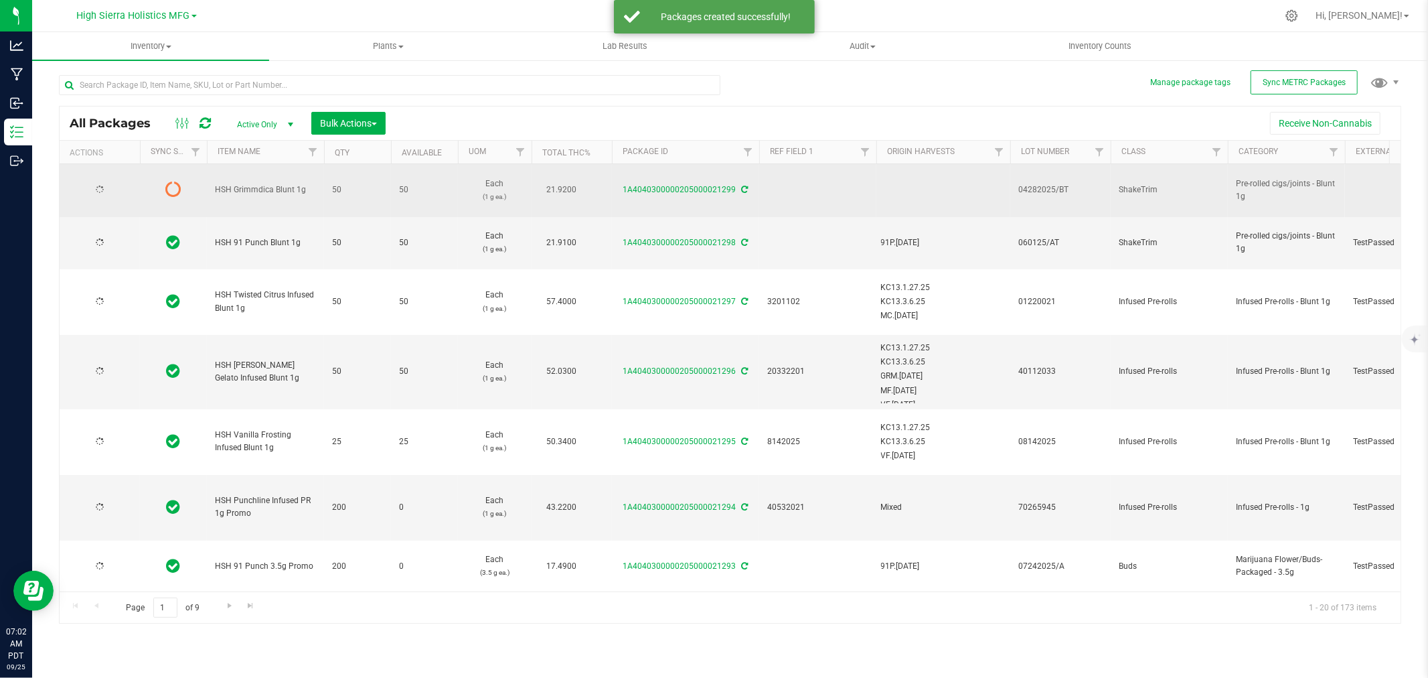
type input "[DATE]"
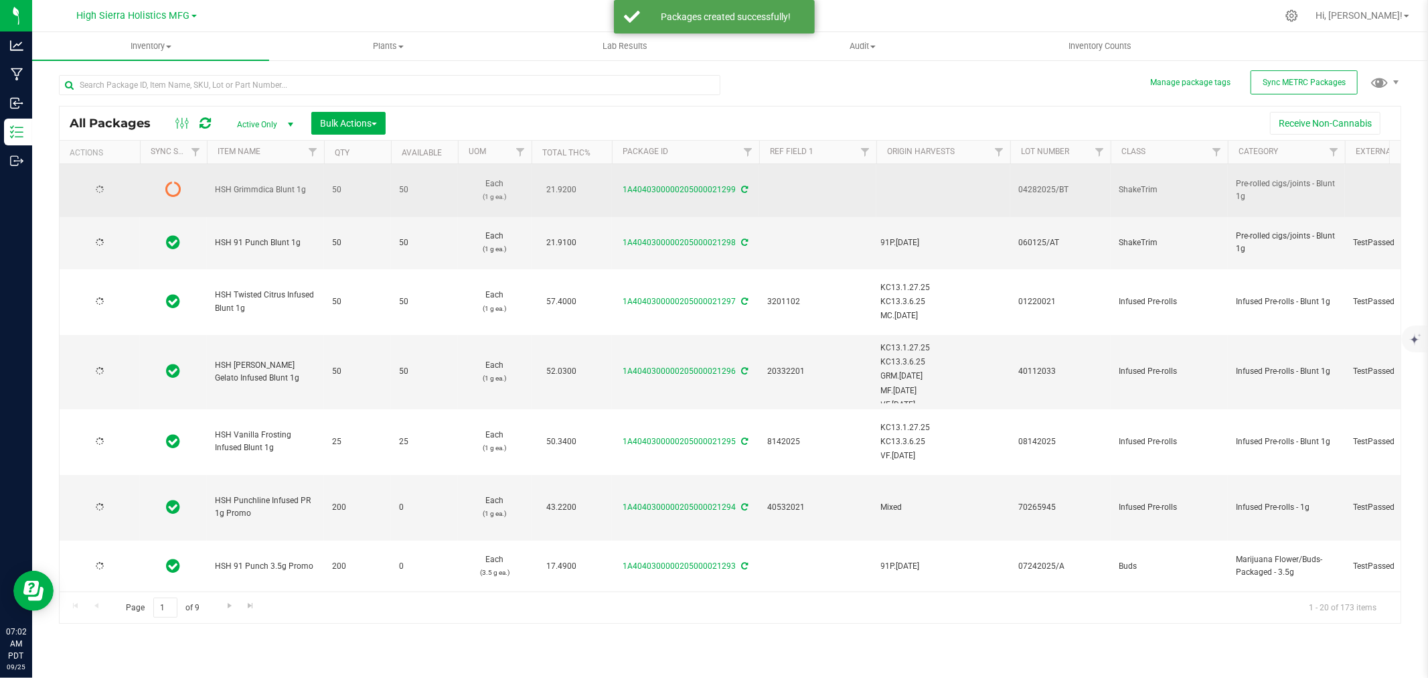
type input "[DATE]"
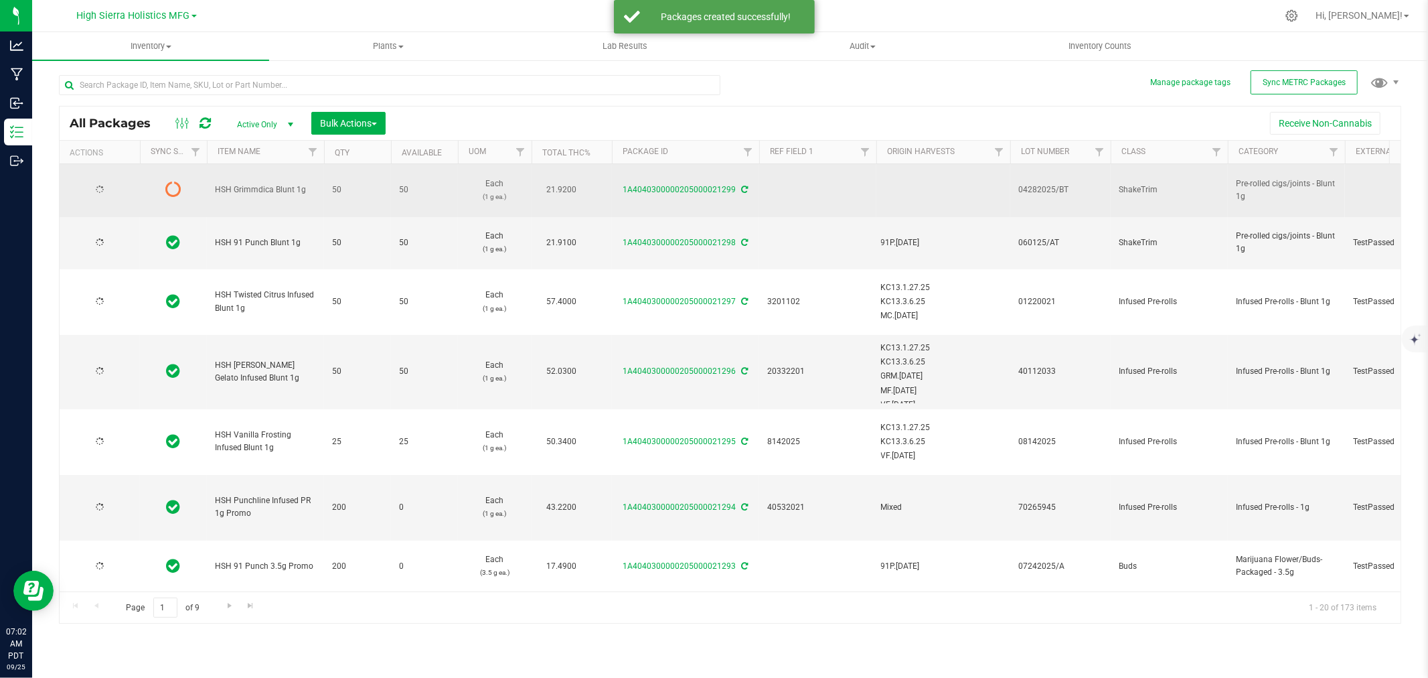
type input "[DATE]"
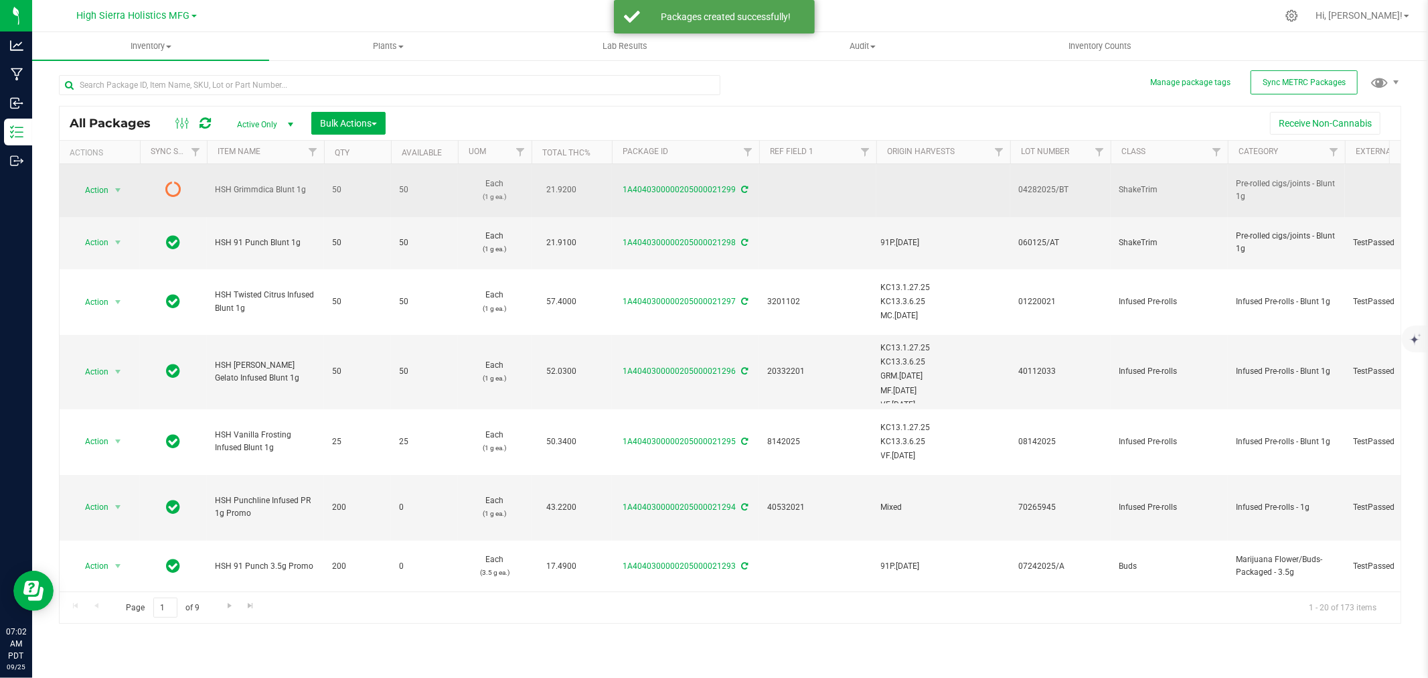
click at [742, 190] on icon at bounding box center [745, 189] width 7 height 8
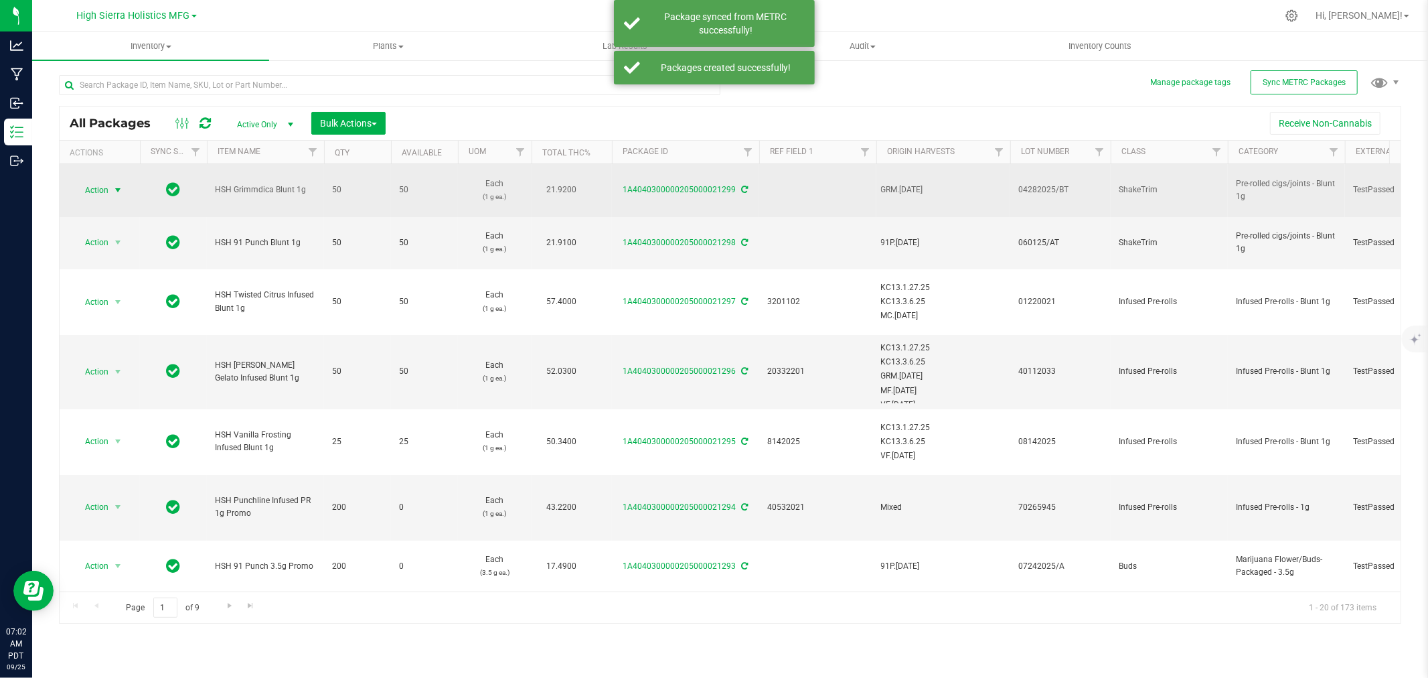
click at [127, 188] on div "Action Action Adjust qty Create package Edit attributes Global inventory Locate…" at bounding box center [100, 190] width 64 height 19
click at [112, 190] on span "select" at bounding box center [117, 190] width 11 height 11
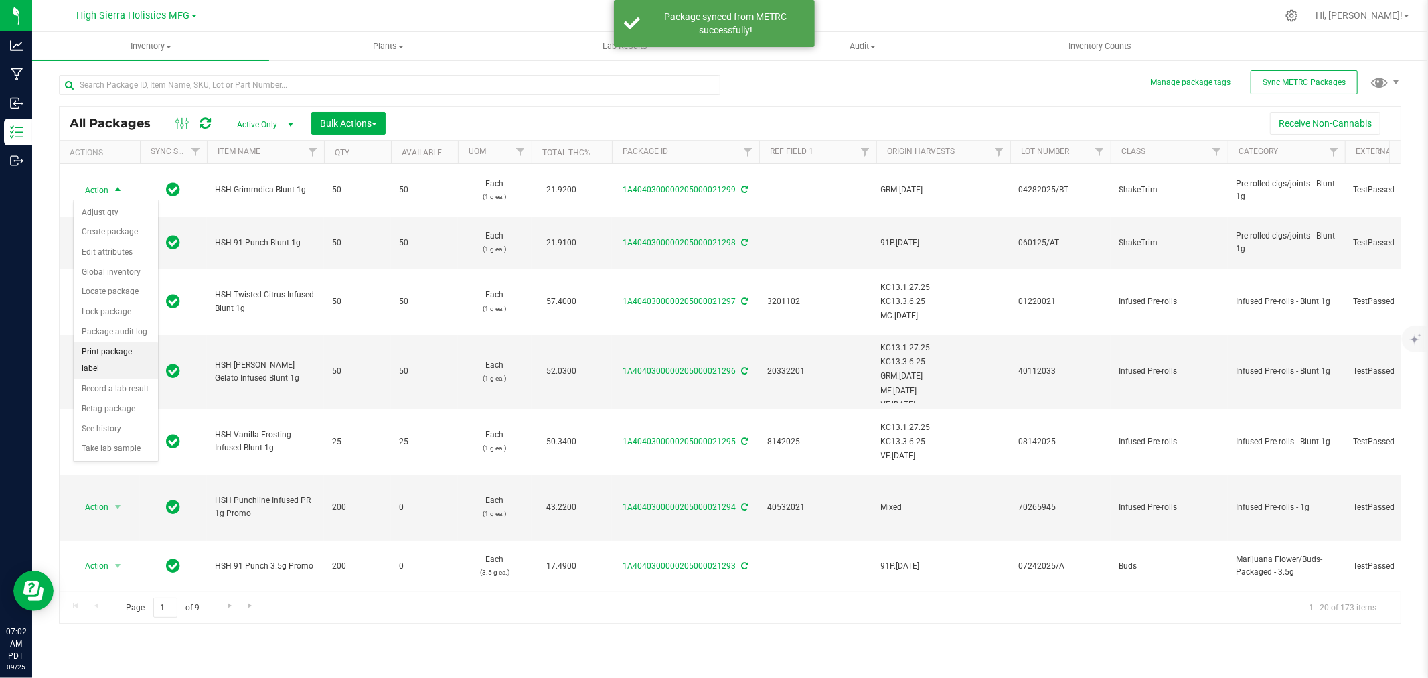
click at [92, 358] on li "Print package label" at bounding box center [116, 360] width 84 height 37
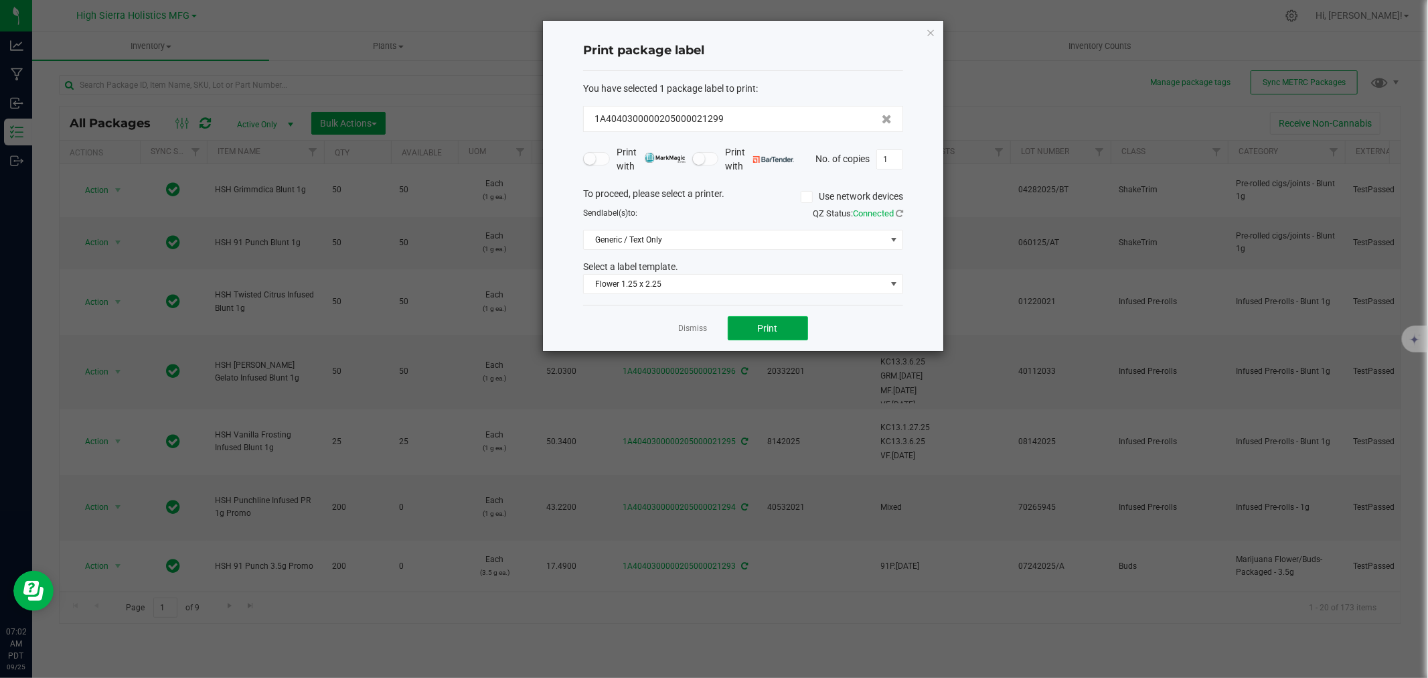
click at [777, 323] on span "Print" at bounding box center [768, 328] width 20 height 11
click at [888, 165] on input "1" at bounding box center [889, 159] width 25 height 19
type input "49"
click at [797, 325] on button "Print" at bounding box center [768, 328] width 80 height 24
click at [933, 30] on icon "button" at bounding box center [930, 32] width 9 height 16
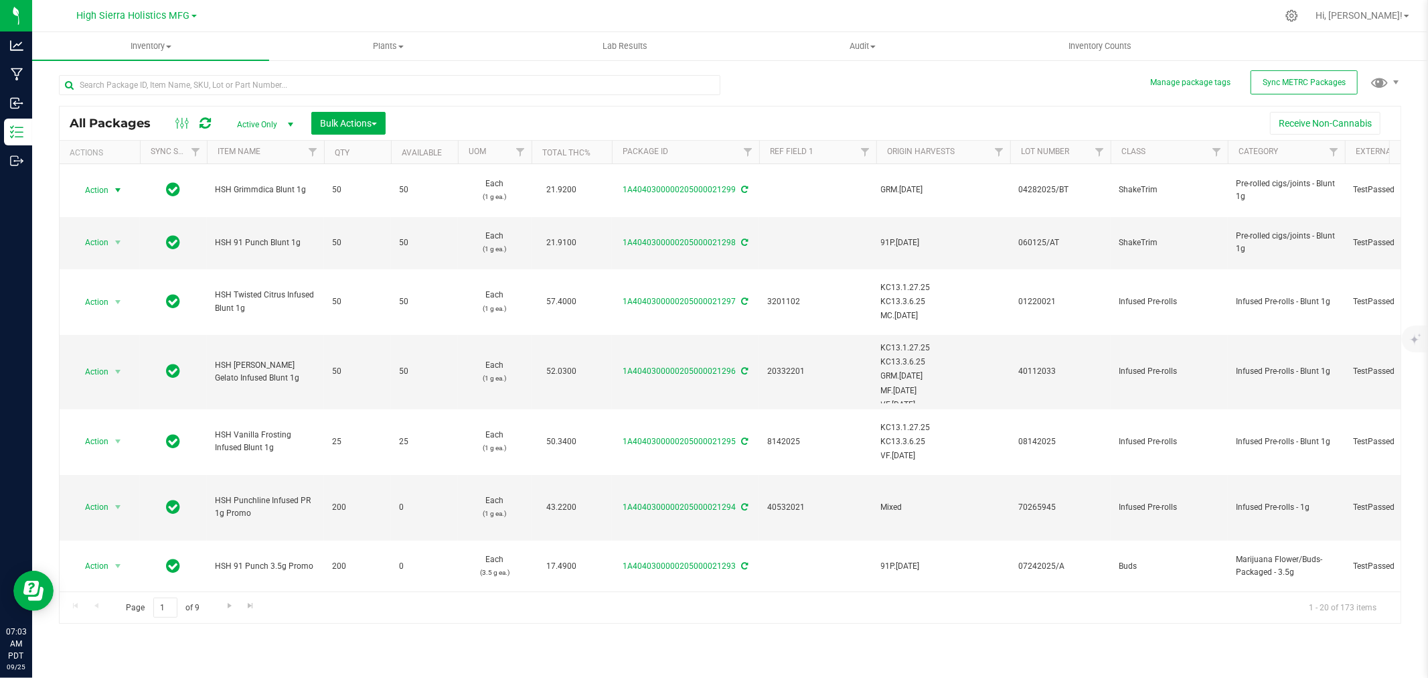
click at [944, 14] on div at bounding box center [758, 16] width 1037 height 26
click at [226, 79] on input "text" at bounding box center [390, 85] width 662 height 20
type input "crumble"
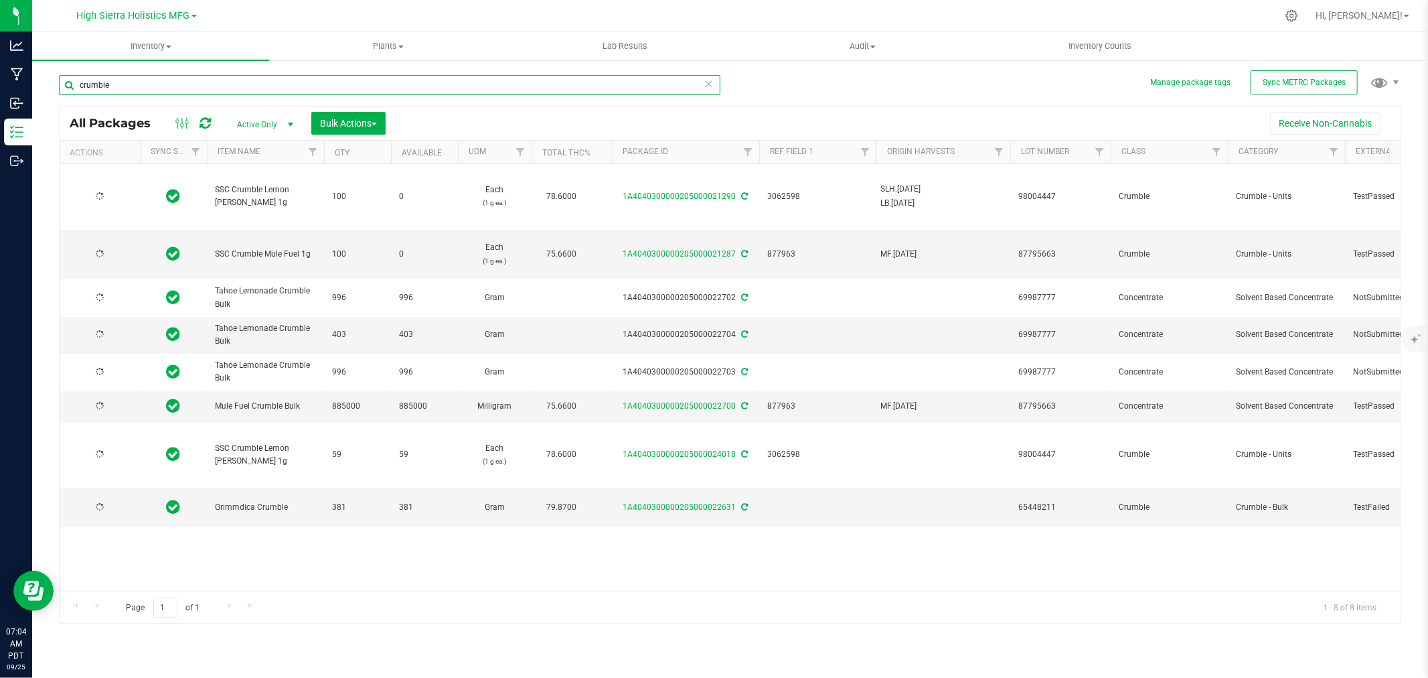
type input "[DATE]"
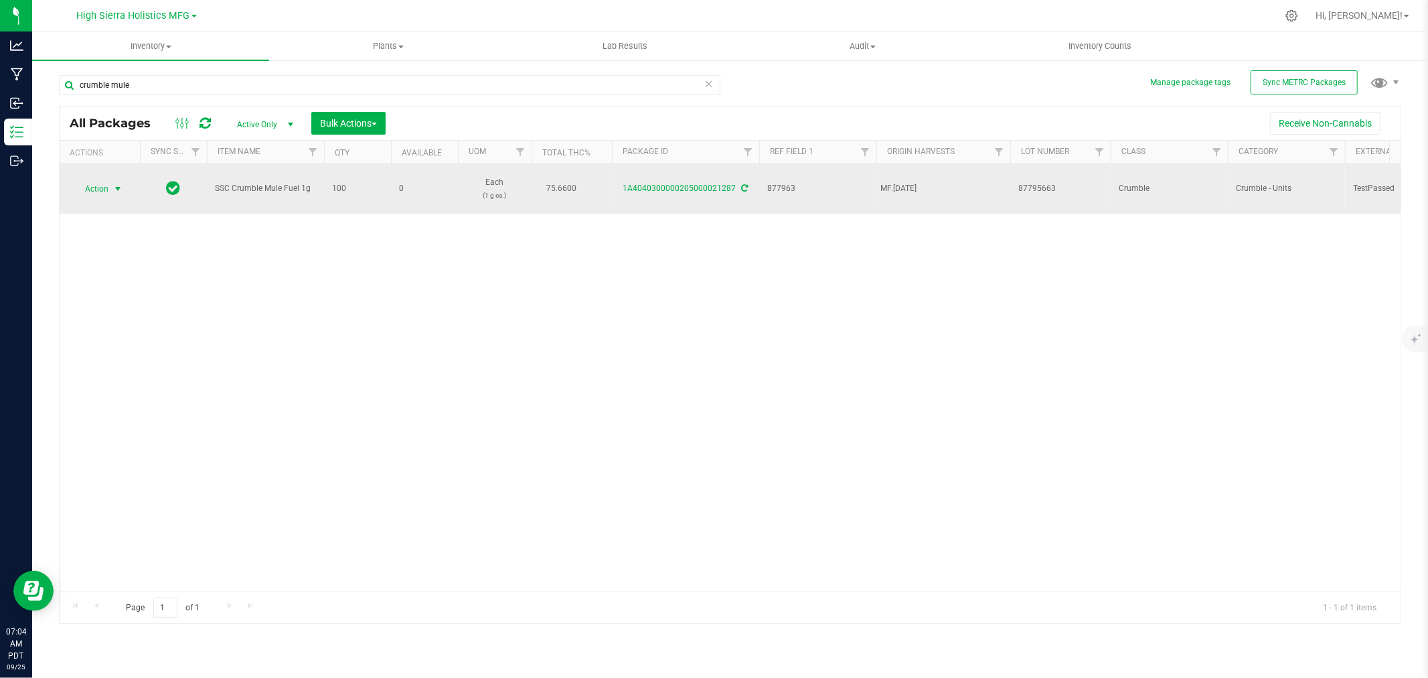
click at [119, 191] on span "select" at bounding box center [117, 188] width 11 height 11
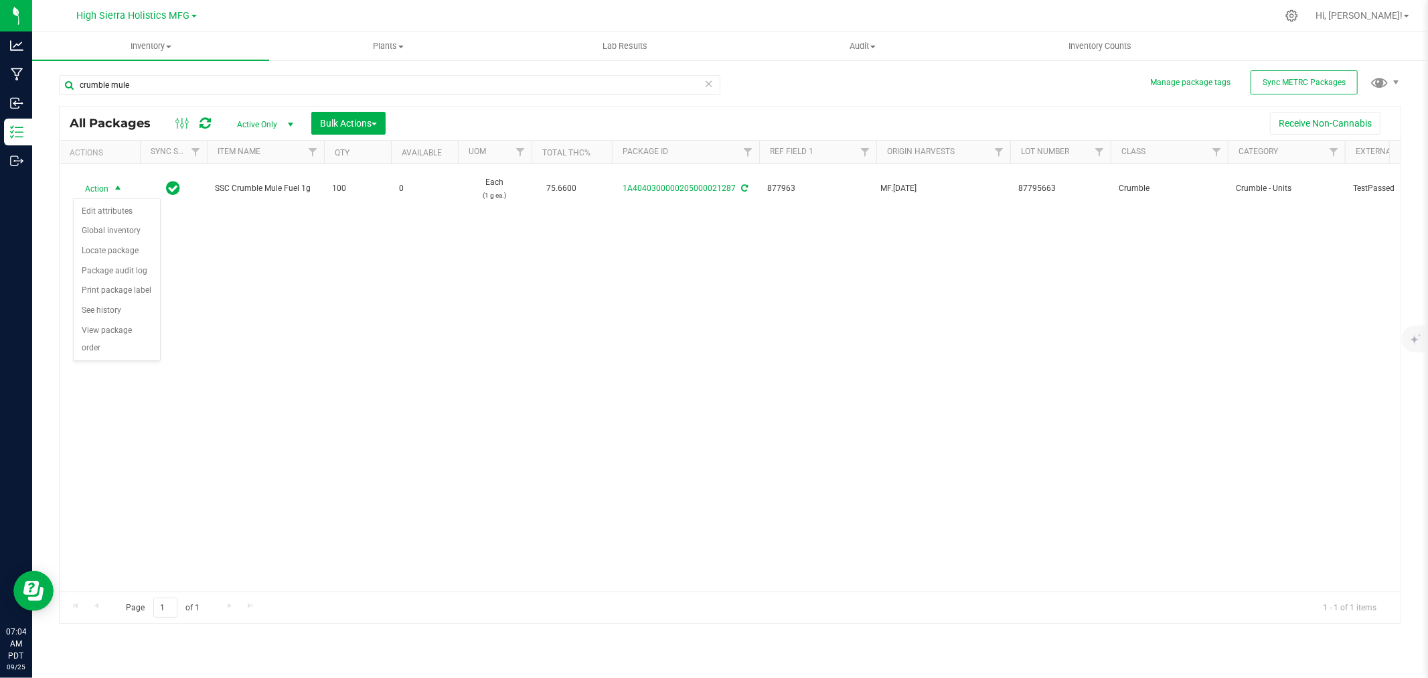
click at [309, 277] on div "Action Action Edit attributes Global inventory Locate package Package audit log…" at bounding box center [730, 377] width 1341 height 427
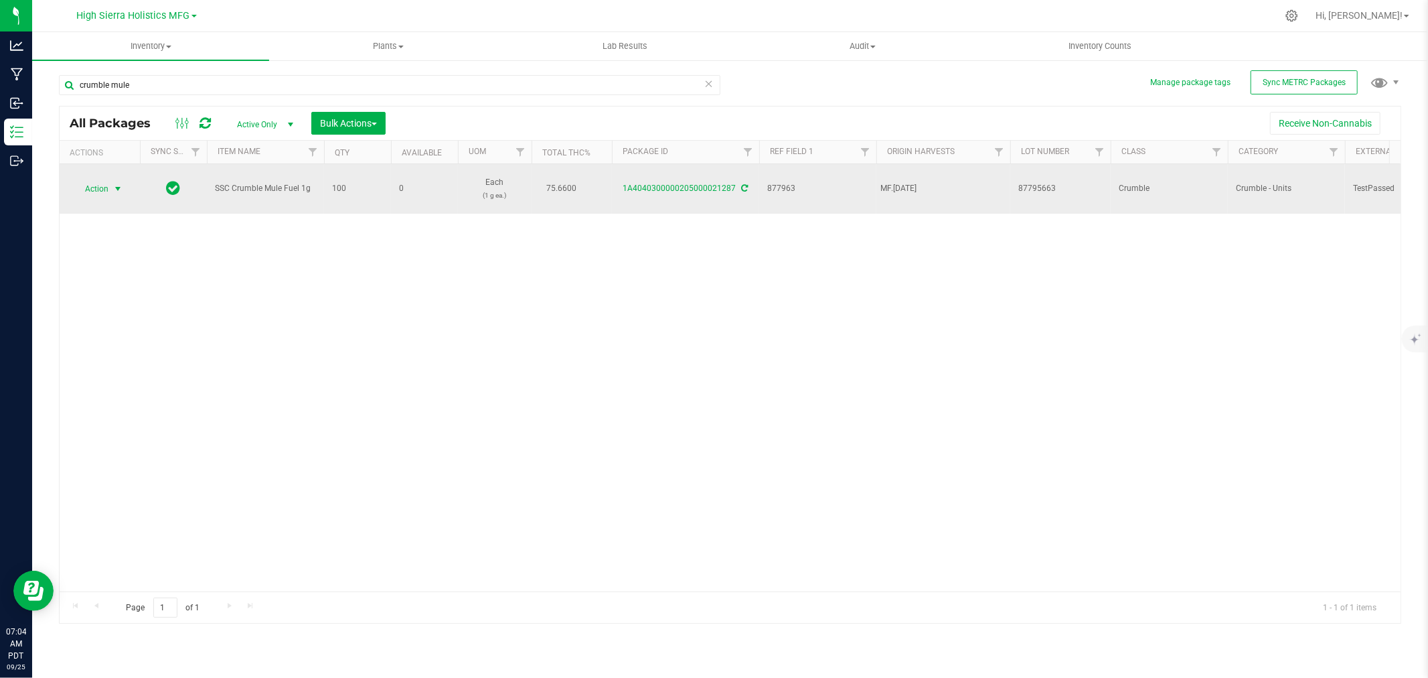
click at [116, 189] on span "select" at bounding box center [117, 188] width 11 height 11
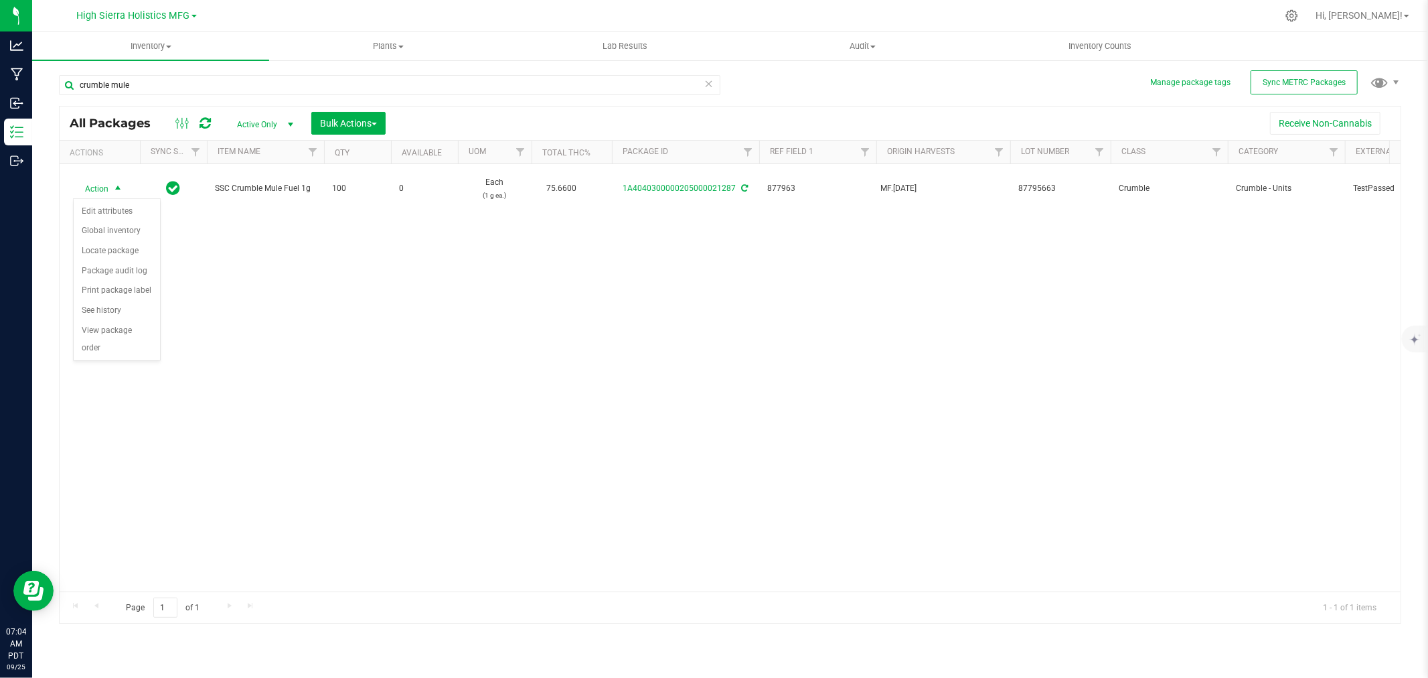
click at [255, 270] on div "Action Action Edit attributes Global inventory Locate package Package audit log…" at bounding box center [730, 377] width 1341 height 427
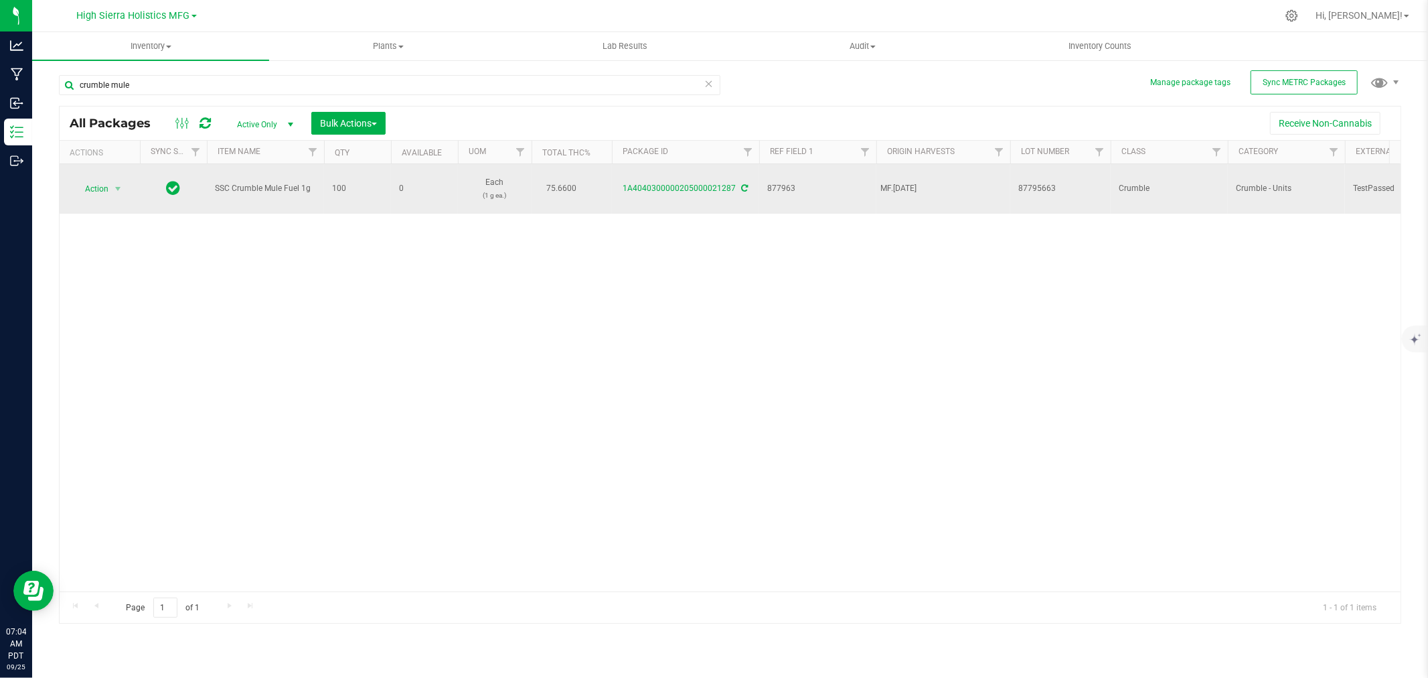
click at [742, 184] on icon at bounding box center [745, 188] width 7 height 8
click at [123, 185] on span "select" at bounding box center [117, 188] width 11 height 11
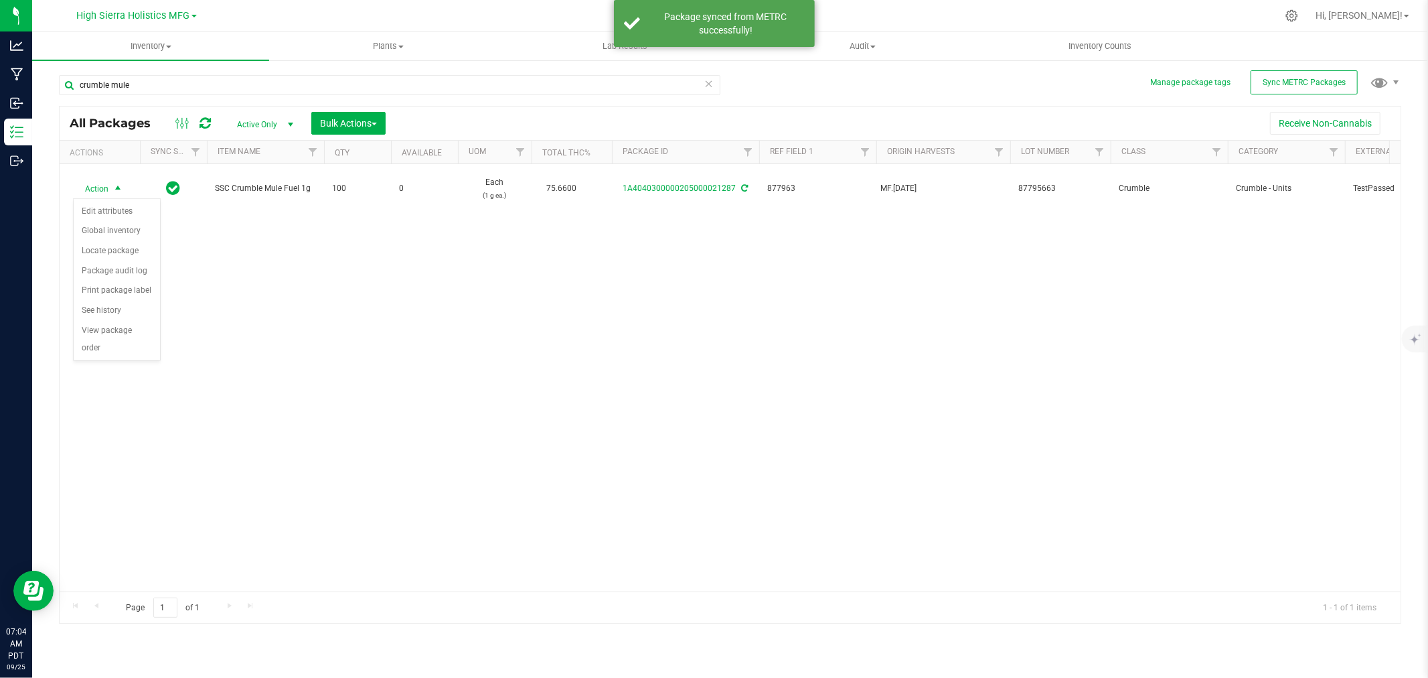
click at [251, 337] on div "Action Action Edit attributes Global inventory Locate package Package audit log…" at bounding box center [730, 377] width 1341 height 427
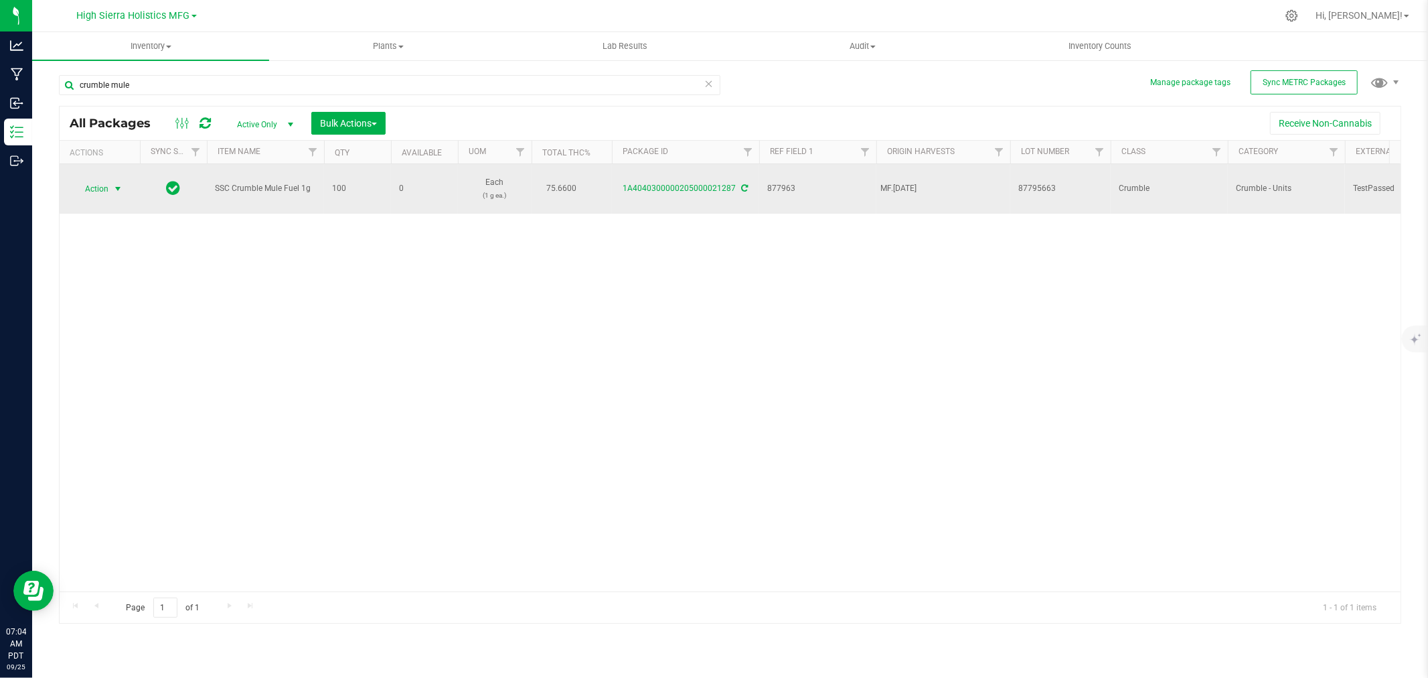
click at [119, 188] on span "select" at bounding box center [117, 188] width 11 height 11
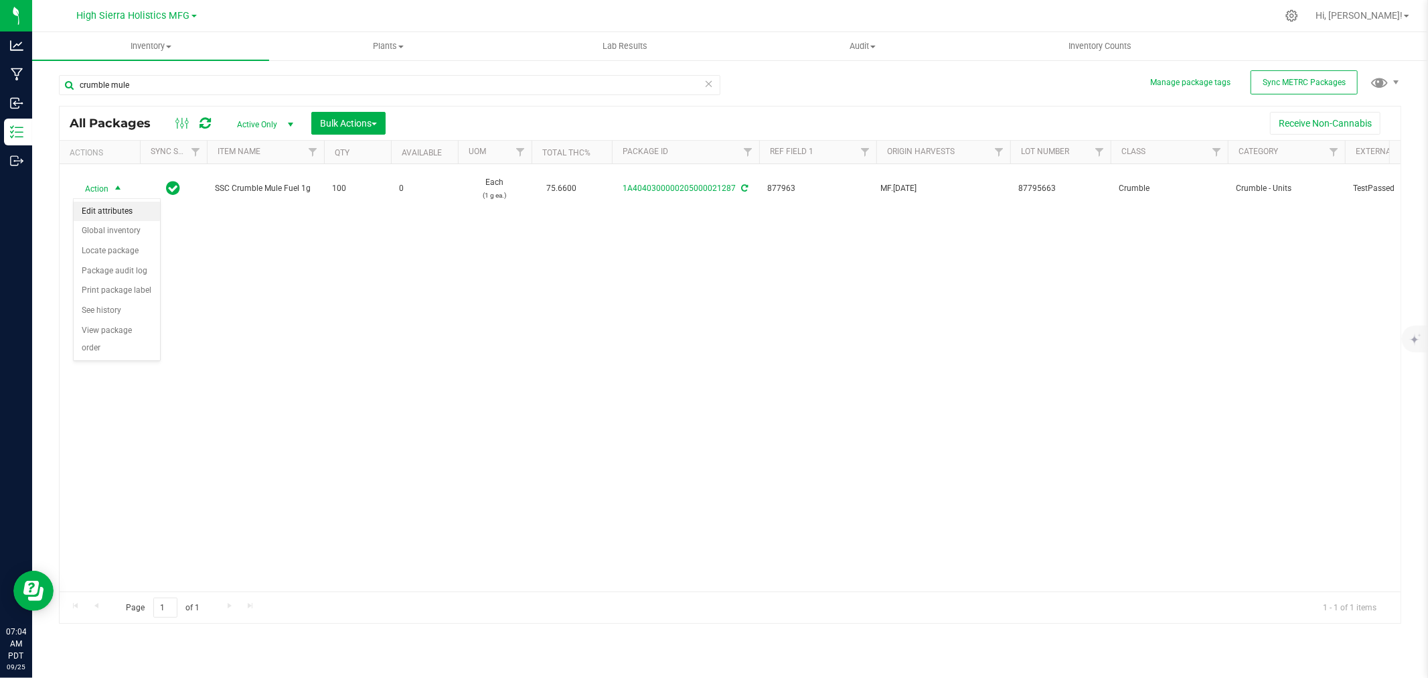
click at [121, 215] on li "Edit attributes" at bounding box center [117, 212] width 86 height 20
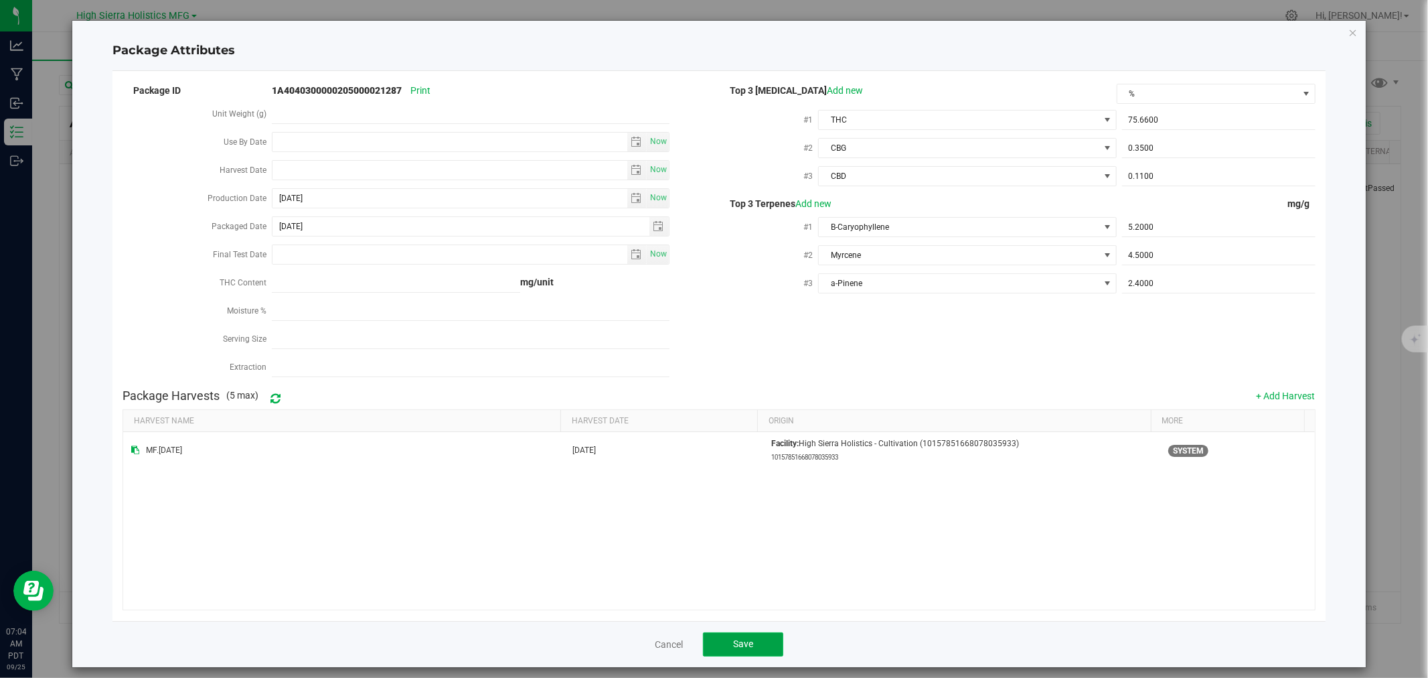
click at [730, 652] on button "Save" at bounding box center [743, 644] width 80 height 24
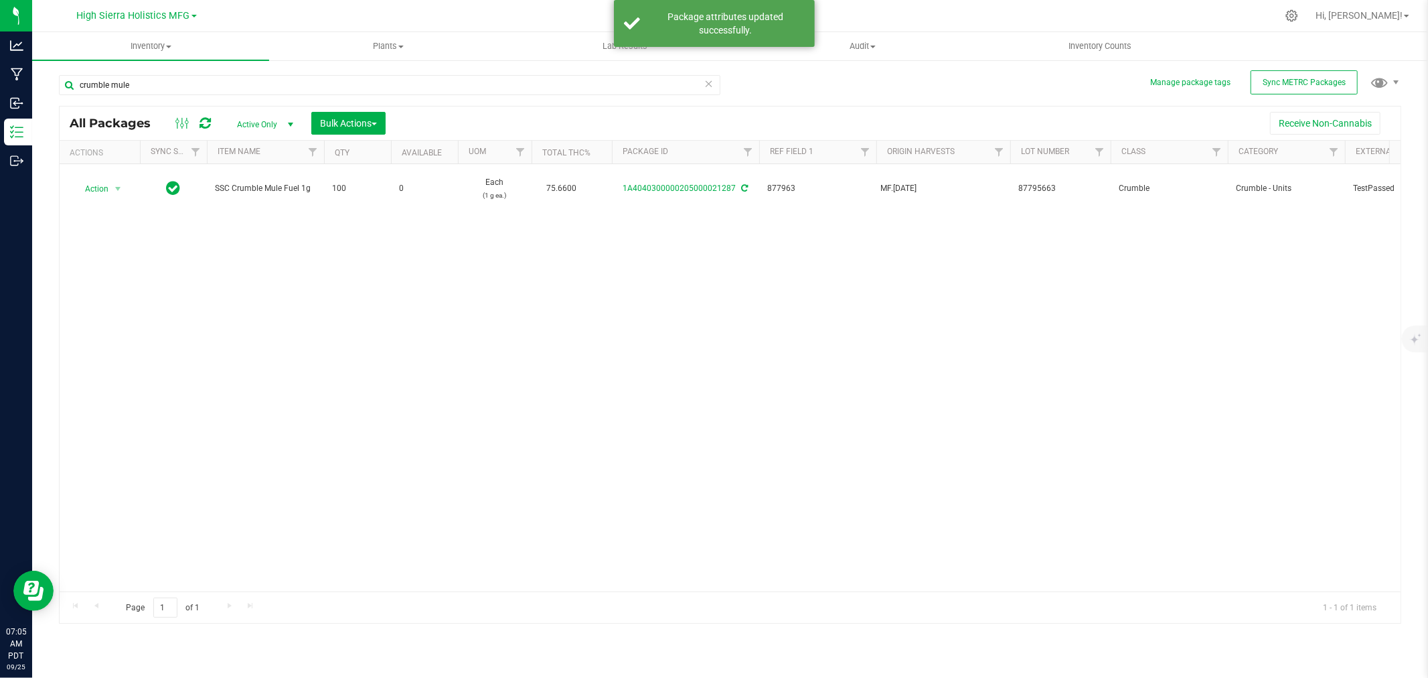
drag, startPoint x: 404, startPoint y: 360, endPoint x: 346, endPoint y: 319, distance: 71.0
click at [403, 360] on div "Action Action Edit attributes Global inventory Locate package Package audit log…" at bounding box center [730, 377] width 1341 height 427
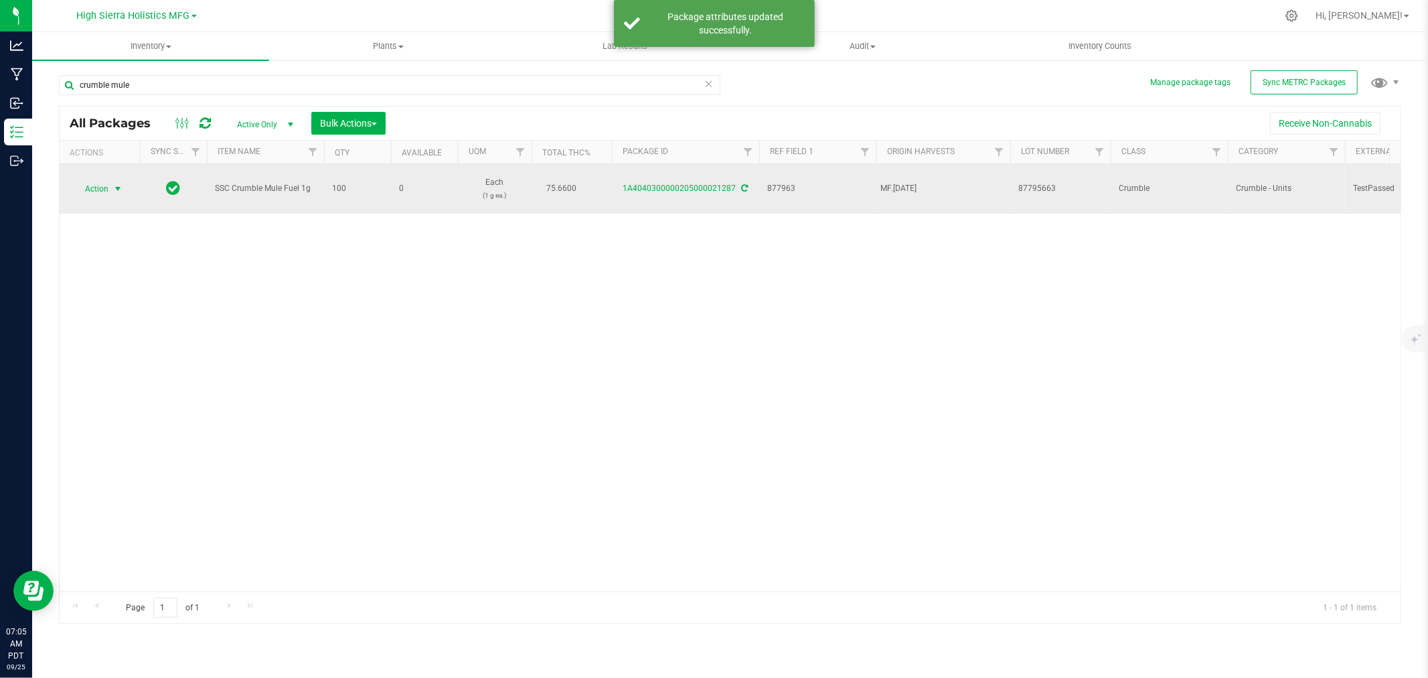
click at [114, 186] on span "select" at bounding box center [117, 188] width 11 height 11
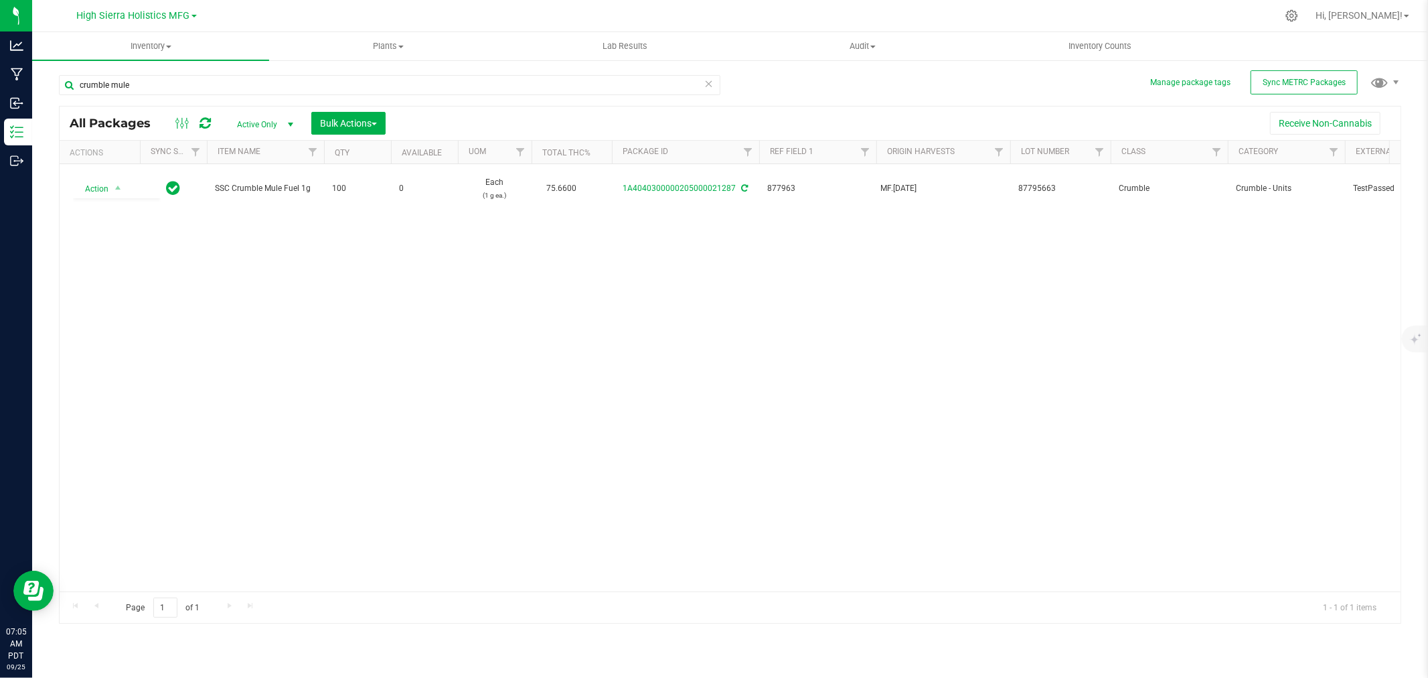
click at [325, 311] on div "Action Action Edit attributes Global inventory Locate package Package audit log…" at bounding box center [730, 377] width 1341 height 427
click at [183, 89] on input "crumble mule" at bounding box center [390, 85] width 662 height 20
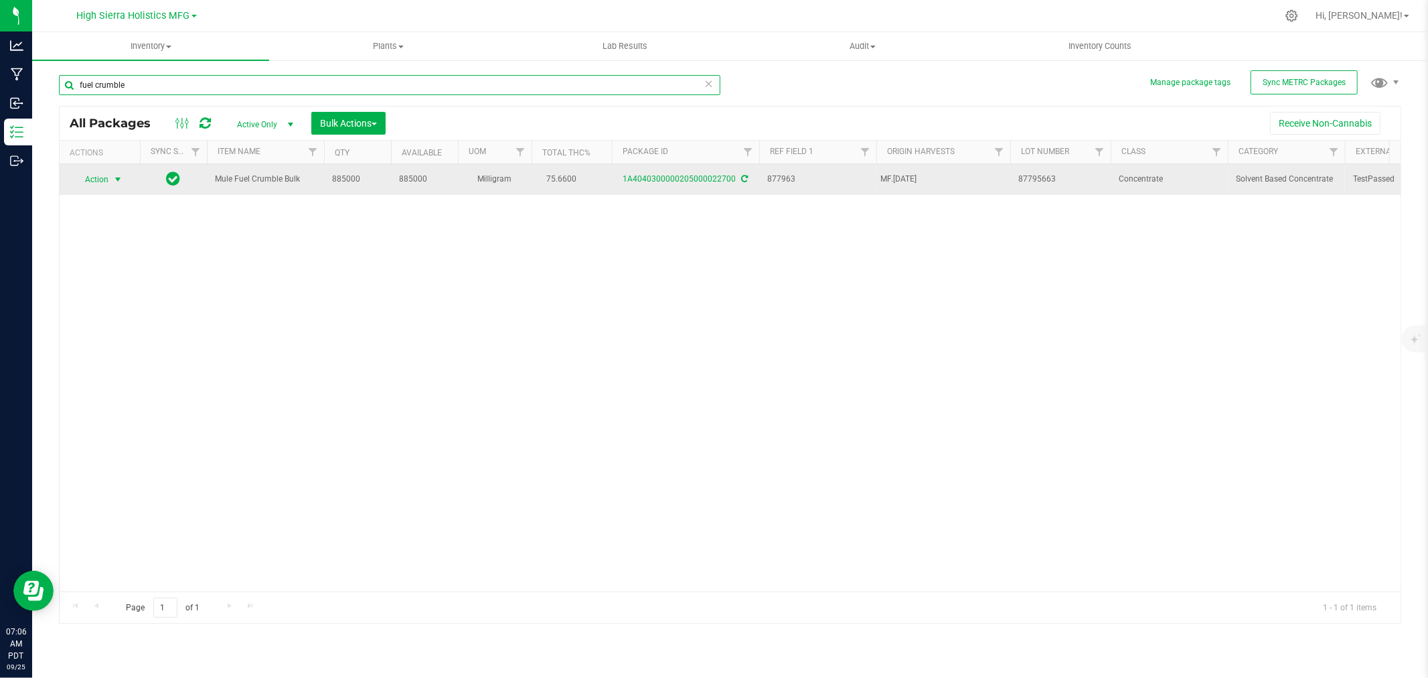
type input "fuel crumble"
click at [121, 178] on span "select" at bounding box center [117, 179] width 11 height 11
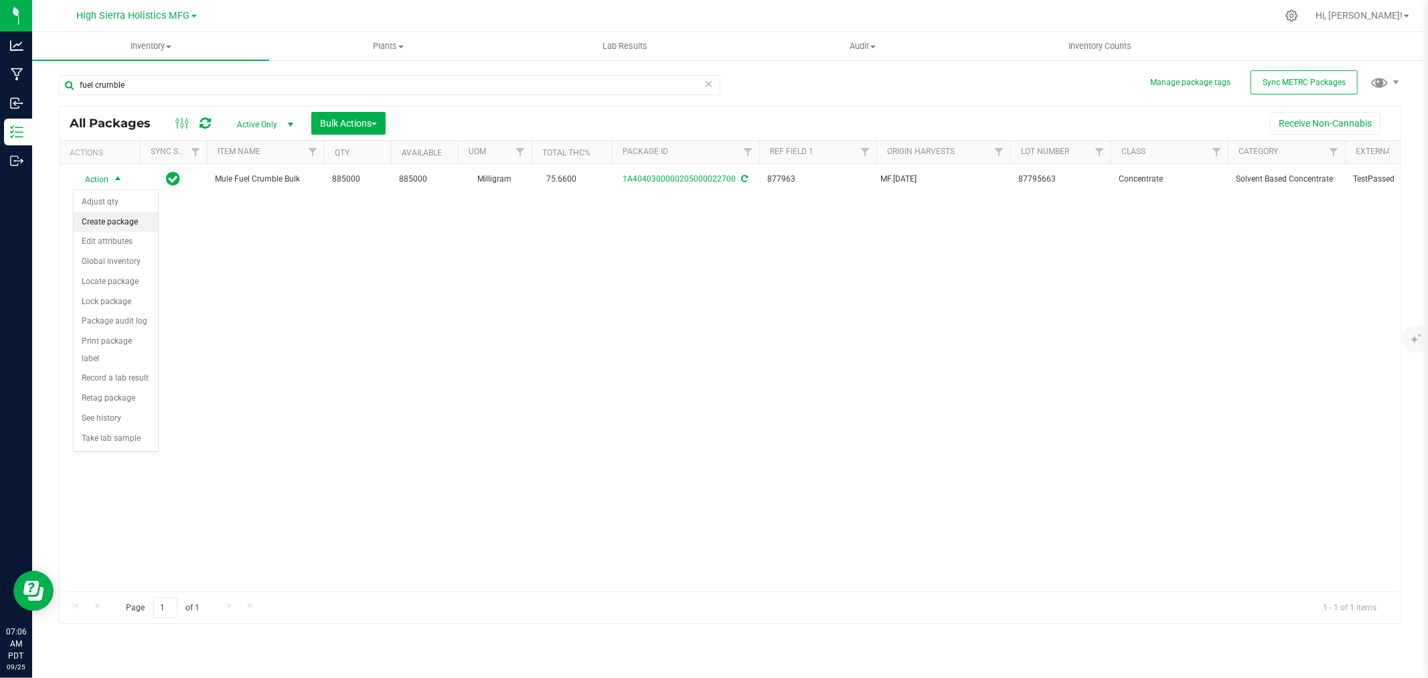
click at [122, 224] on li "Create package" at bounding box center [116, 222] width 84 height 20
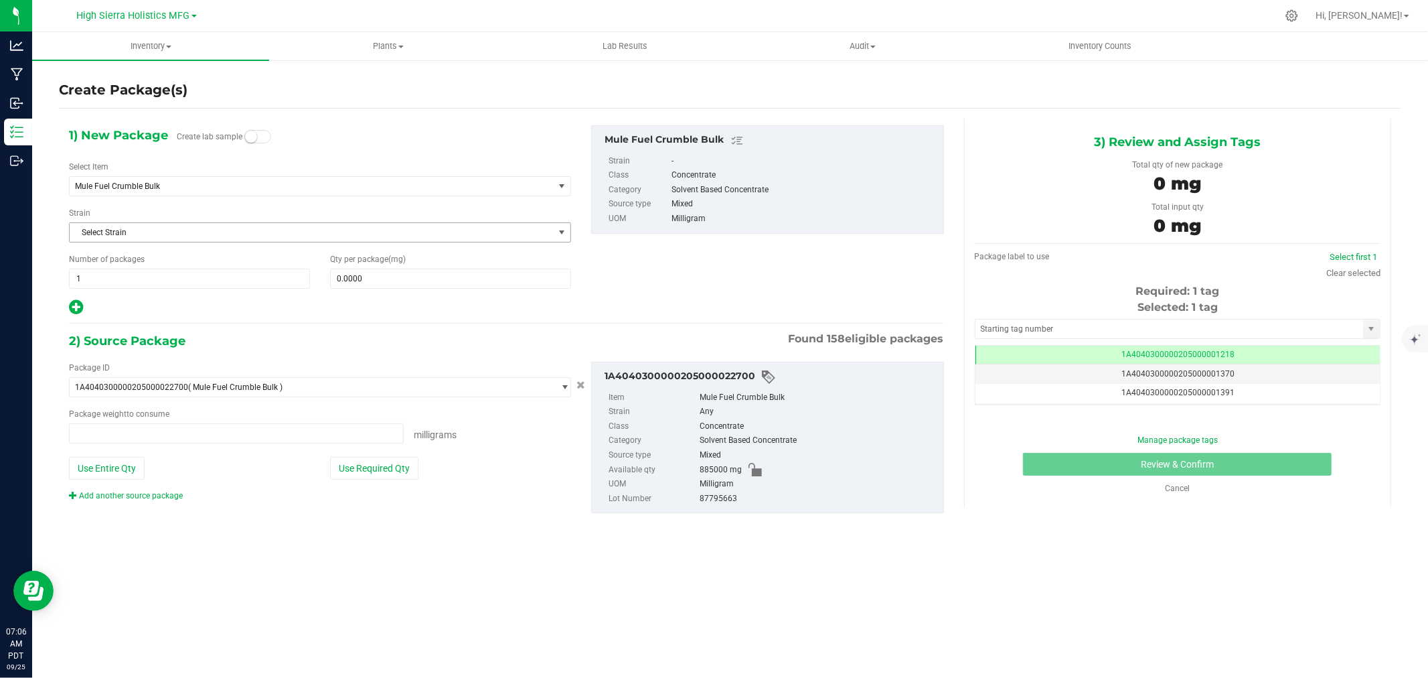
type input "0.0000 mg"
click at [232, 185] on span "Mule Fuel Crumble Bulk" at bounding box center [302, 185] width 454 height 9
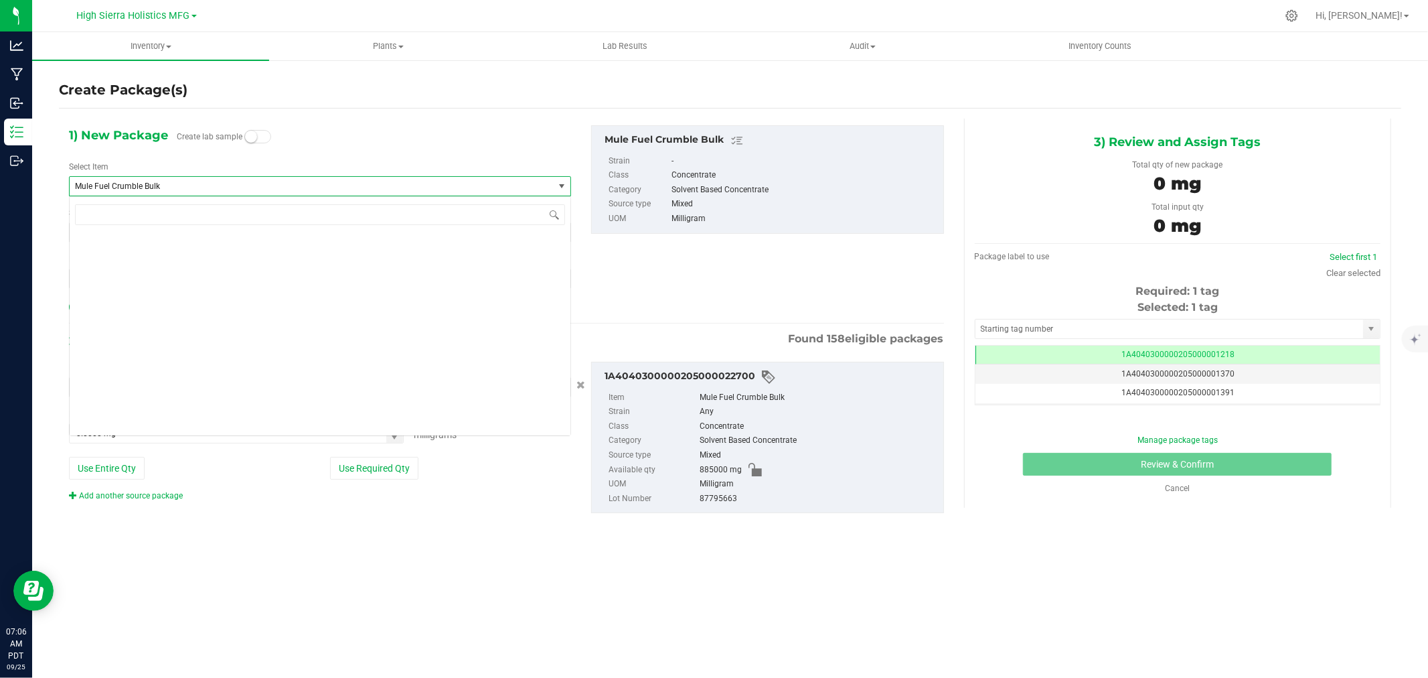
scroll to position [29887, 0]
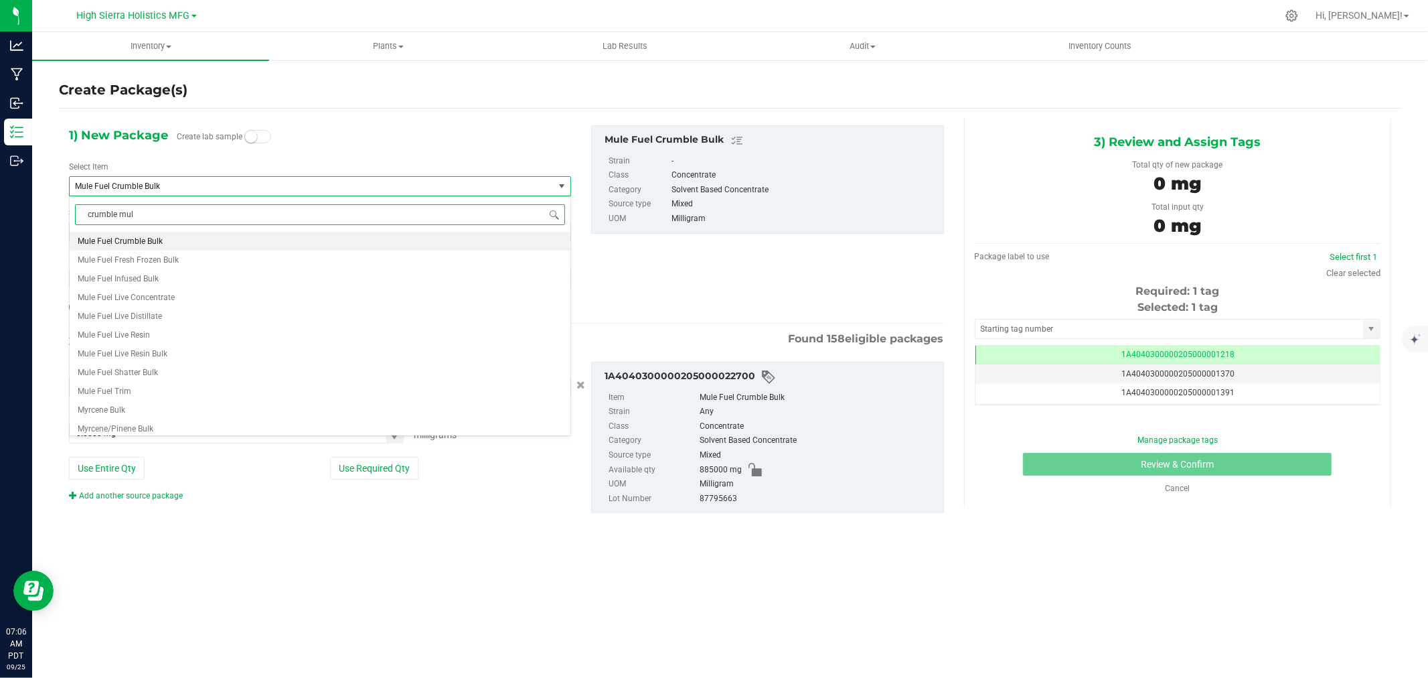
type input "crumble mule"
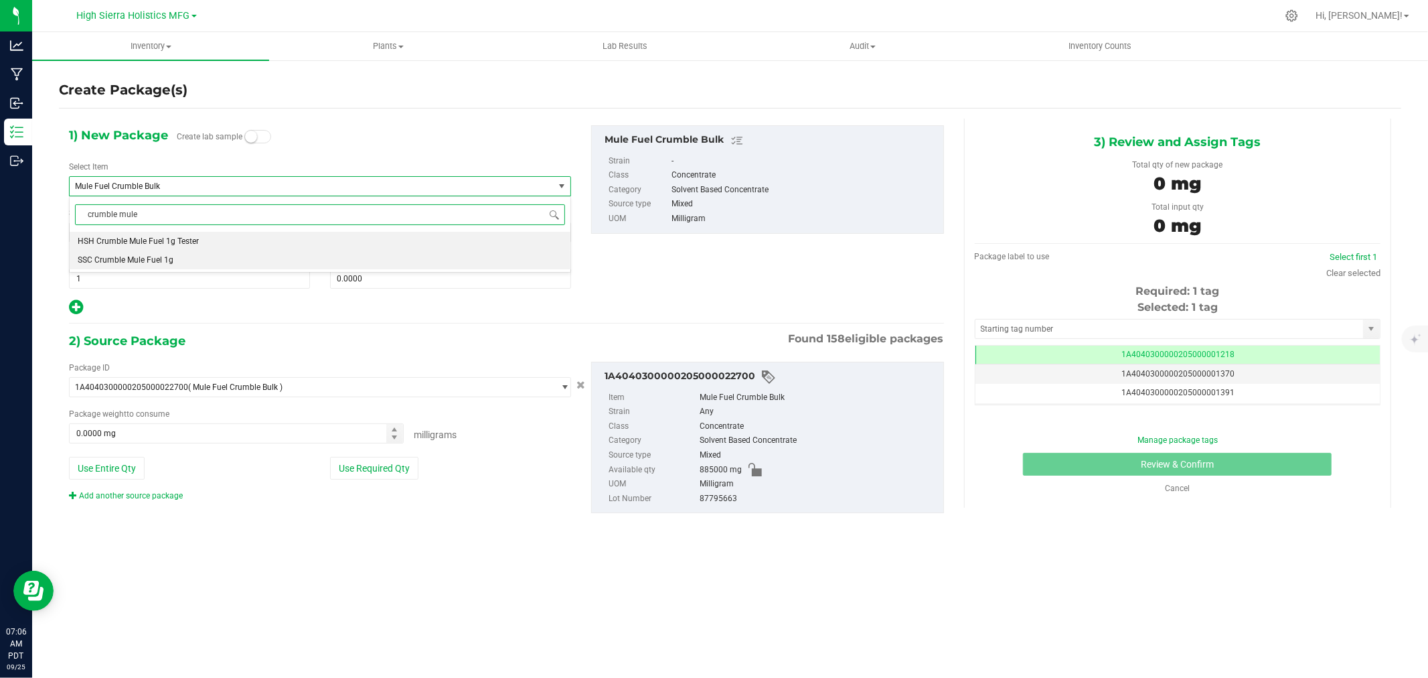
click at [179, 262] on li "SSC Crumble Mule Fuel 1g" at bounding box center [320, 259] width 501 height 19
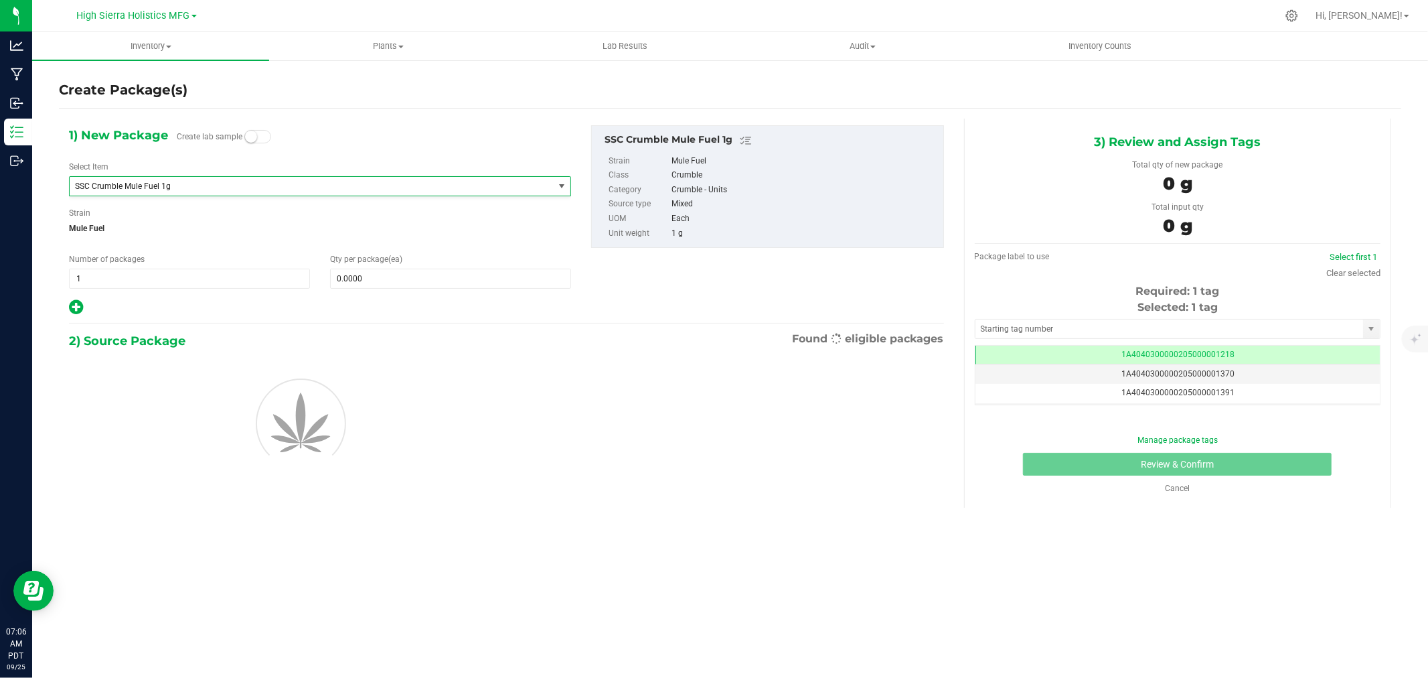
type input "0"
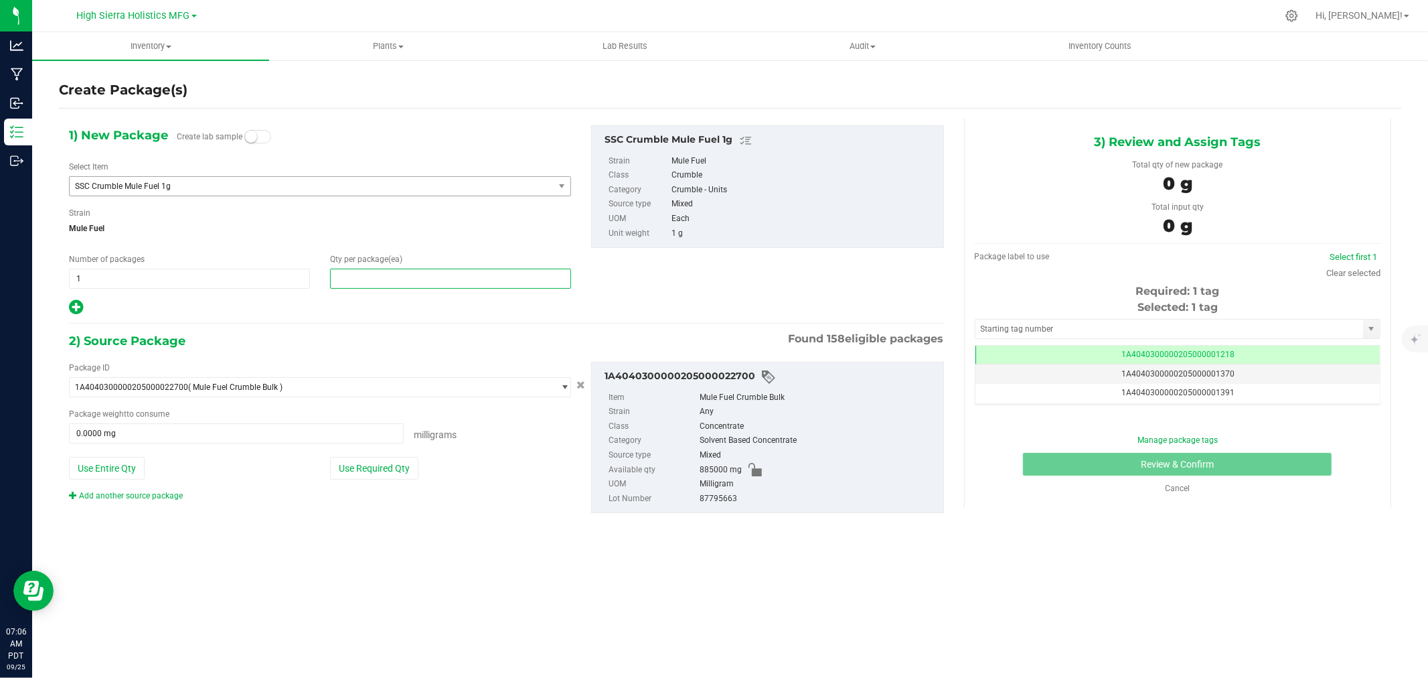
click at [395, 277] on span at bounding box center [450, 279] width 241 height 20
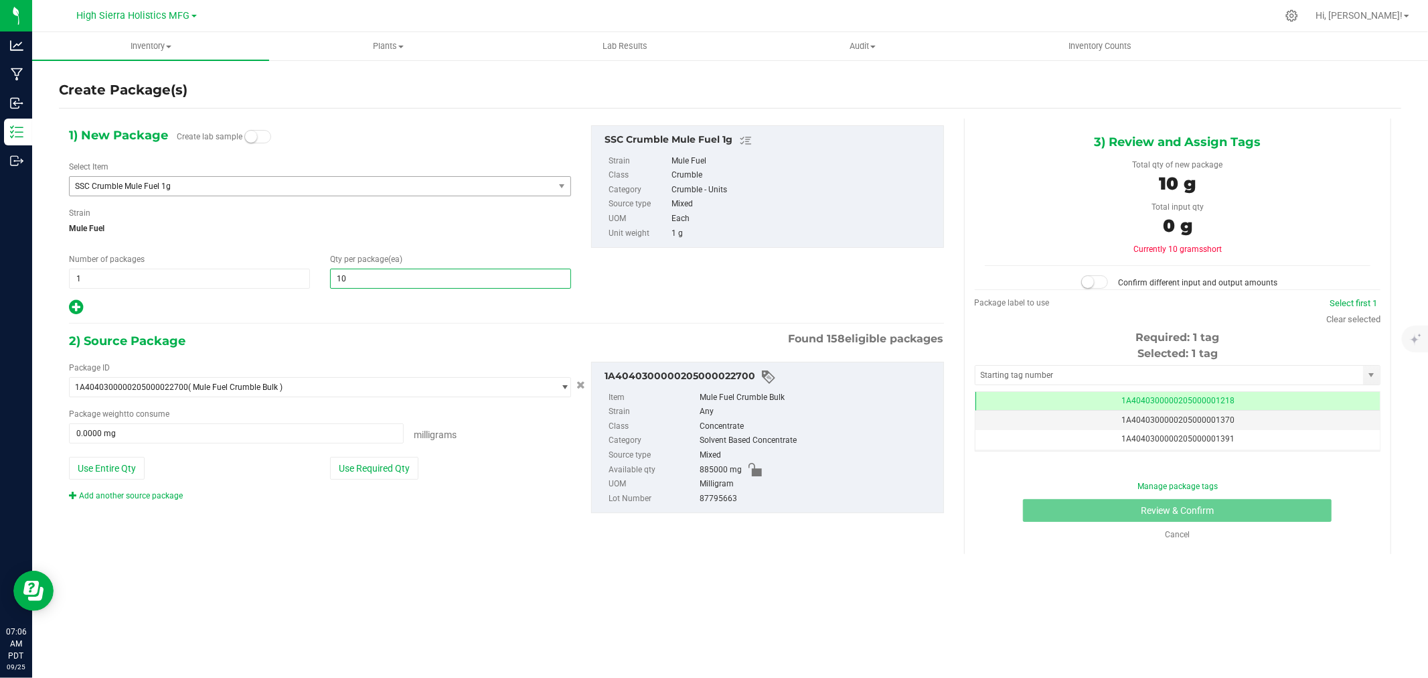
type input "100"
click at [415, 308] on div at bounding box center [320, 307] width 502 height 17
click at [366, 475] on button "Use Required Qty" at bounding box center [374, 468] width 88 height 23
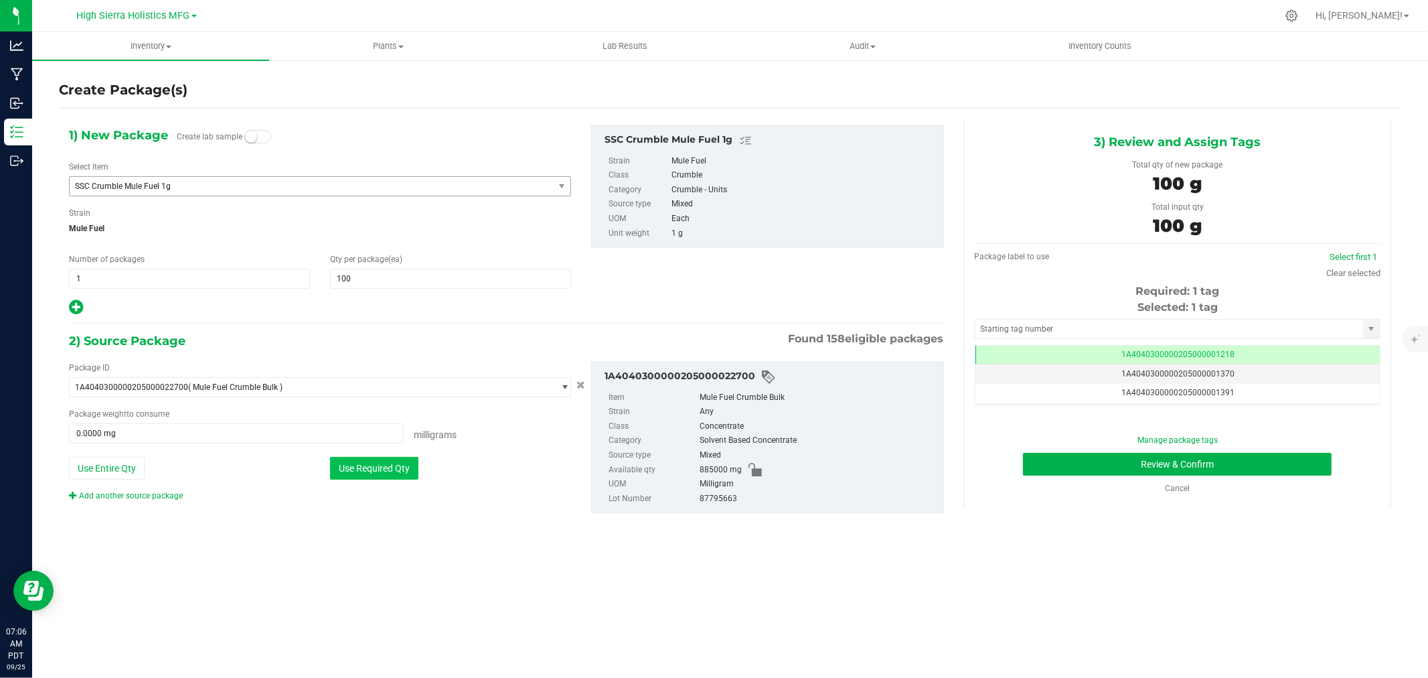
type input "100000.0000 mg"
click at [996, 323] on input "text" at bounding box center [1170, 328] width 388 height 19
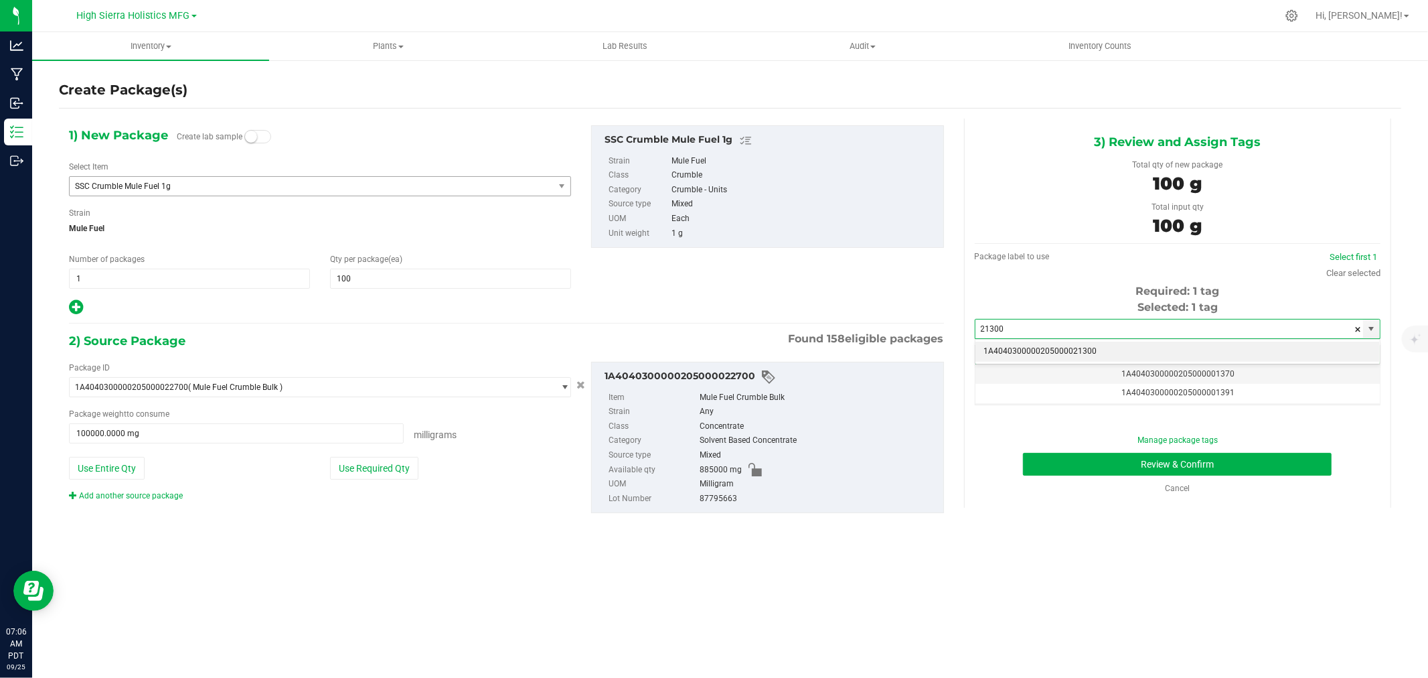
click at [1072, 345] on li "1A4040300000205000021300" at bounding box center [1178, 352] width 404 height 20
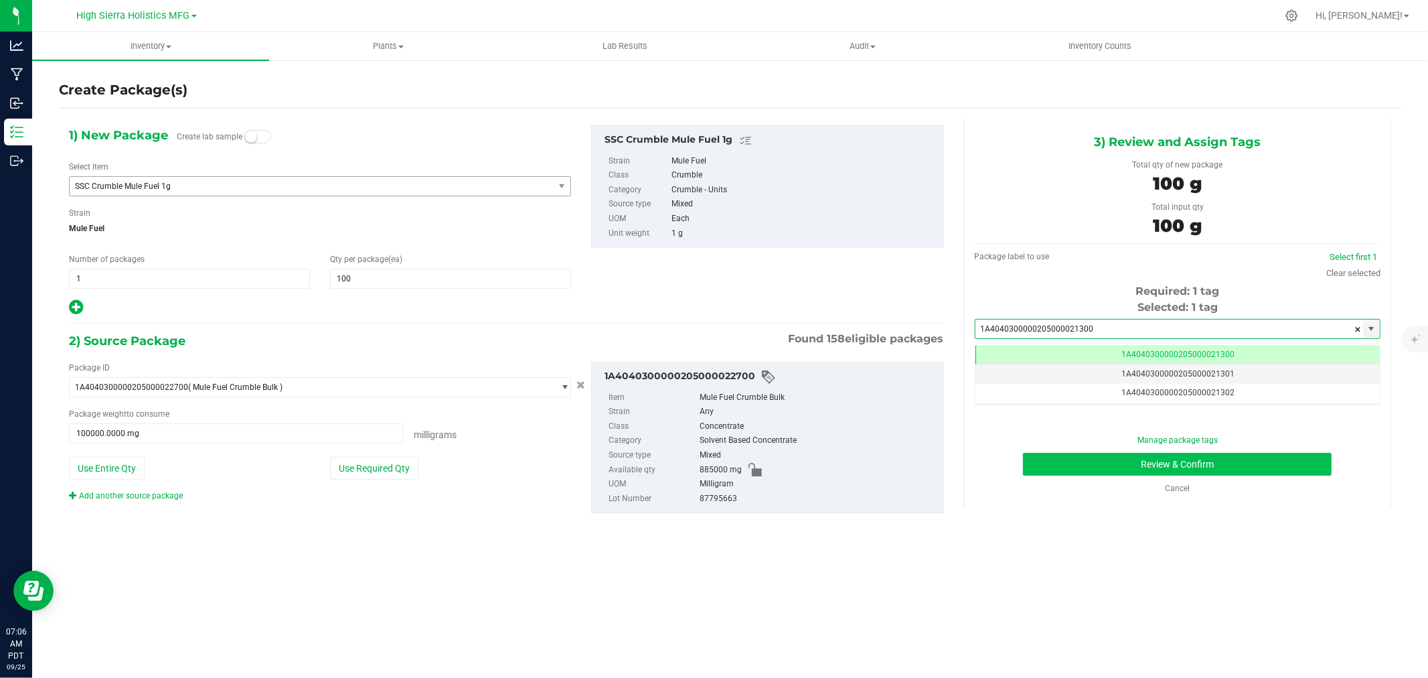
type input "1A4040300000205000021300"
click at [1117, 457] on button "Review & Confirm" at bounding box center [1177, 464] width 309 height 23
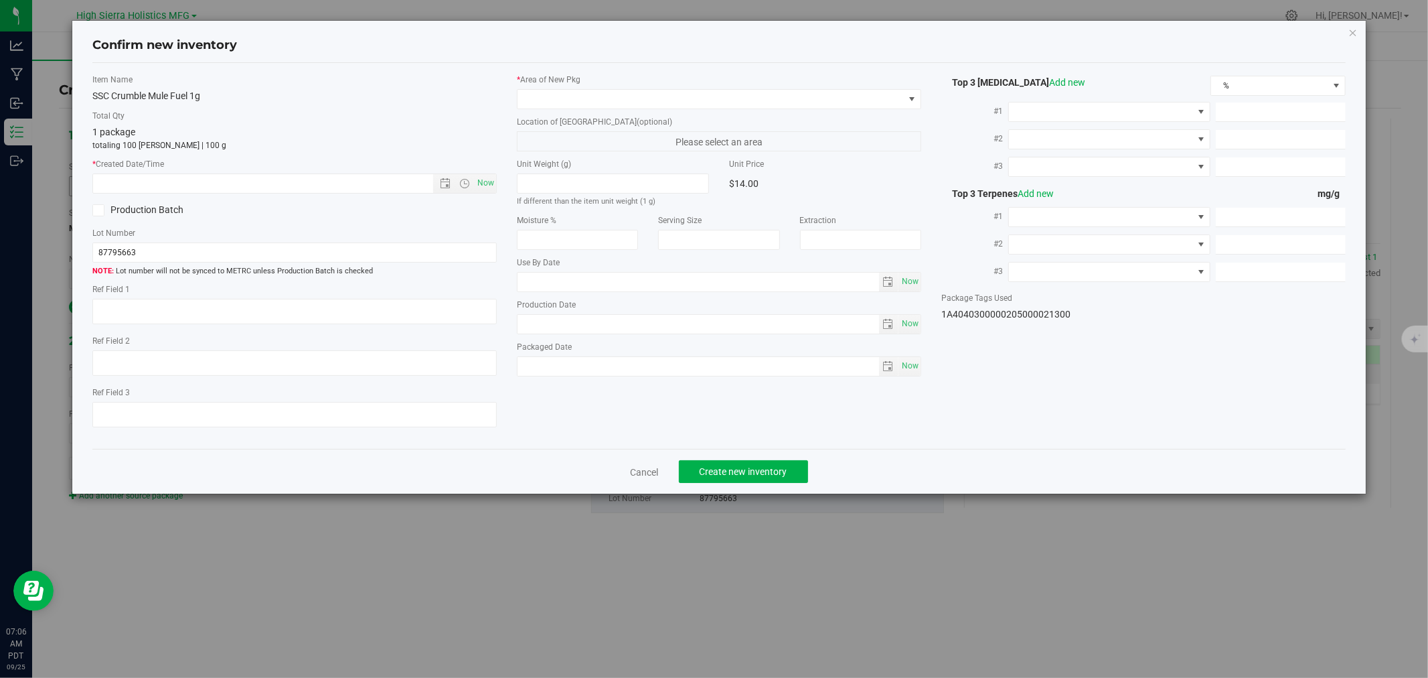
type textarea "877963"
type input "75.6600"
type input "0.3500"
type input "0.1100"
type input "5.2000"
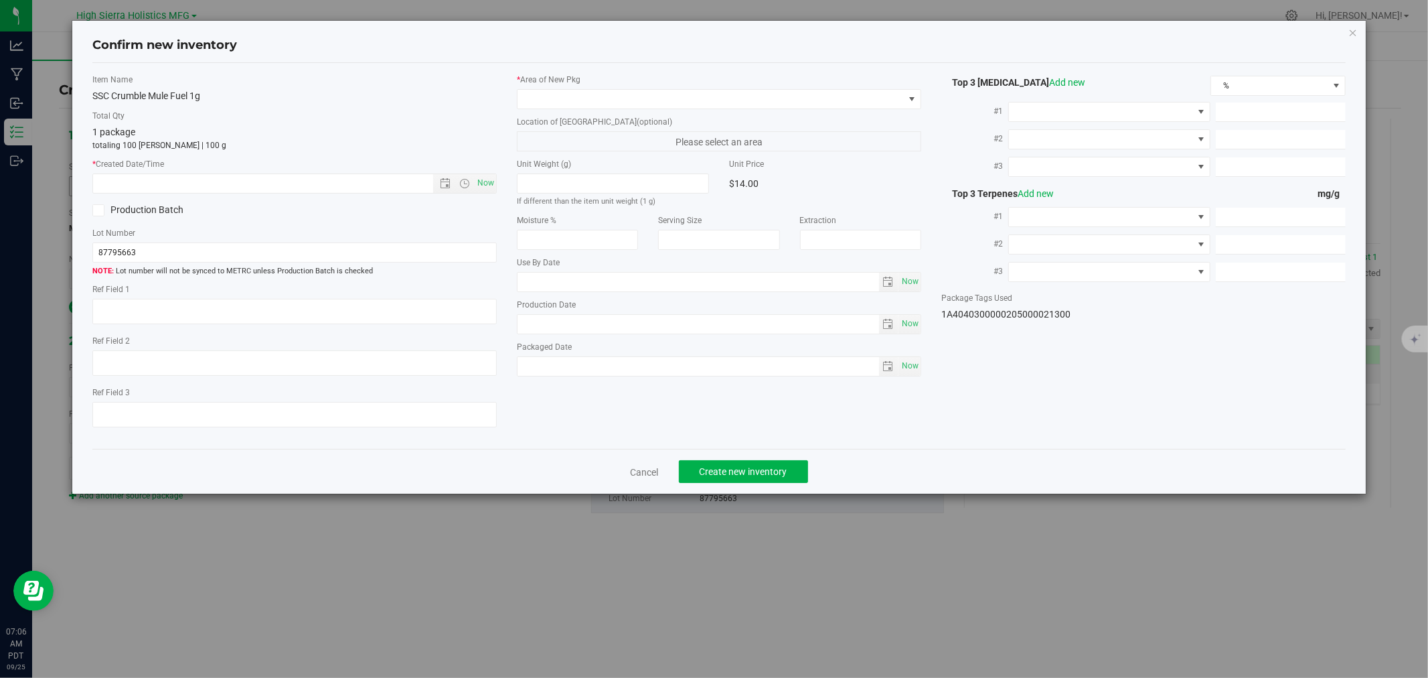
type input "4.5000"
type input "2.4000"
type input "[DATE]"
click at [485, 171] on div "* Created Date/Time Now" at bounding box center [294, 175] width 404 height 35
click at [489, 177] on span "Now" at bounding box center [486, 182] width 23 height 19
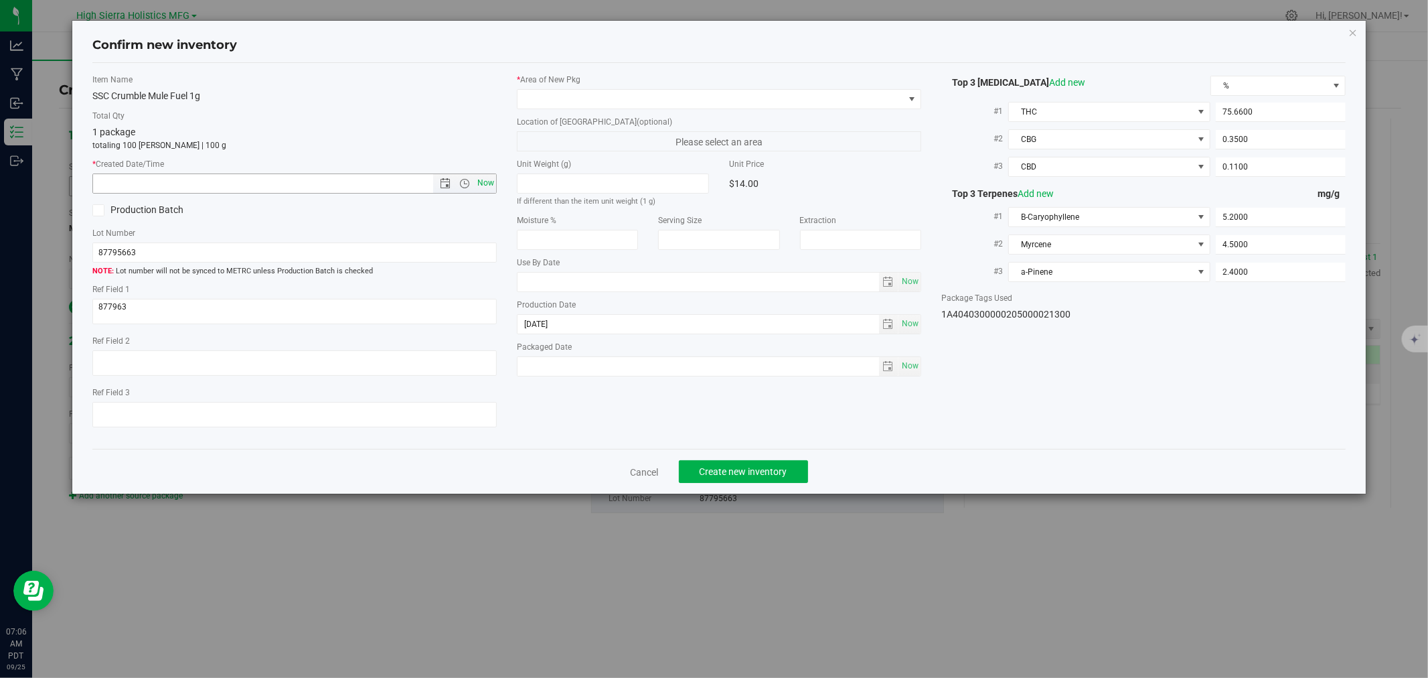
type input "[DATE] 7:06 AM"
drag, startPoint x: 540, startPoint y: 101, endPoint x: 529, endPoint y: 101, distance: 11.4
click at [540, 101] on span at bounding box center [711, 99] width 386 height 19
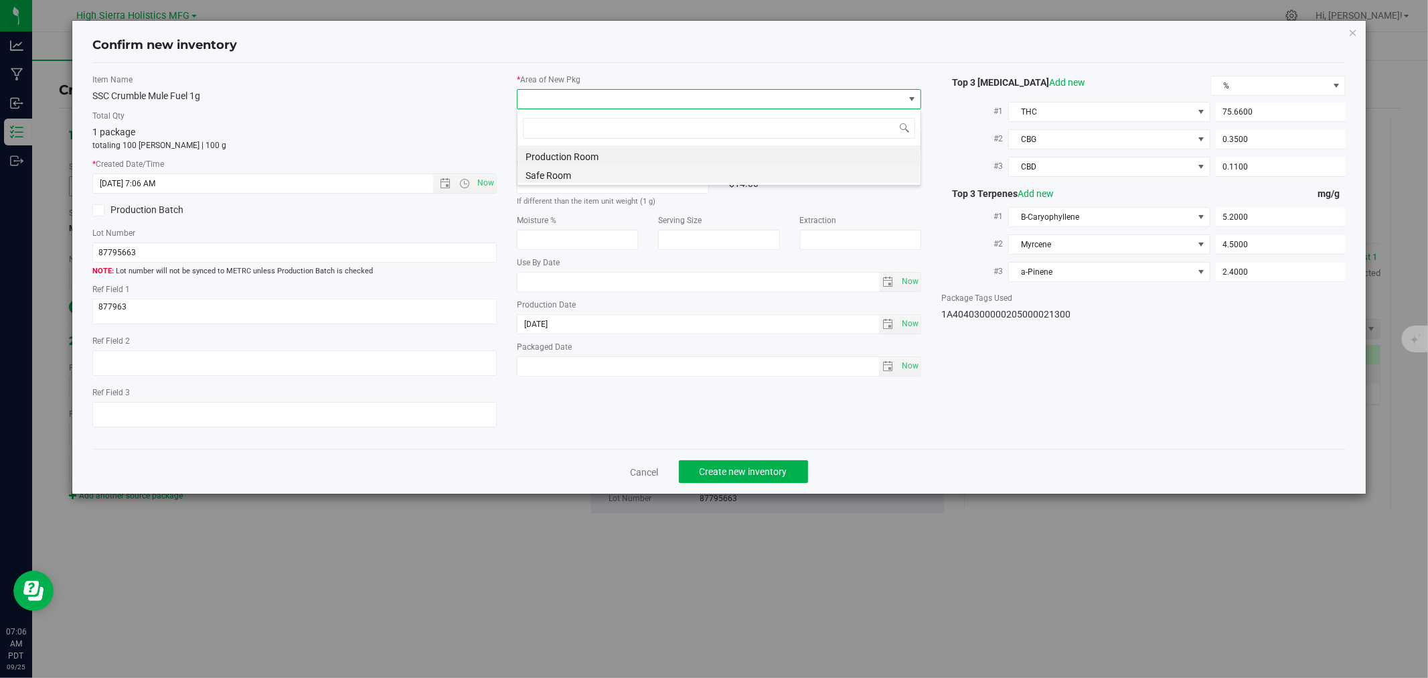
click at [573, 179] on li "Safe Room" at bounding box center [719, 173] width 403 height 19
click at [451, 132] on div "1 package totaling 100 [PERSON_NAME] | 100 g" at bounding box center [294, 138] width 404 height 26
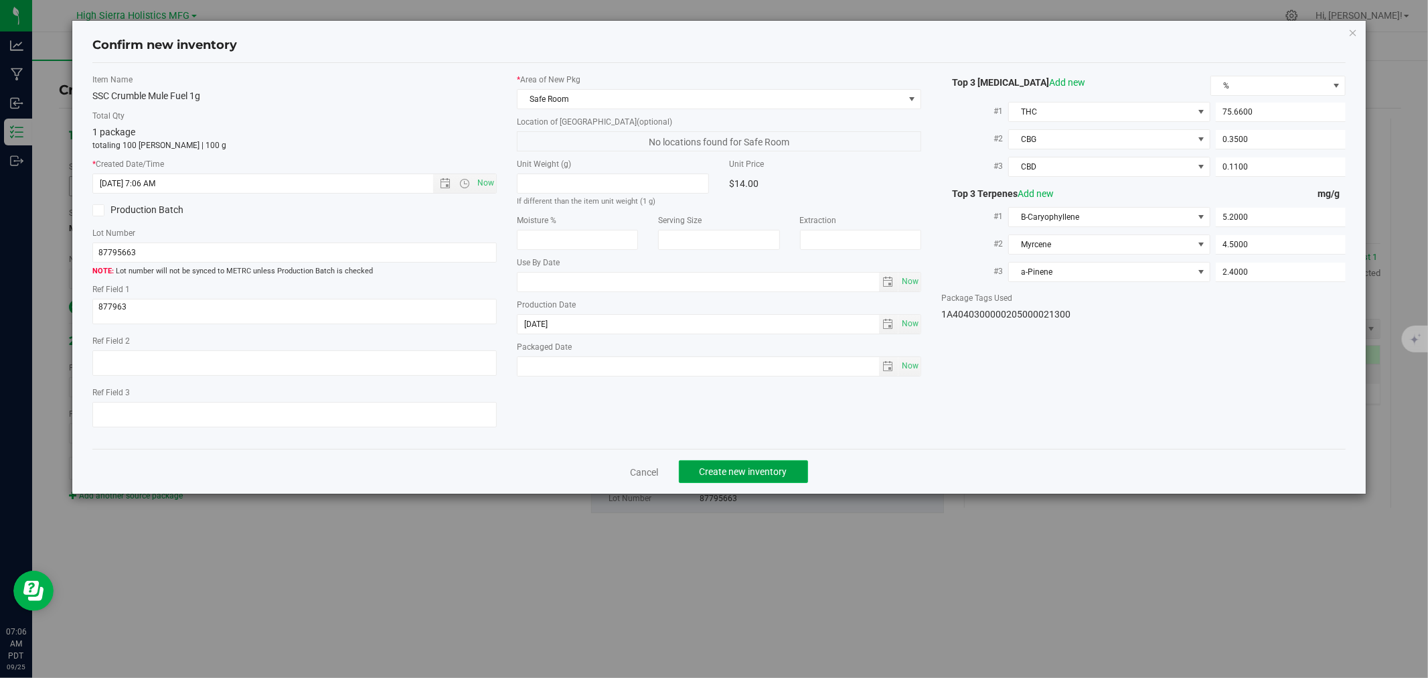
click at [741, 469] on span "Create new inventory" at bounding box center [744, 471] width 88 height 11
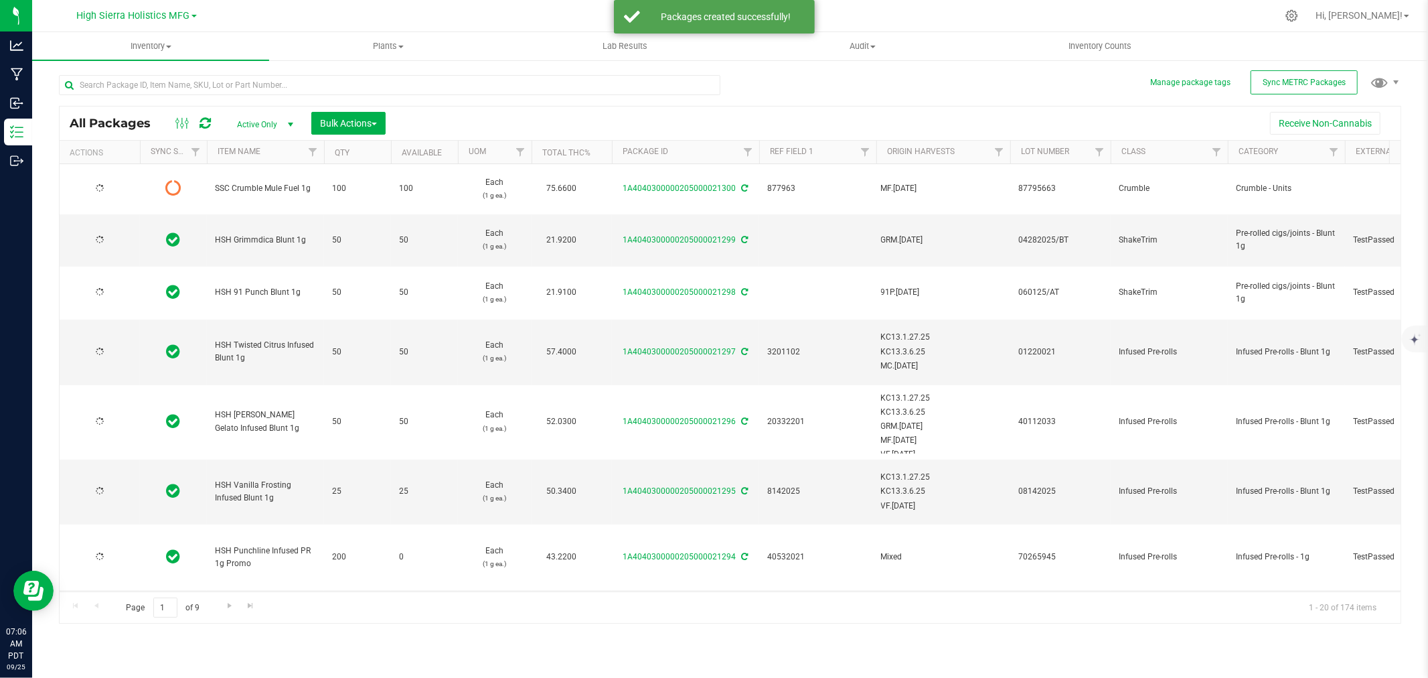
type input "[DATE]"
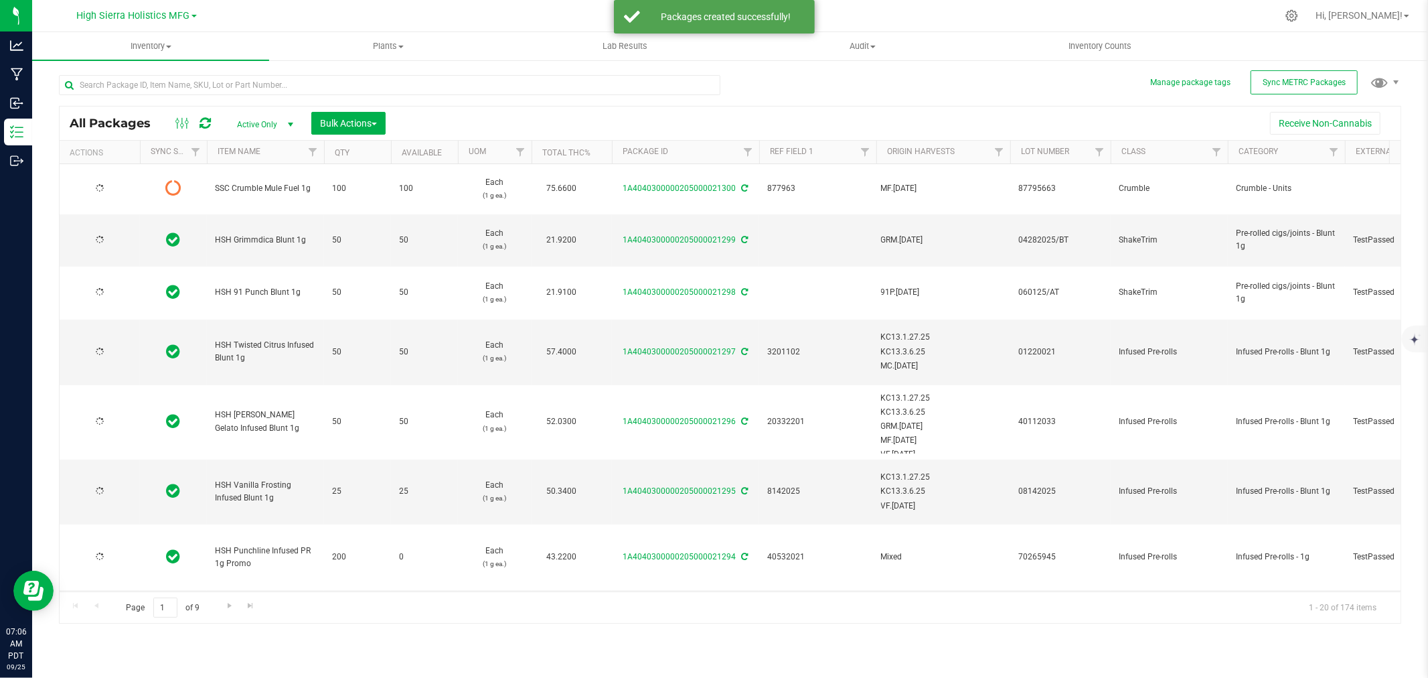
type input "[DATE]"
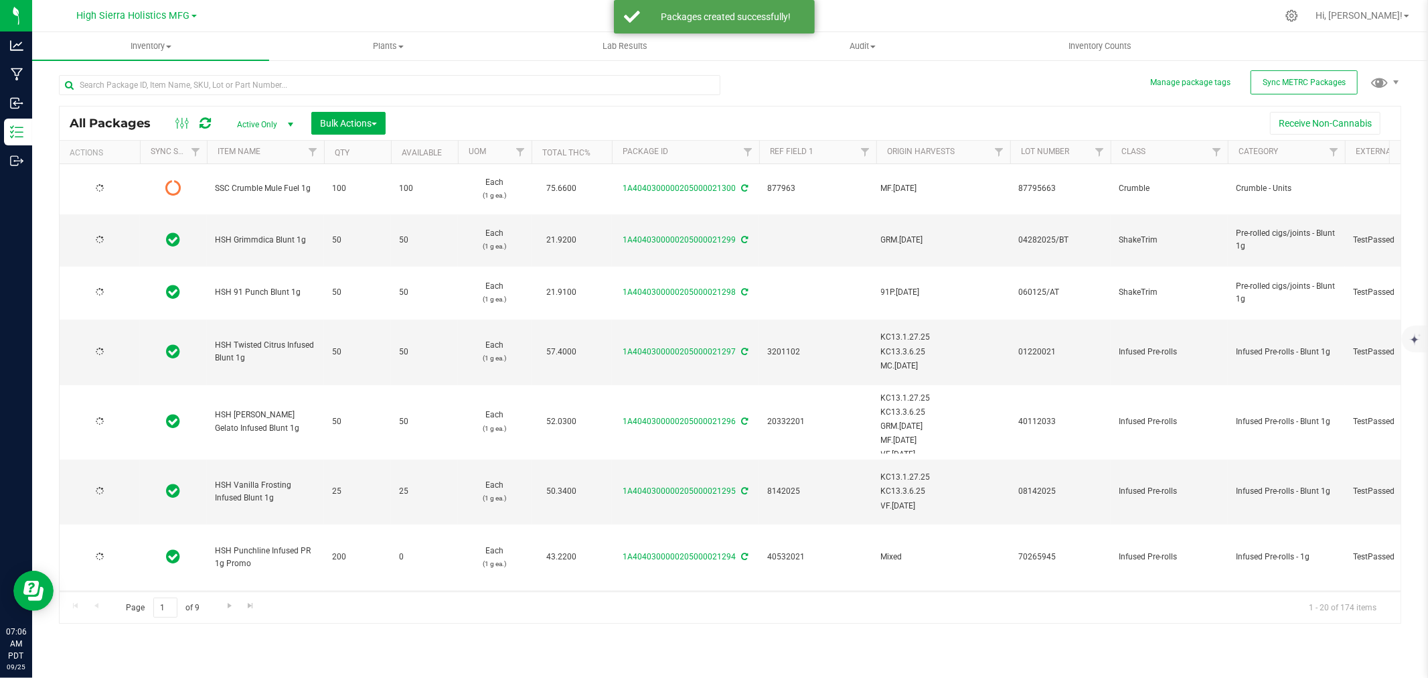
type input "[DATE]"
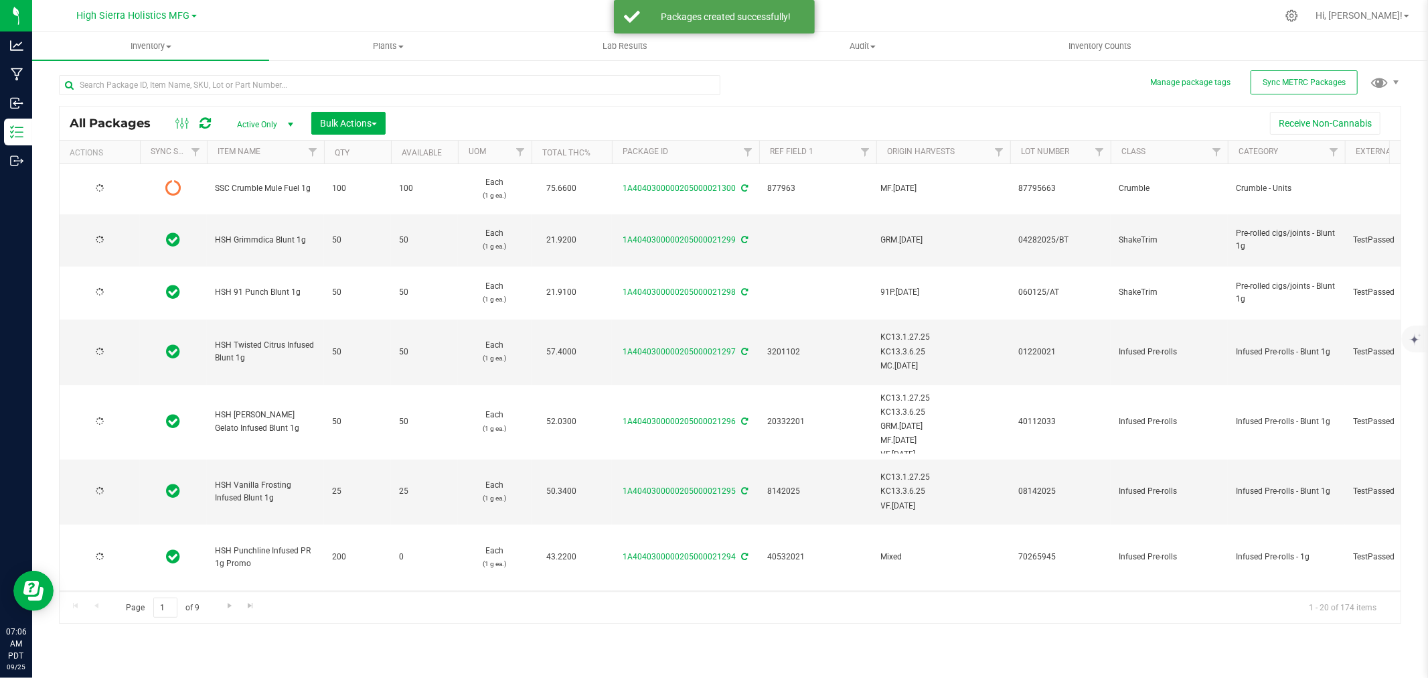
type input "[DATE]"
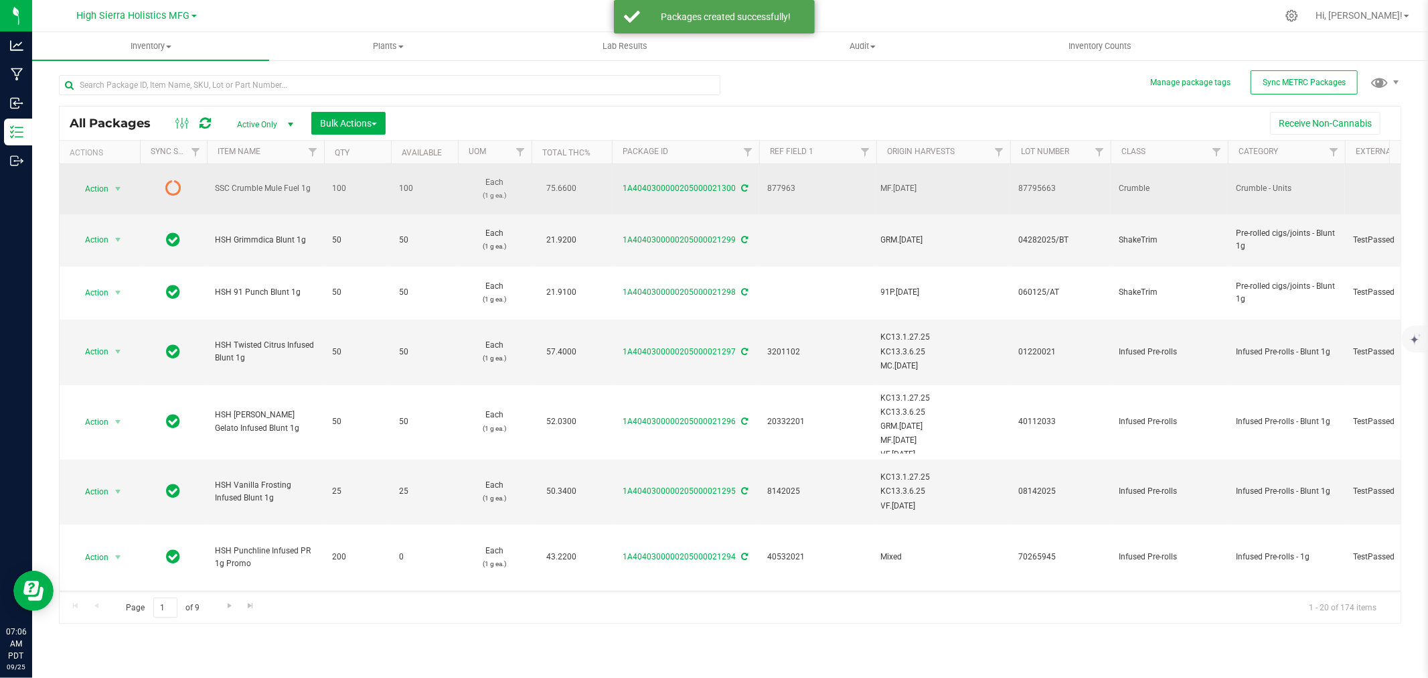
click at [742, 184] on icon at bounding box center [745, 188] width 7 height 8
click at [115, 187] on span "select" at bounding box center [117, 188] width 11 height 11
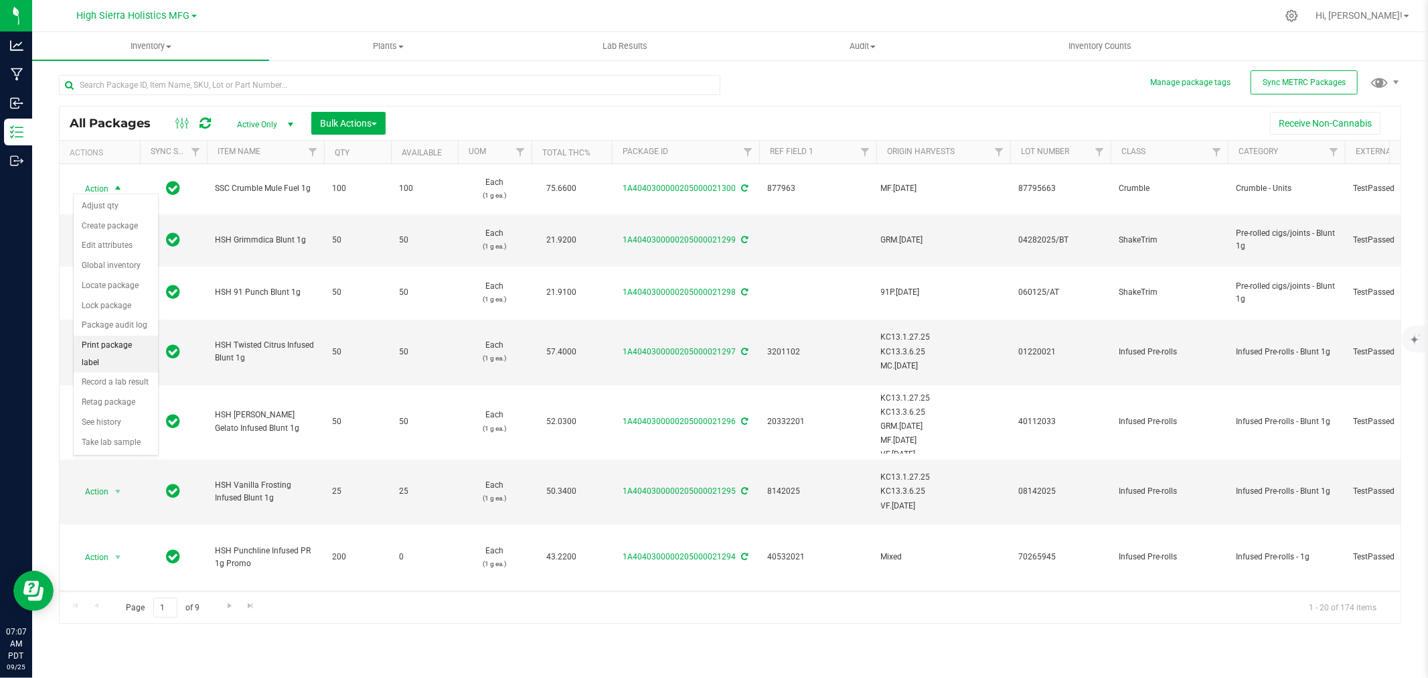
click at [132, 355] on li "Print package label" at bounding box center [116, 353] width 84 height 37
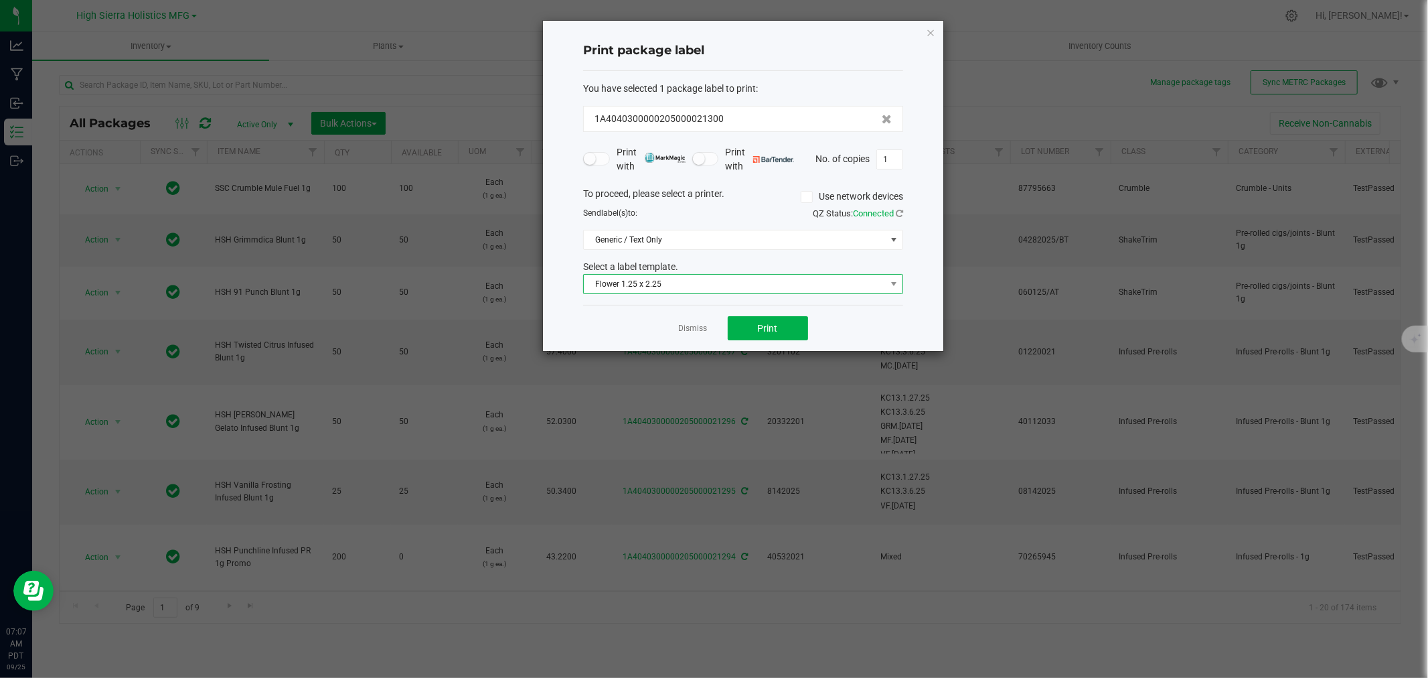
click at [775, 280] on span "Flower 1.25 x 2.25" at bounding box center [735, 284] width 302 height 19
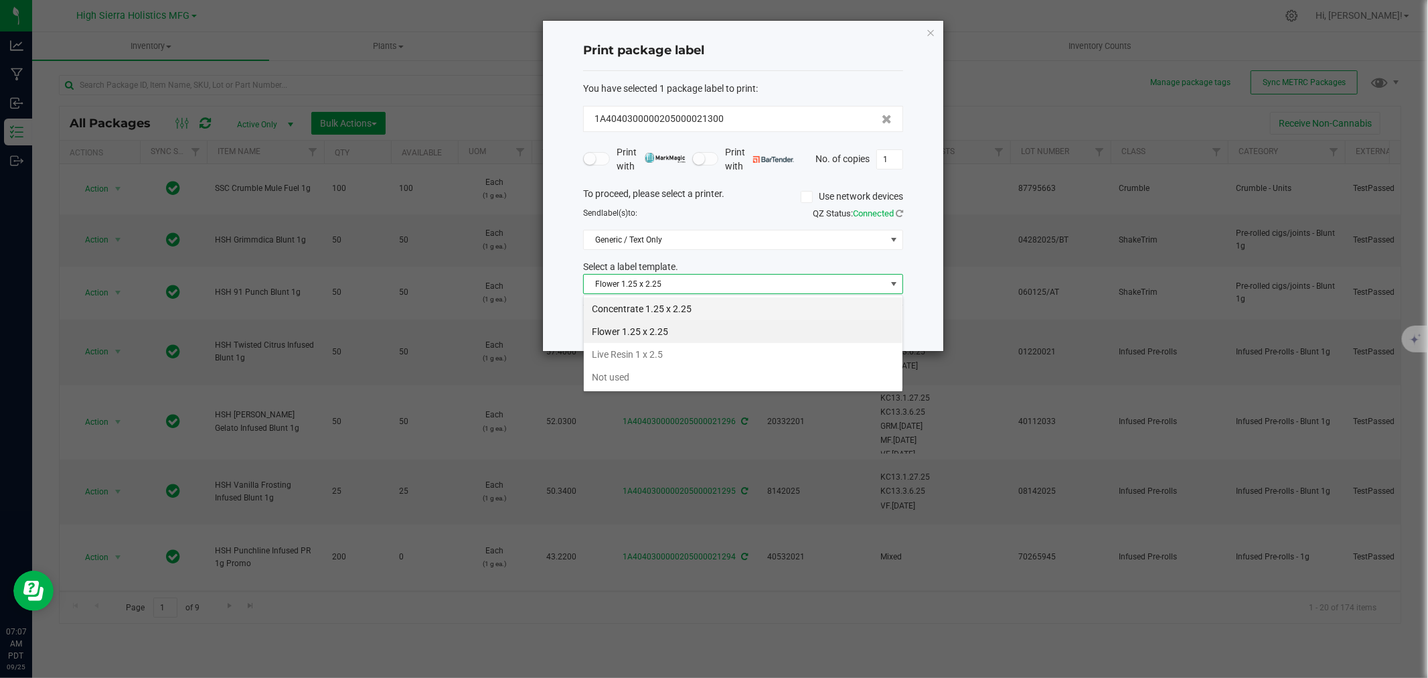
click at [654, 307] on li "Concentrate 1.25 x 2.25" at bounding box center [743, 308] width 319 height 23
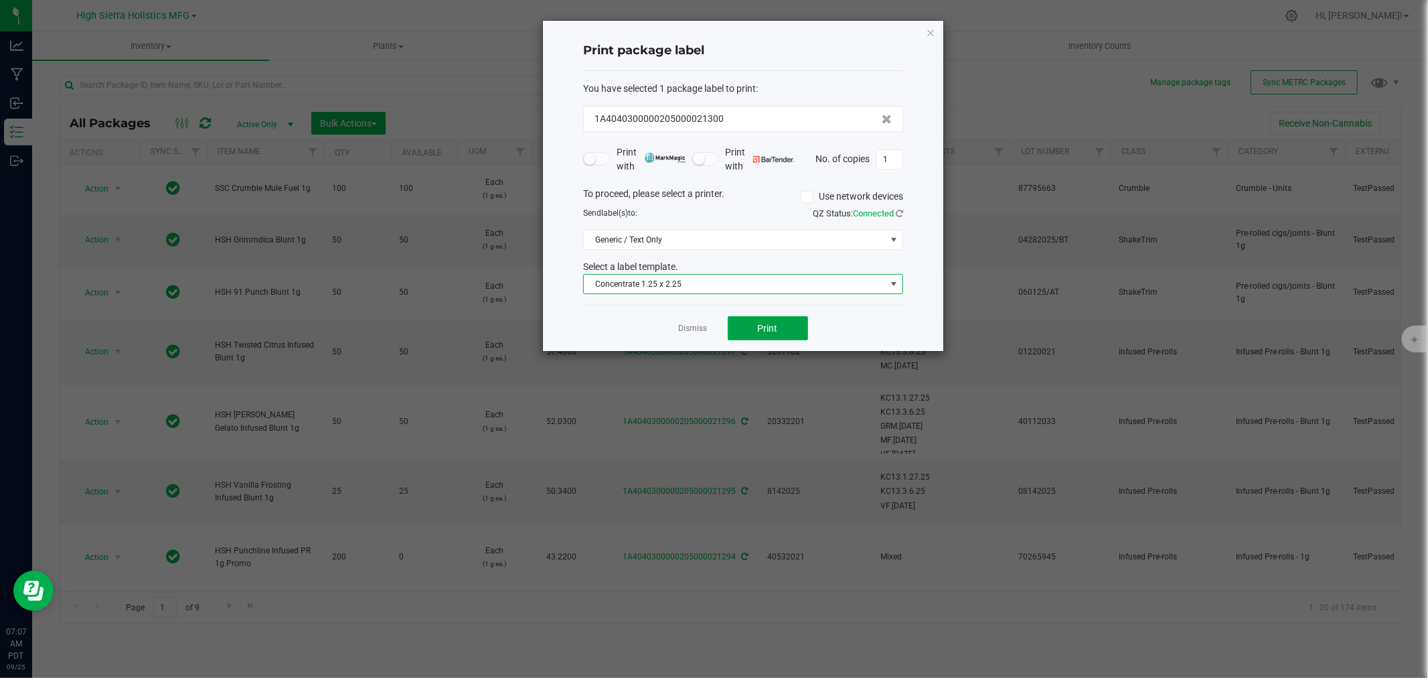
click at [783, 327] on button "Print" at bounding box center [768, 328] width 80 height 24
click at [889, 158] on input "1" at bounding box center [889, 159] width 25 height 19
type input "99"
click at [798, 330] on button "Print" at bounding box center [768, 328] width 80 height 24
click at [927, 32] on icon "button" at bounding box center [930, 32] width 9 height 16
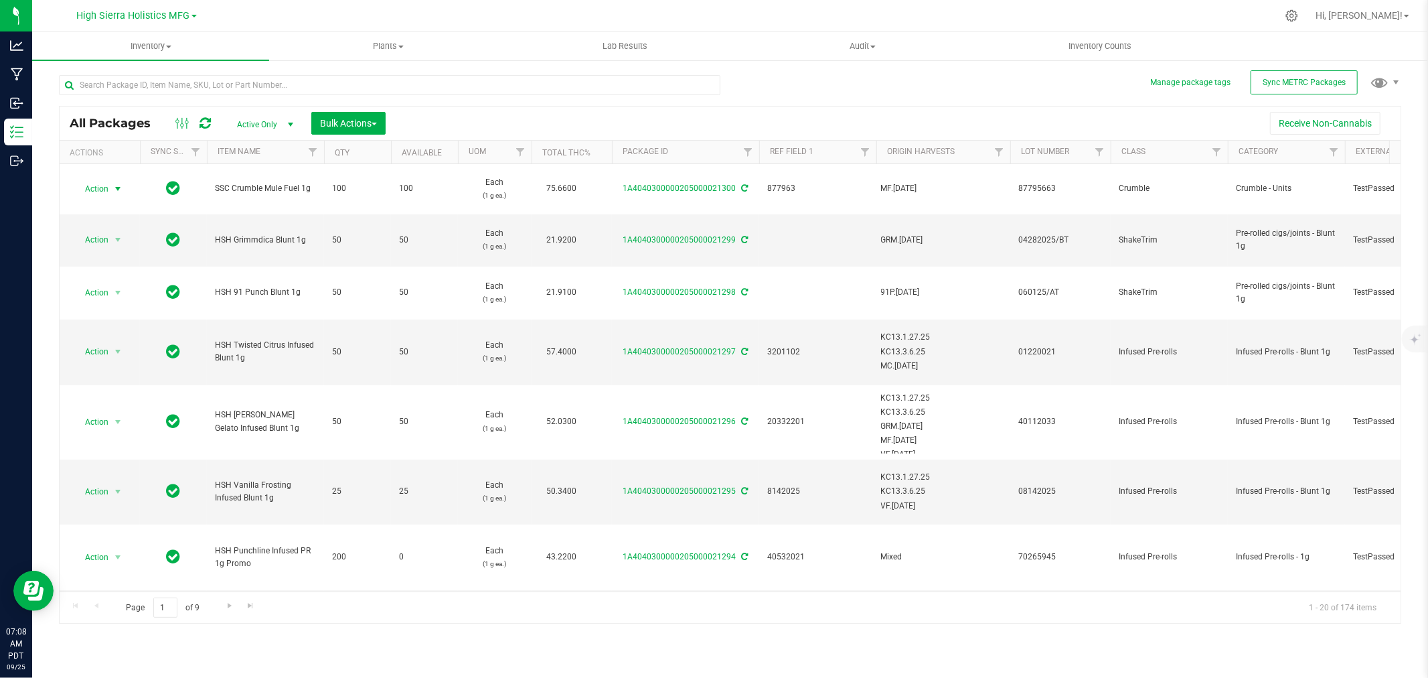
click at [926, 23] on div at bounding box center [758, 16] width 1037 height 26
click at [520, 123] on div "Receive Non-Cannabis" at bounding box center [893, 123] width 995 height 23
click at [165, 84] on input "text" at bounding box center [390, 85] width 662 height 20
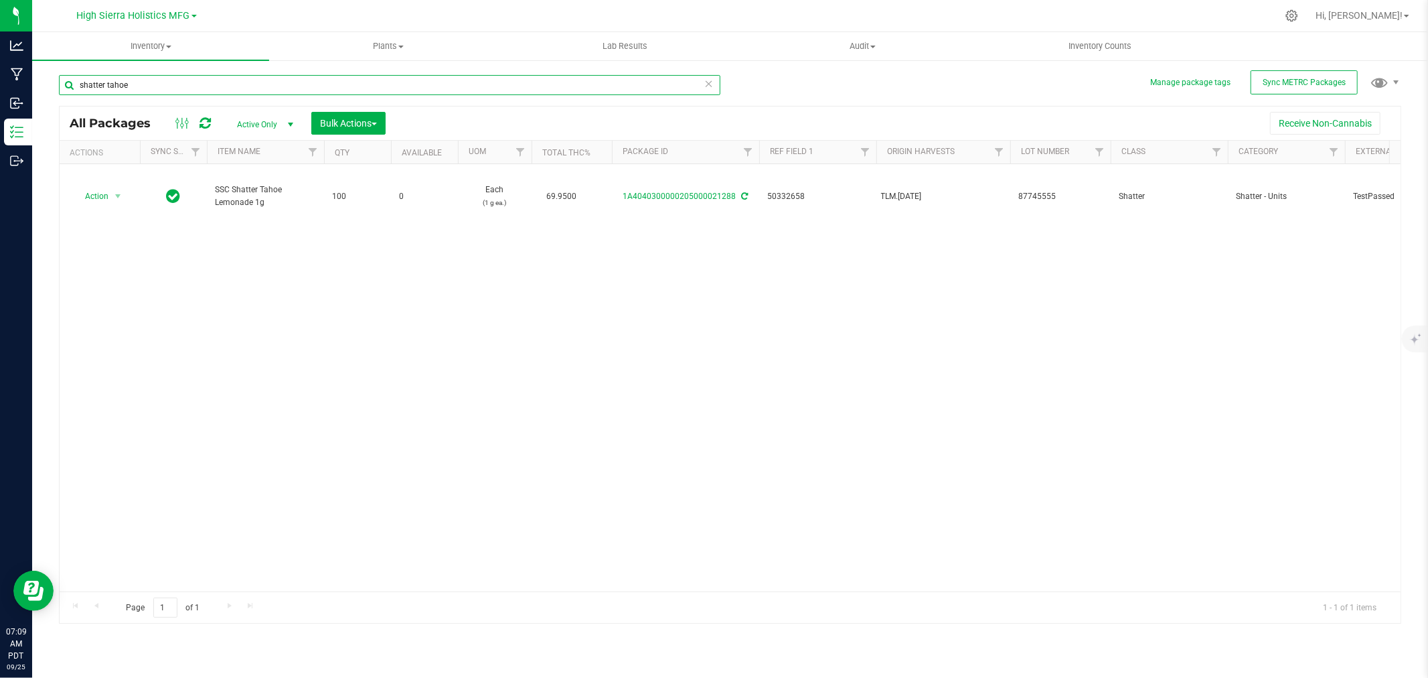
drag, startPoint x: 131, startPoint y: 82, endPoint x: 68, endPoint y: 91, distance: 63.5
click at [68, 91] on input "shatter tahoe" at bounding box center [390, 85] width 662 height 20
click at [130, 90] on input "shatter tahoe" at bounding box center [390, 85] width 662 height 20
drag, startPoint x: 132, startPoint y: 86, endPoint x: 106, endPoint y: 86, distance: 26.1
click at [106, 86] on input "shatter tahoe" at bounding box center [390, 85] width 662 height 20
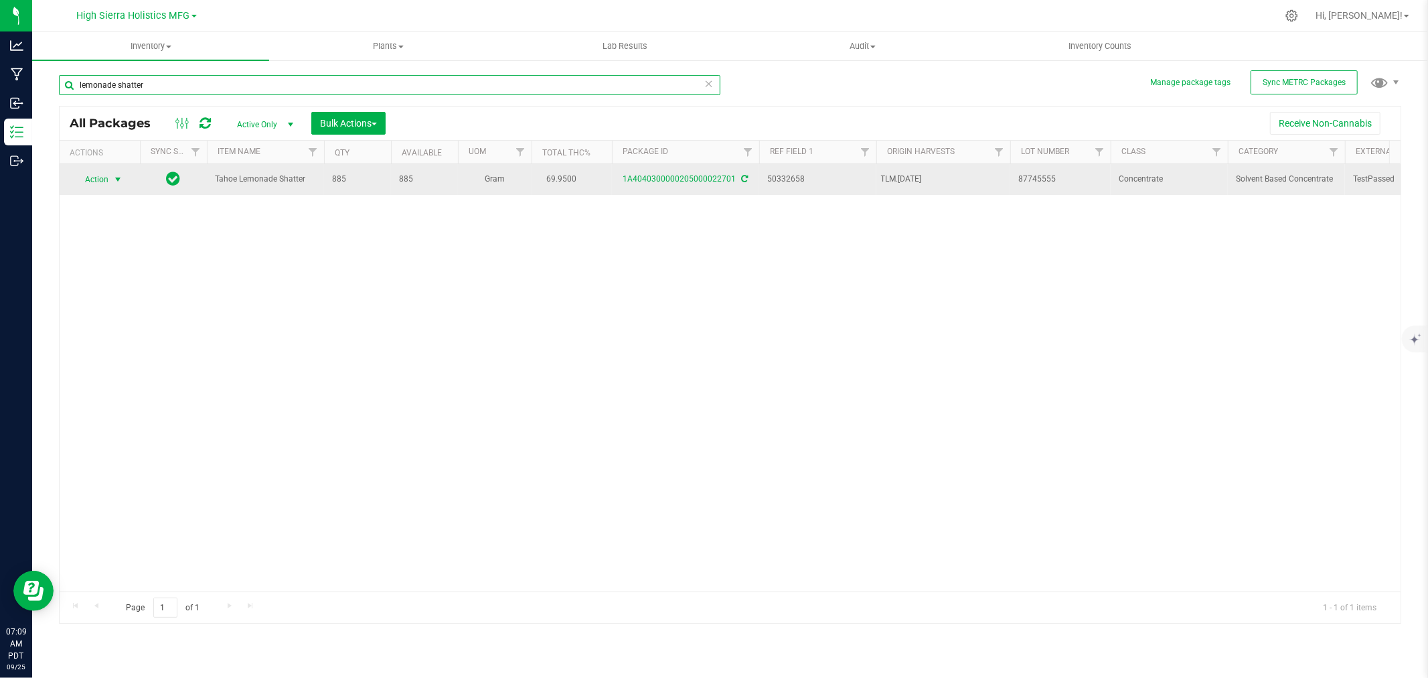
type input "lemonade shatter"
click at [119, 179] on span "select" at bounding box center [117, 179] width 11 height 11
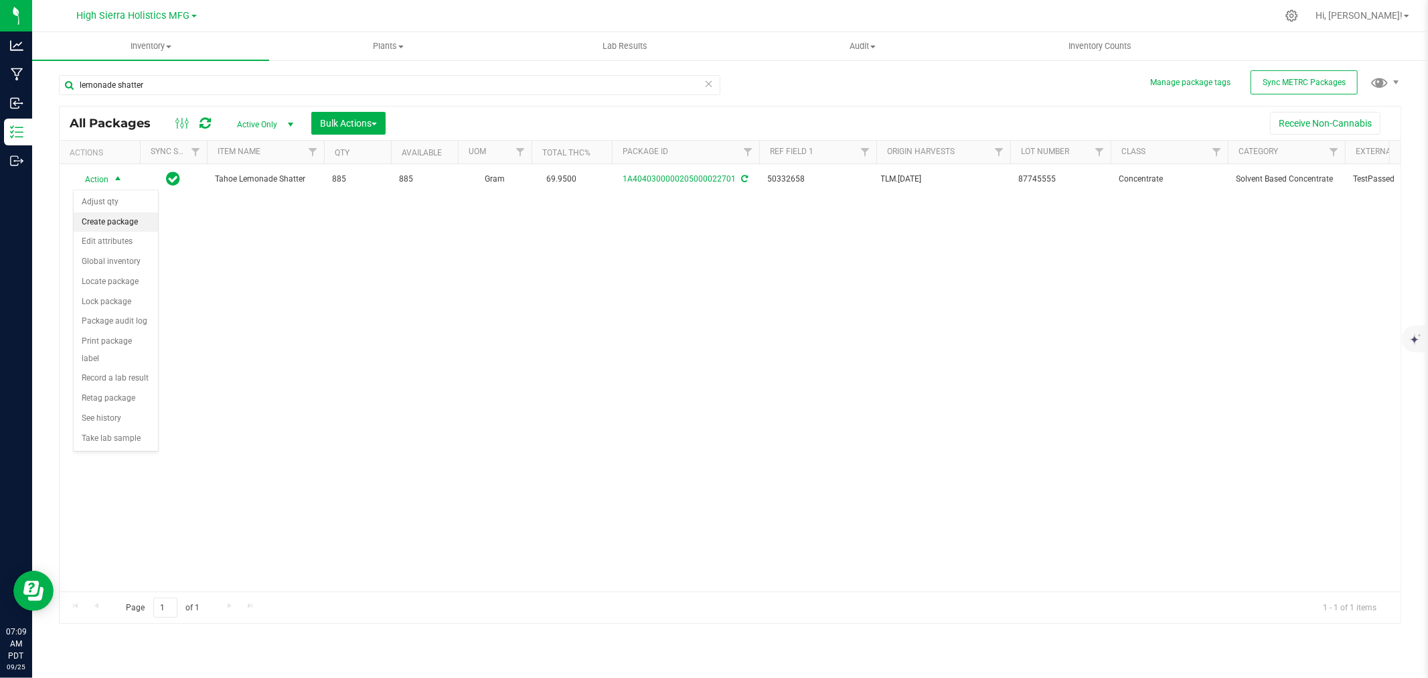
click at [125, 228] on li "Create package" at bounding box center [116, 222] width 84 height 20
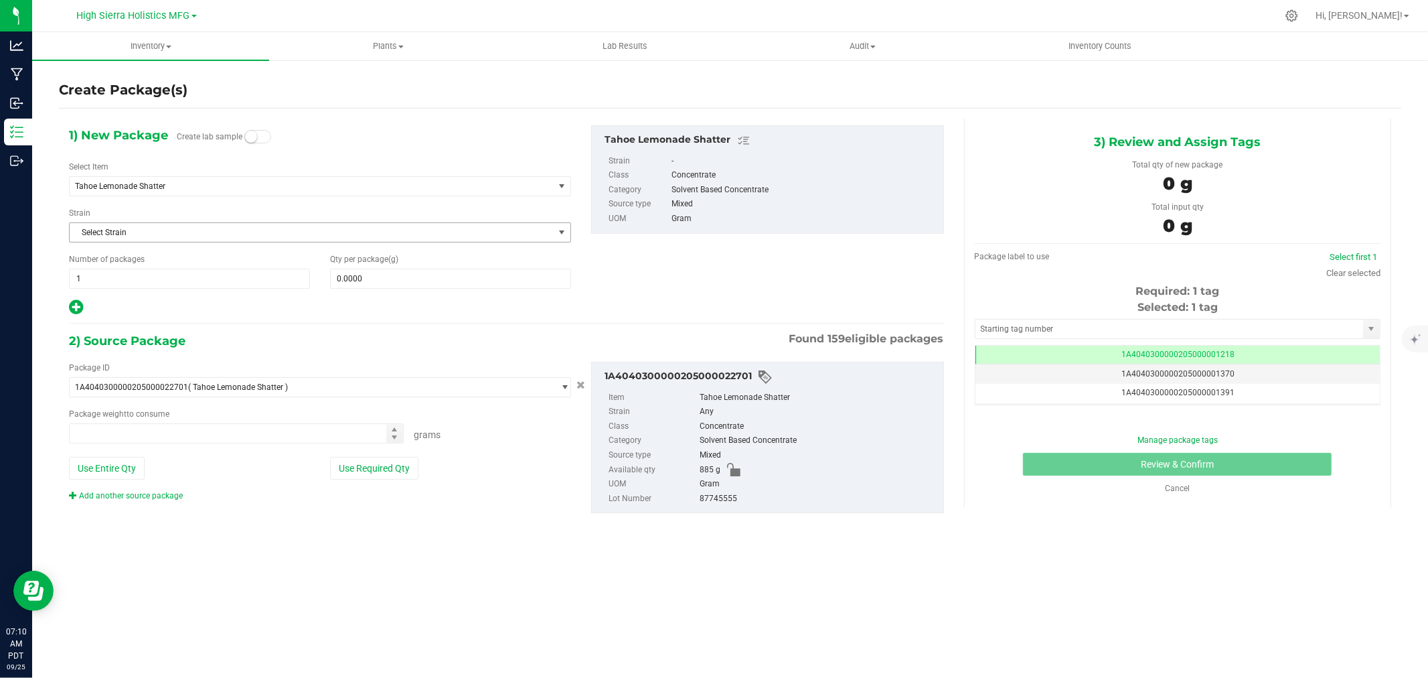
type input "0.0000 g"
click at [196, 181] on span "Tahoe Lemonade Shatter" at bounding box center [302, 185] width 454 height 9
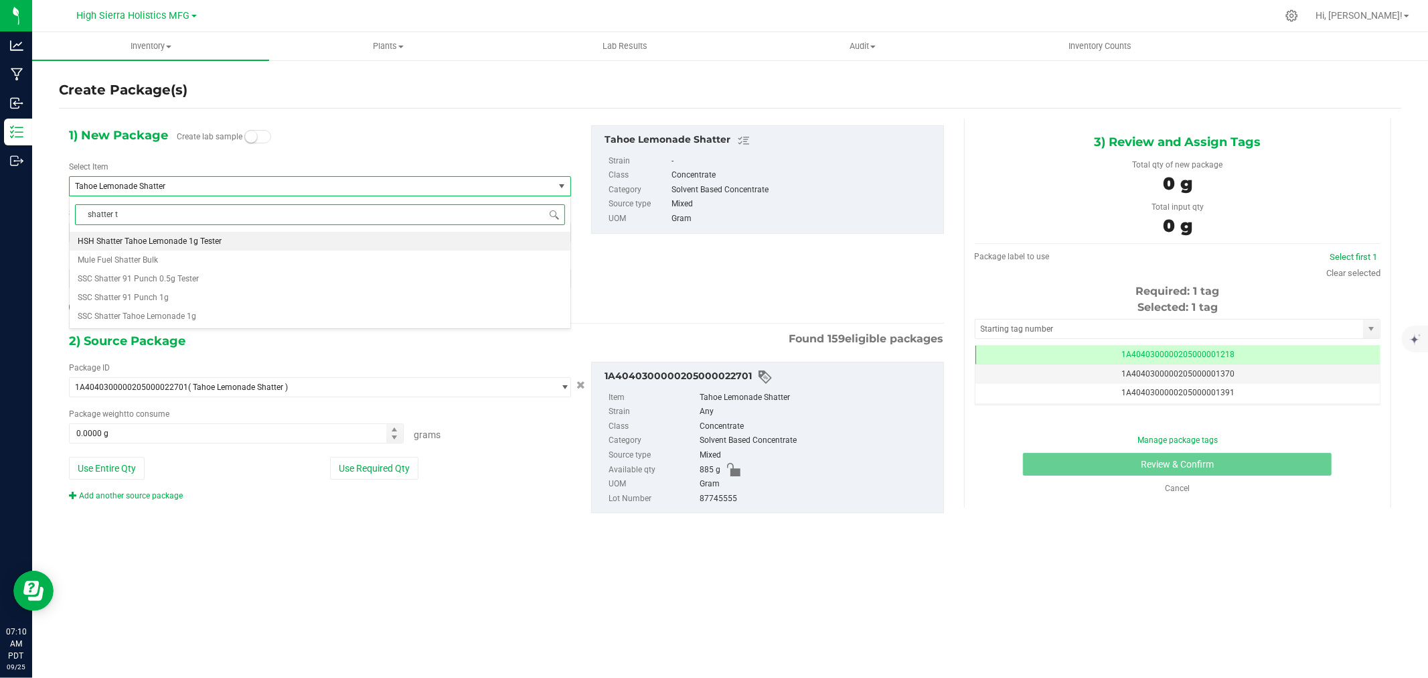
scroll to position [0, 0]
type input "shatter tahoe lemonade"
click at [206, 256] on li "SSC Shatter Tahoe Lemonade 1g" at bounding box center [320, 259] width 501 height 19
type input "0"
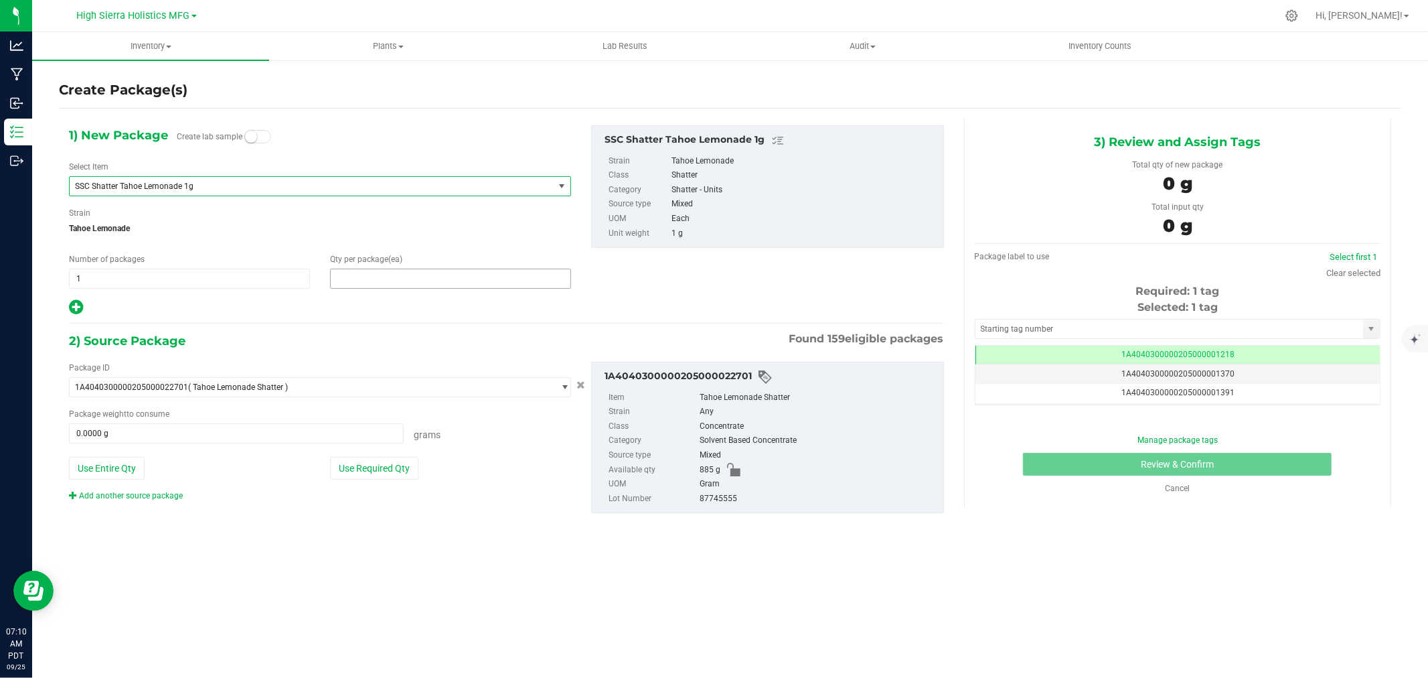
click at [353, 281] on span at bounding box center [450, 279] width 241 height 20
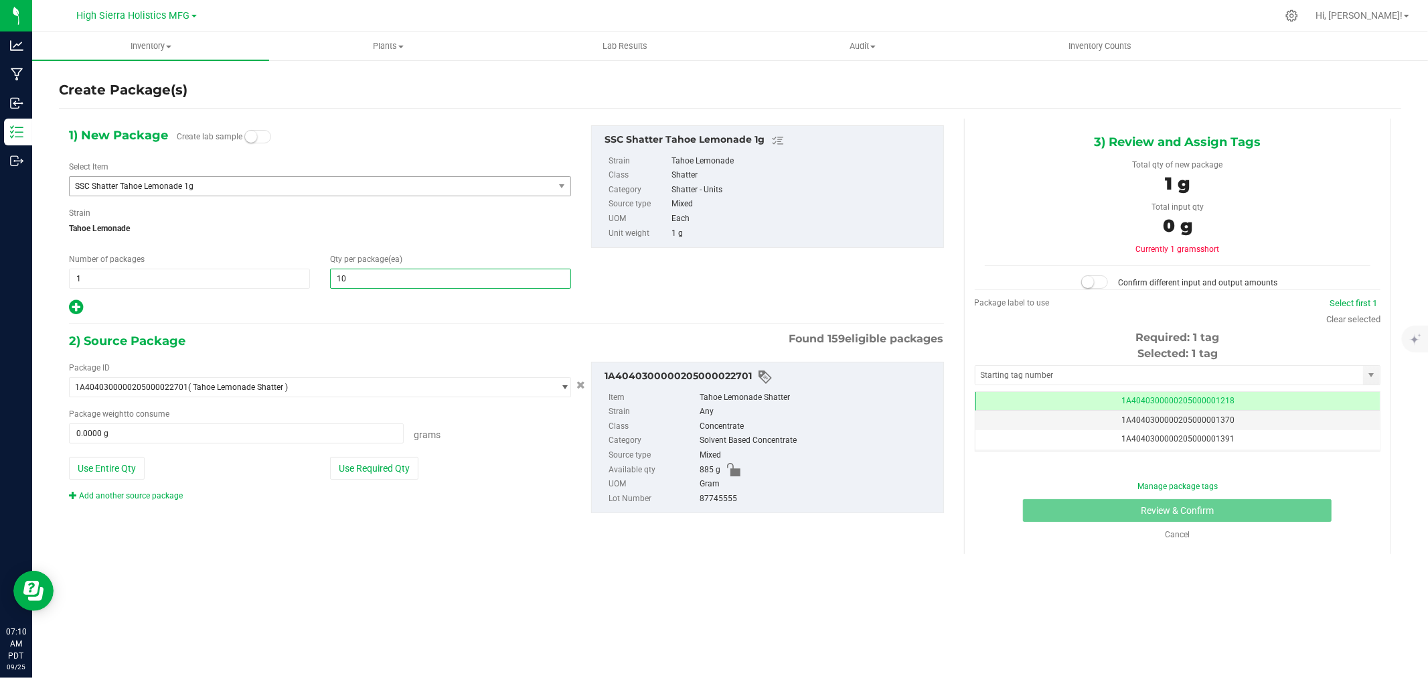
type input "100"
click at [378, 477] on button "Use Required Qty" at bounding box center [374, 468] width 88 height 23
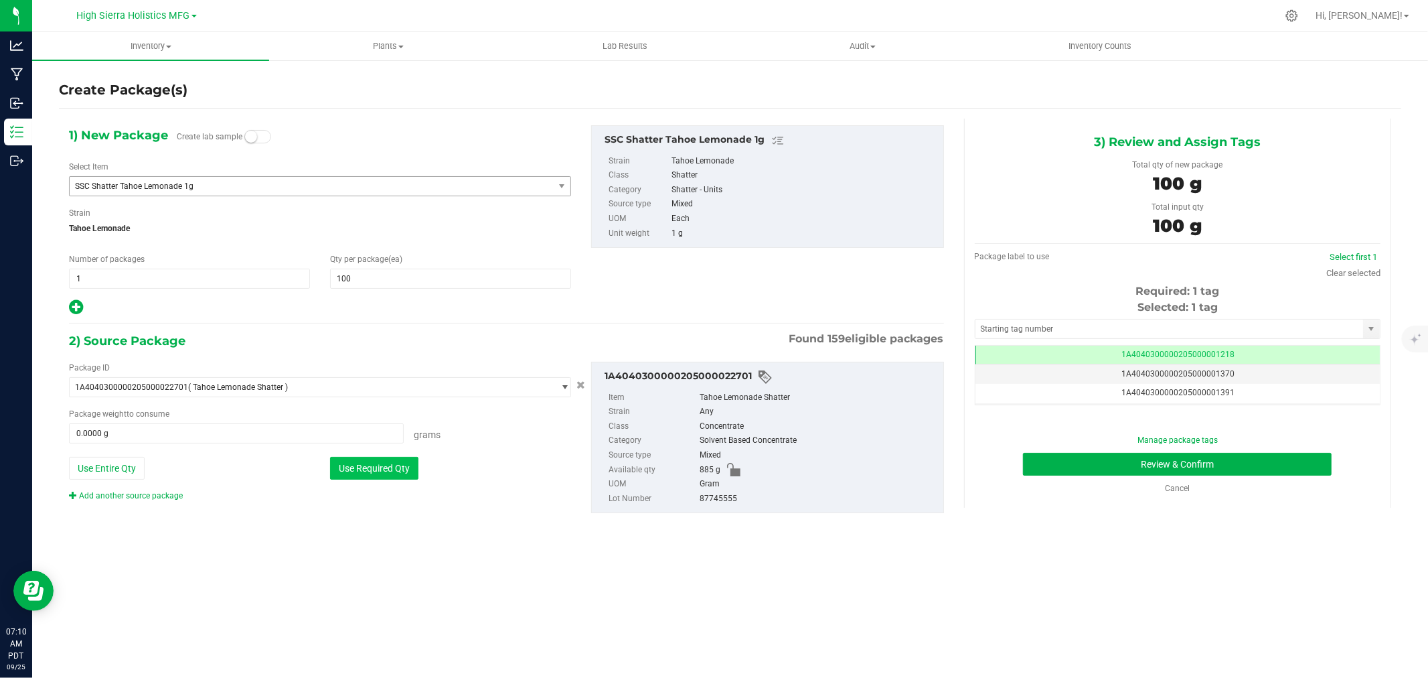
type input "100.0000 g"
click at [1047, 321] on input "text" at bounding box center [1170, 328] width 388 height 19
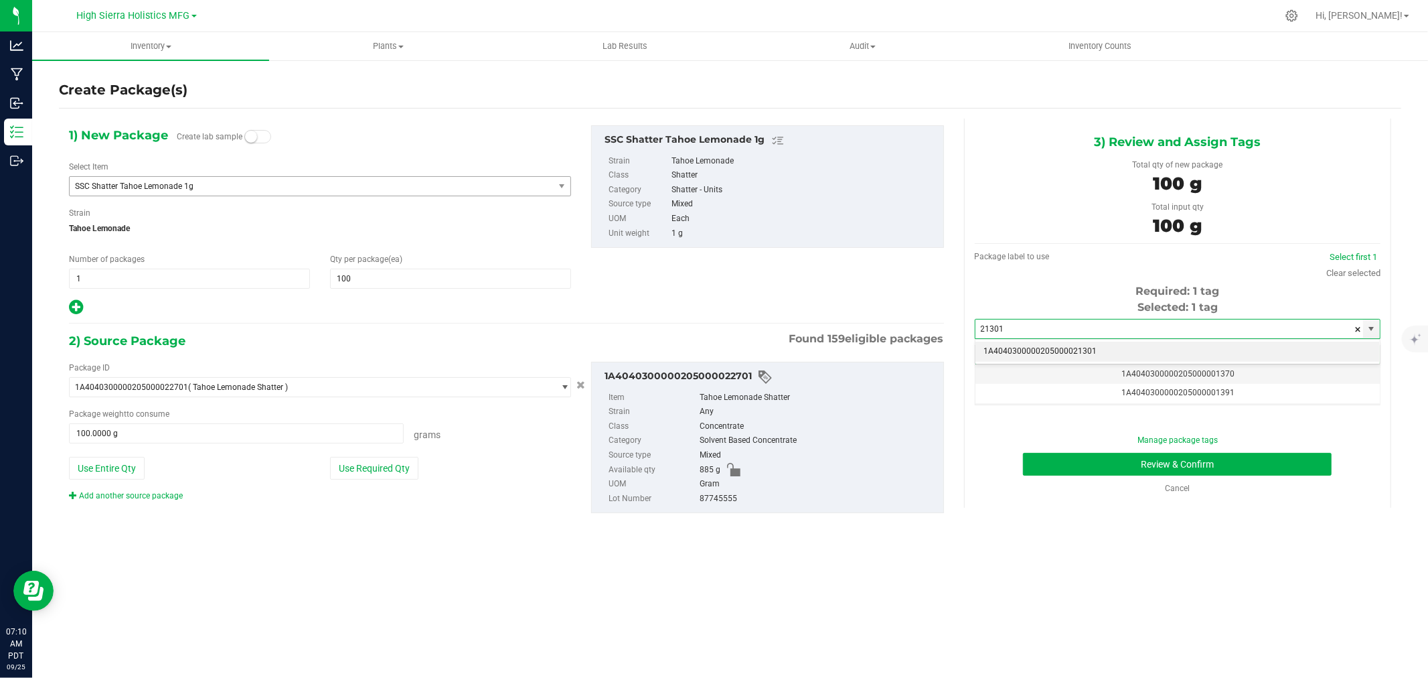
click at [1087, 349] on li "1A4040300000205000021301" at bounding box center [1178, 352] width 404 height 20
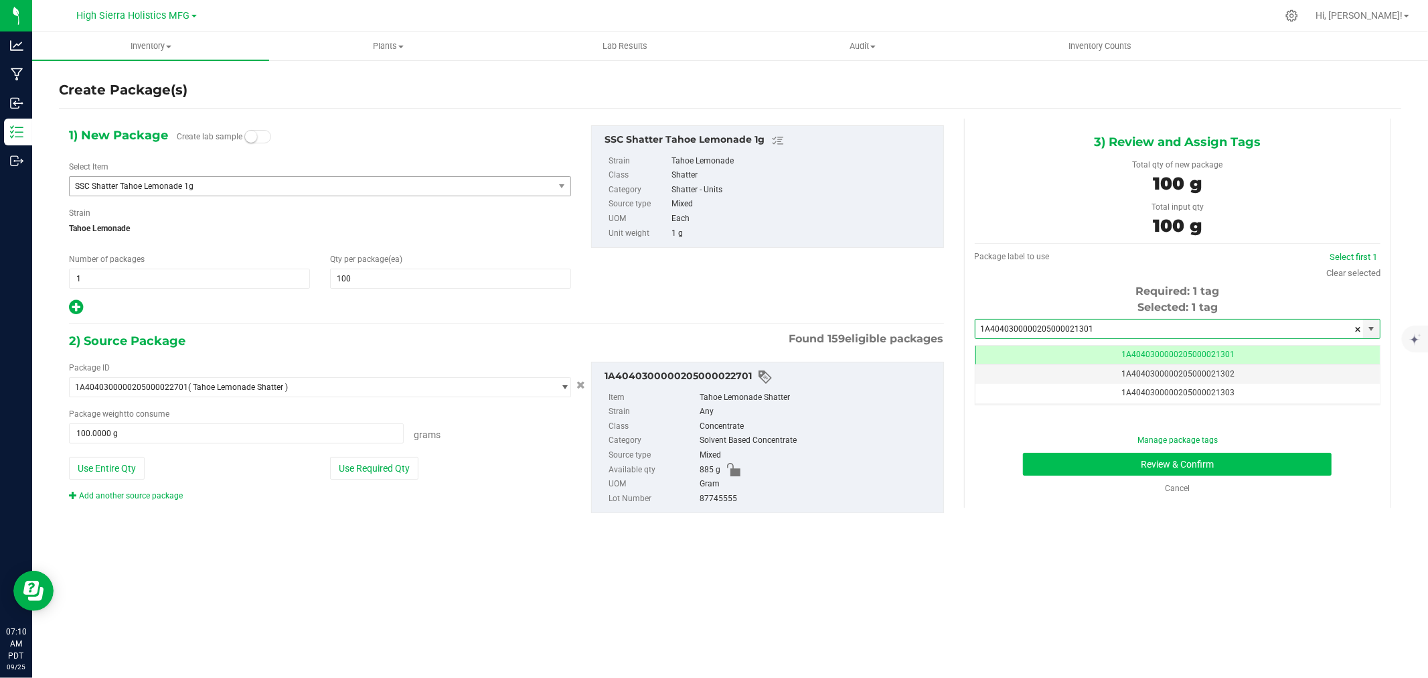
scroll to position [0, -1]
type input "1A4040300000205000021301"
click at [1118, 469] on button "Review & Confirm" at bounding box center [1177, 464] width 309 height 23
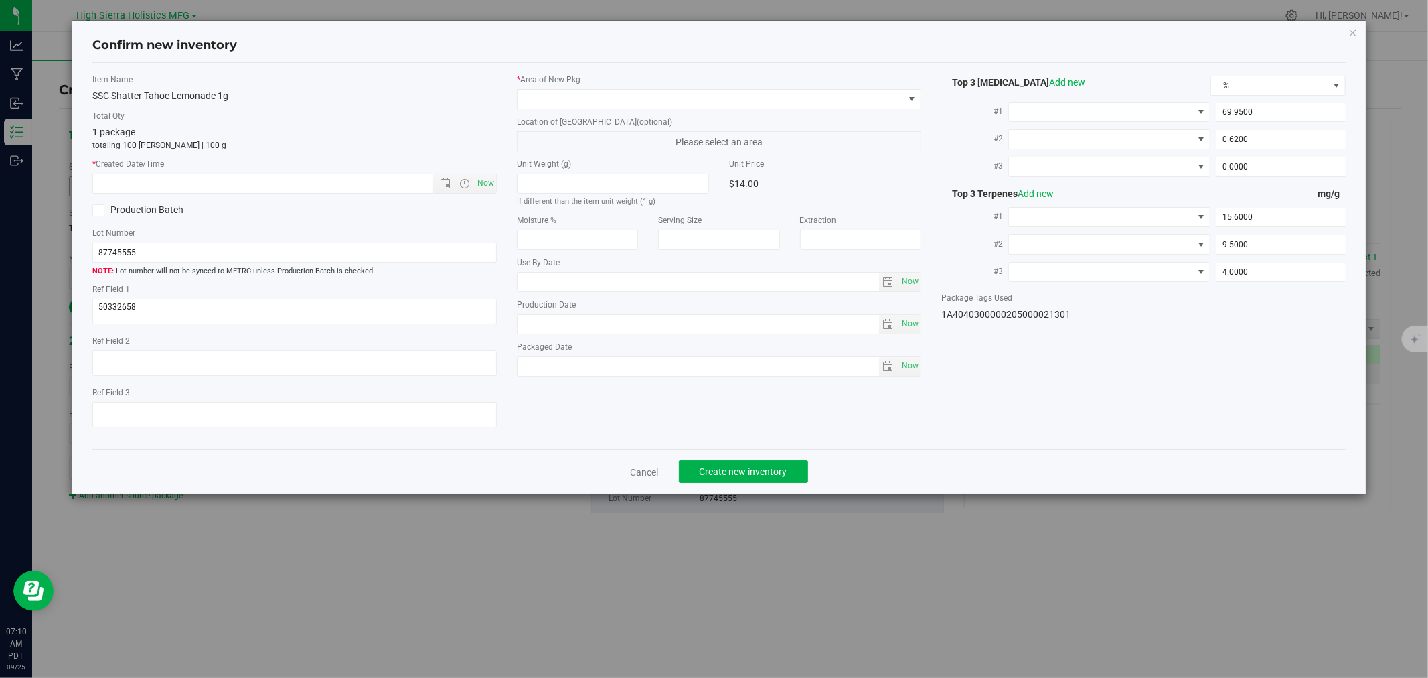
type input "[DATE]"
click at [489, 178] on span "Now" at bounding box center [486, 182] width 23 height 19
type input "[DATE] 7:10 AM"
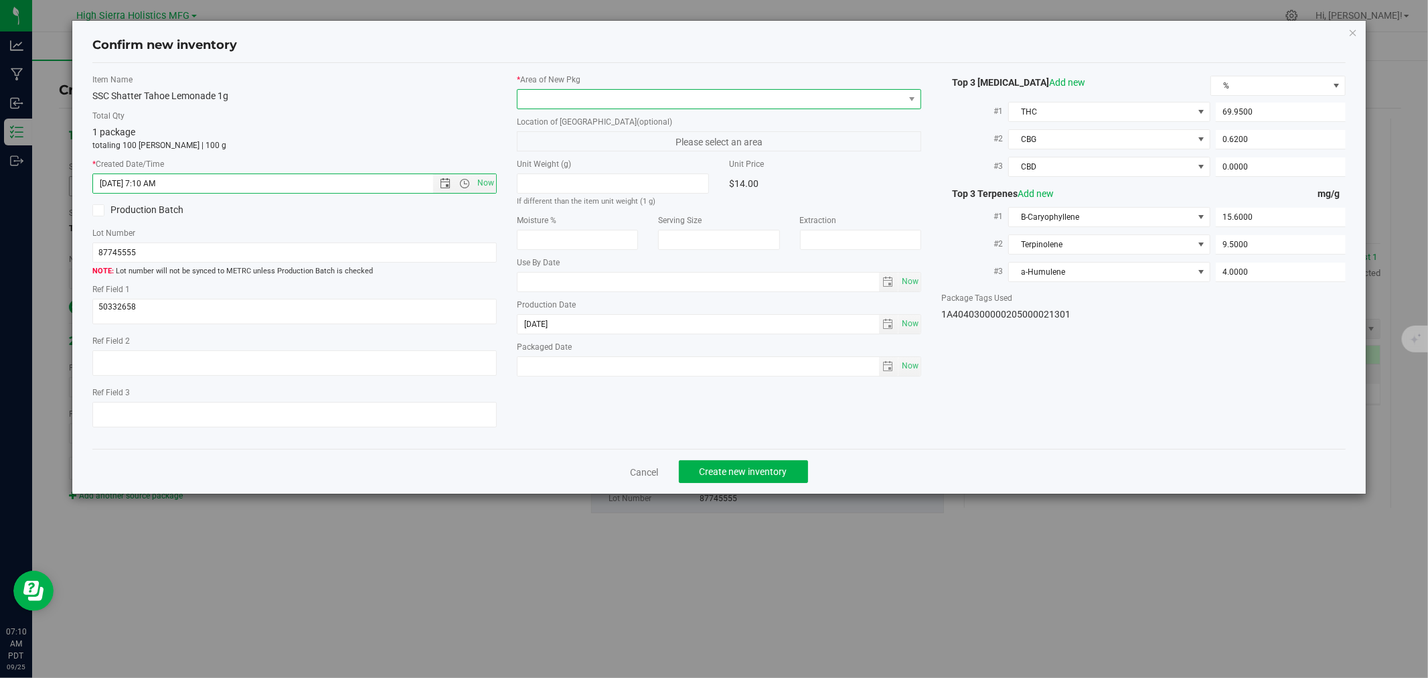
click at [560, 99] on span at bounding box center [711, 99] width 386 height 19
click at [560, 169] on li "Safe Room" at bounding box center [719, 173] width 403 height 19
click at [477, 121] on label "Total Qty" at bounding box center [294, 116] width 404 height 12
click at [757, 472] on span "Create new inventory" at bounding box center [744, 471] width 88 height 11
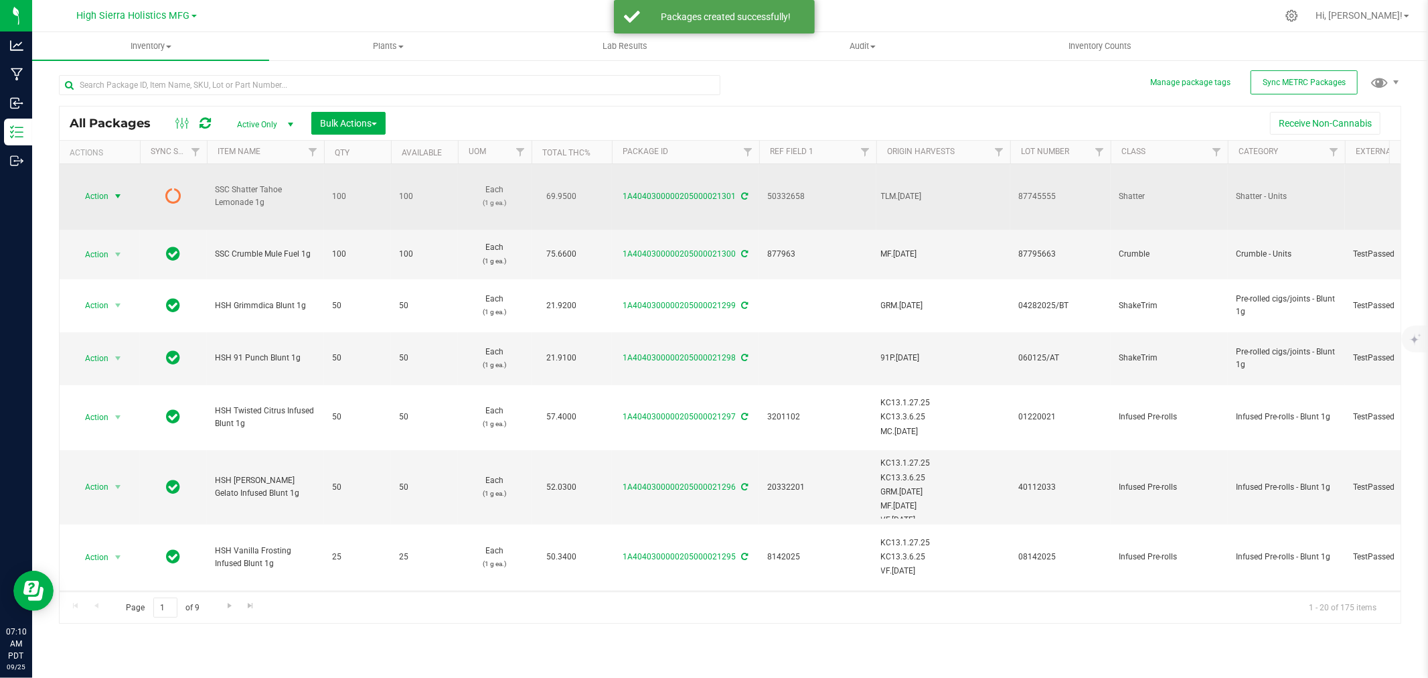
click at [114, 196] on span "select" at bounding box center [117, 196] width 11 height 11
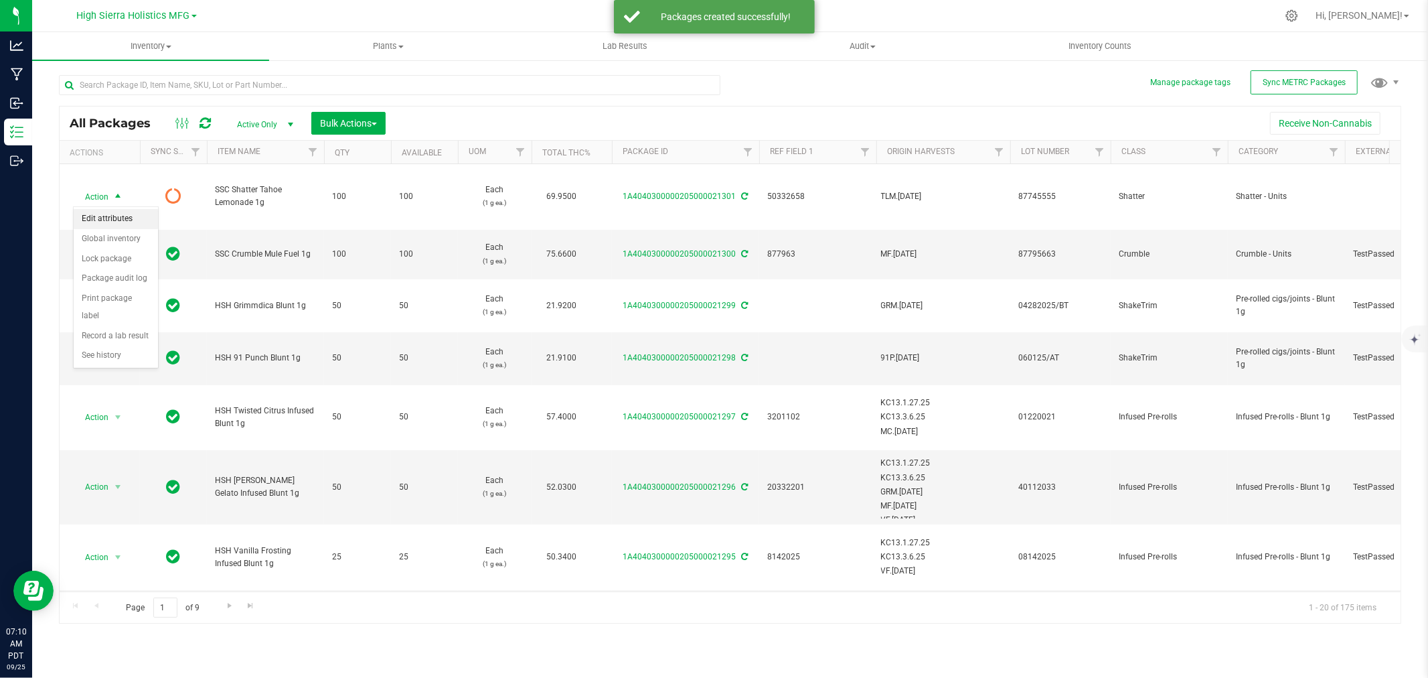
click at [117, 218] on li "Edit attributes" at bounding box center [116, 219] width 84 height 20
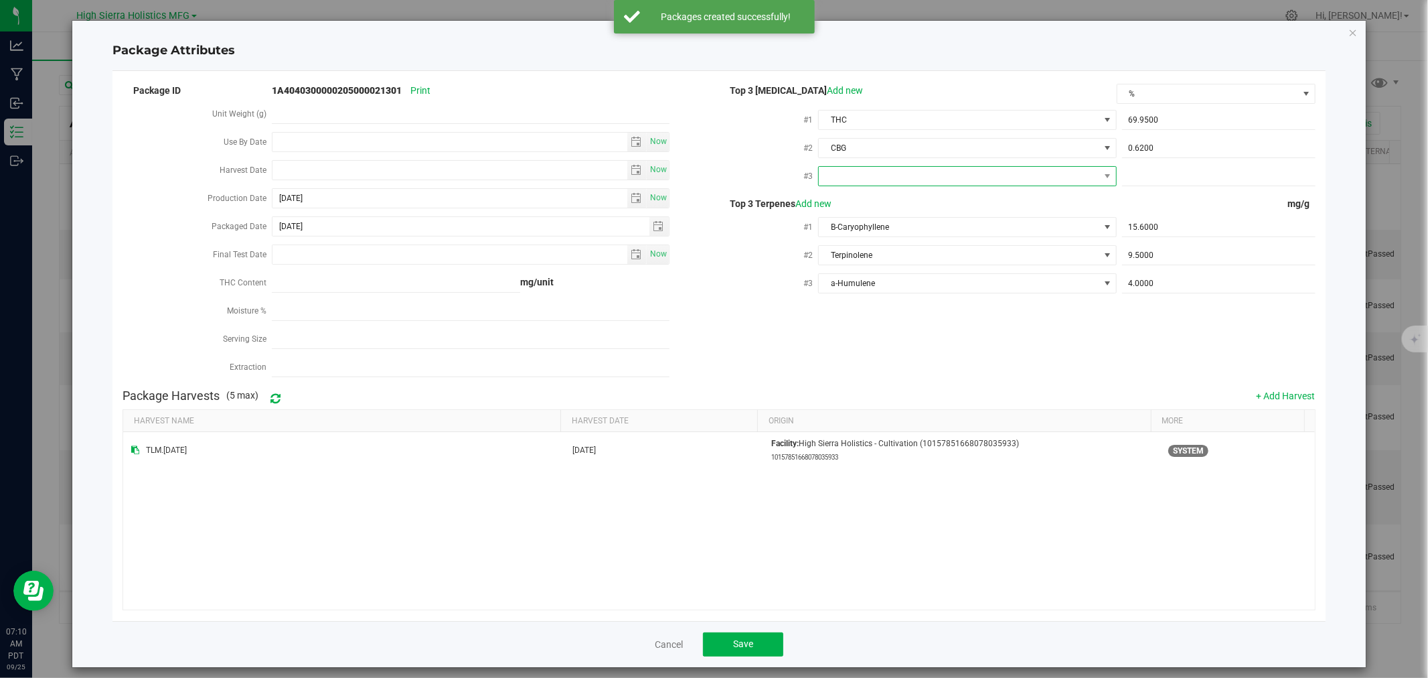
click at [1029, 182] on span at bounding box center [959, 176] width 280 height 19
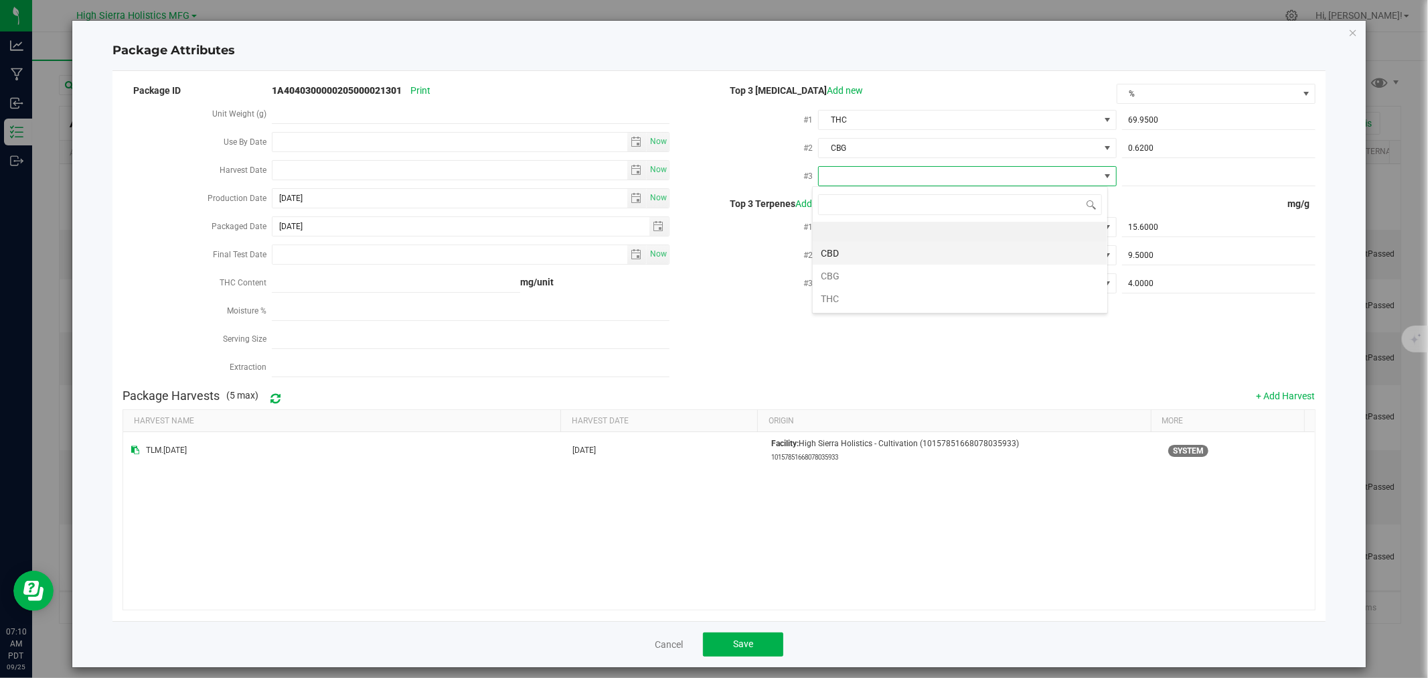
click at [838, 256] on li "CBD" at bounding box center [960, 253] width 295 height 23
click at [1135, 174] on span at bounding box center [1219, 176] width 194 height 19
type input "0"
type input "0.0000"
click at [1138, 363] on div "Package ID 1A4040300000205000021301 Print Unit Weight (g) Use By Date Now Harve…" at bounding box center [719, 232] width 1193 height 301
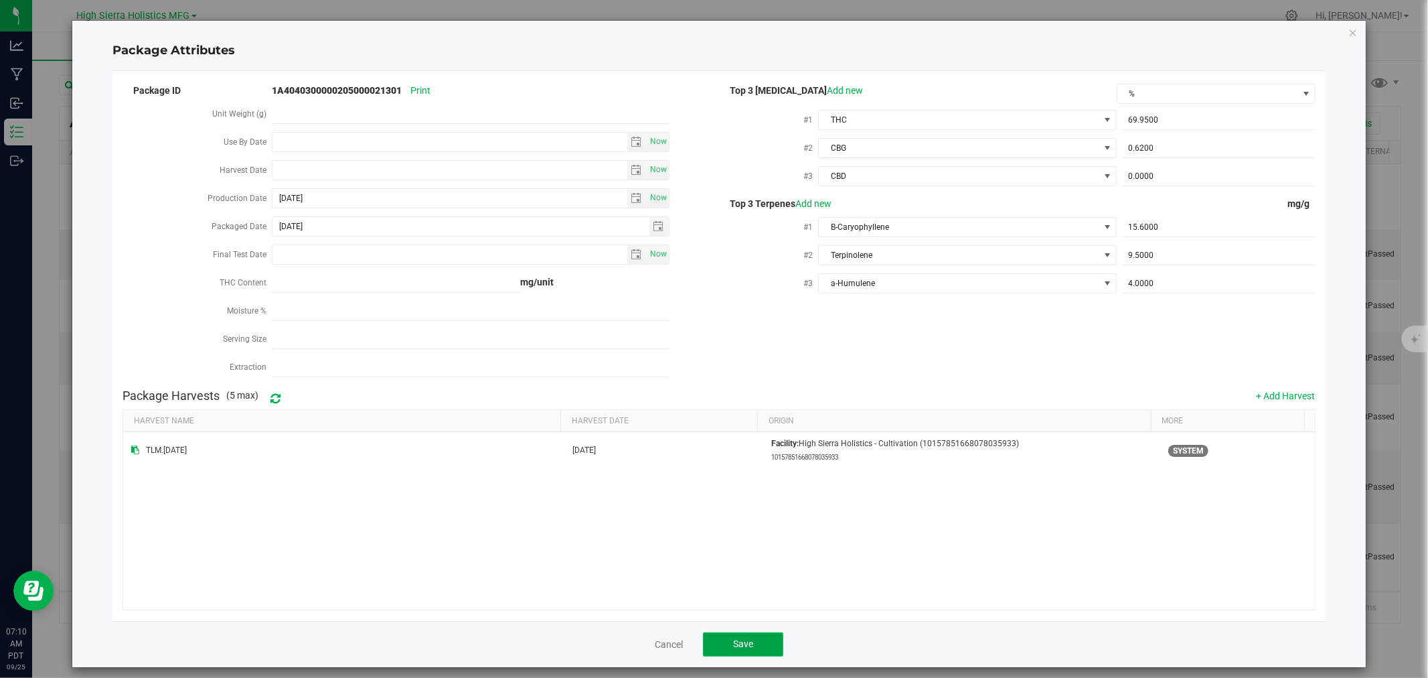
click at [737, 643] on span "Save" at bounding box center [743, 643] width 20 height 11
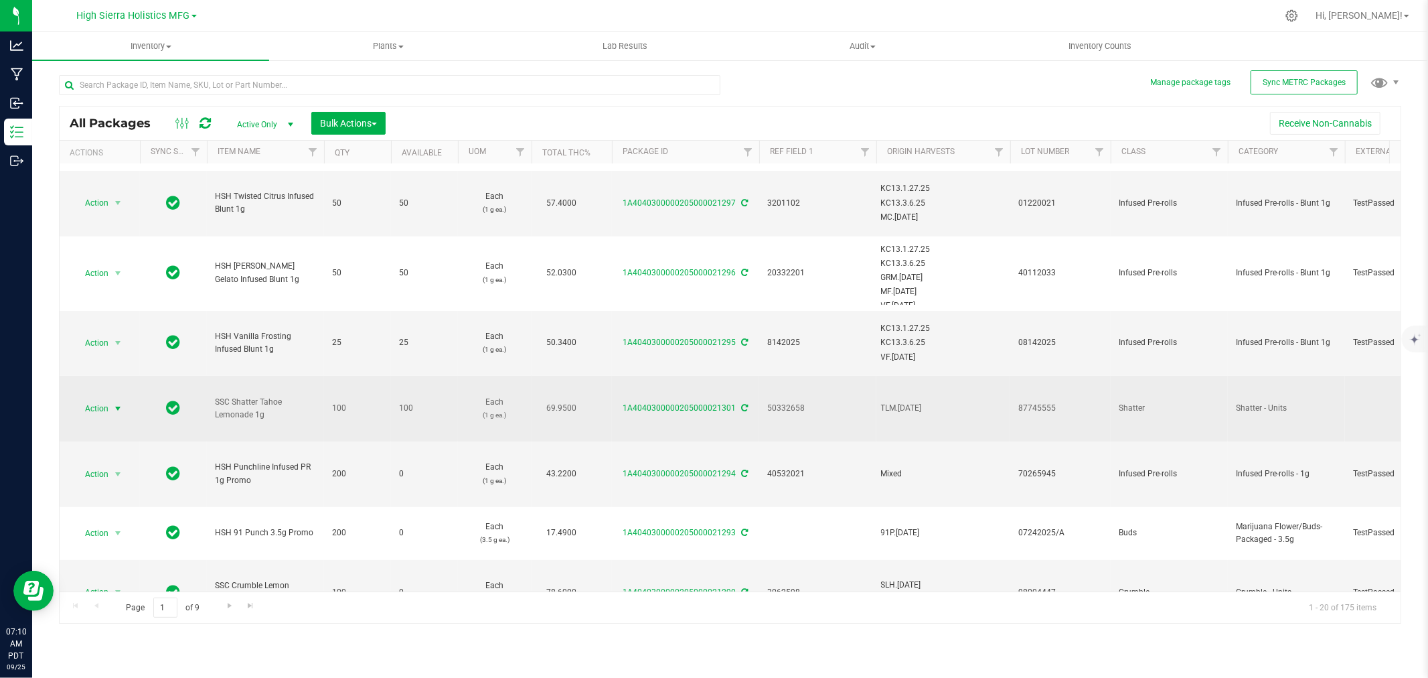
click at [115, 403] on span "select" at bounding box center [117, 408] width 11 height 11
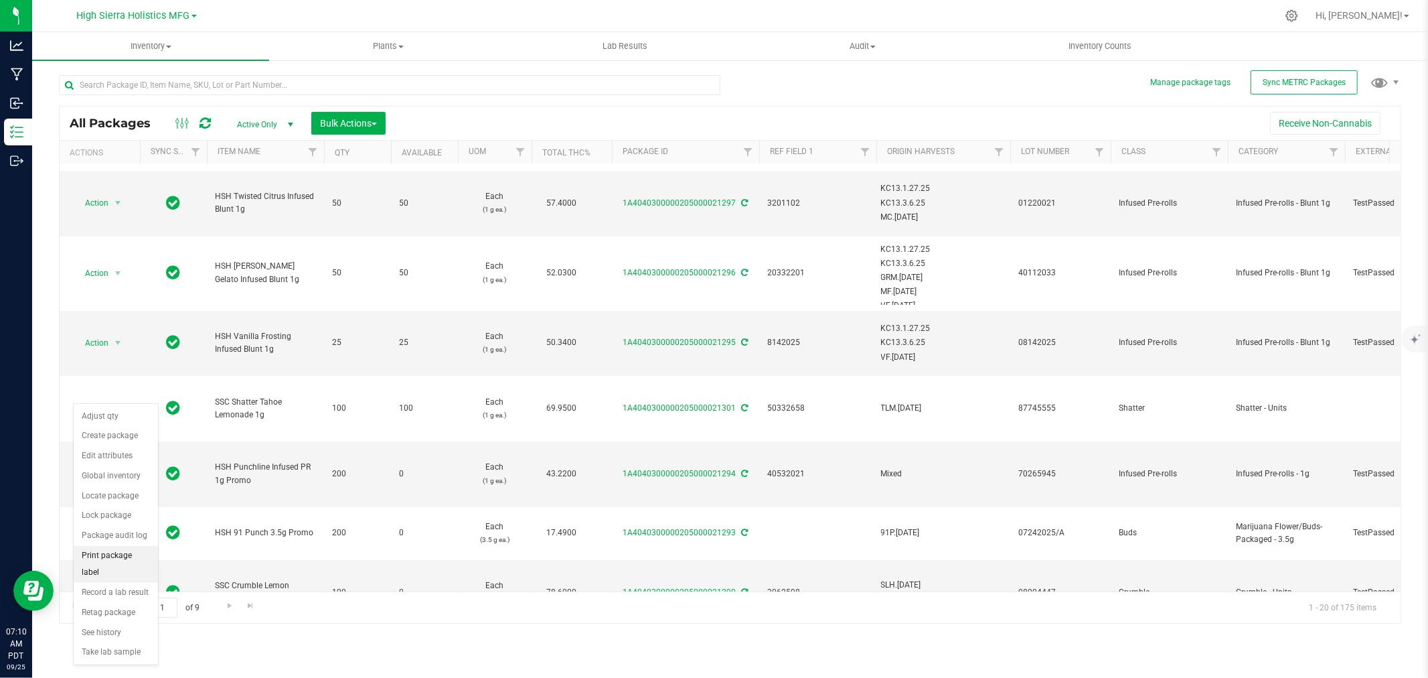
click at [118, 559] on li "Print package label" at bounding box center [116, 564] width 84 height 37
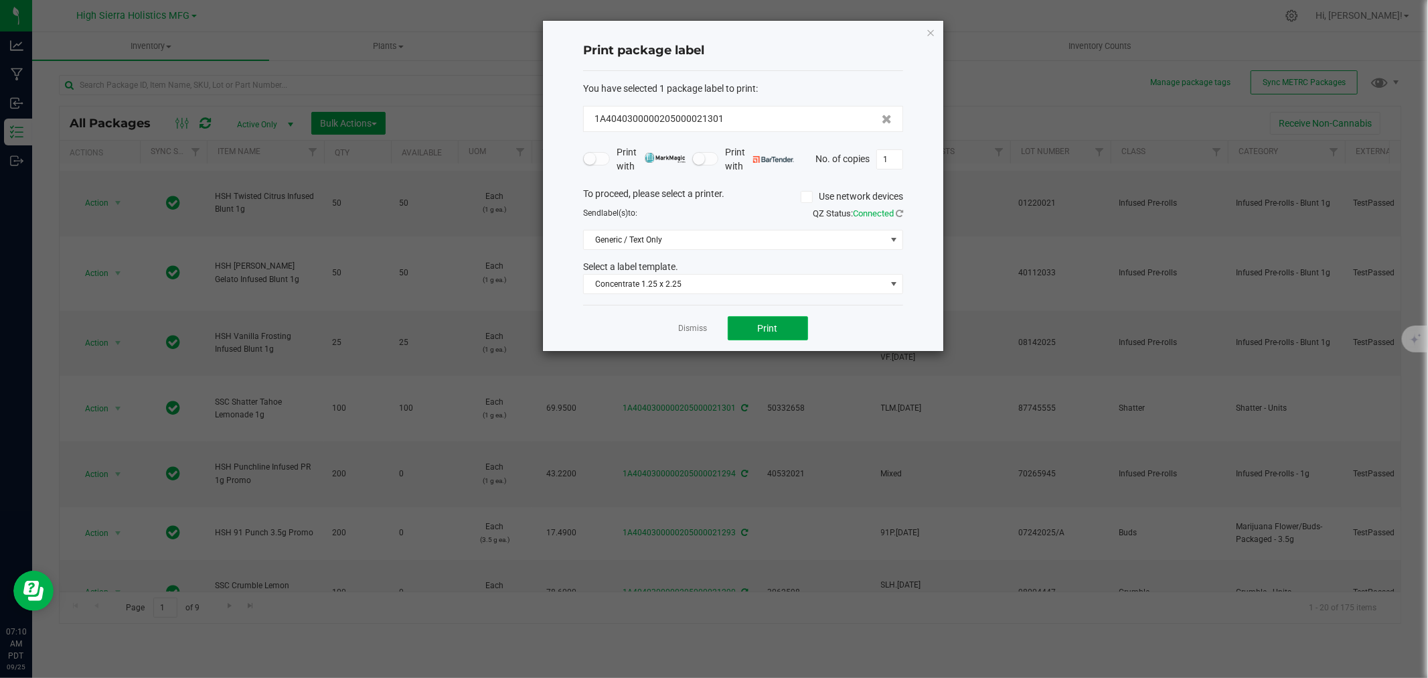
click at [765, 329] on span "Print" at bounding box center [768, 328] width 20 height 11
click at [888, 163] on input "1" at bounding box center [889, 159] width 25 height 19
click at [889, 163] on input "1" at bounding box center [889, 159] width 25 height 19
type input "99"
click at [792, 329] on button "Print" at bounding box center [768, 328] width 80 height 24
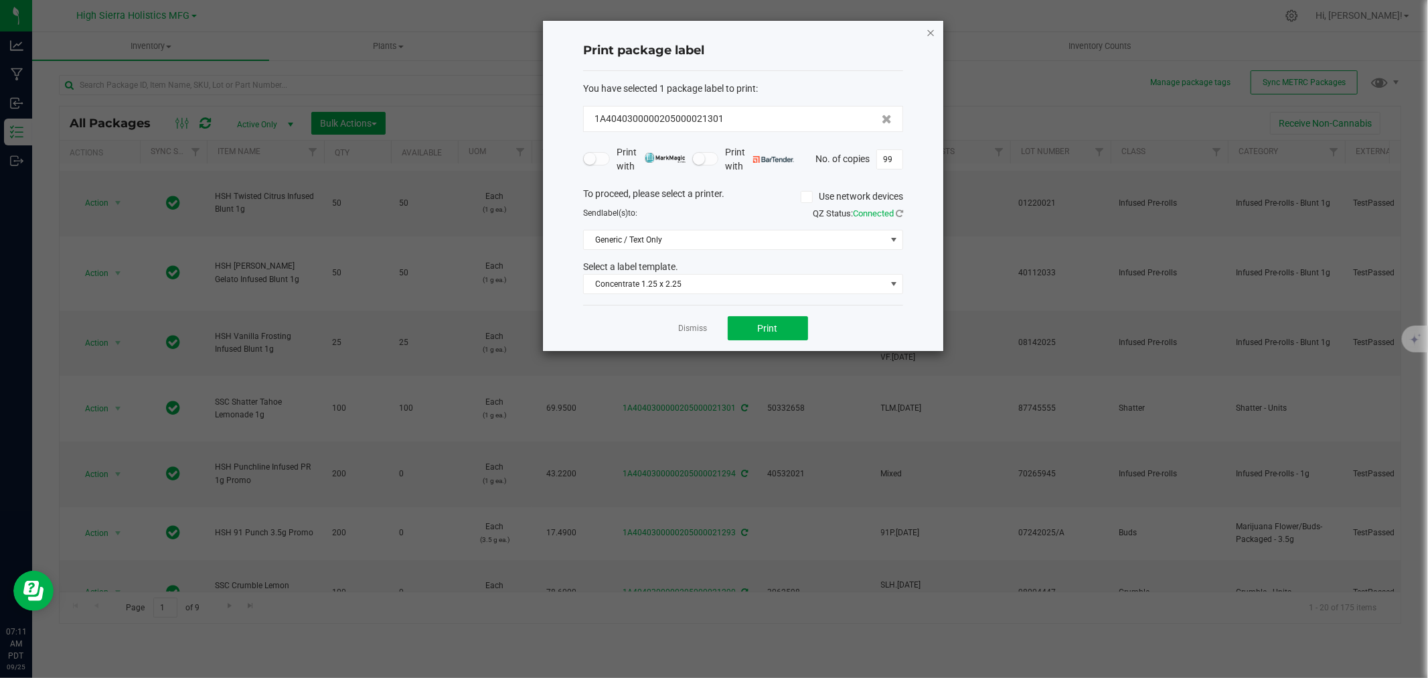
click at [935, 32] on icon "button" at bounding box center [930, 32] width 9 height 16
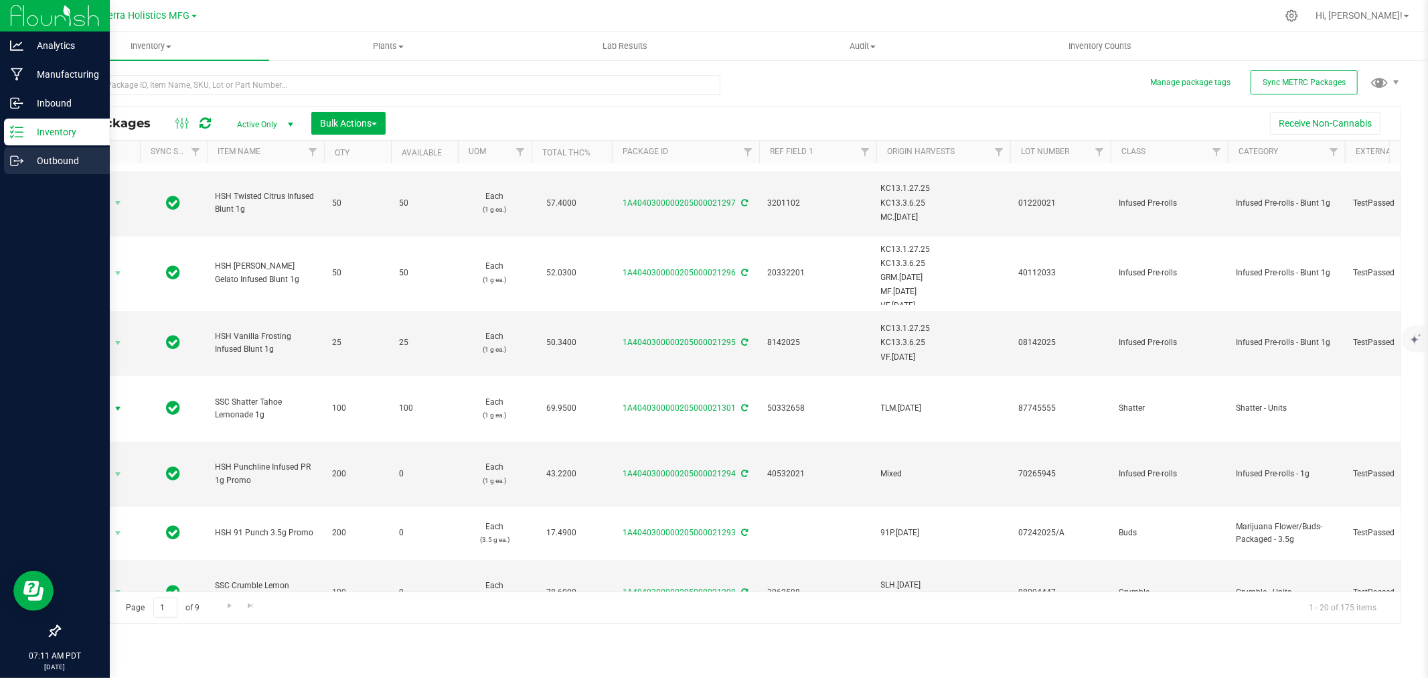
click at [30, 157] on p "Outbound" at bounding box center [63, 161] width 80 height 16
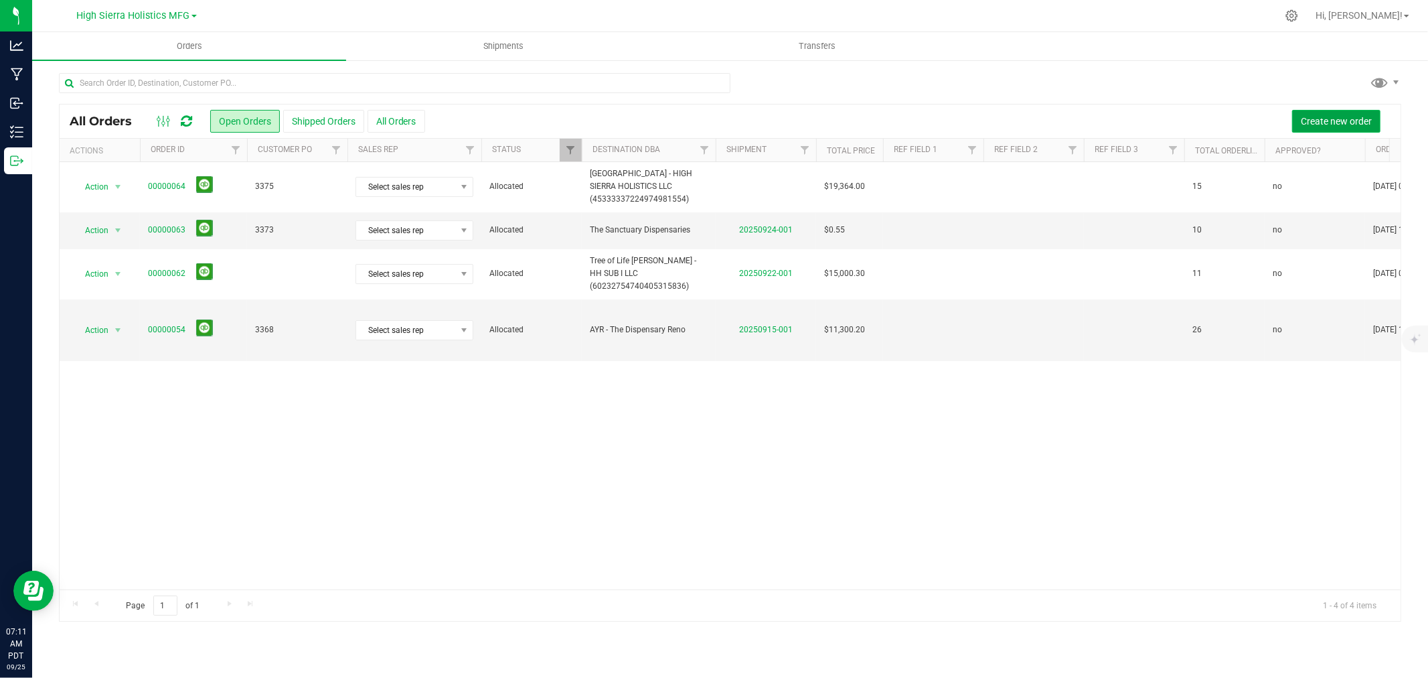
click at [1357, 124] on span "Create new order" at bounding box center [1336, 121] width 71 height 11
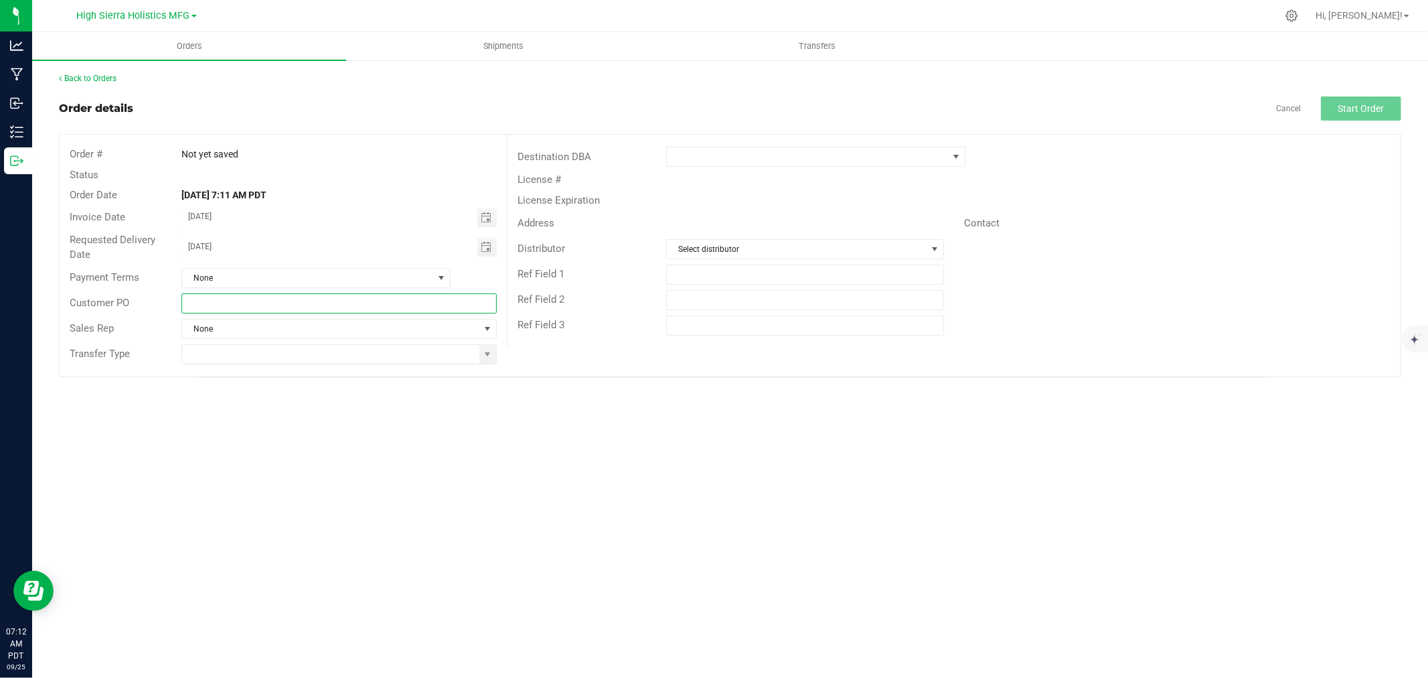
click at [339, 302] on input "text" at bounding box center [338, 303] width 315 height 20
type input "3374"
click at [419, 362] on input at bounding box center [330, 354] width 297 height 19
click at [484, 352] on span at bounding box center [487, 354] width 11 height 11
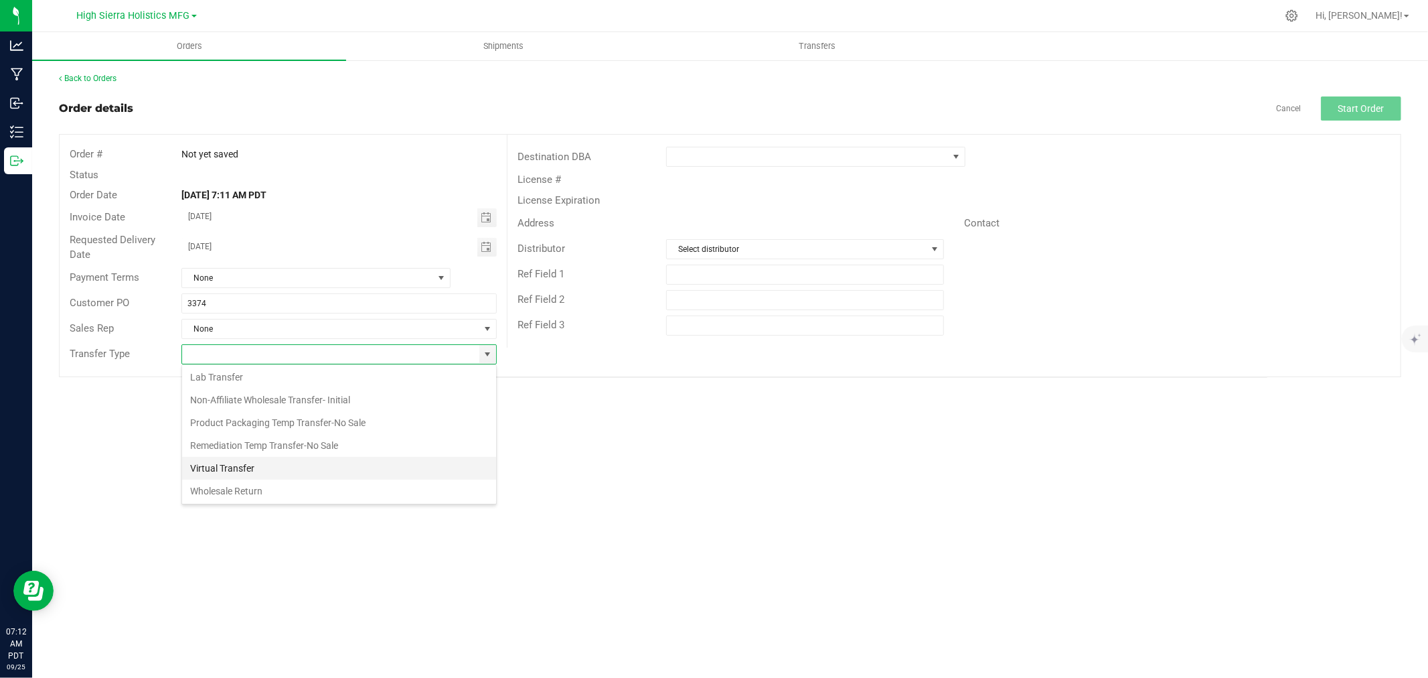
scroll to position [72, 0]
drag, startPoint x: 295, startPoint y: 492, endPoint x: 311, endPoint y: 484, distance: 17.7
click at [295, 492] on li "Wholesale Transfer-Subsequent" at bounding box center [339, 489] width 314 height 23
type input "Wholesale Transfer-Subsequent"
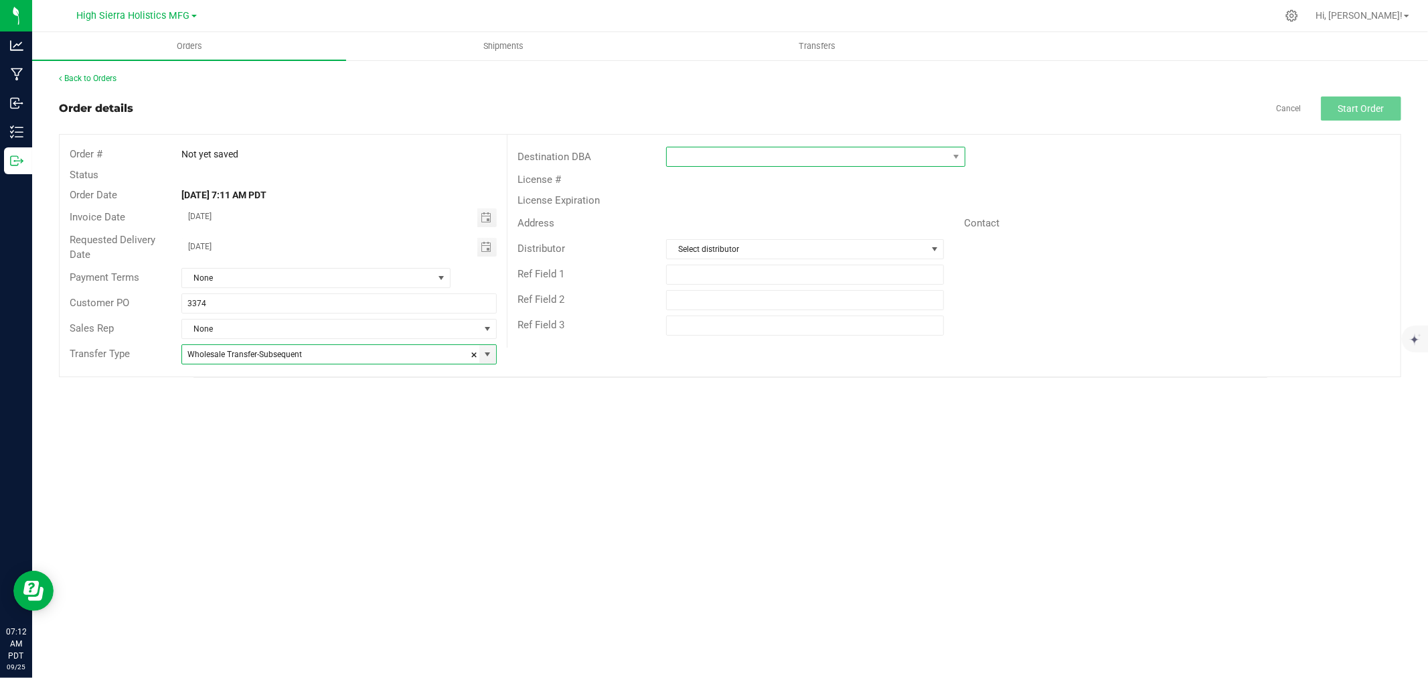
click at [708, 149] on span at bounding box center [807, 156] width 281 height 19
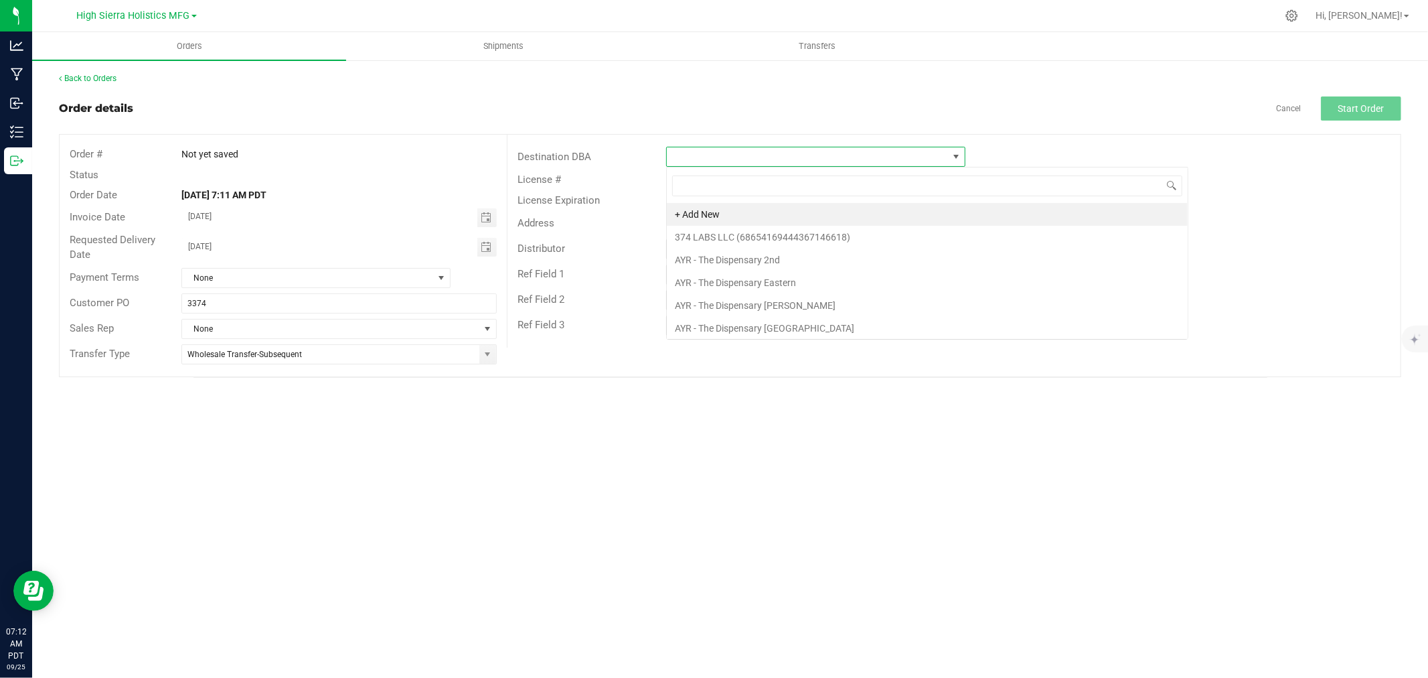
scroll to position [20, 299]
type input "bbd"
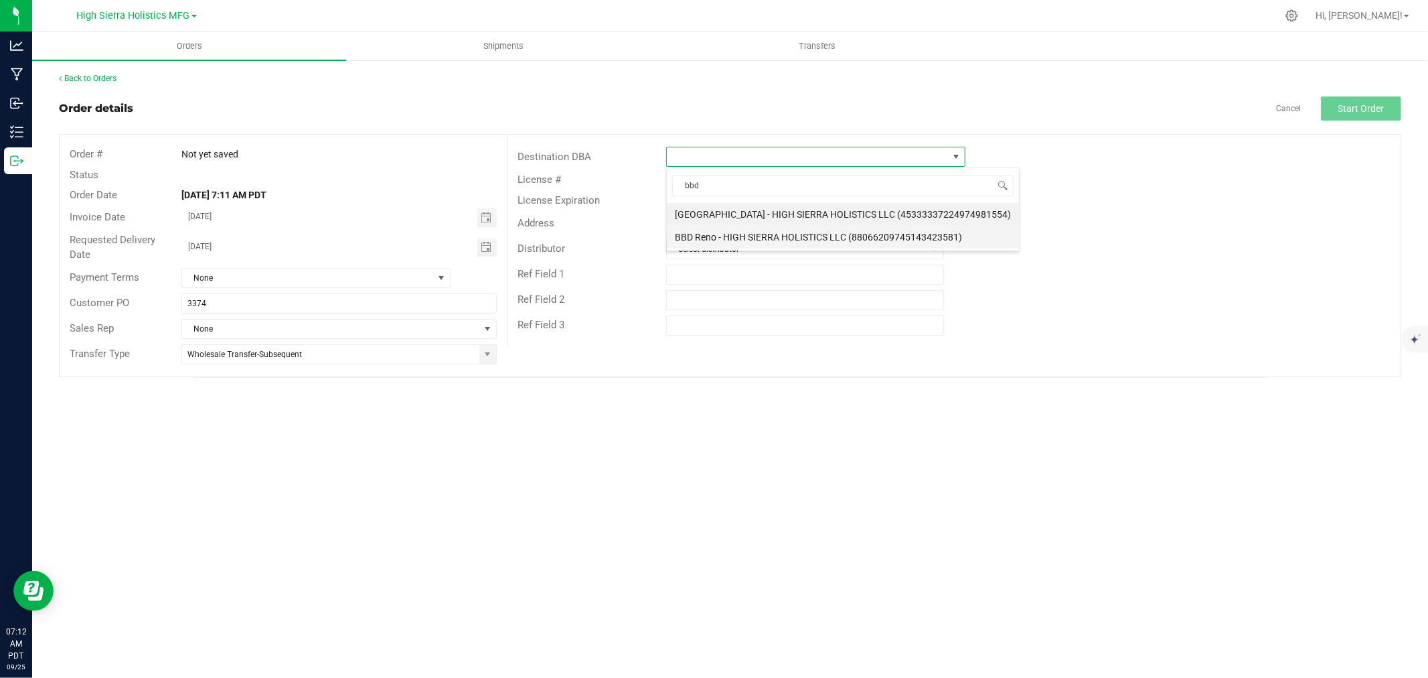
click at [741, 233] on li "BBD Reno - HIGH SIERRA HOLISTICS LLC (88066209745143423581)" at bounding box center [843, 237] width 352 height 23
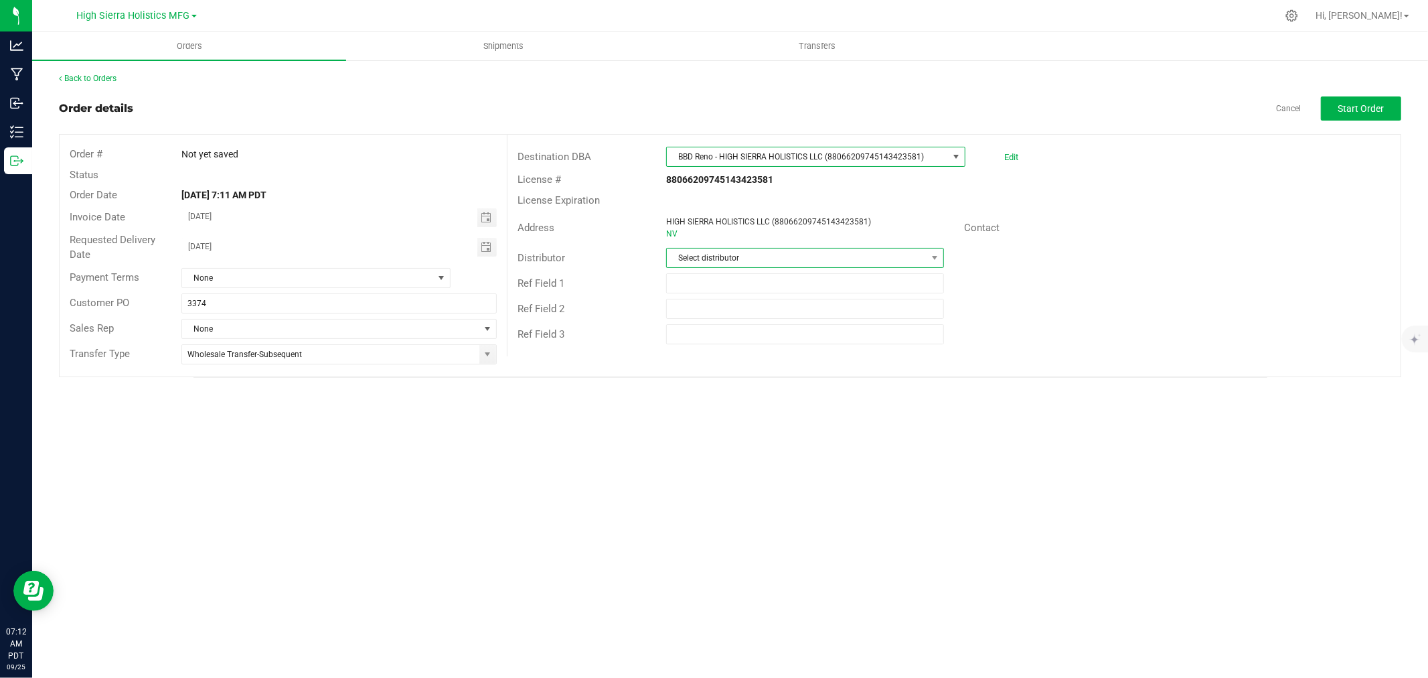
click at [747, 256] on span "Select distributor" at bounding box center [797, 257] width 260 height 19
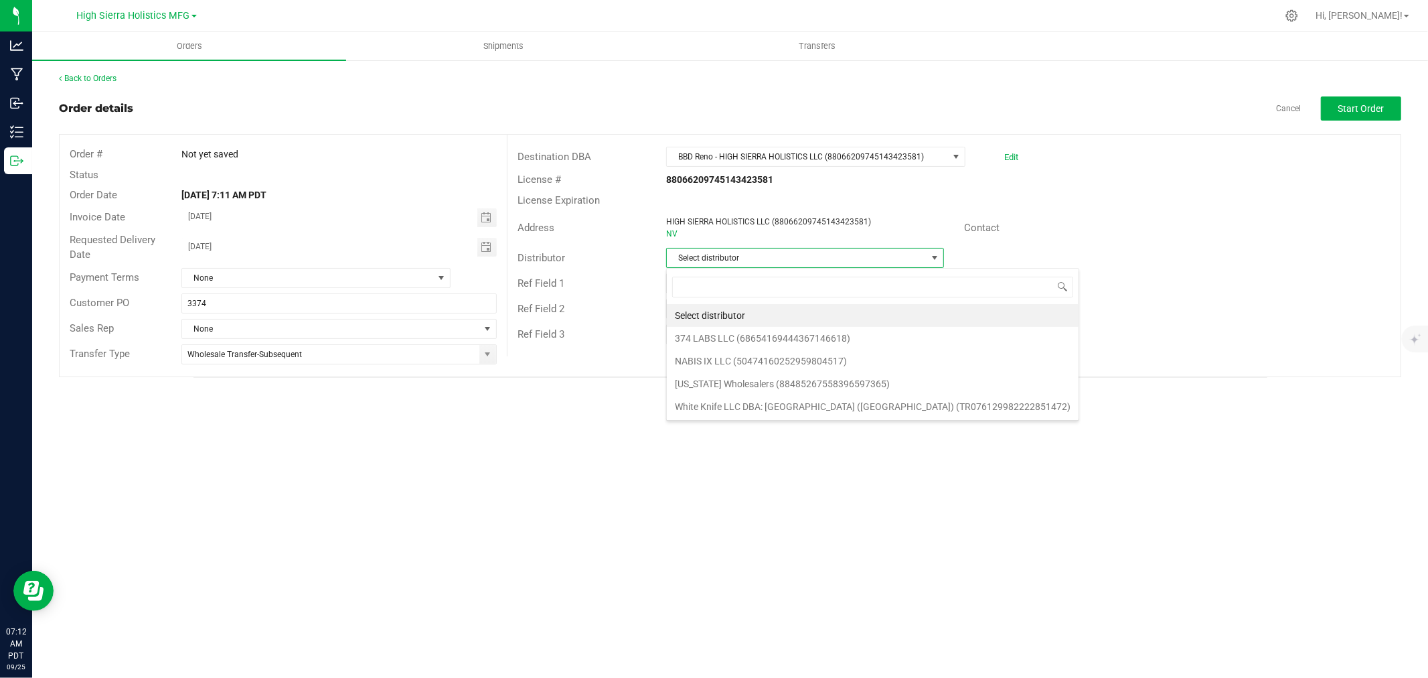
scroll to position [20, 278]
click at [735, 390] on li "[US_STATE] Wholesalers (88485267558396597365)" at bounding box center [873, 383] width 412 height 23
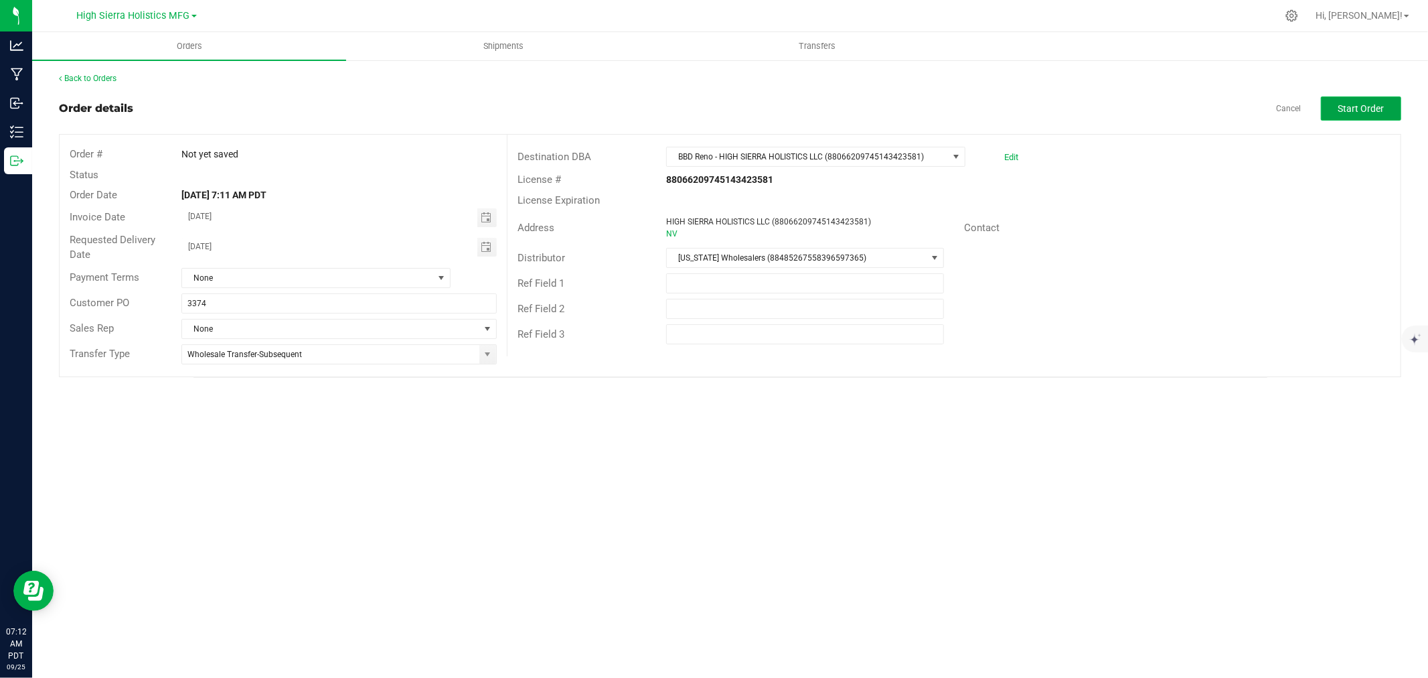
click at [1357, 117] on button "Start Order" at bounding box center [1361, 108] width 80 height 24
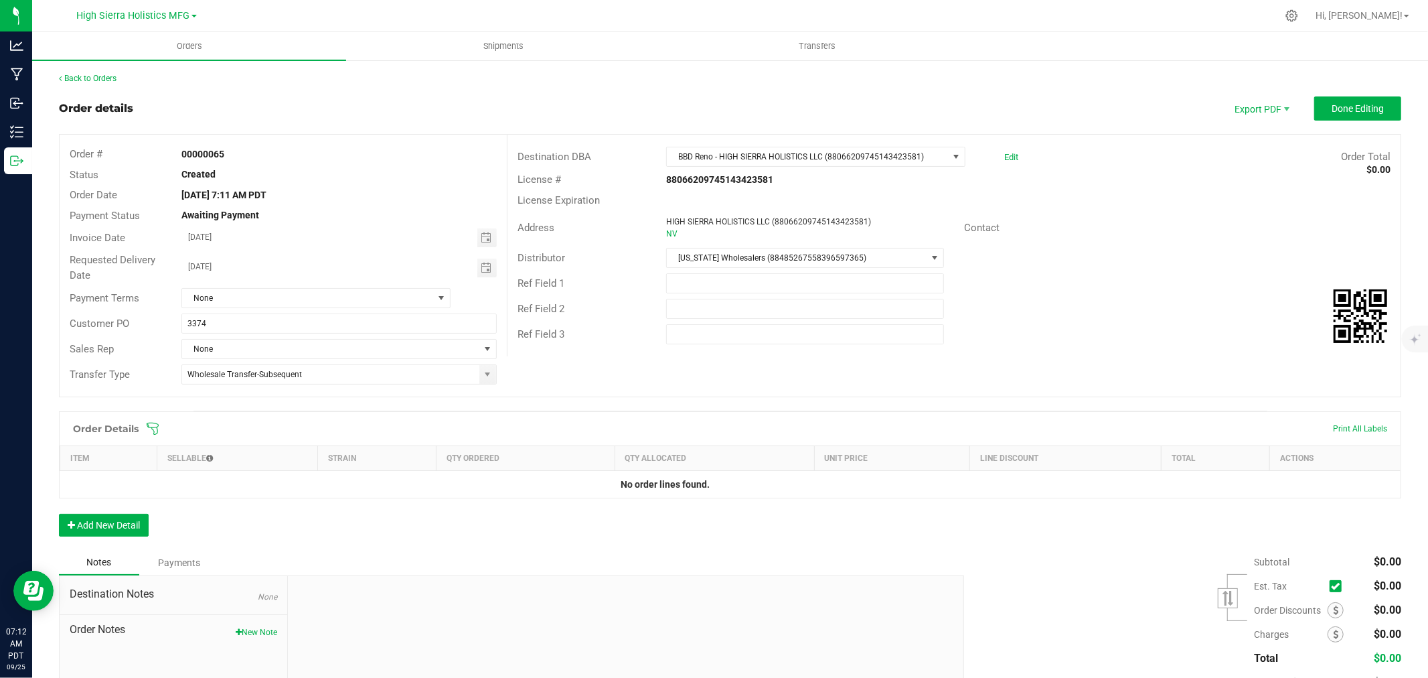
click at [157, 434] on icon at bounding box center [152, 428] width 13 height 13
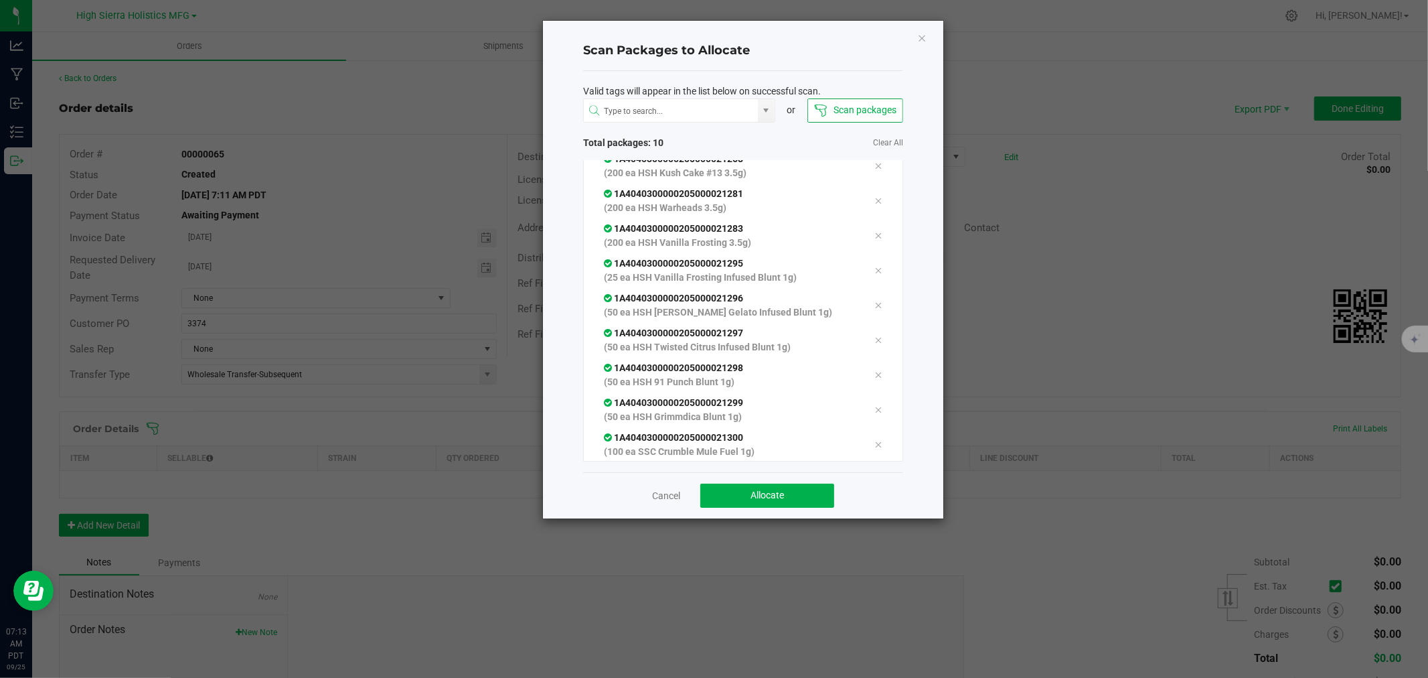
scroll to position [82, 0]
click at [785, 491] on button "Allocate" at bounding box center [767, 495] width 134 height 24
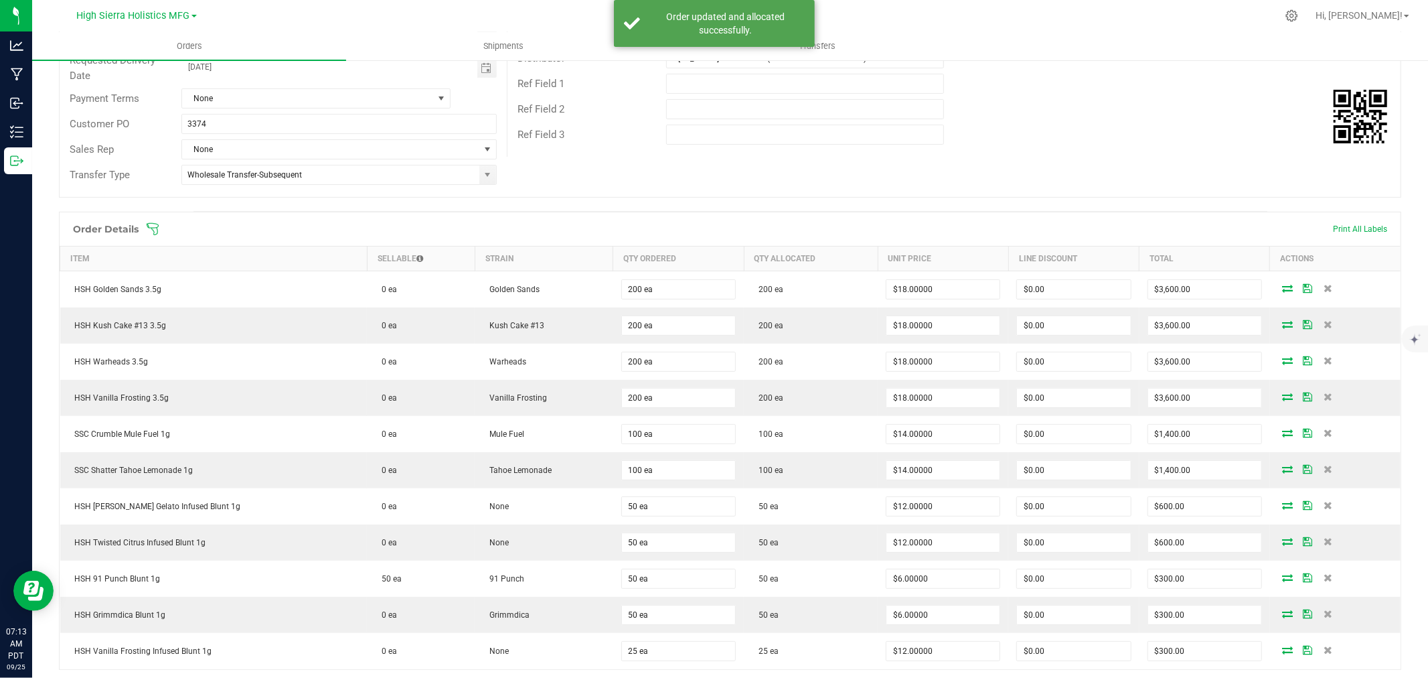
scroll to position [297, 0]
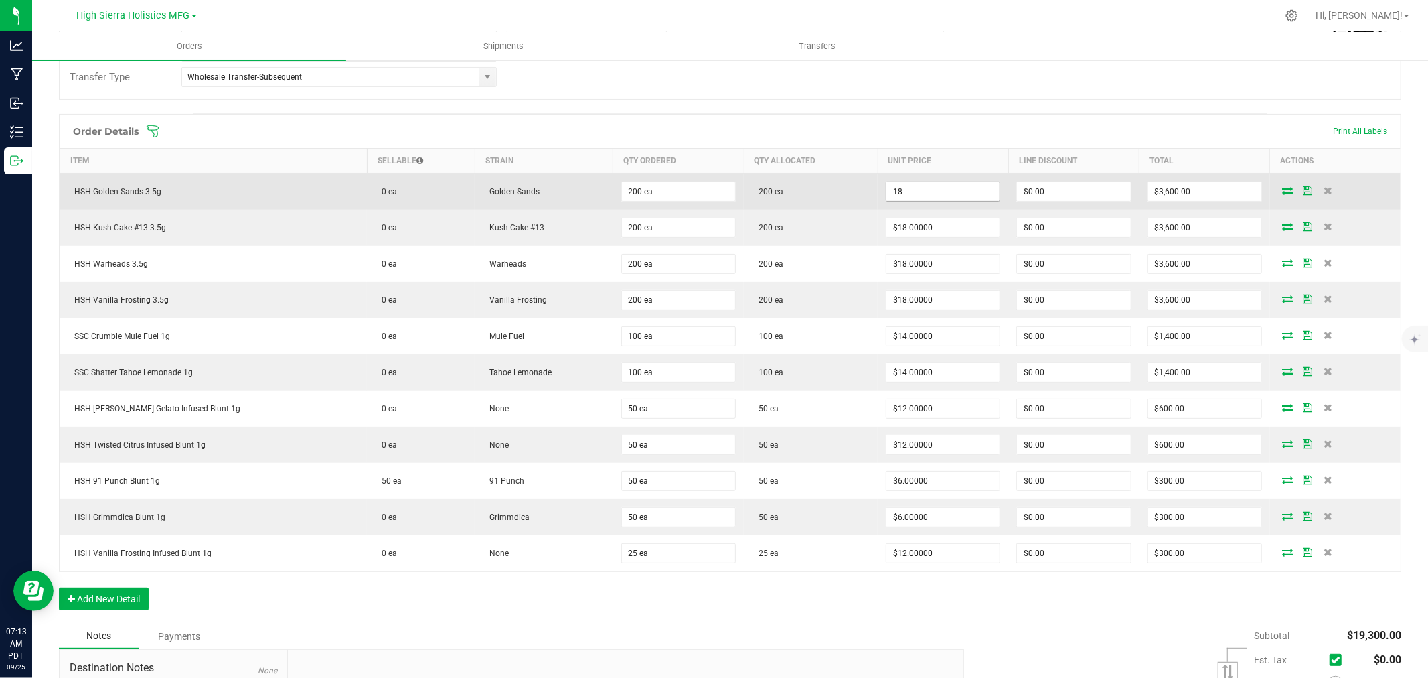
click at [913, 198] on input "18" at bounding box center [943, 191] width 113 height 19
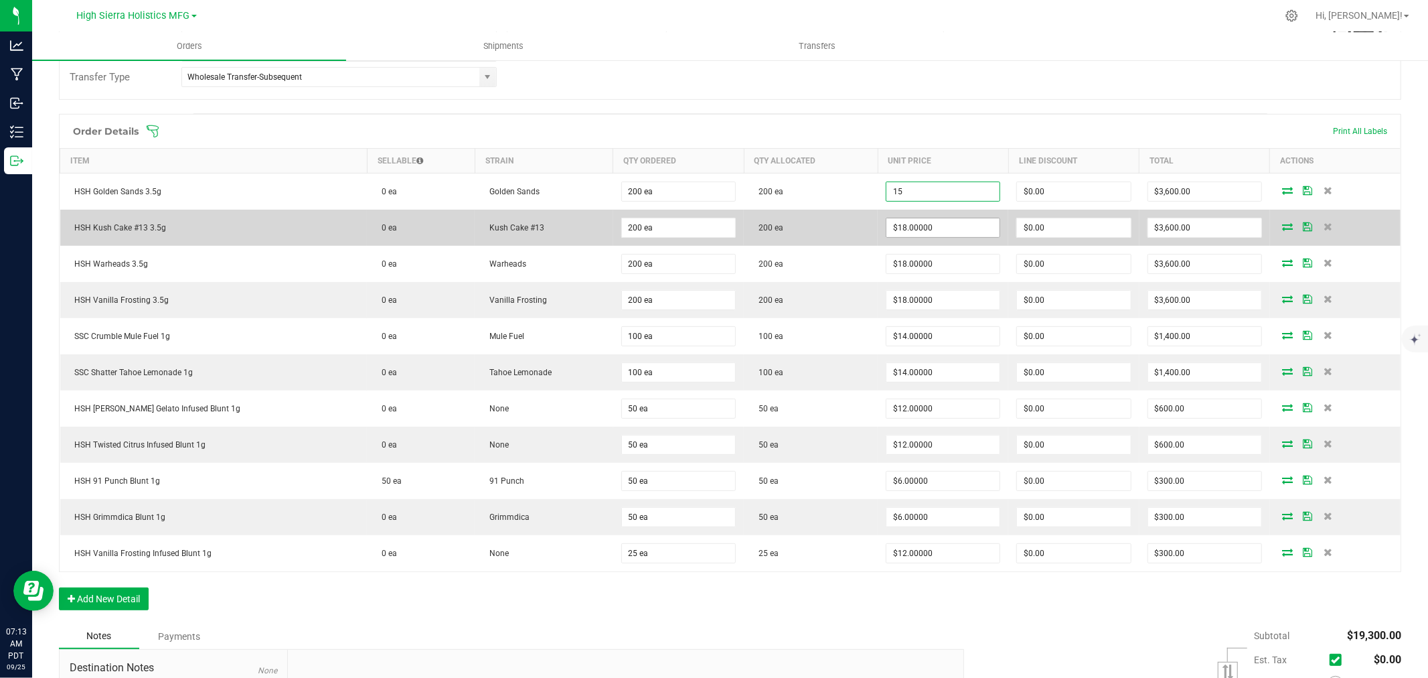
type input "$15.00000"
type input "$3,000.00"
click at [925, 236] on input "18" at bounding box center [943, 227] width 113 height 19
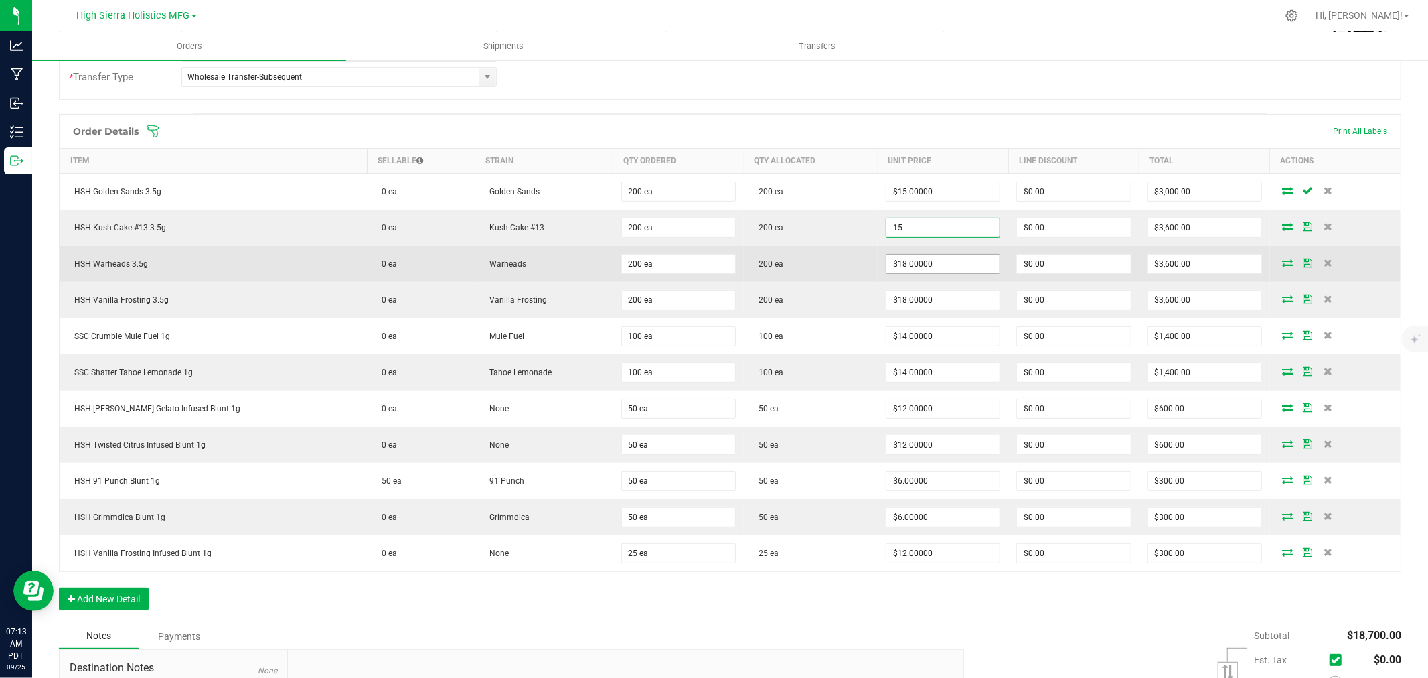
type input "$15.00000"
type input "$3,000.00"
click at [921, 263] on input "18" at bounding box center [943, 263] width 113 height 19
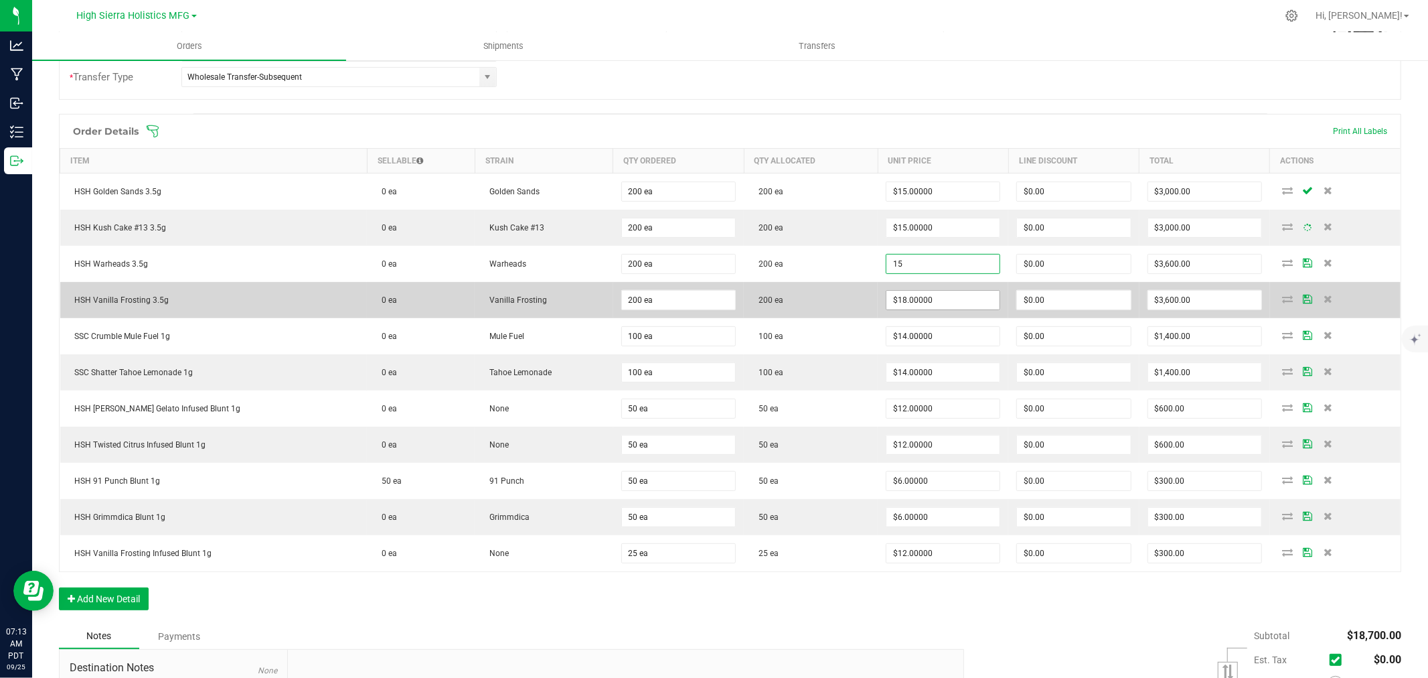
type input "$15.00000"
type input "$3,000.00"
click at [921, 303] on input "18" at bounding box center [943, 300] width 113 height 19
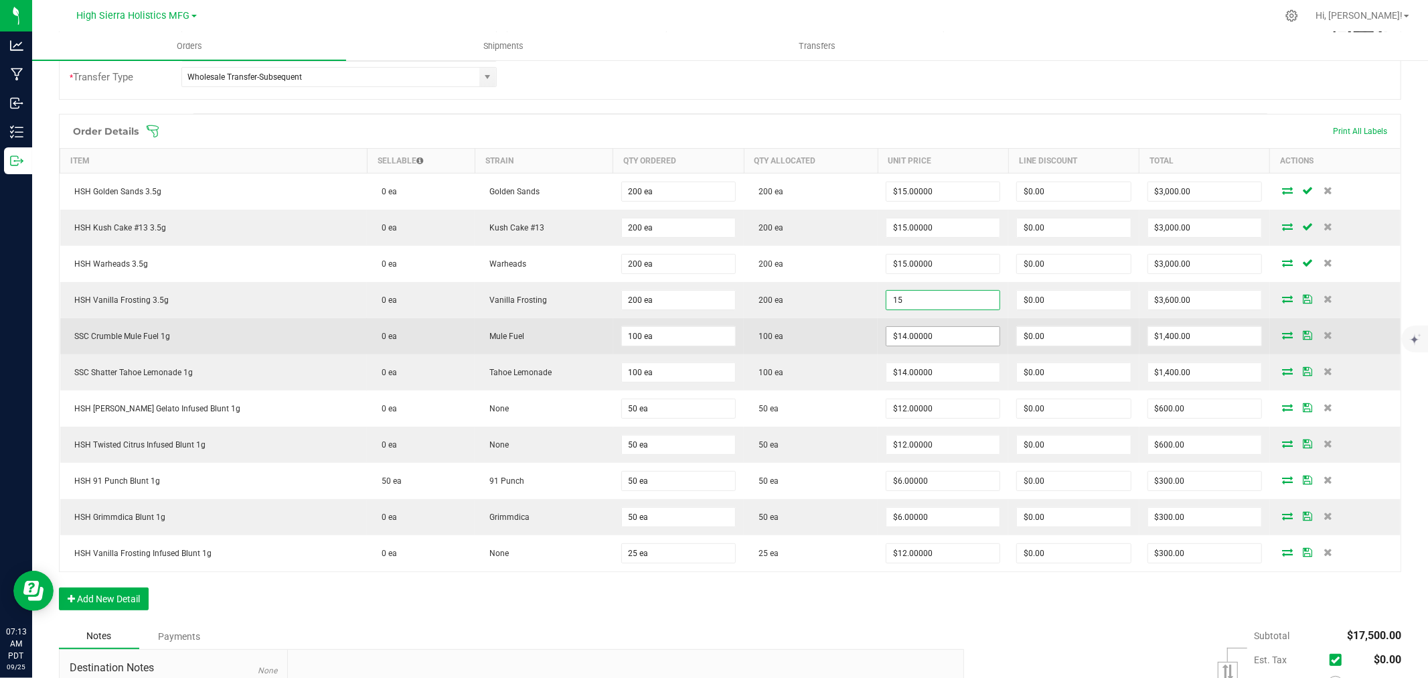
type input "$15.00000"
type input "$3,000.00"
click at [927, 338] on input "14" at bounding box center [943, 336] width 113 height 19
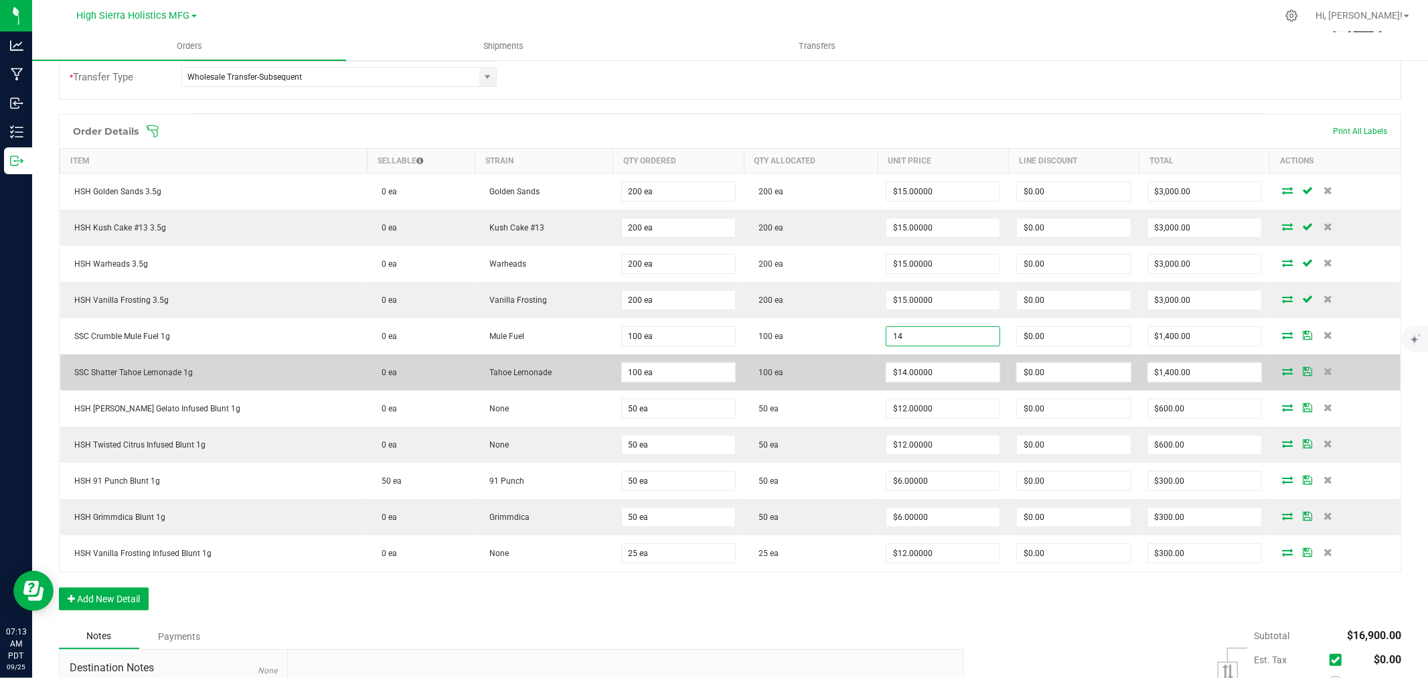
type input "$14.00000"
click at [839, 376] on td "100 ea" at bounding box center [811, 372] width 134 height 36
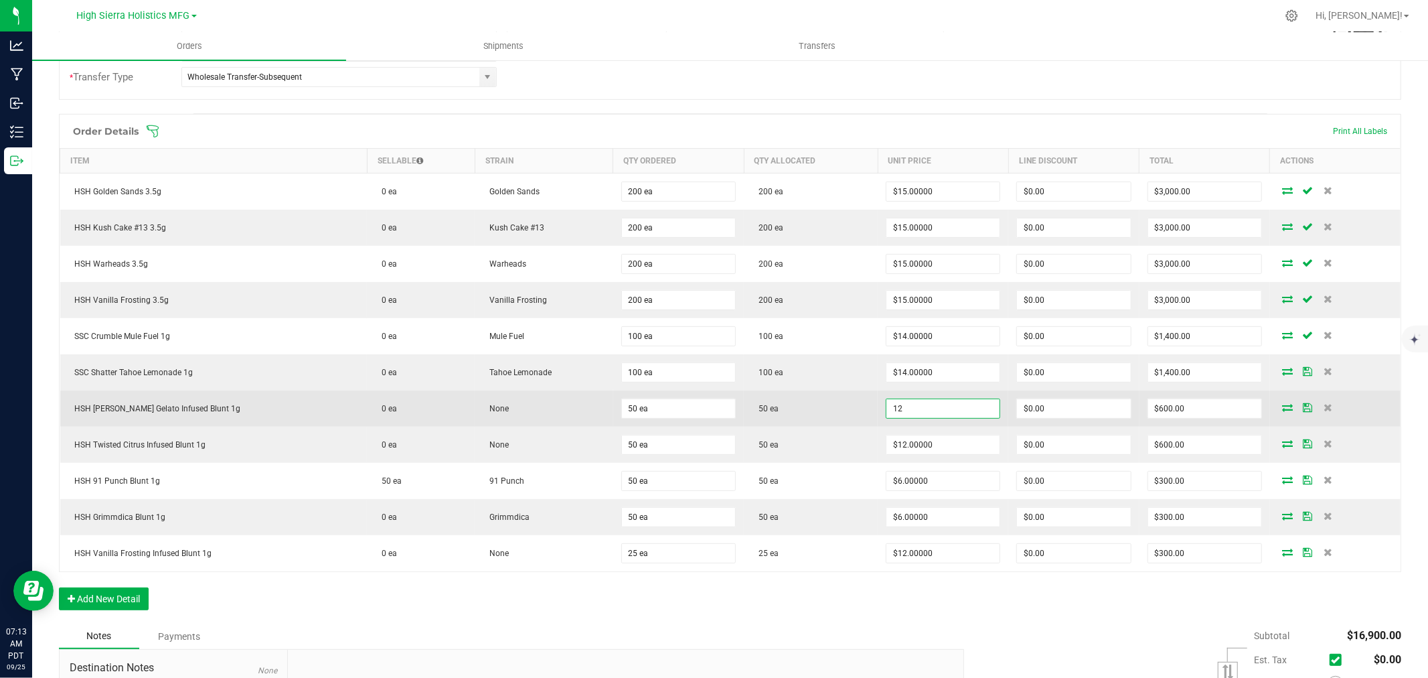
click at [887, 404] on input "12" at bounding box center [943, 408] width 113 height 19
type input "$12.00000"
click at [842, 411] on td "50 ea" at bounding box center [811, 408] width 134 height 36
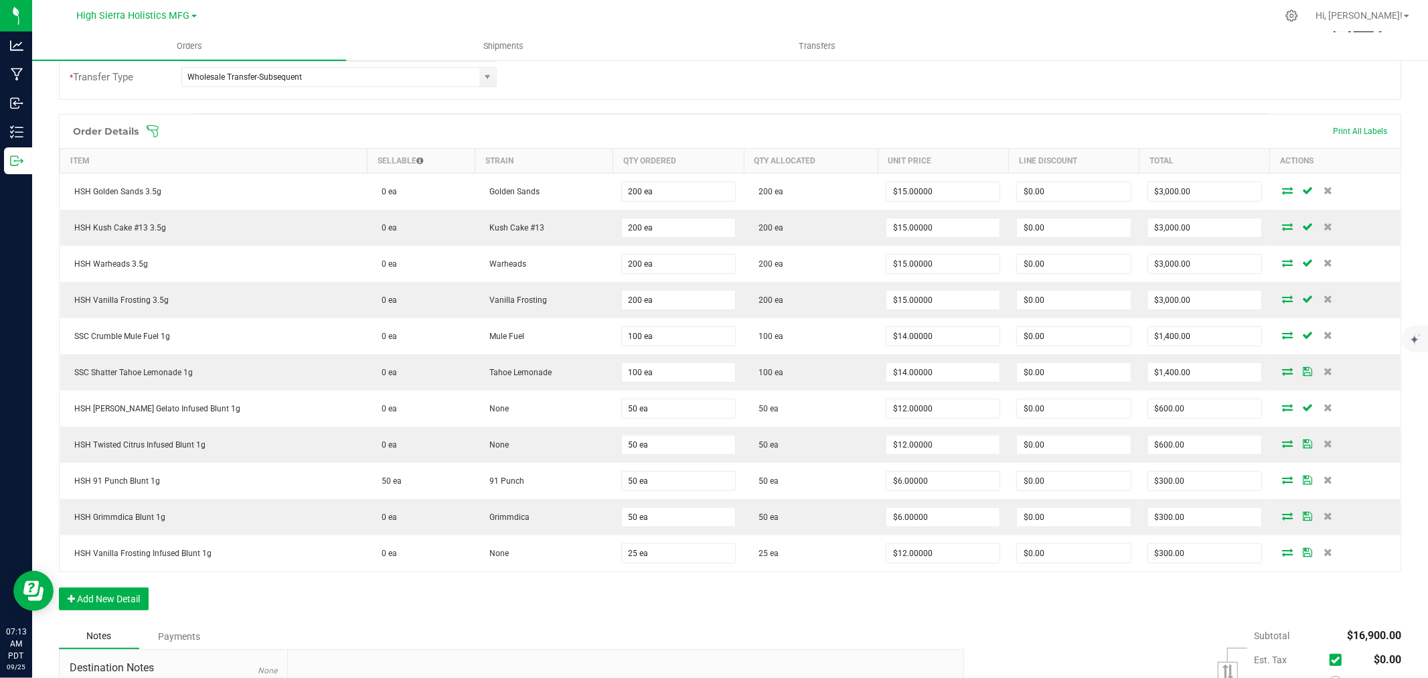
click at [869, 596] on div "Order Details Print All Labels Item Sellable Strain Qty Ordered Qty Allocated U…" at bounding box center [730, 369] width 1343 height 510
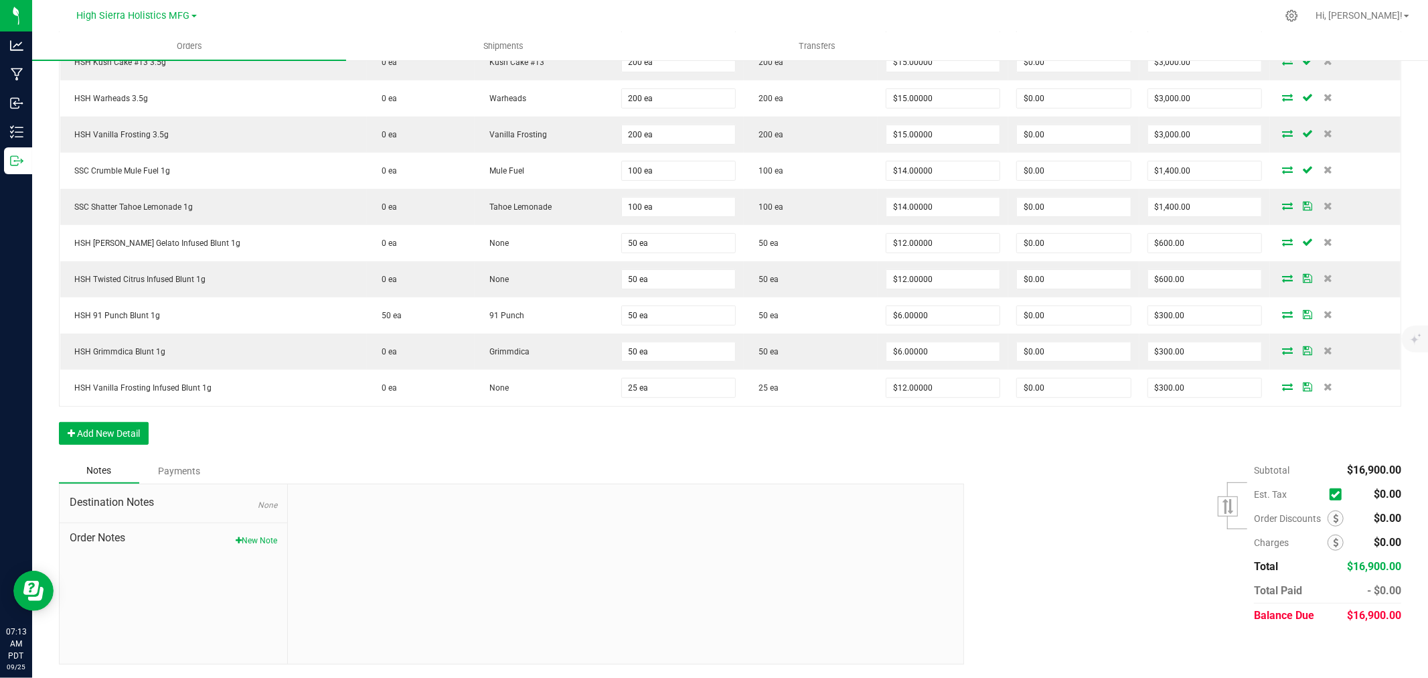
scroll to position [0, 0]
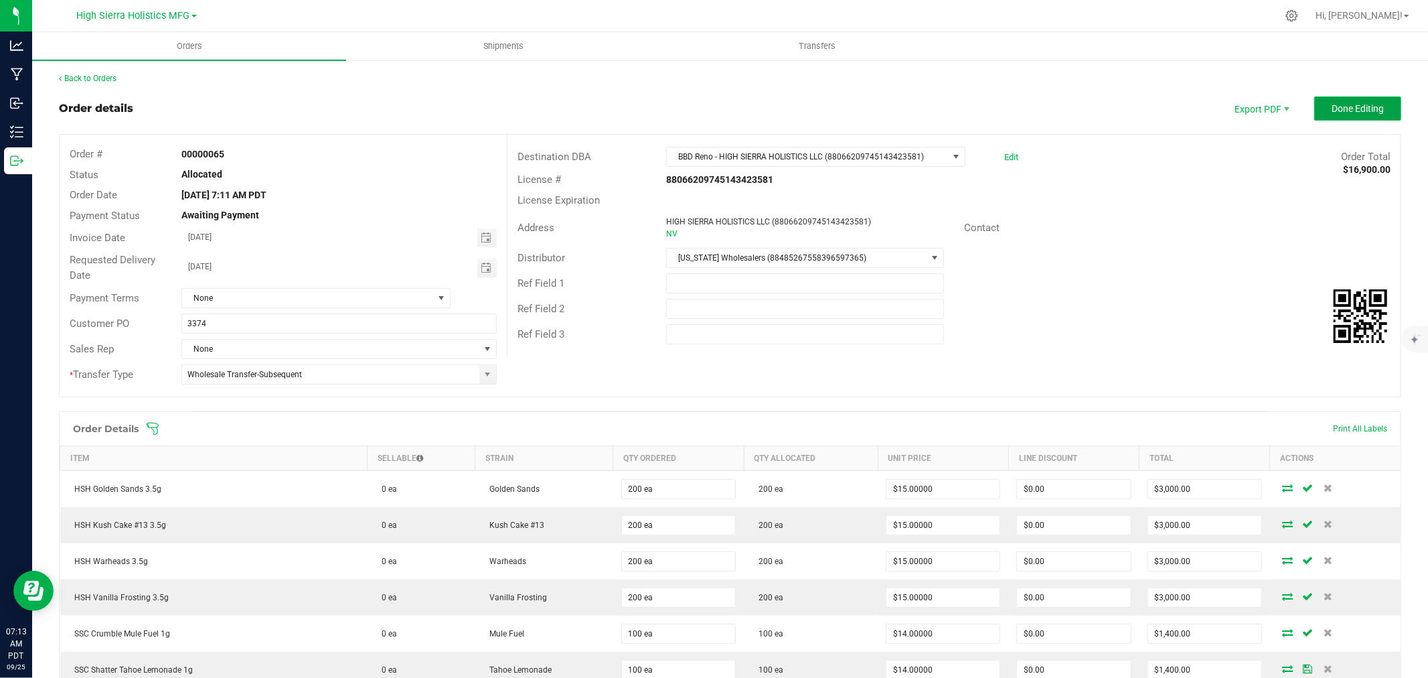
click at [1353, 117] on button "Done Editing" at bounding box center [1358, 108] width 87 height 24
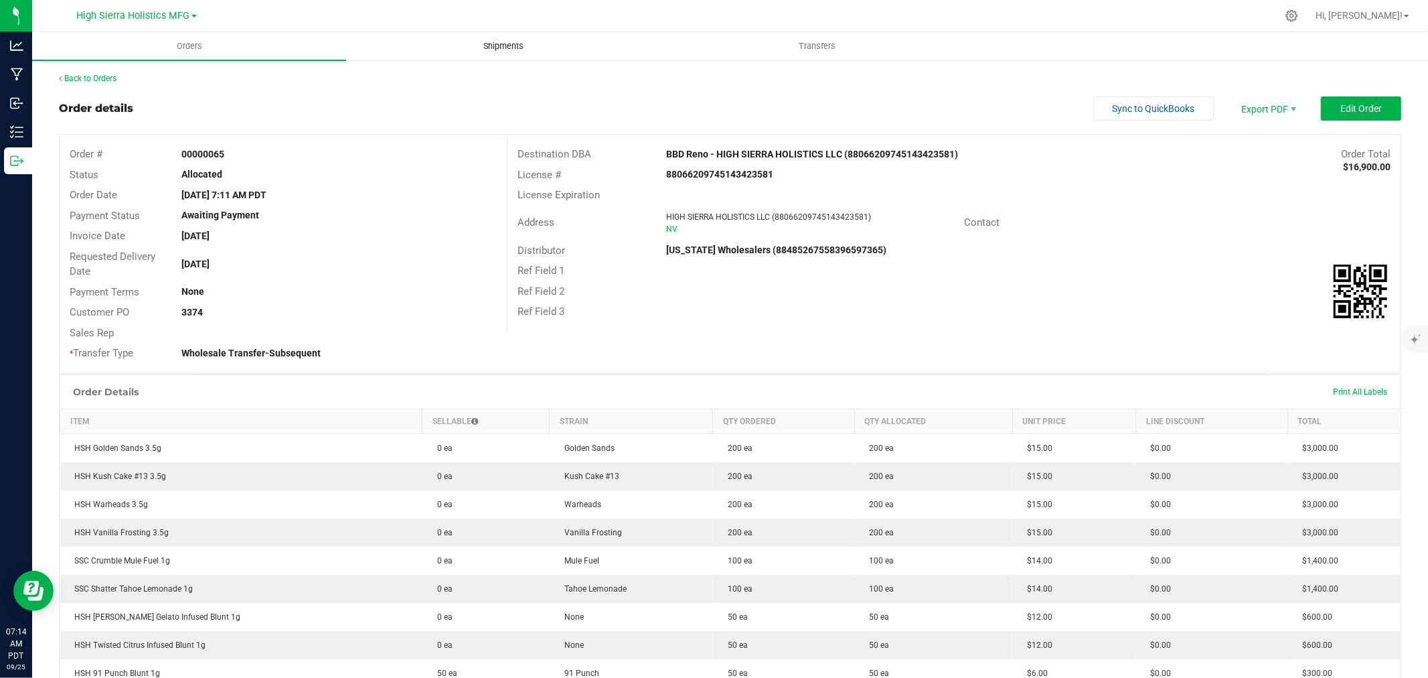
click at [505, 43] on span "Shipments" at bounding box center [503, 46] width 76 height 12
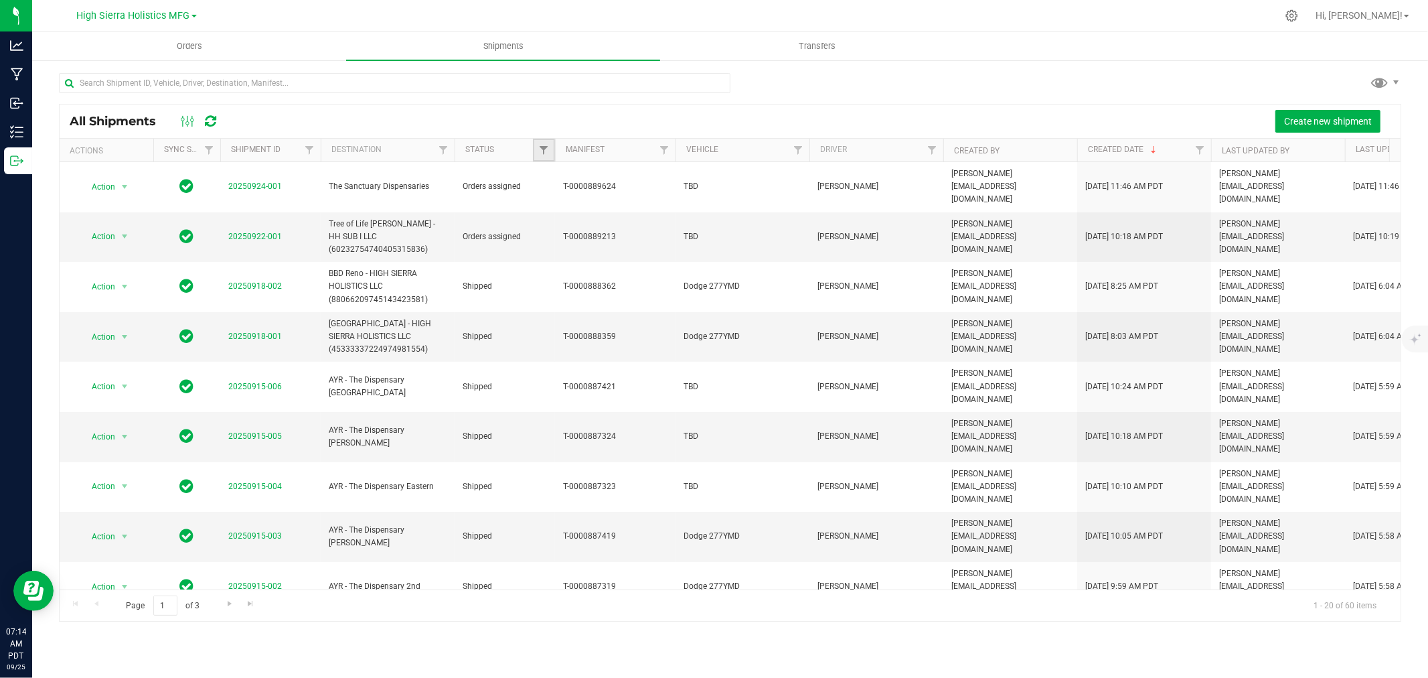
click at [542, 157] on link "Filter" at bounding box center [544, 150] width 22 height 23
click at [550, 278] on input "Orders assigned" at bounding box center [550, 279] width 9 height 9
checkbox input "true"
click at [577, 356] on button "Filter" at bounding box center [573, 347] width 64 height 29
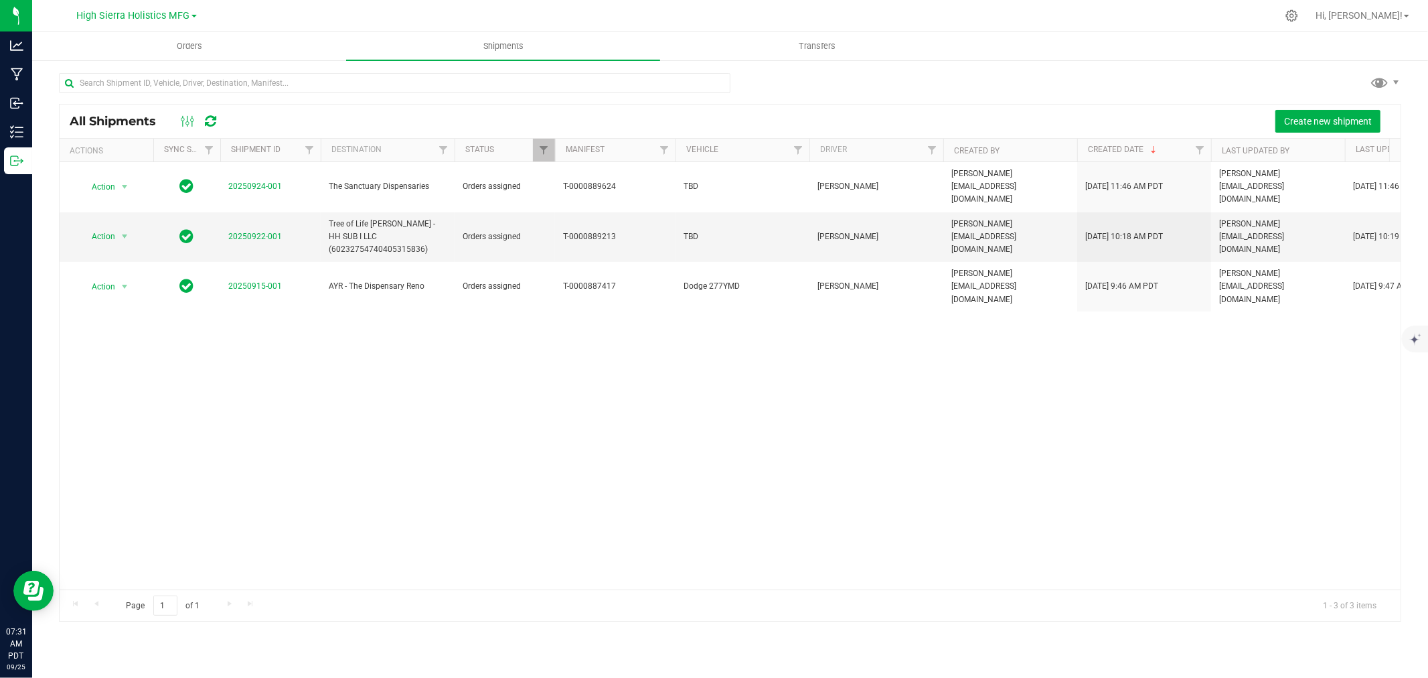
click at [722, 16] on div at bounding box center [758, 16] width 1037 height 26
